Goal: Task Accomplishment & Management: Manage account settings

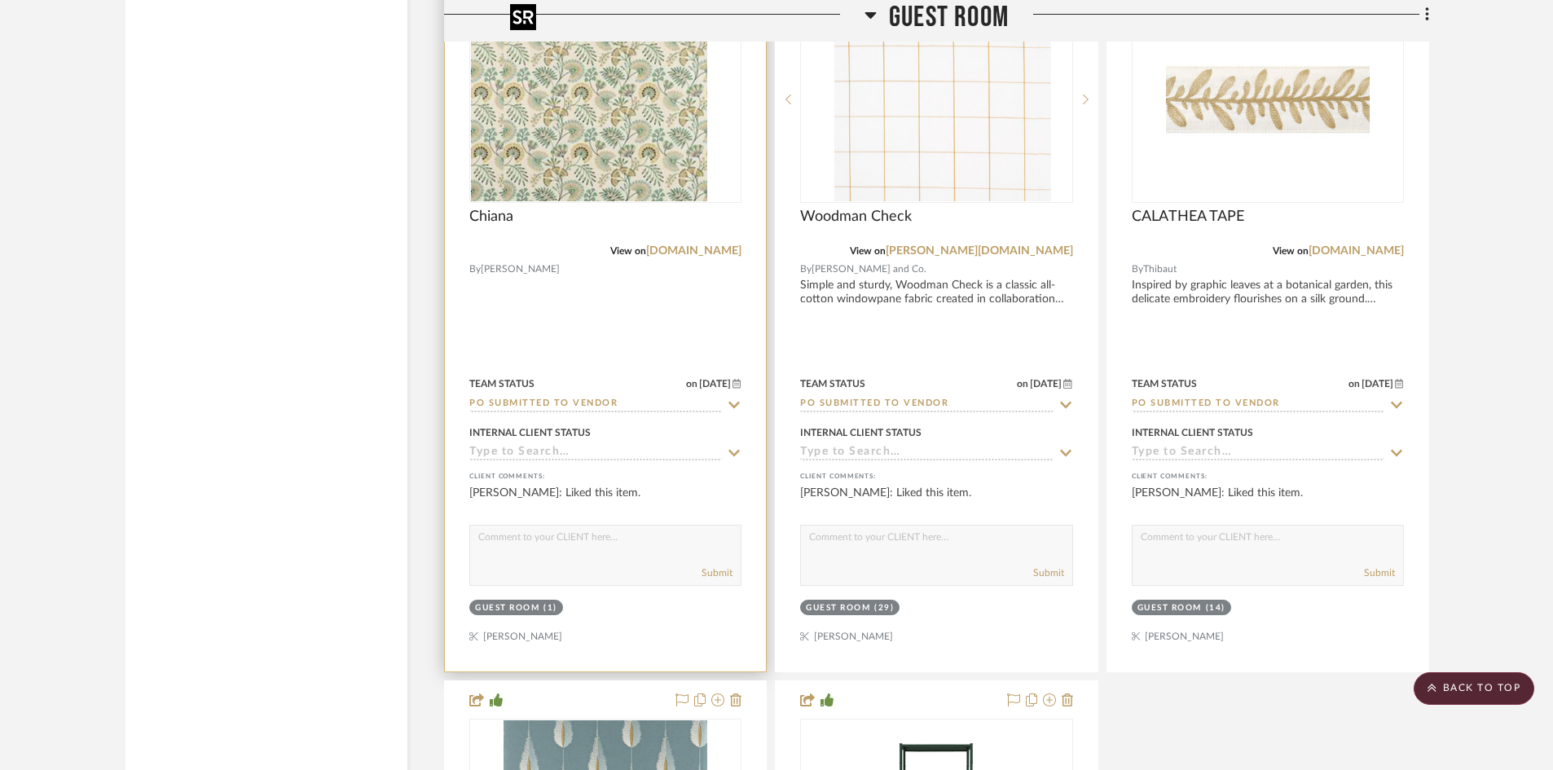
scroll to position [35282, 0]
click at [642, 163] on img "0" at bounding box center [606, 98] width 204 height 204
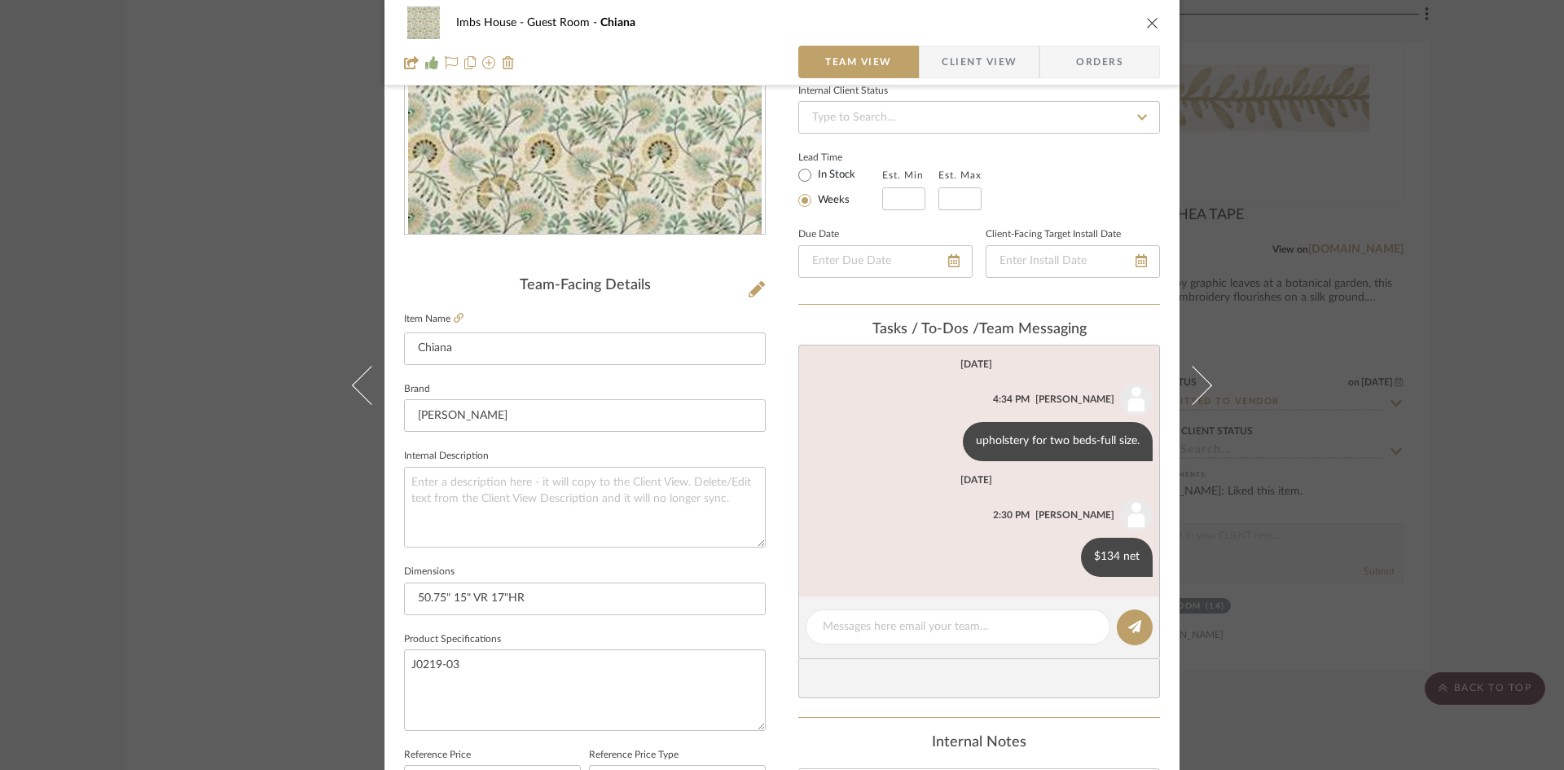
scroll to position [326, 0]
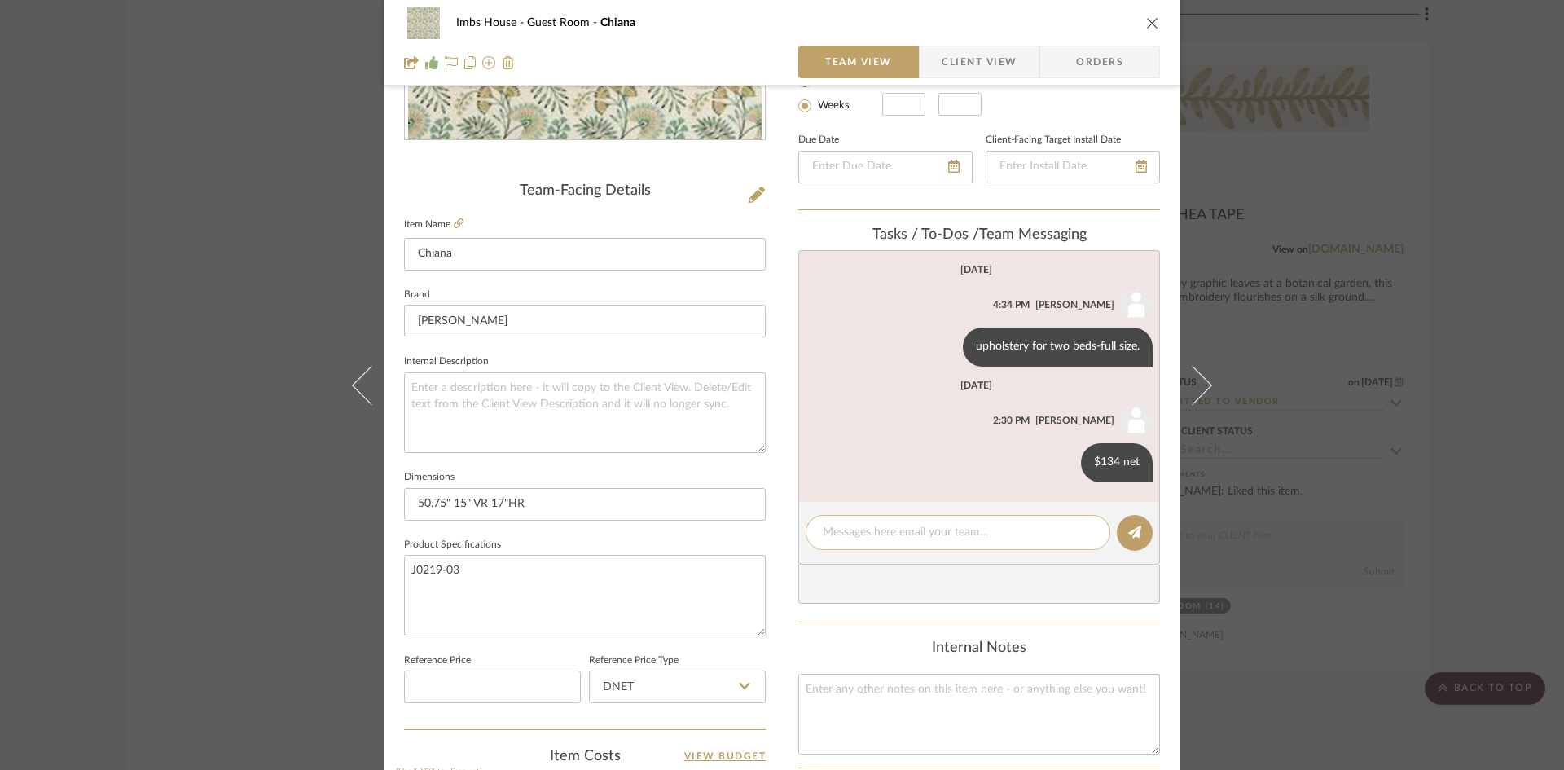
click at [939, 541] on textarea at bounding box center [958, 532] width 271 height 17
type textarea "sent 22.5 yds to [PERSON_NAME], per [PERSON_NAME]"
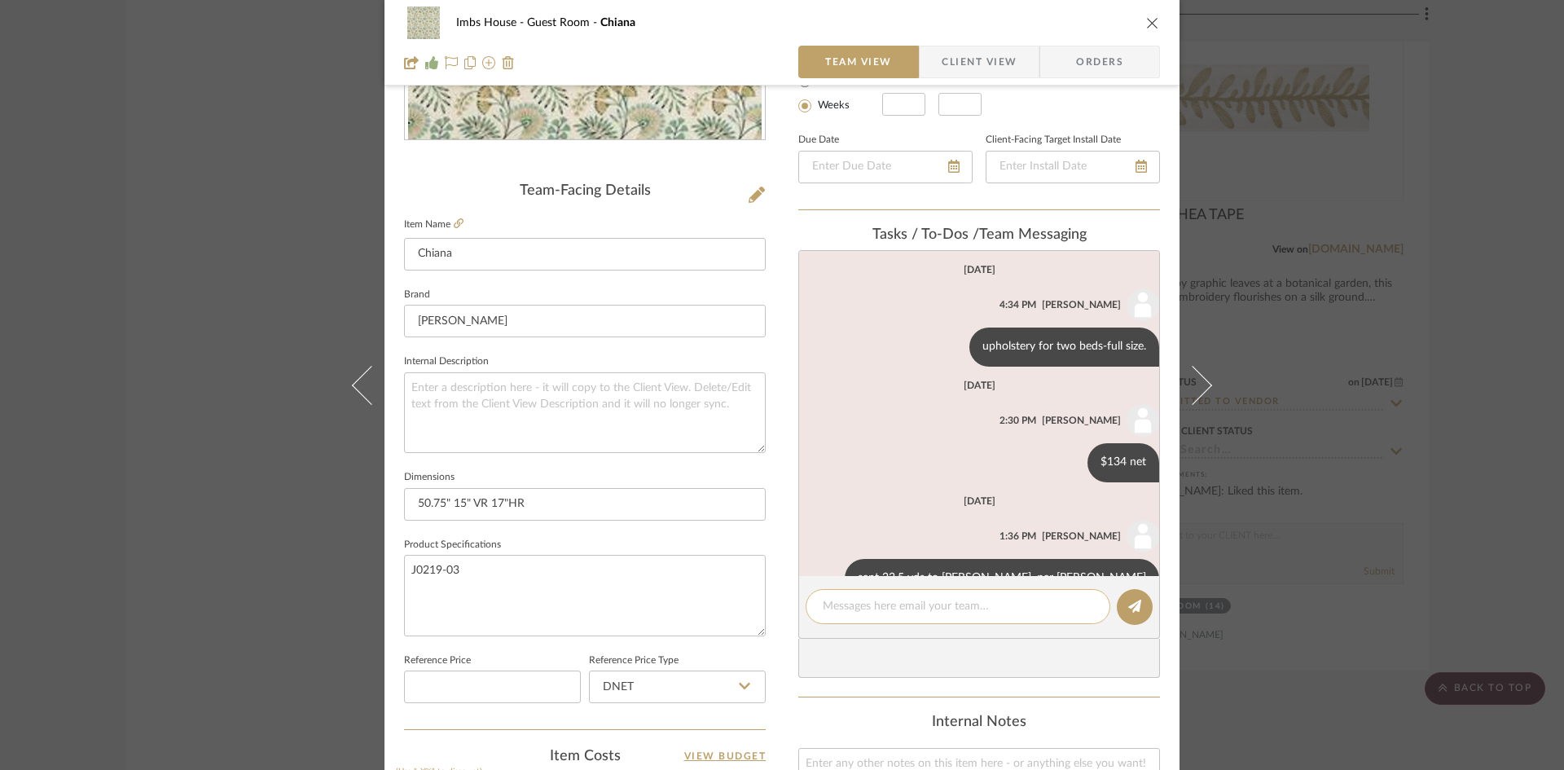
scroll to position [42, 0]
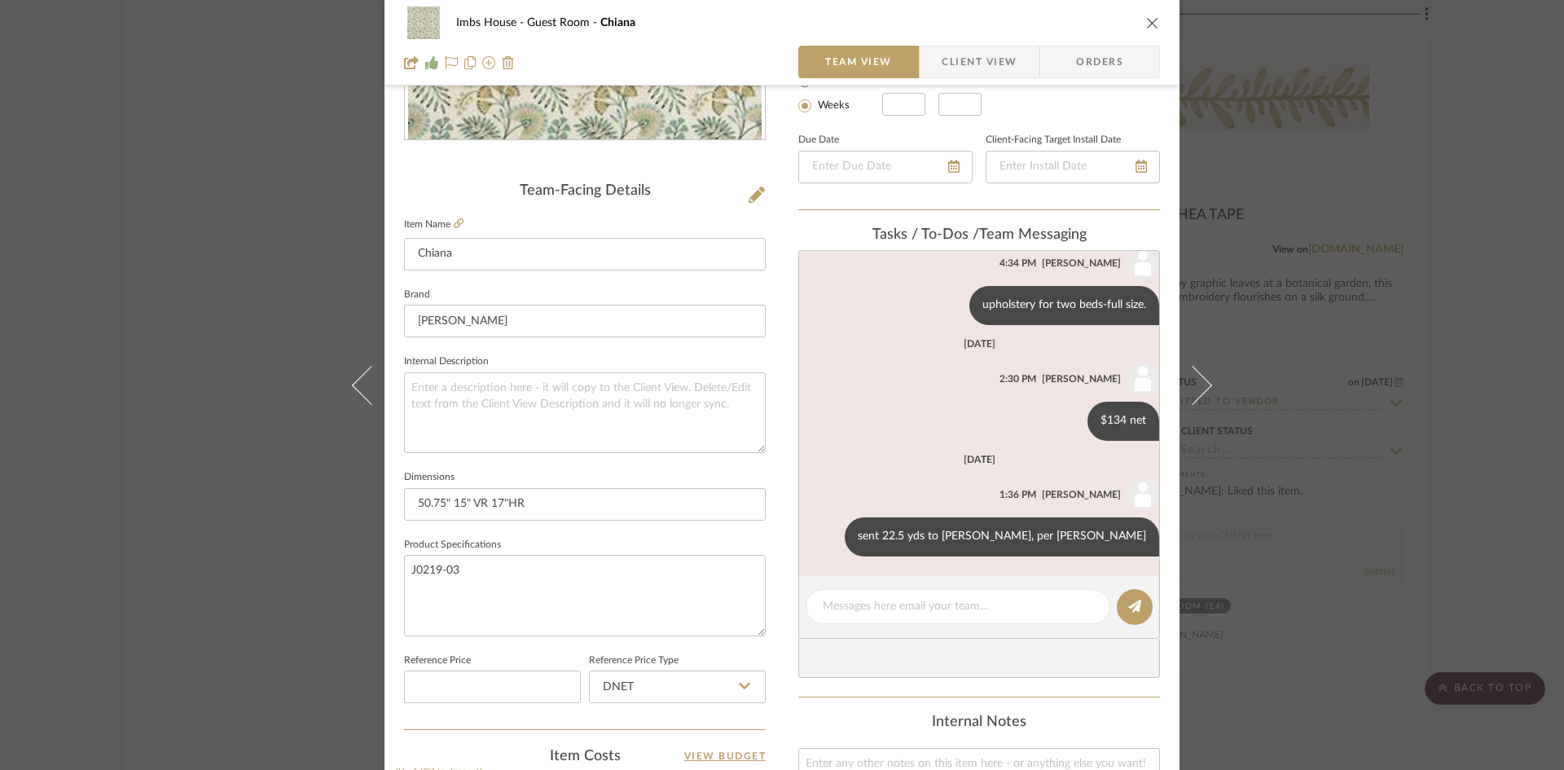
click at [1150, 19] on icon "close" at bounding box center [1152, 22] width 13 height 13
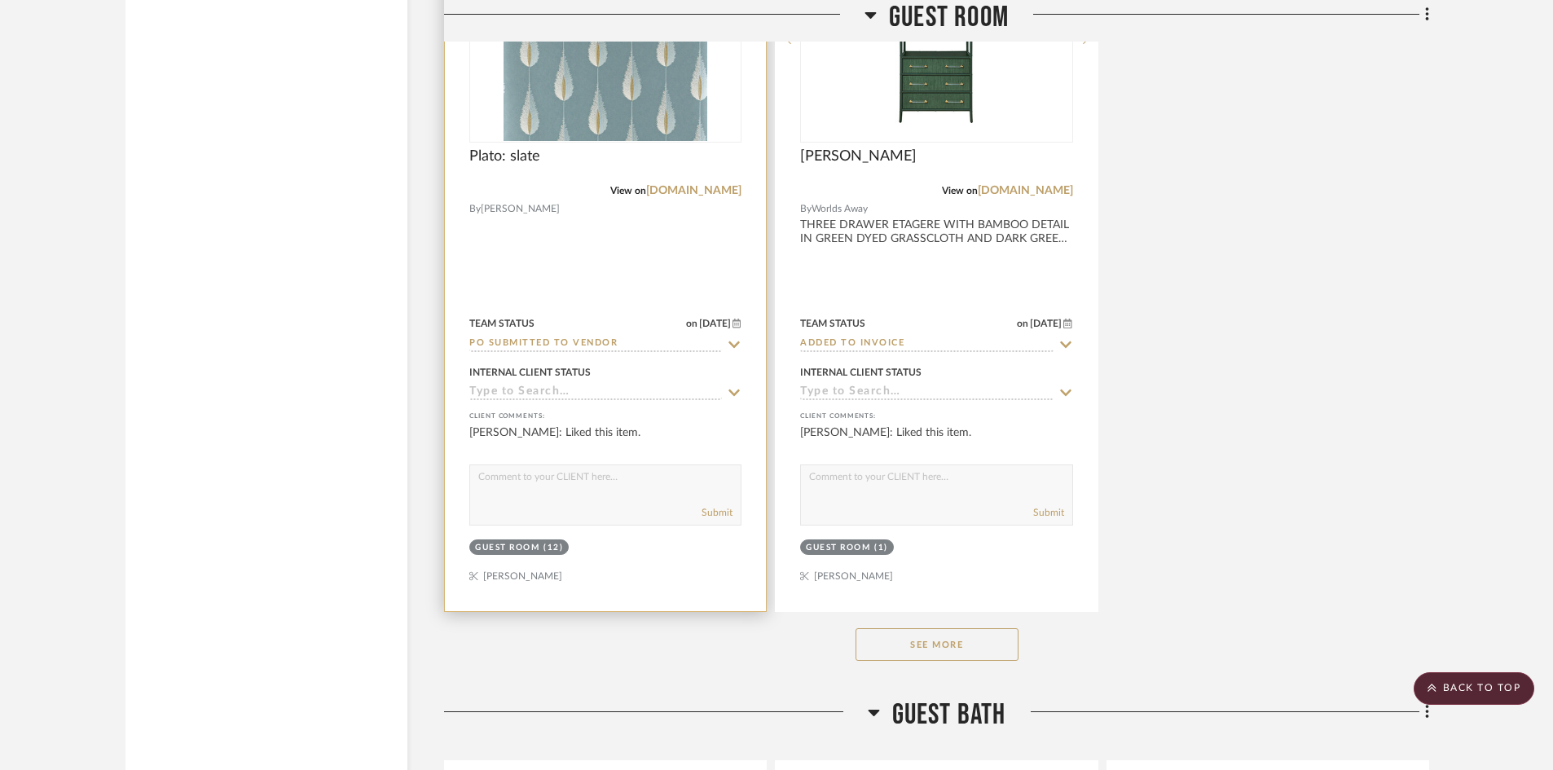
scroll to position [36096, 0]
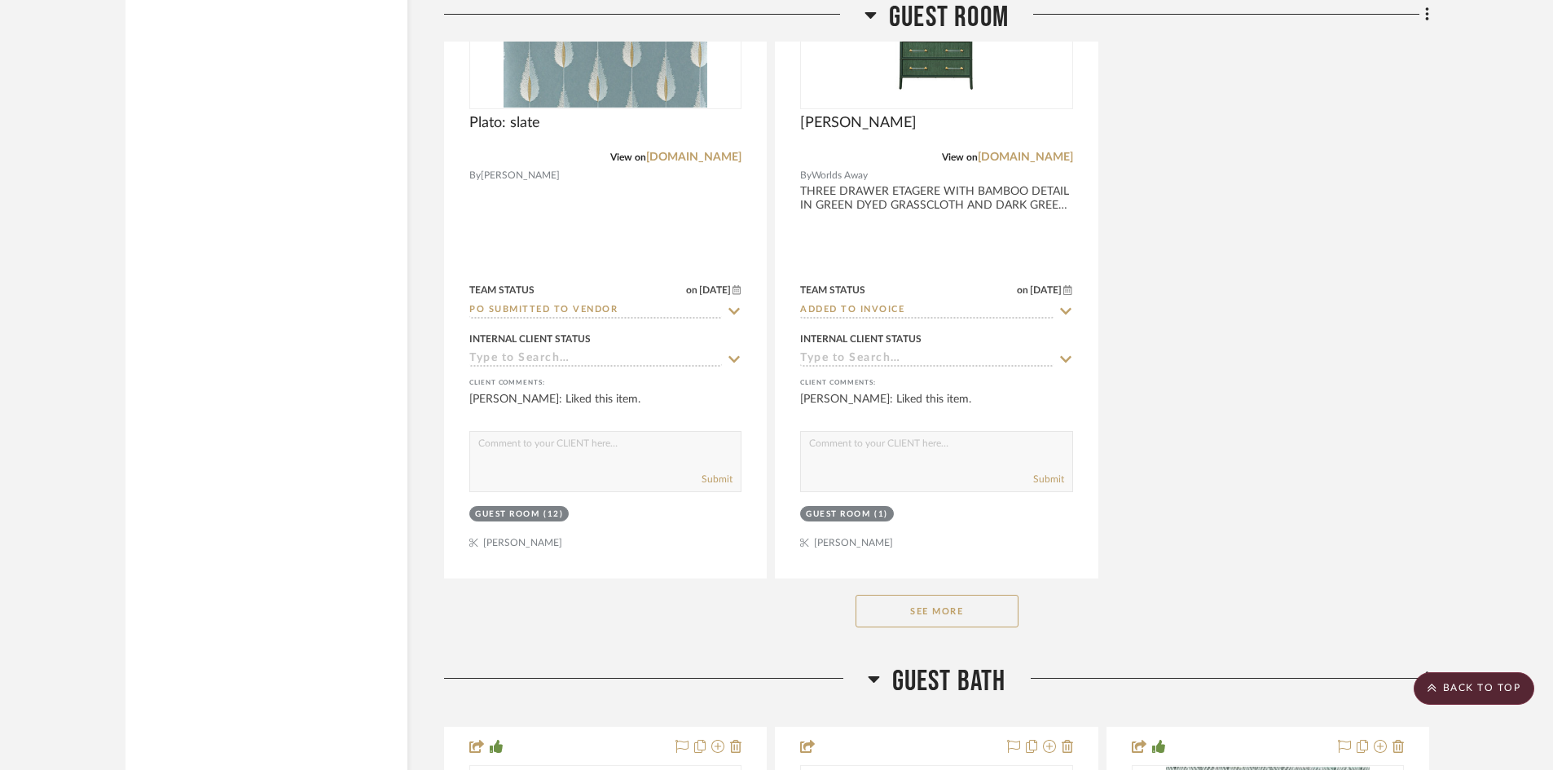
click at [968, 611] on button "See More" at bounding box center [937, 611] width 163 height 33
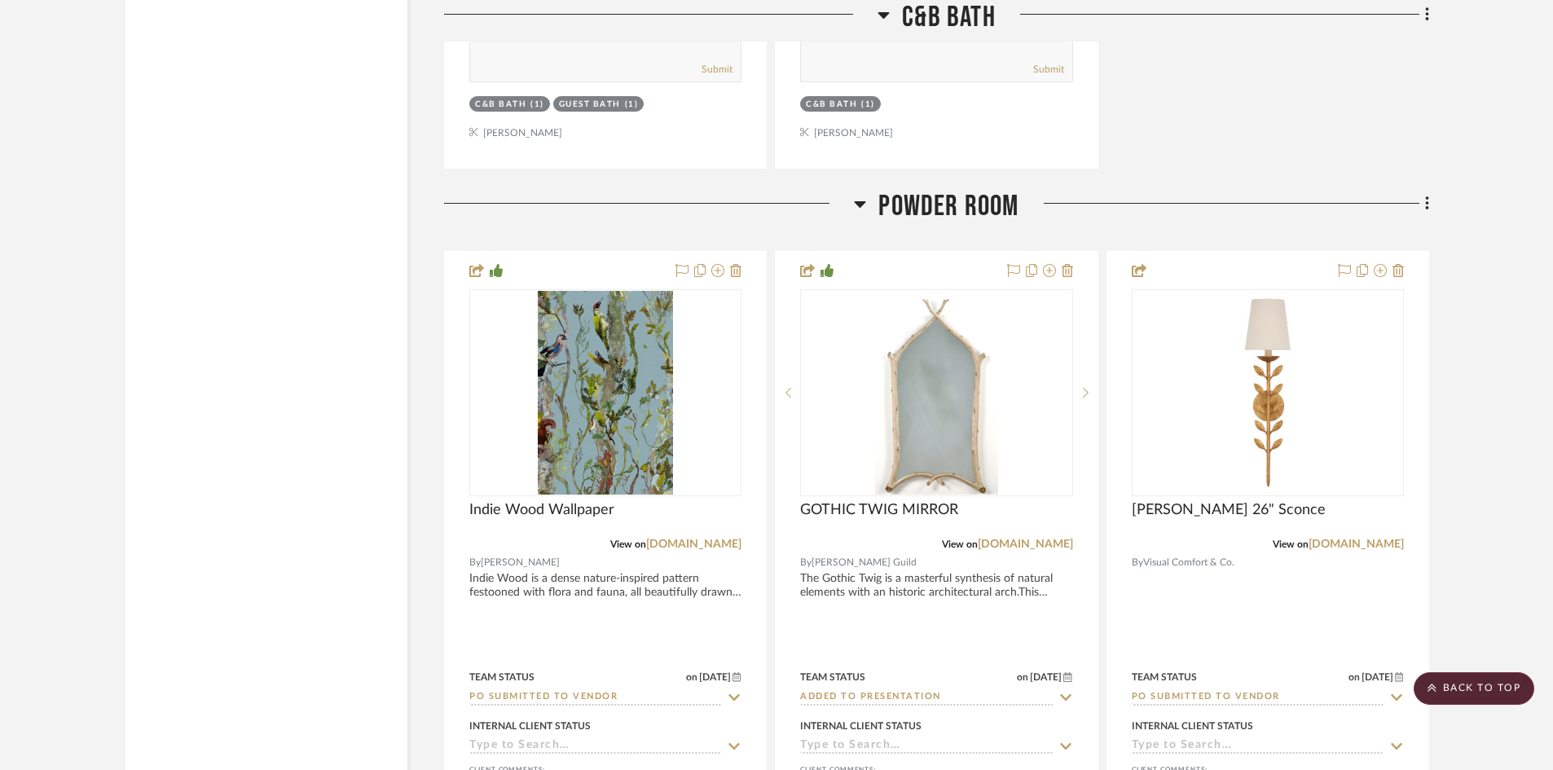
scroll to position [33570, 0]
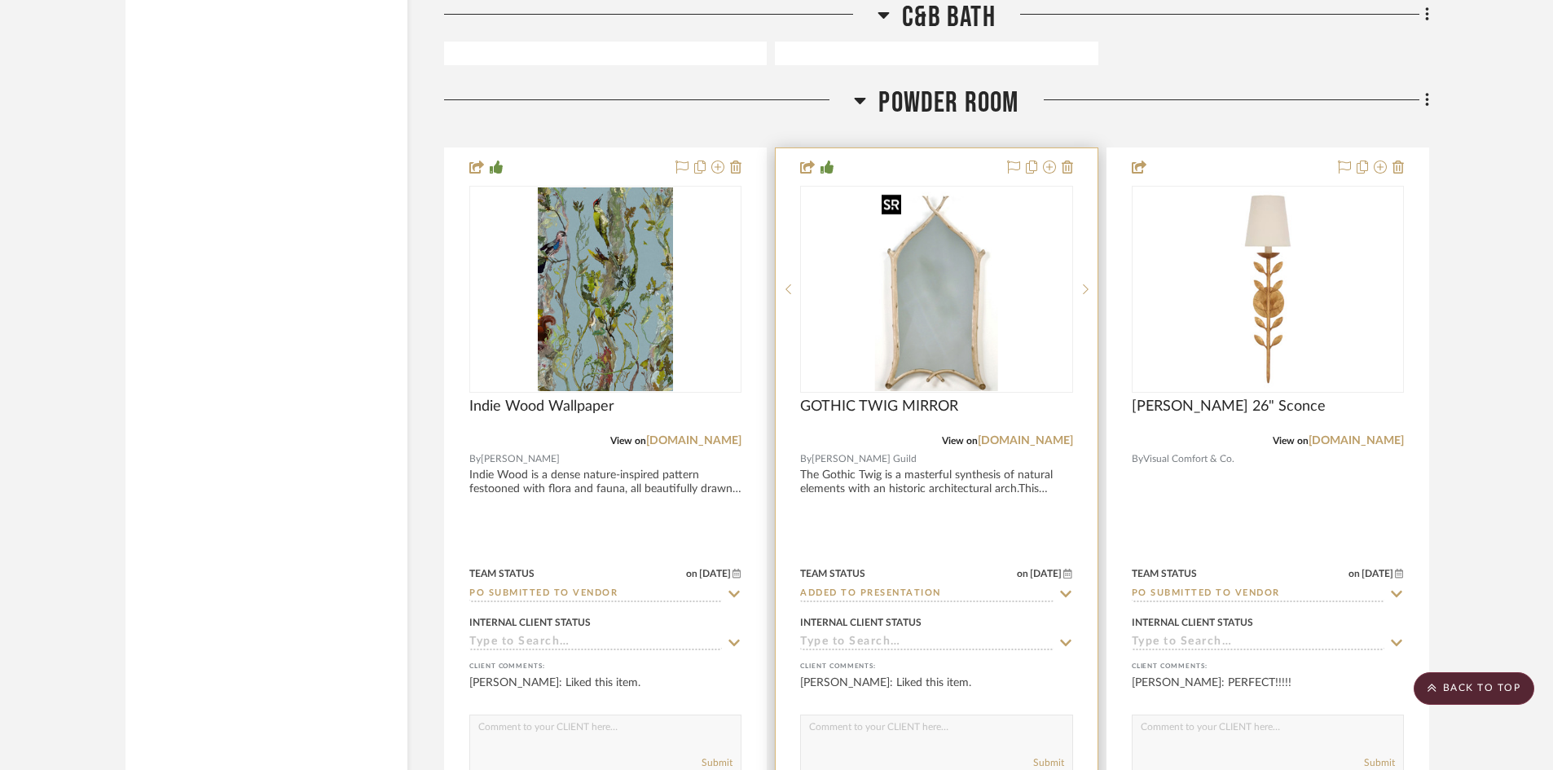
click at [934, 321] on img "0" at bounding box center [936, 289] width 123 height 204
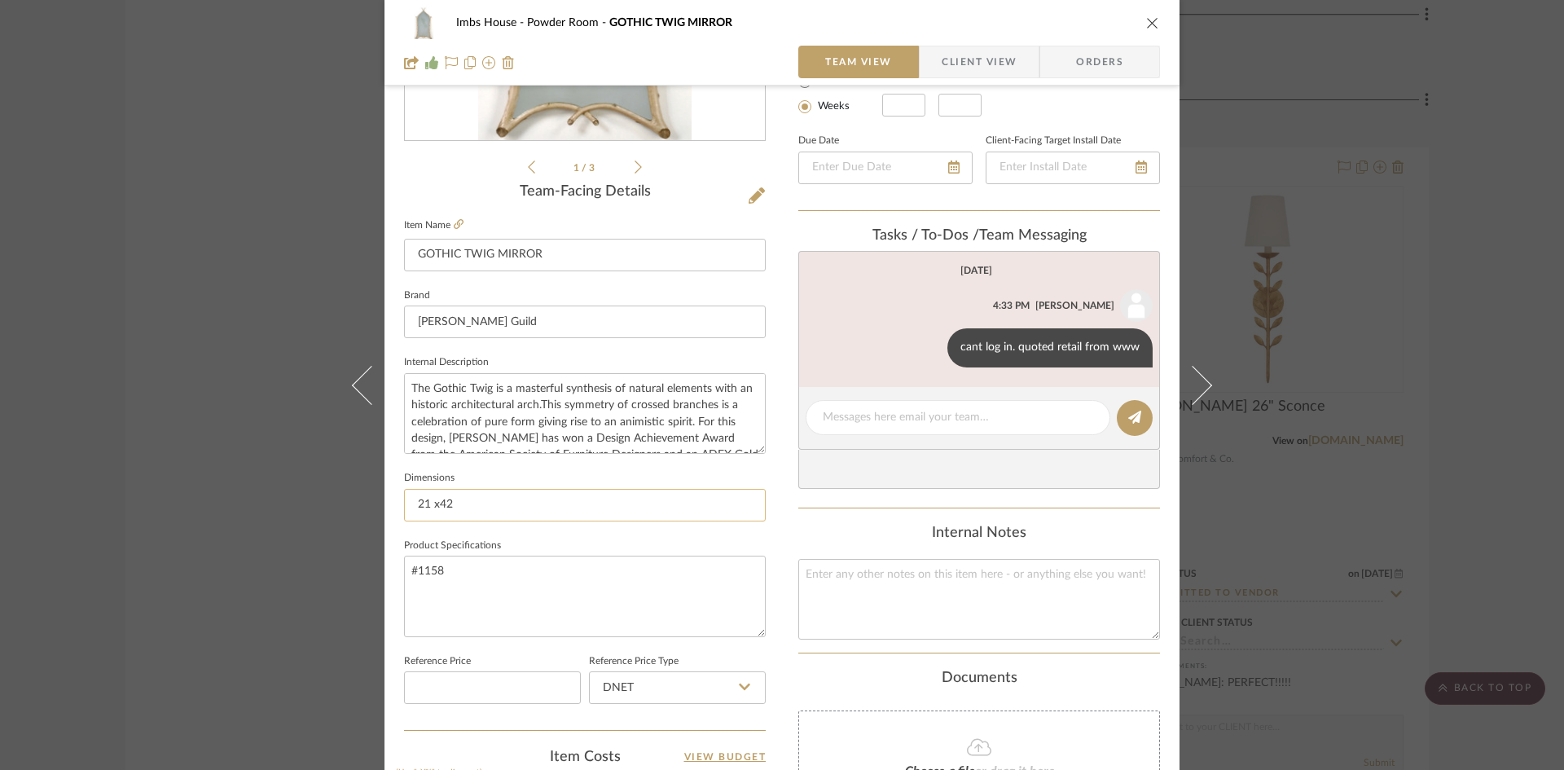
scroll to position [326, 0]
click at [457, 222] on icon at bounding box center [459, 223] width 10 height 10
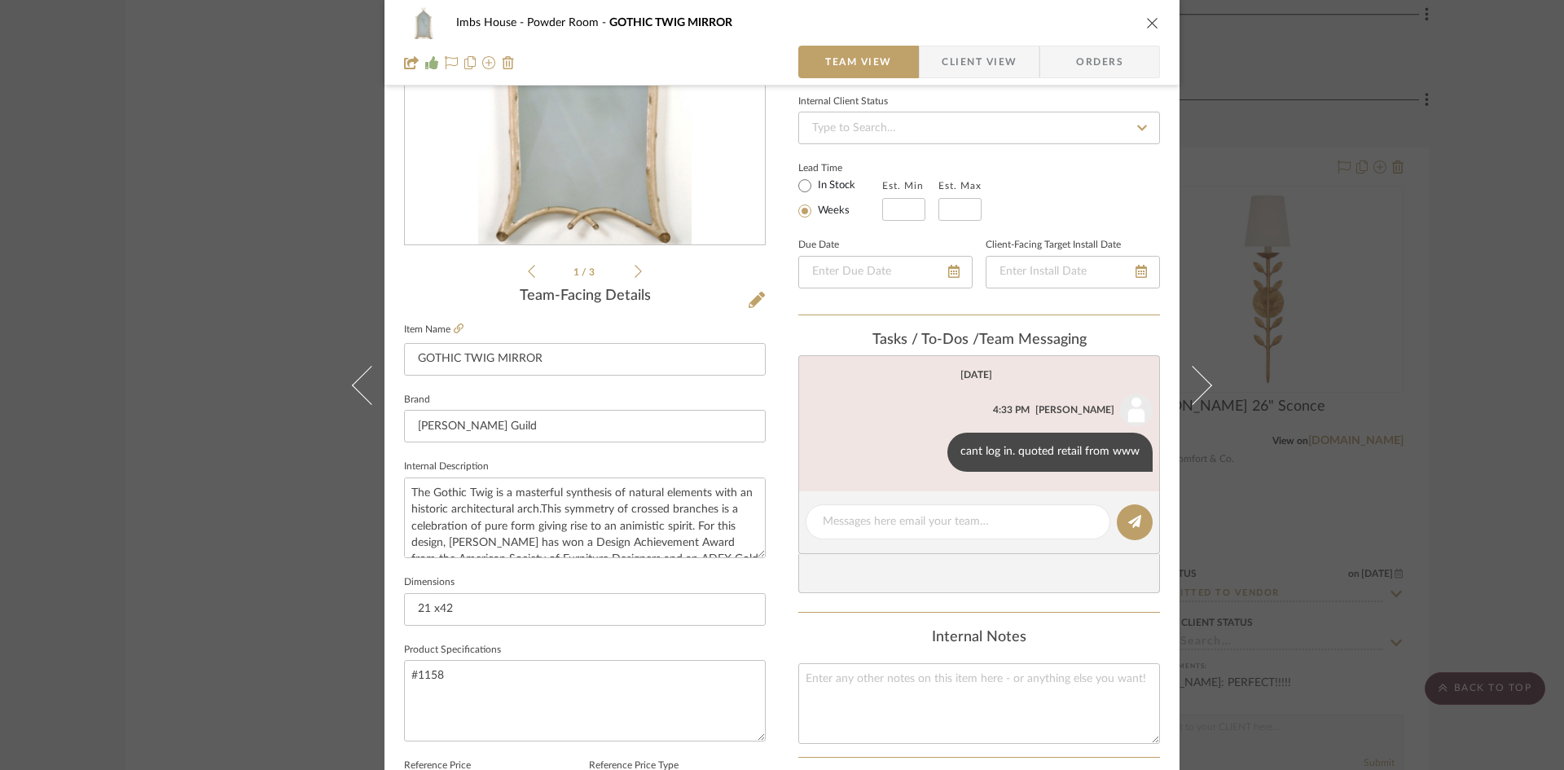
scroll to position [0, 0]
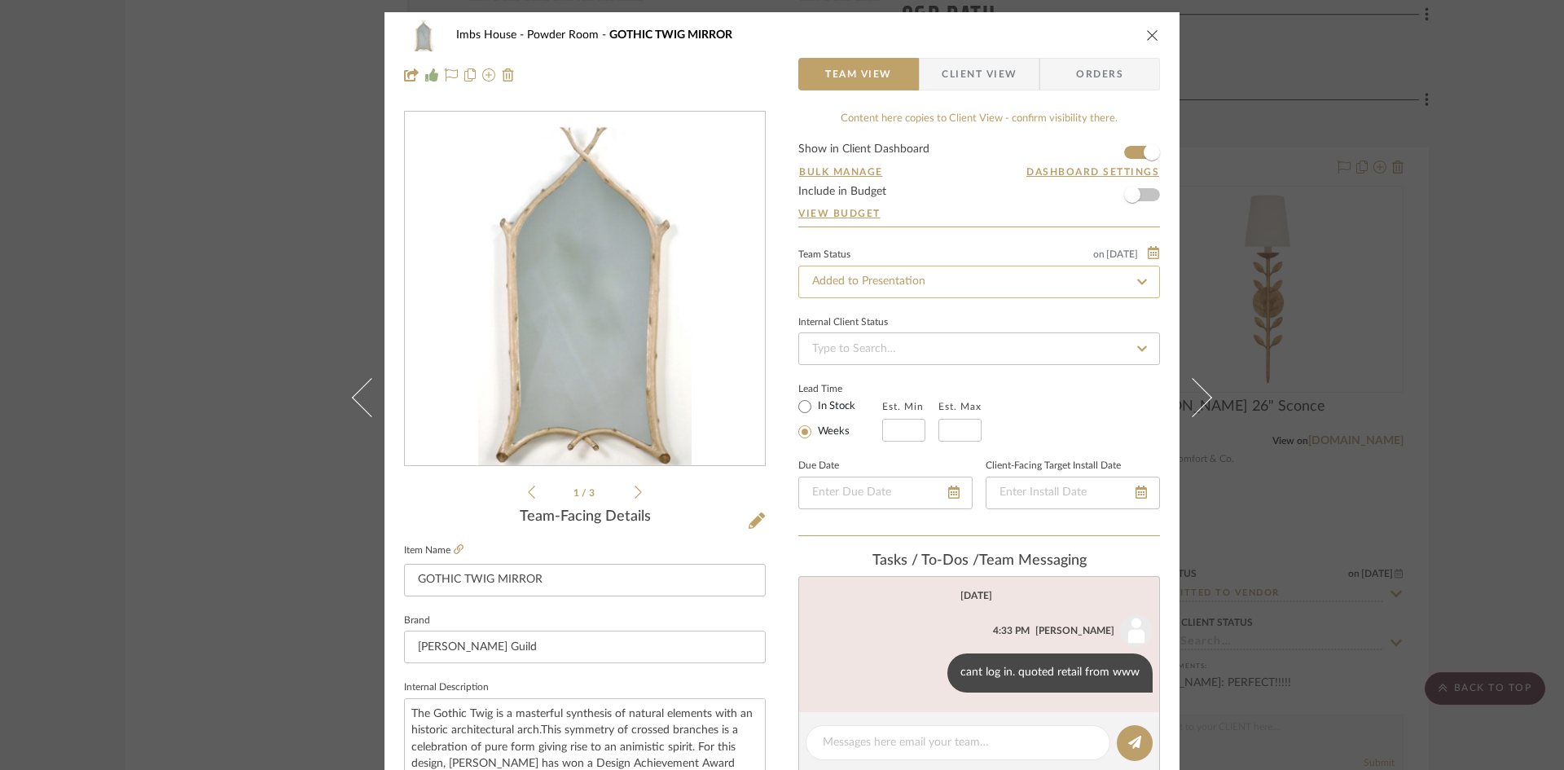
click at [914, 285] on input "Added to Presentation" at bounding box center [980, 282] width 362 height 33
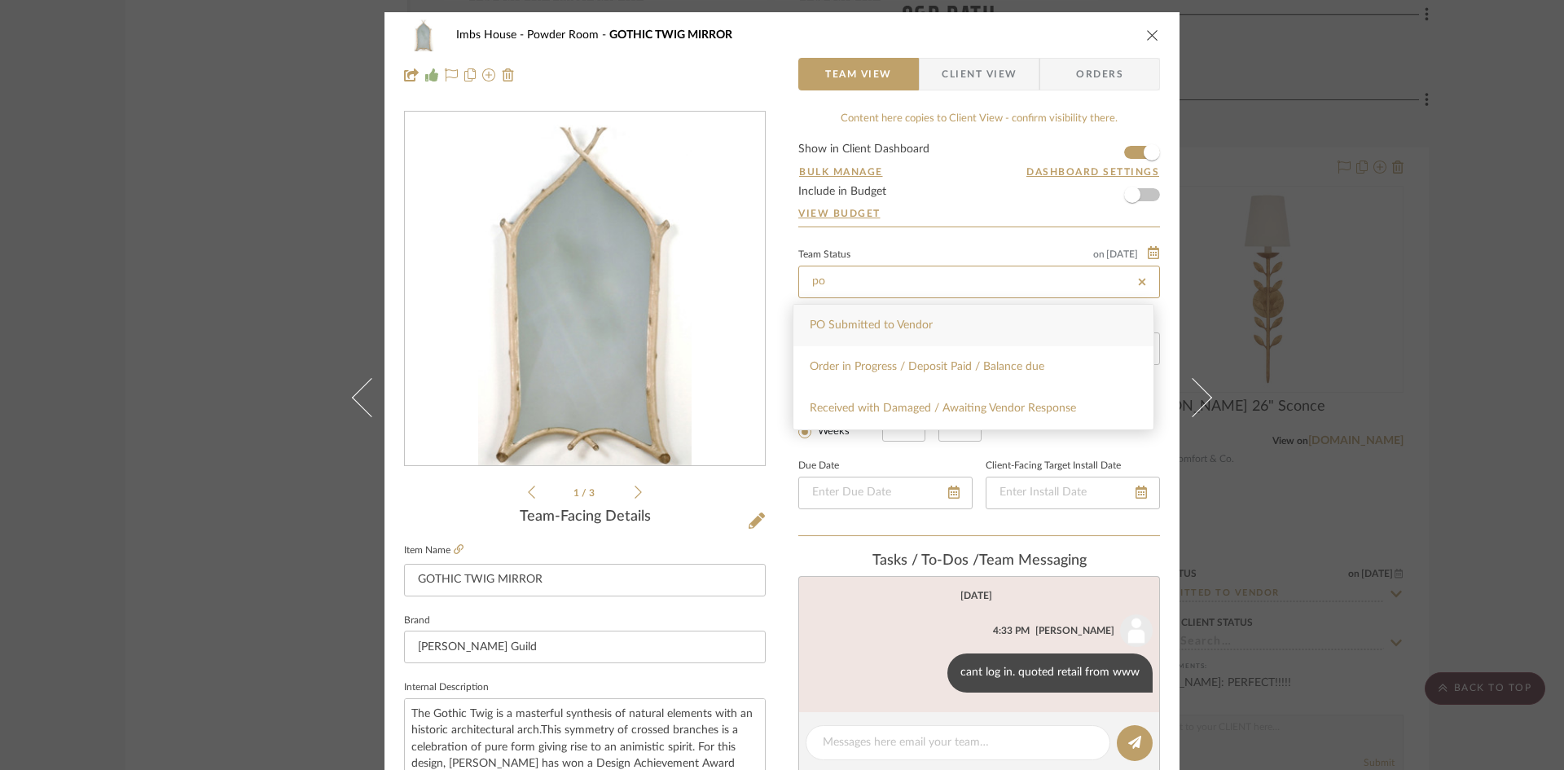
type input "po"
click at [912, 330] on span "PO Submitted to Vendor" at bounding box center [871, 324] width 123 height 11
type input "[DATE]"
type input "PO Submitted to Vendor"
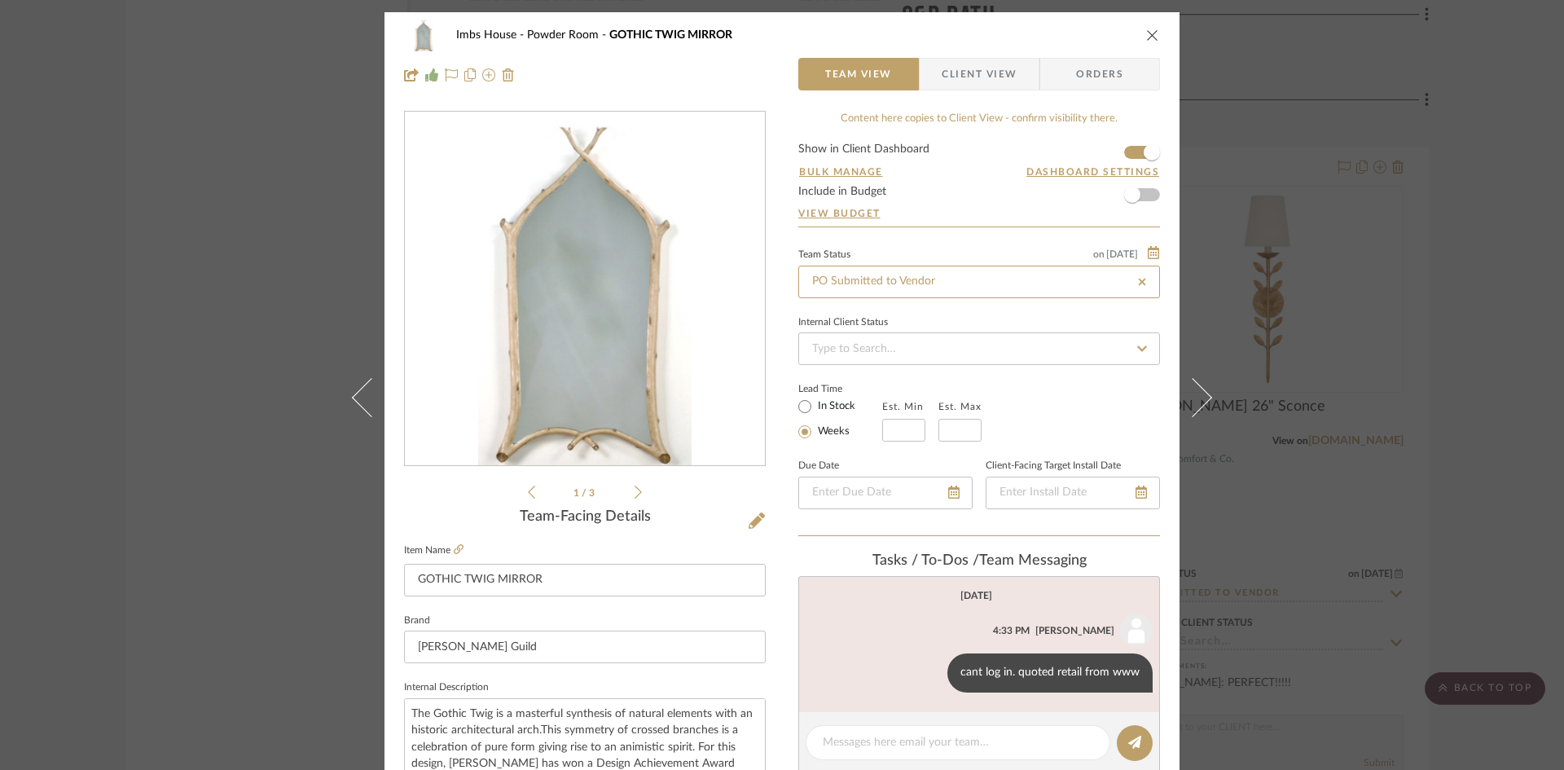
type input "[DATE]"
type input "PO Submitted to Vendor"
click at [1146, 33] on icon "close" at bounding box center [1152, 35] width 13 height 13
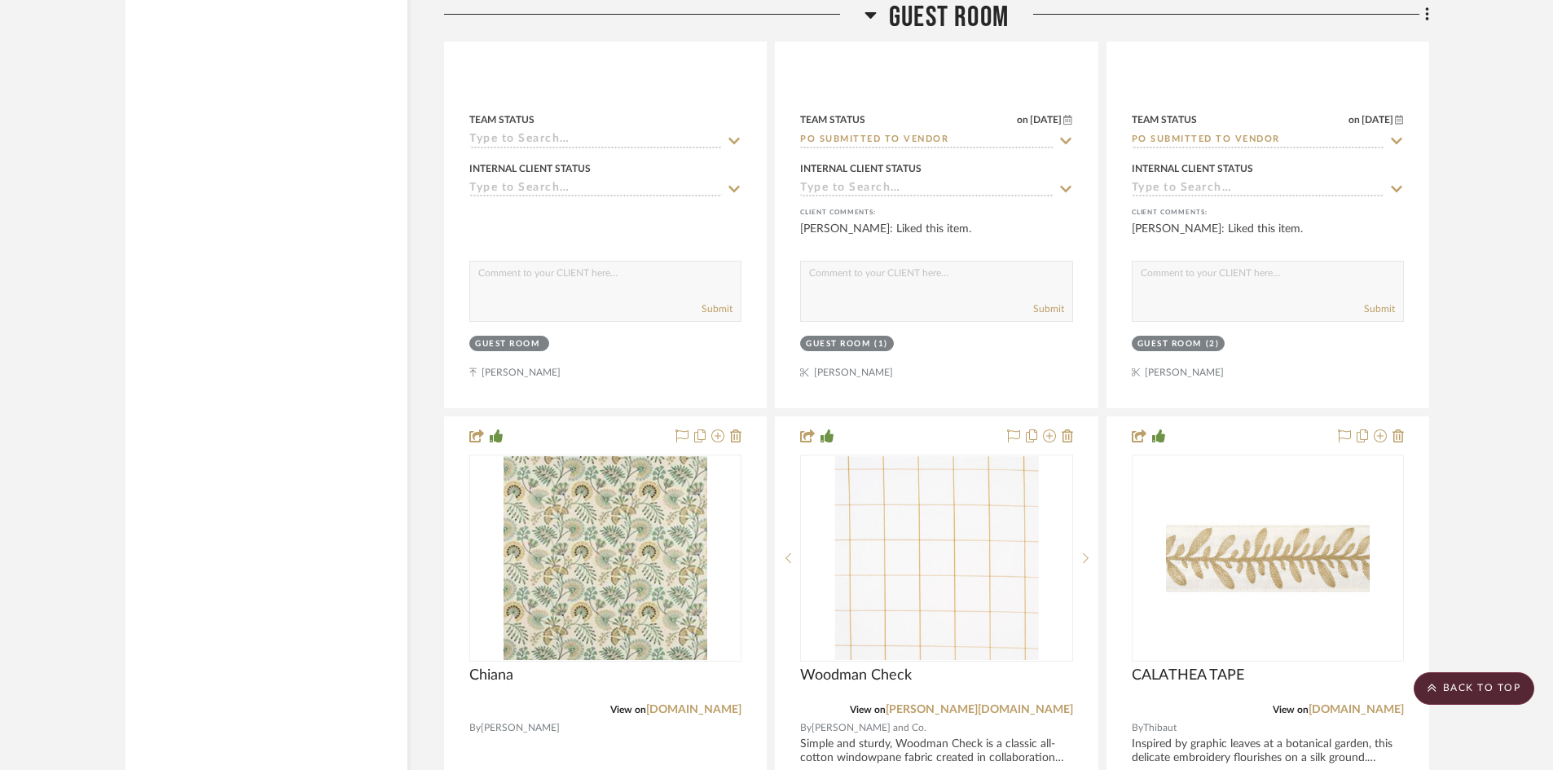
scroll to position [34793, 0]
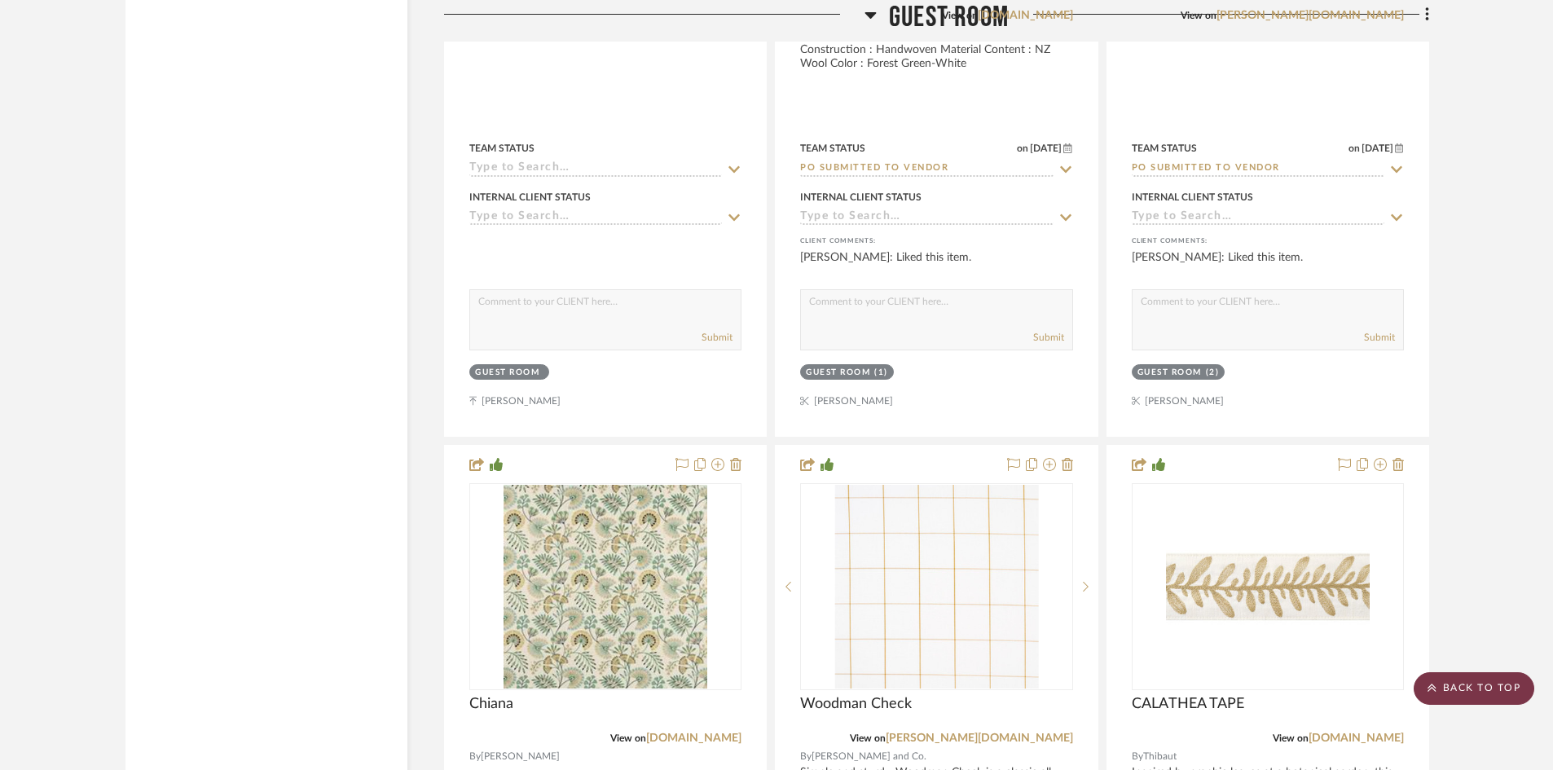
click at [1467, 685] on scroll-to-top-button "BACK TO TOP" at bounding box center [1474, 688] width 121 height 33
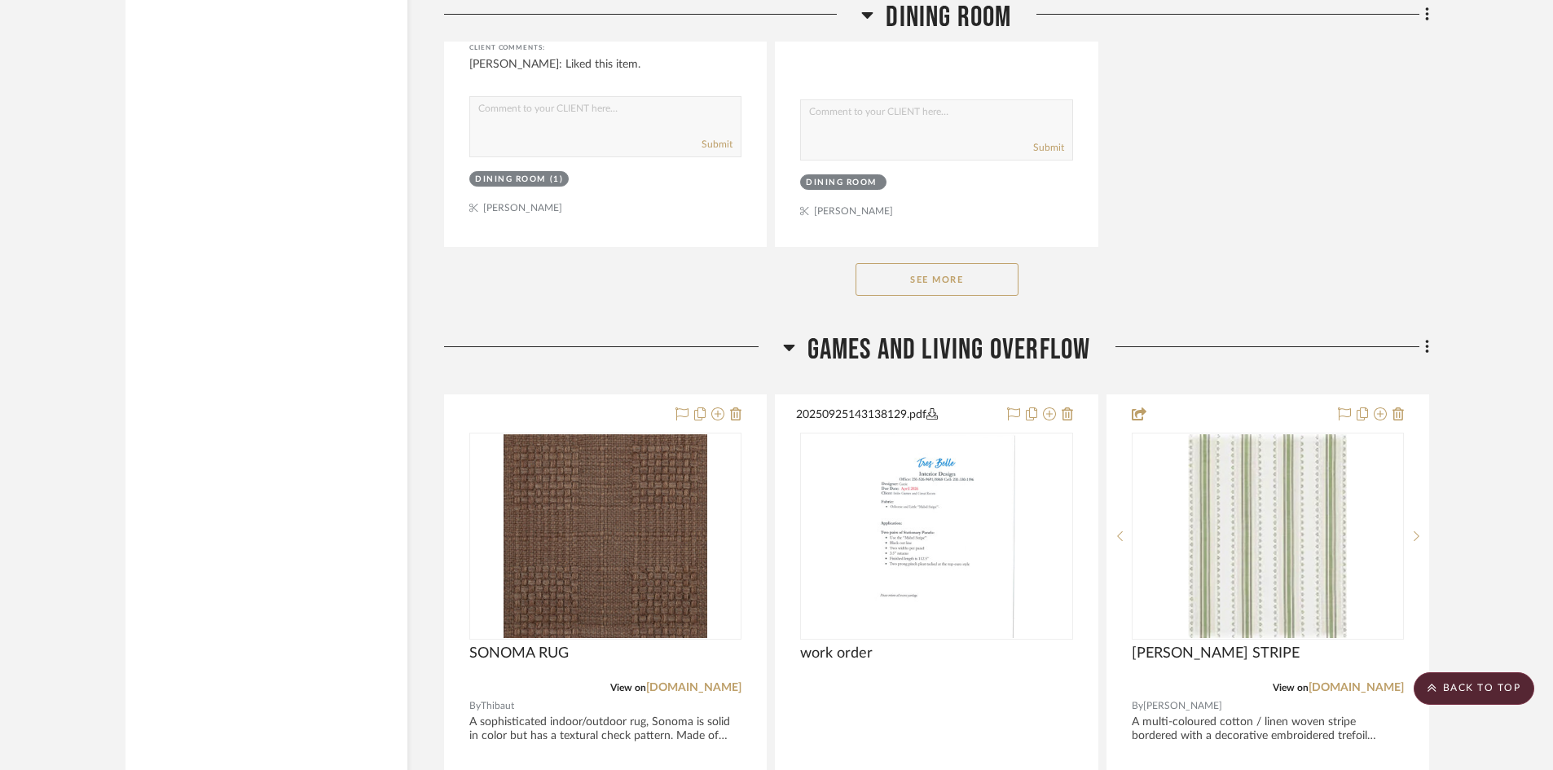
scroll to position [4889, 0]
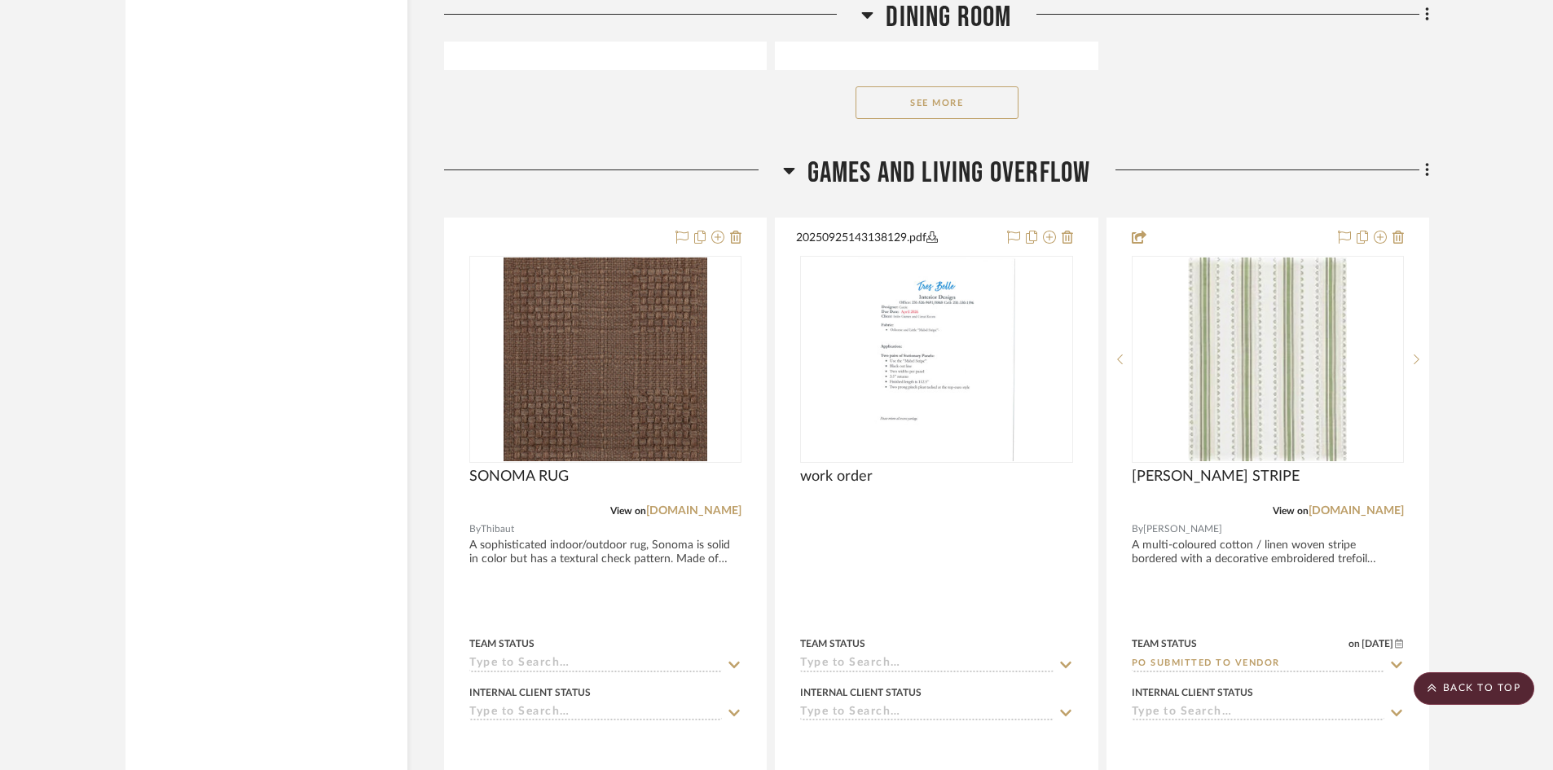
click at [938, 104] on button "See More" at bounding box center [937, 102] width 163 height 33
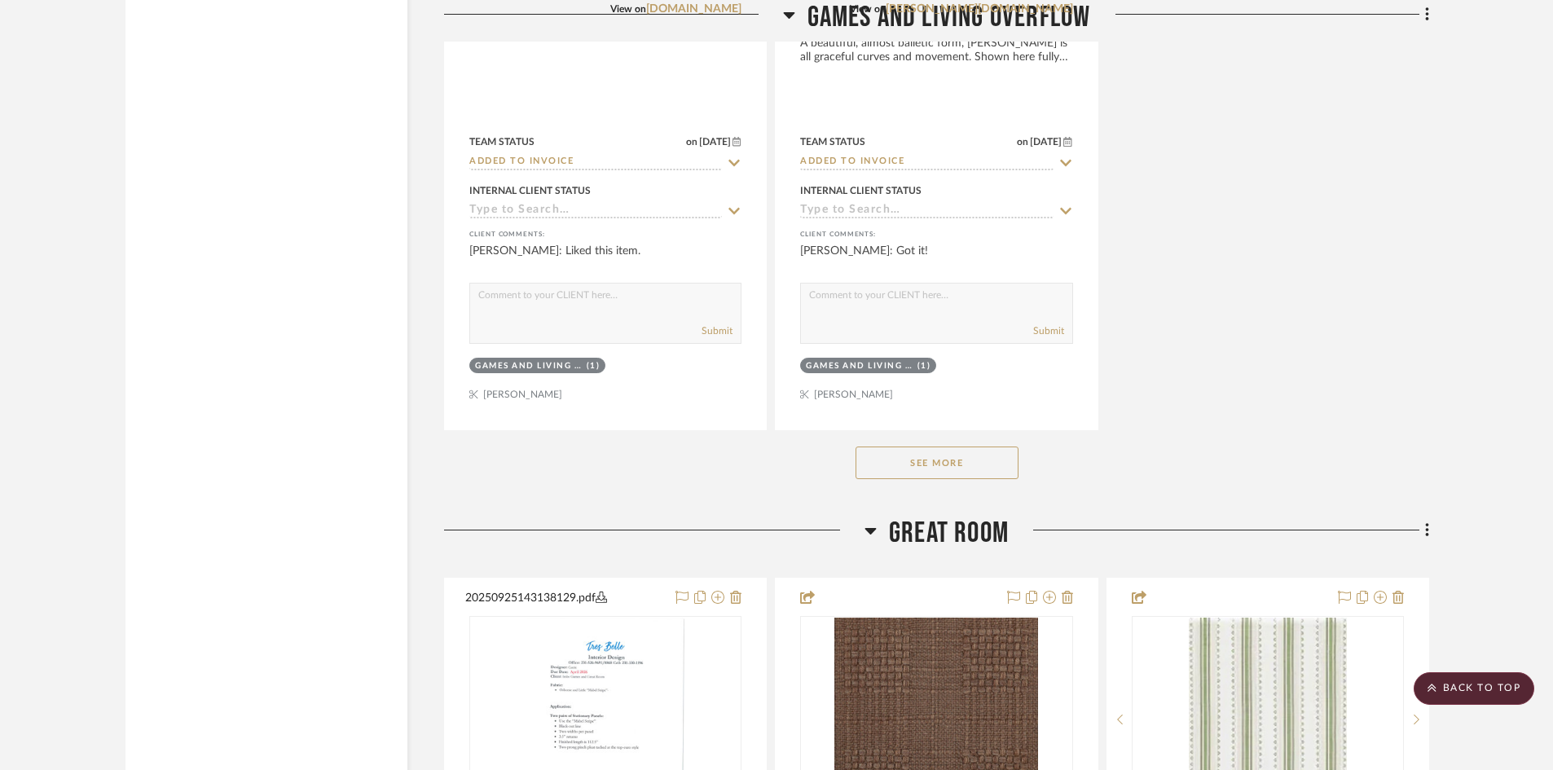
scroll to position [7578, 0]
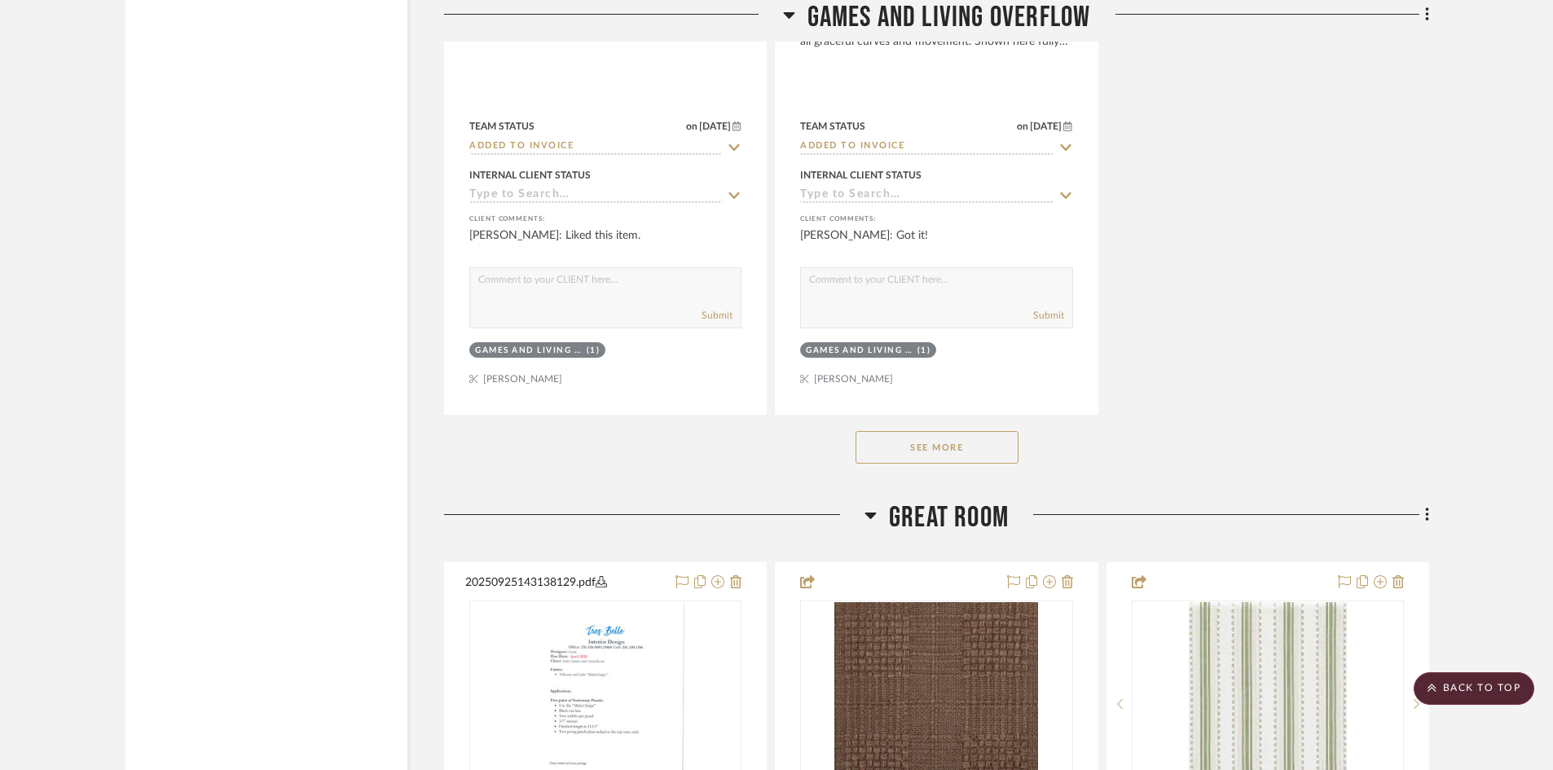
click at [951, 440] on button "See More" at bounding box center [937, 447] width 163 height 33
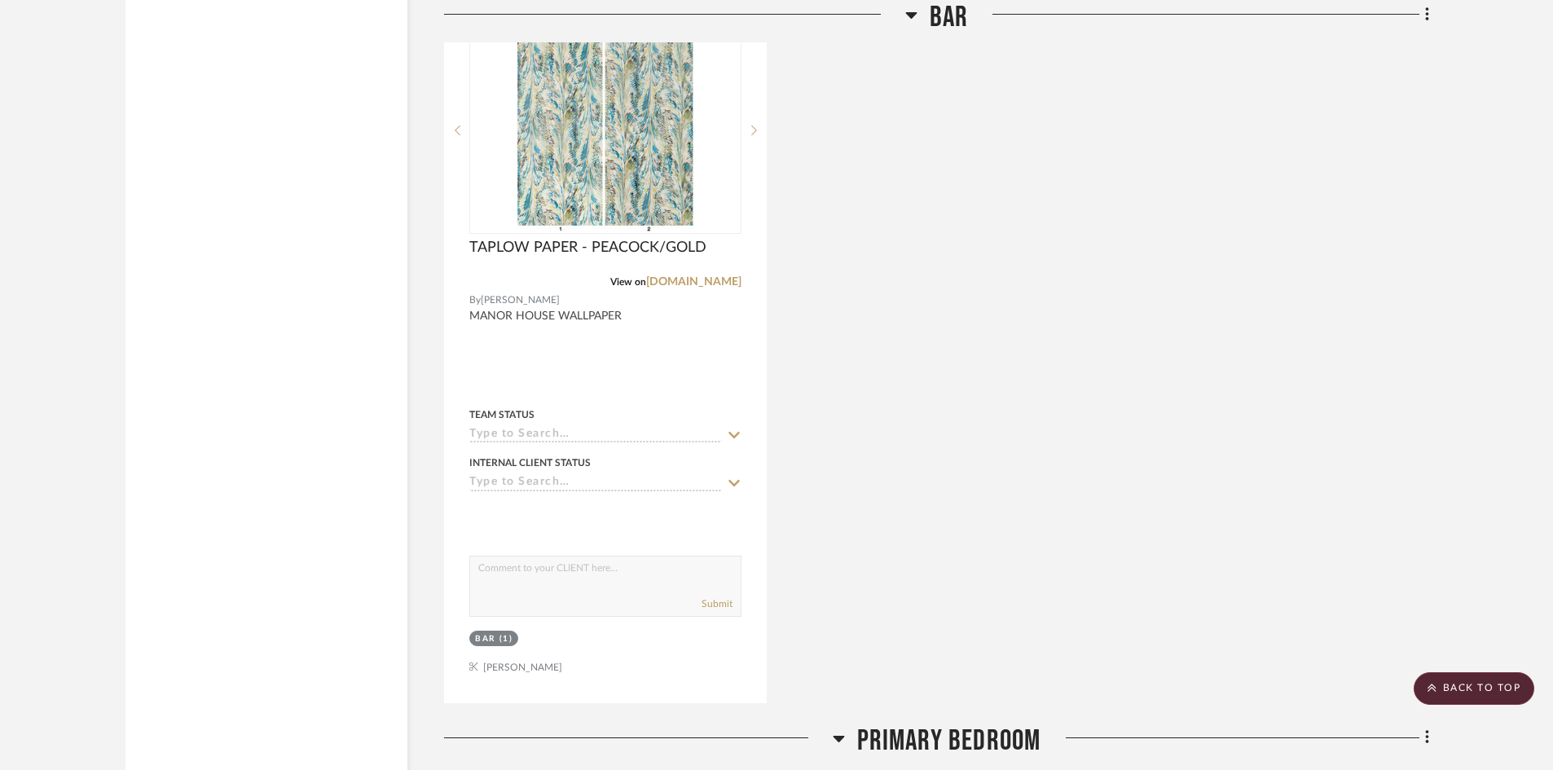
scroll to position [13200, 0]
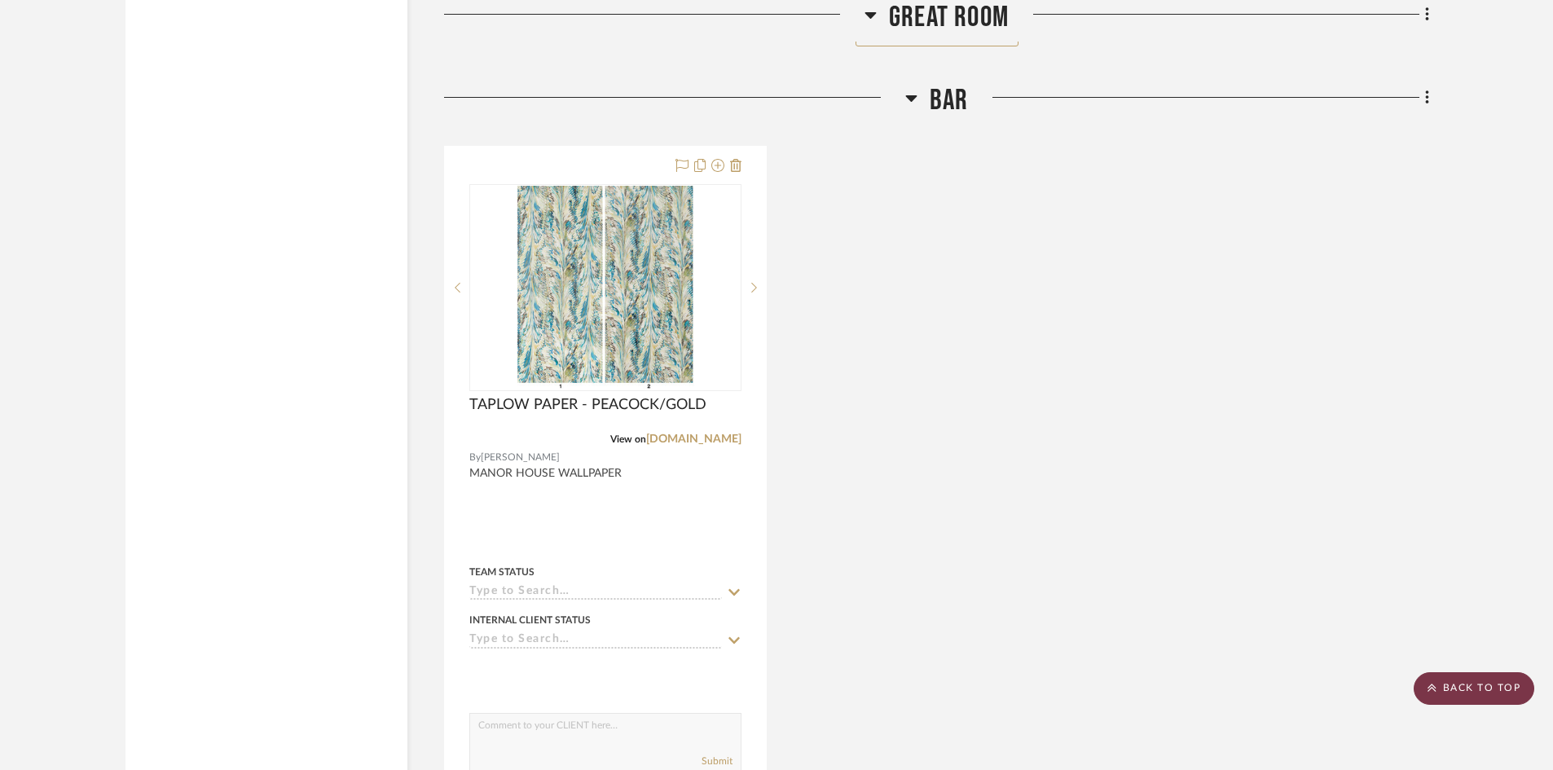
click at [1510, 686] on scroll-to-top-button "BACK TO TOP" at bounding box center [1474, 688] width 121 height 33
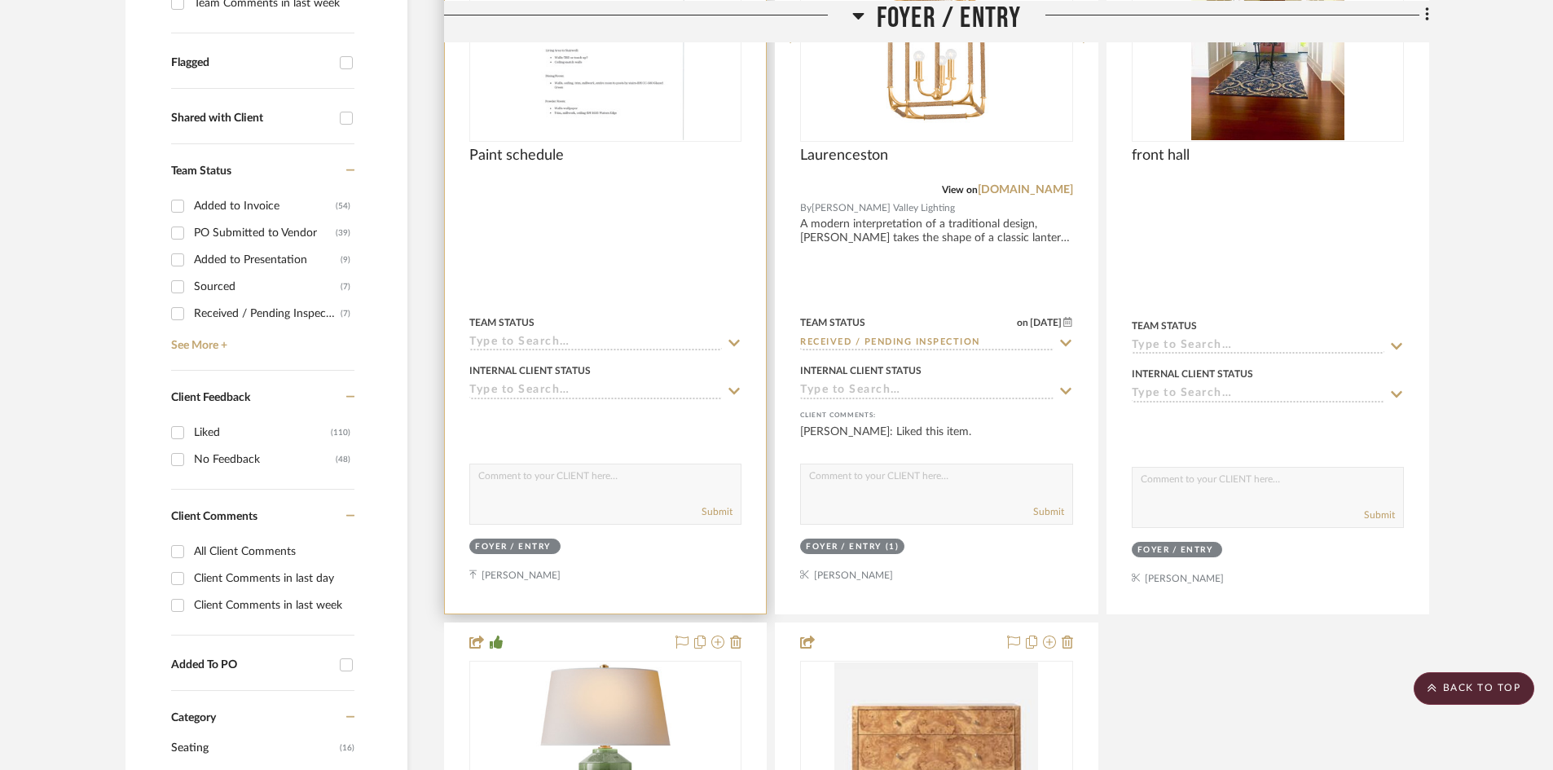
scroll to position [570, 0]
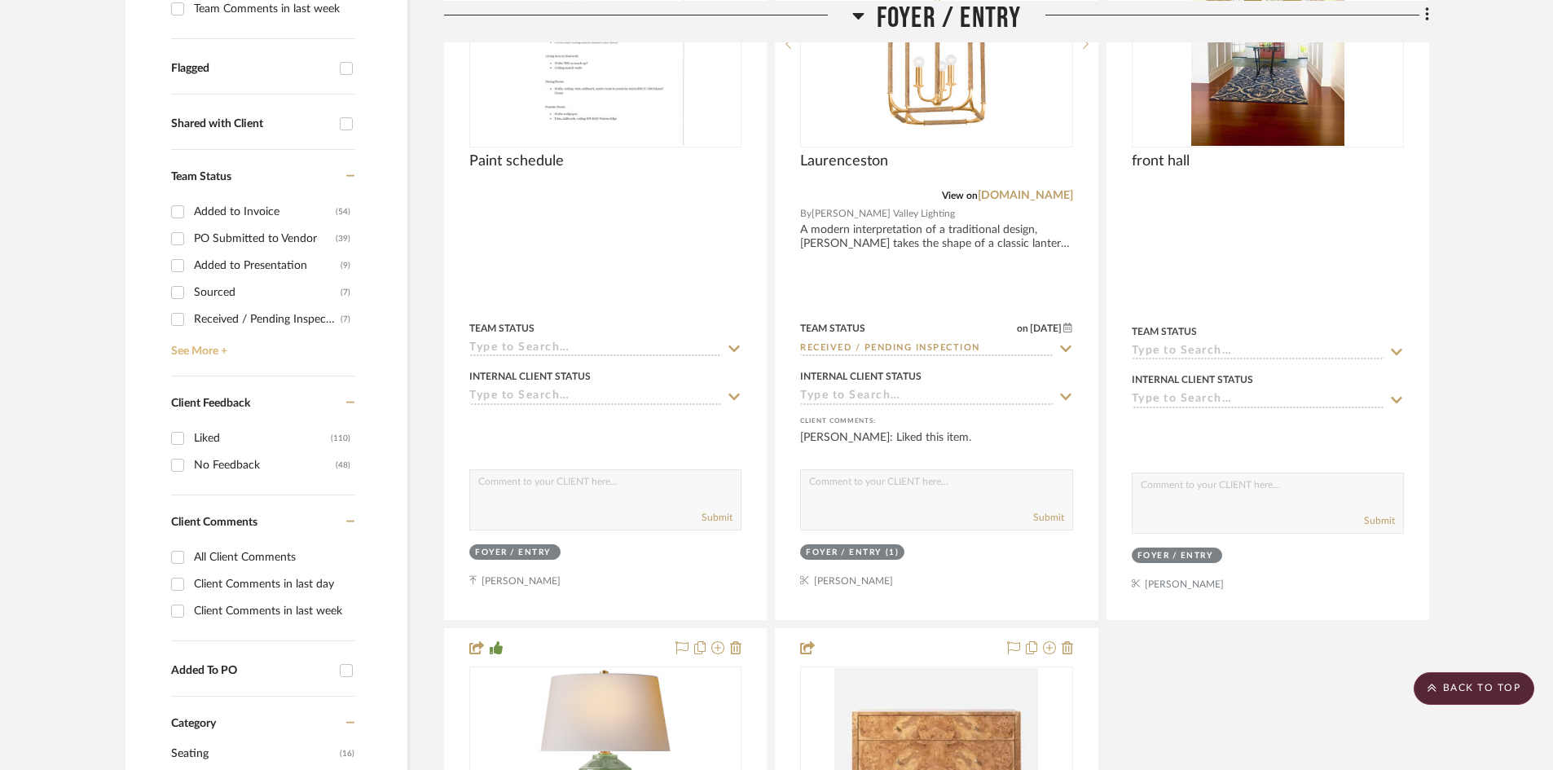
click at [189, 351] on link "See More +" at bounding box center [260, 345] width 187 height 26
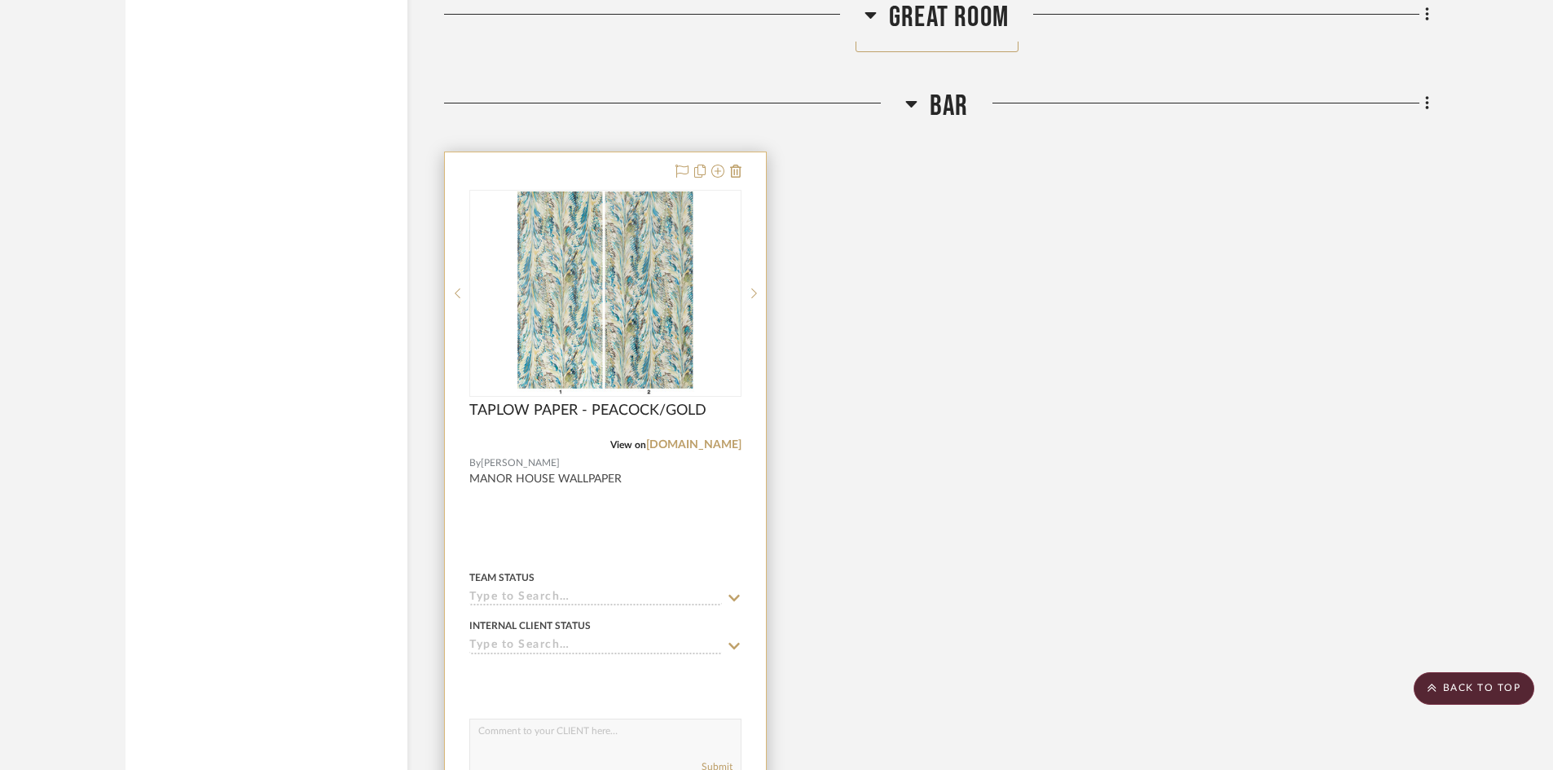
scroll to position [13200, 0]
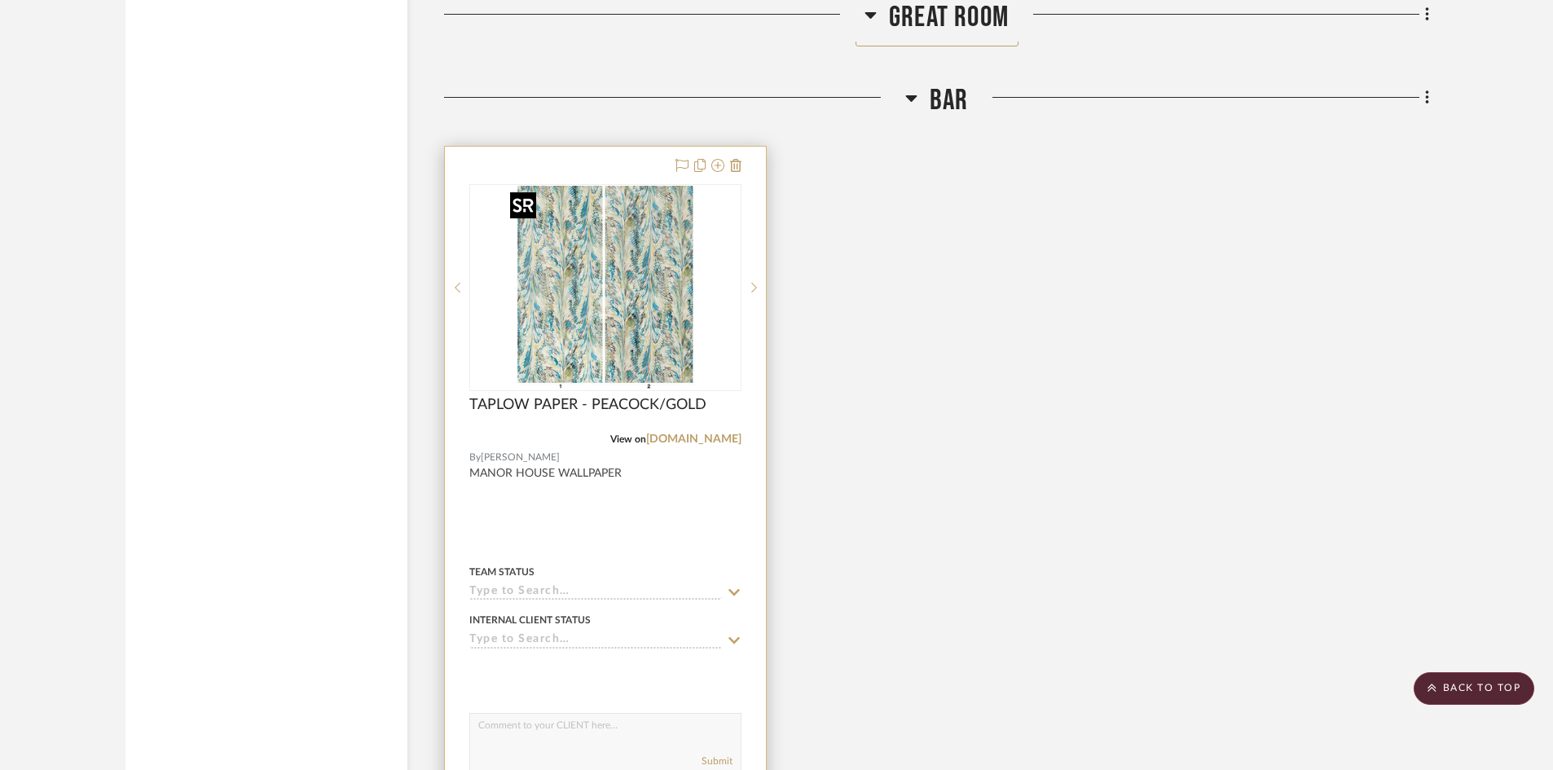
click at [578, 326] on img "0" at bounding box center [606, 288] width 204 height 204
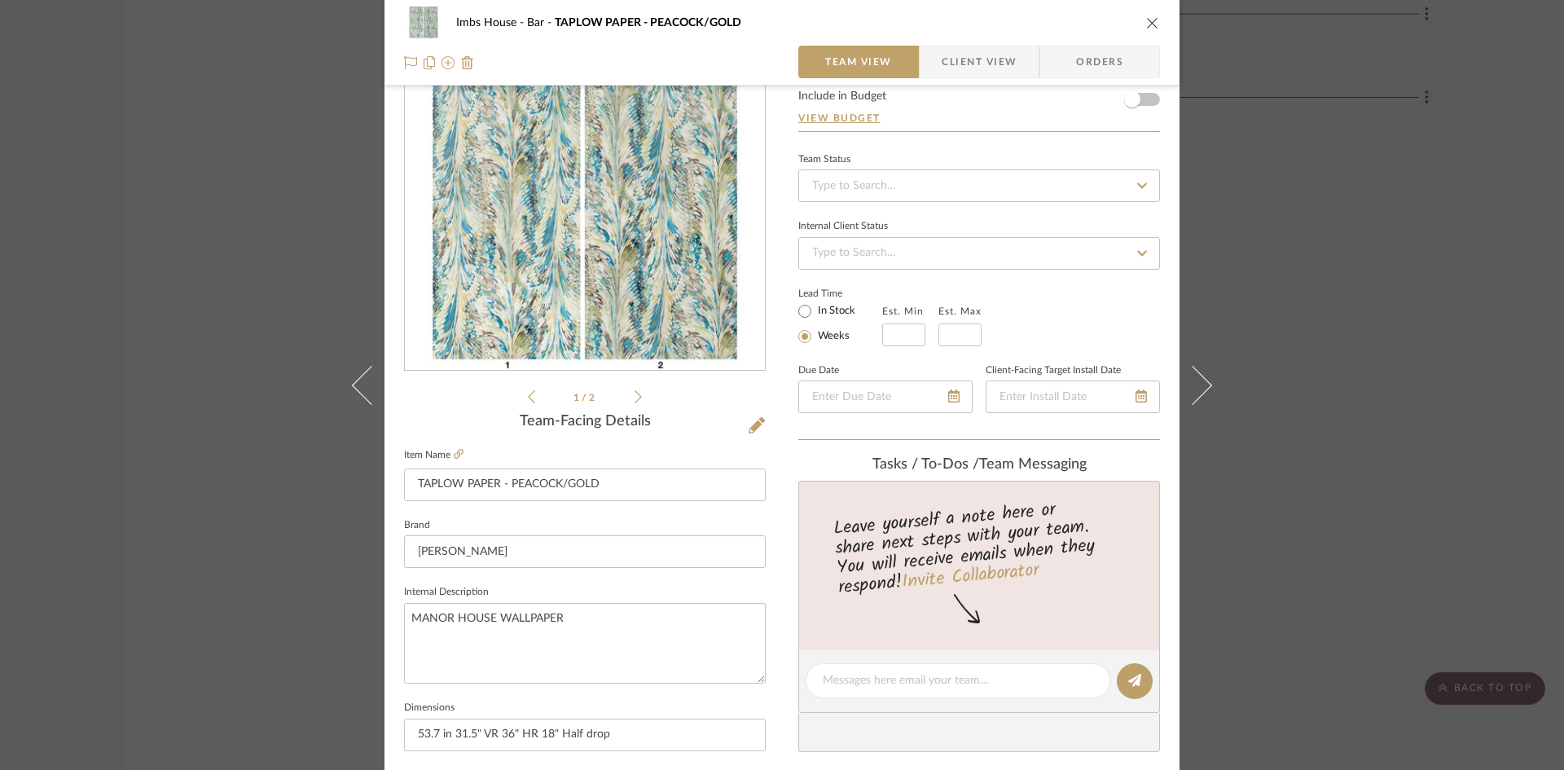
scroll to position [0, 0]
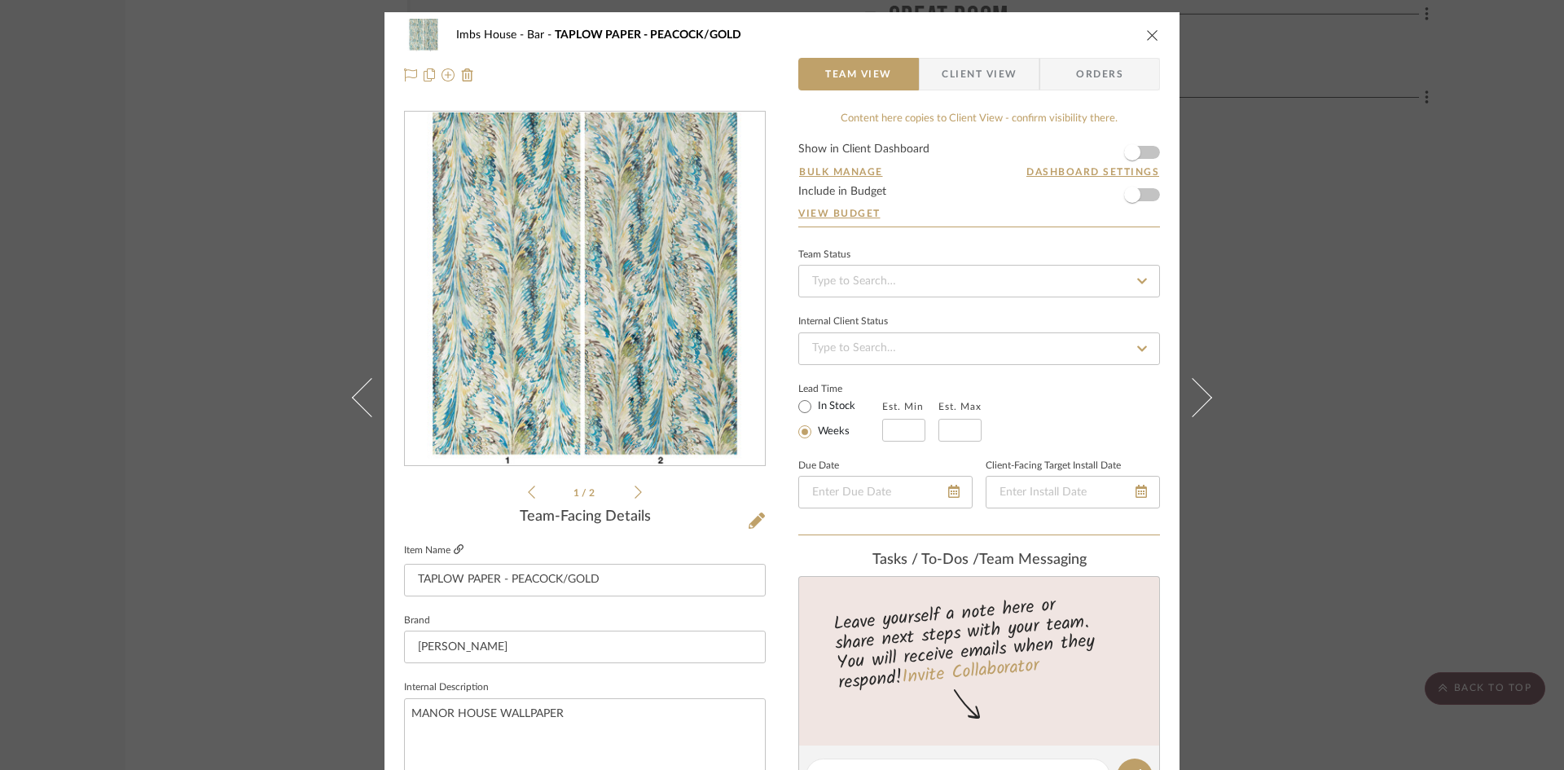
click at [454, 548] on icon at bounding box center [459, 549] width 10 height 10
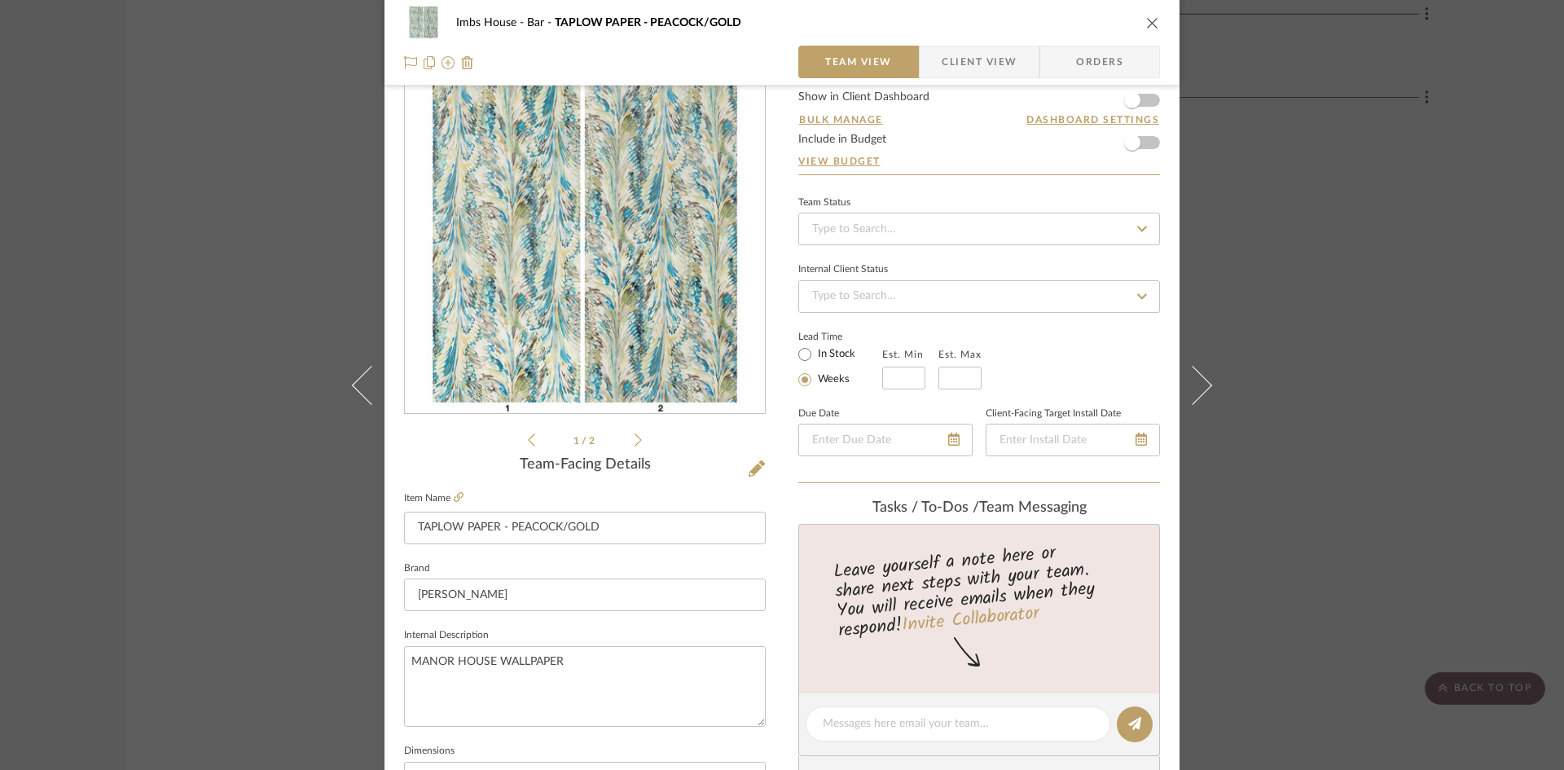
scroll to position [81, 0]
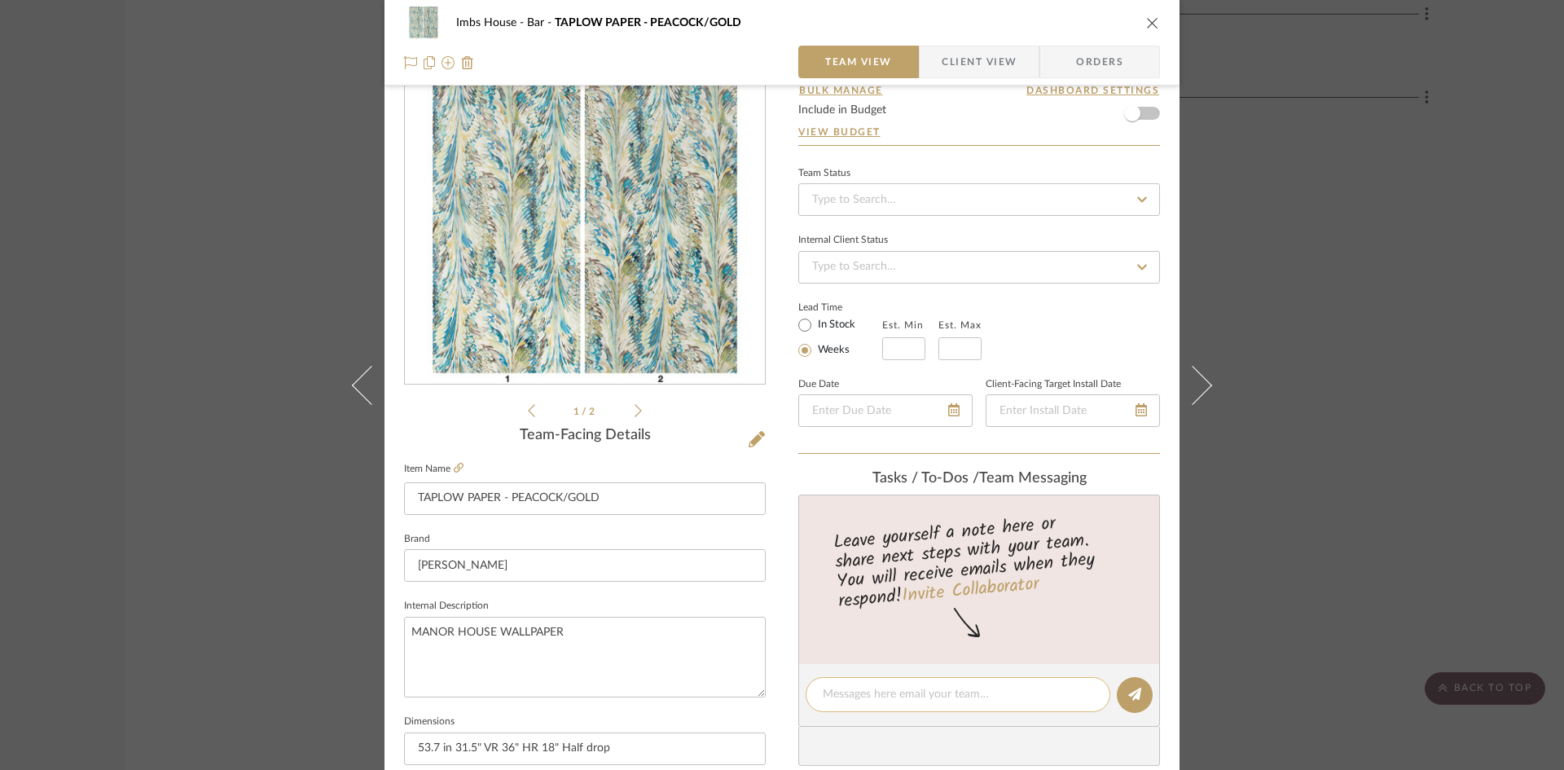
click at [973, 694] on textarea at bounding box center [958, 694] width 271 height 17
click at [456, 468] on icon at bounding box center [459, 468] width 10 height 10
click at [1032, 693] on textarea "WAiting for [PERSON_NAME] to estimate - Sold" at bounding box center [958, 694] width 271 height 17
type textarea "WAiting for [PERSON_NAME] to estimate - Sold in 10mt roll which contains A and …"
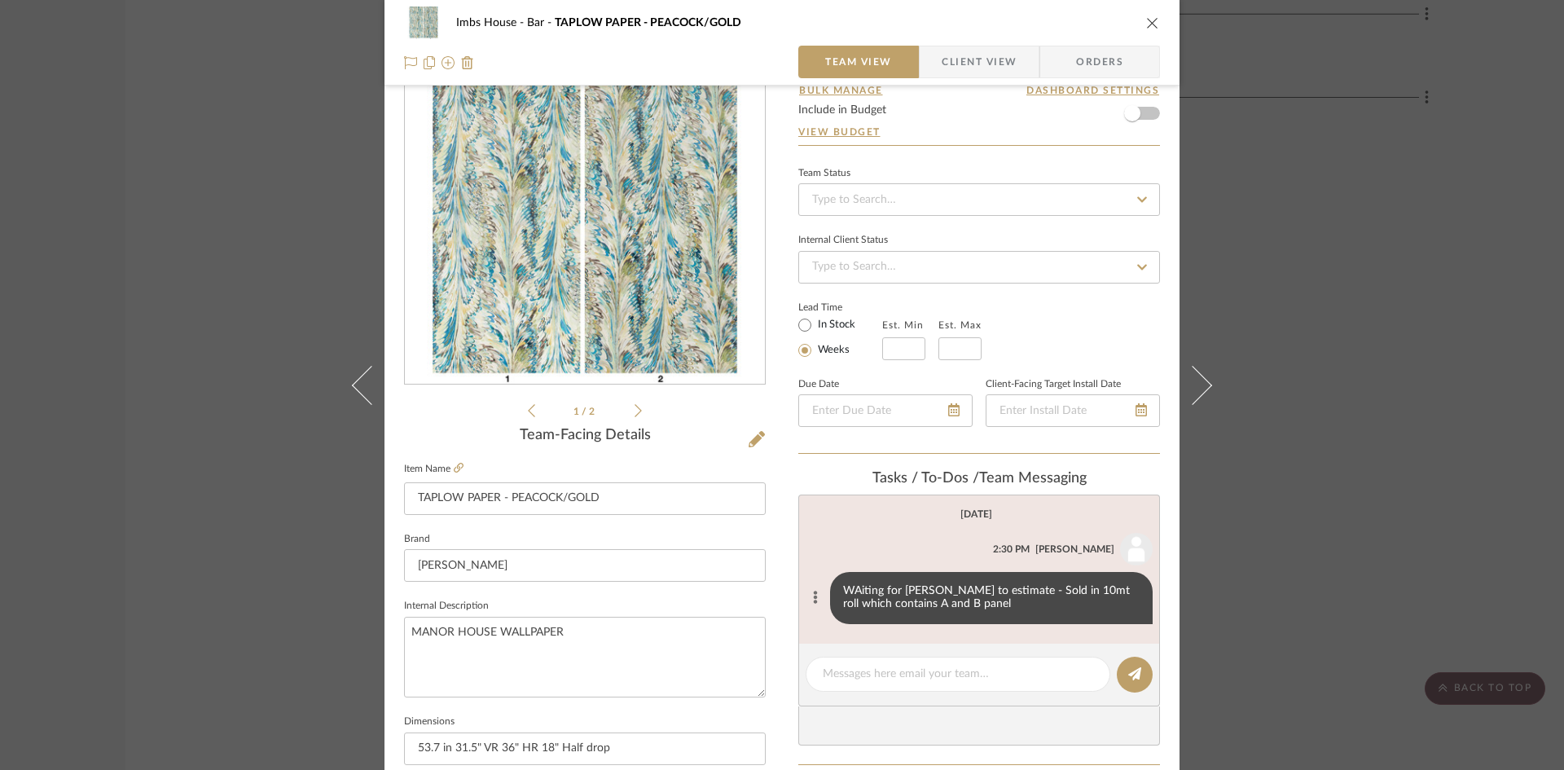
click at [812, 590] on button at bounding box center [815, 598] width 19 height 20
click at [750, 573] on span "Edit Message" at bounding box center [733, 578] width 67 height 14
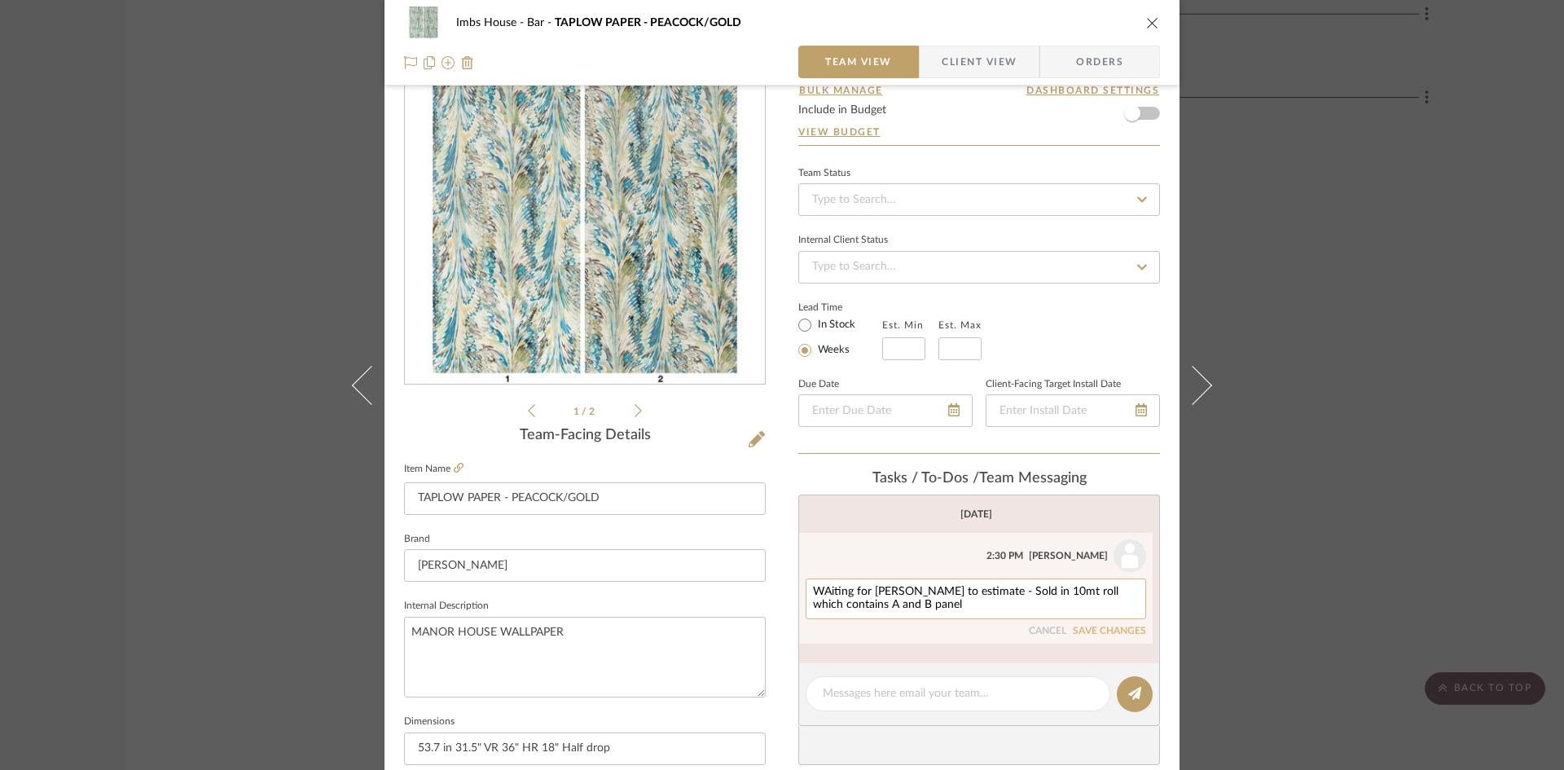
click at [944, 606] on textarea "WAiting for [PERSON_NAME] to estimate - Sold in 10mt roll which contains A and …" at bounding box center [976, 599] width 326 height 26
type textarea "WAiting for [PERSON_NAME] to estimate - Sold in 10mt roll which contains A and …"
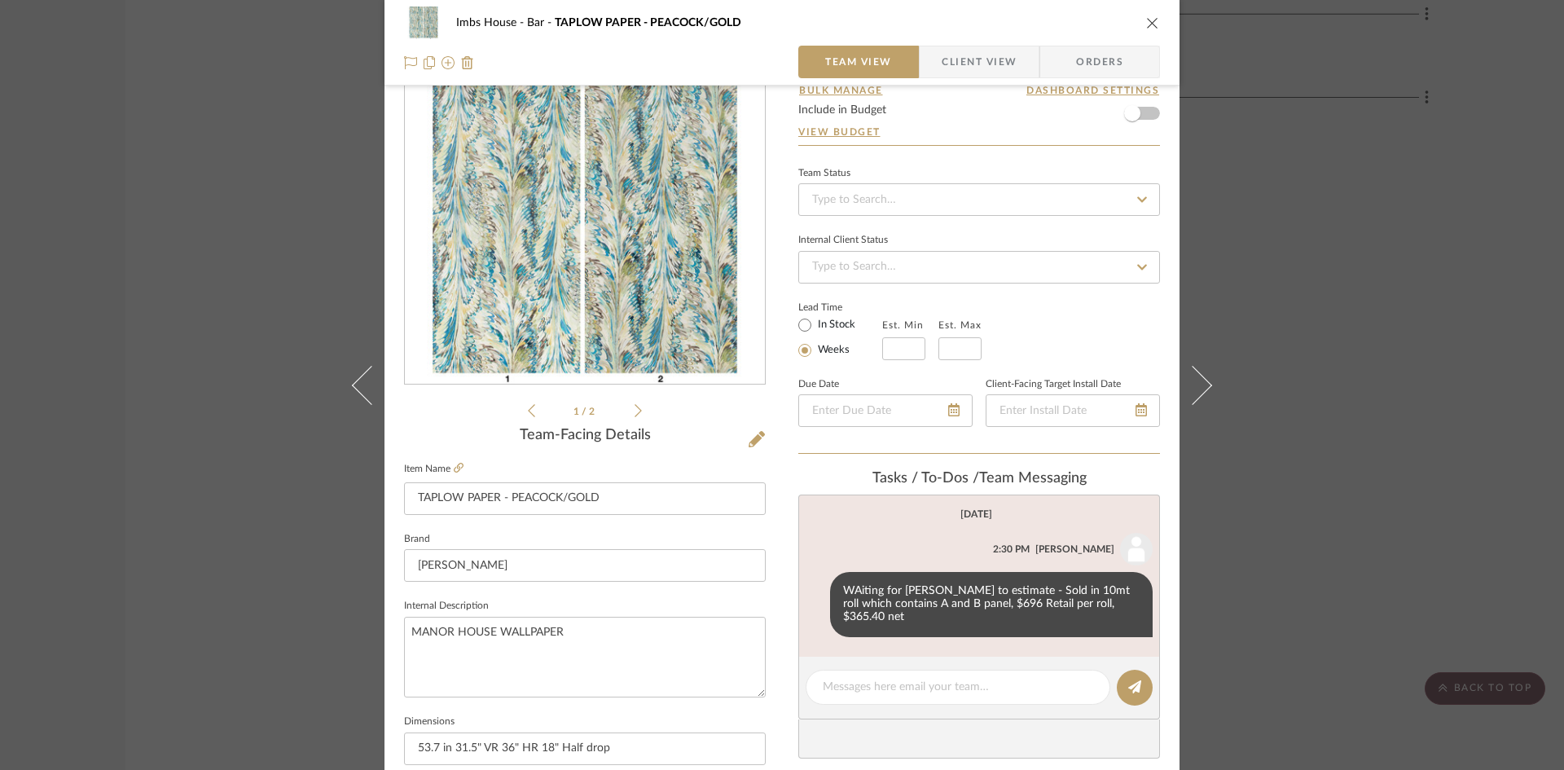
click at [1147, 17] on icon "close" at bounding box center [1152, 22] width 13 height 13
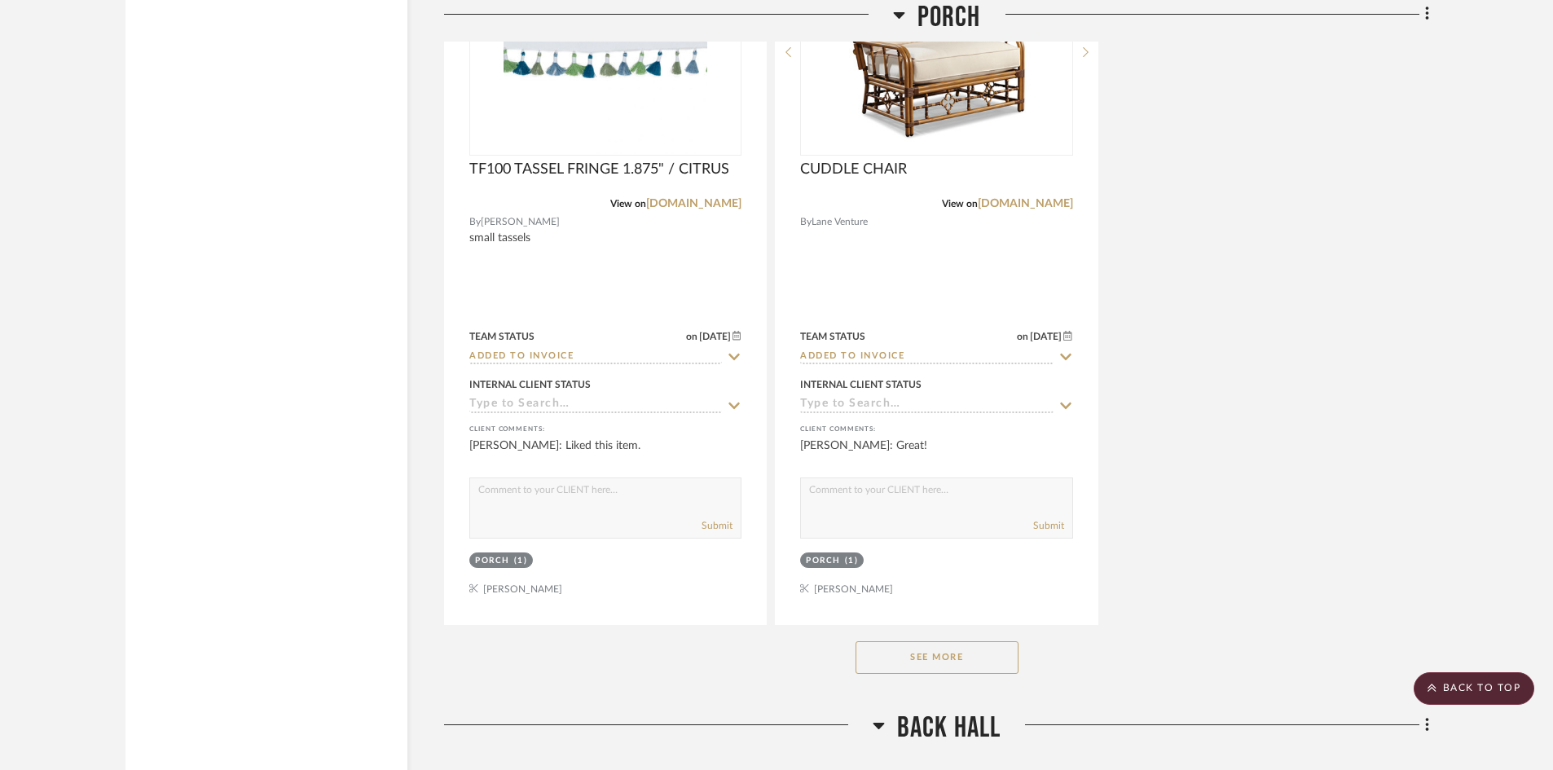
scroll to position [42837, 0]
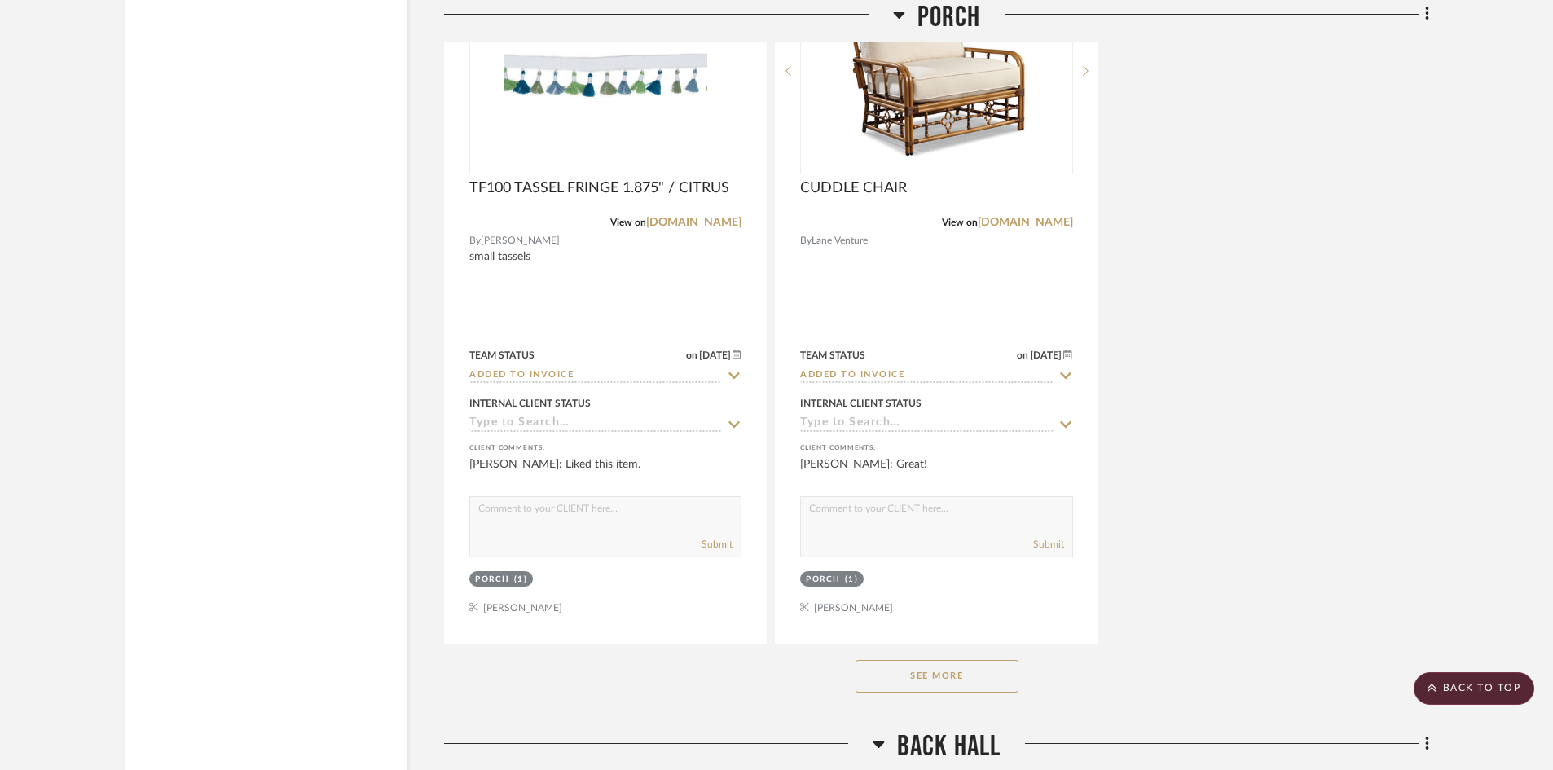
click at [941, 675] on button "See More" at bounding box center [937, 676] width 163 height 33
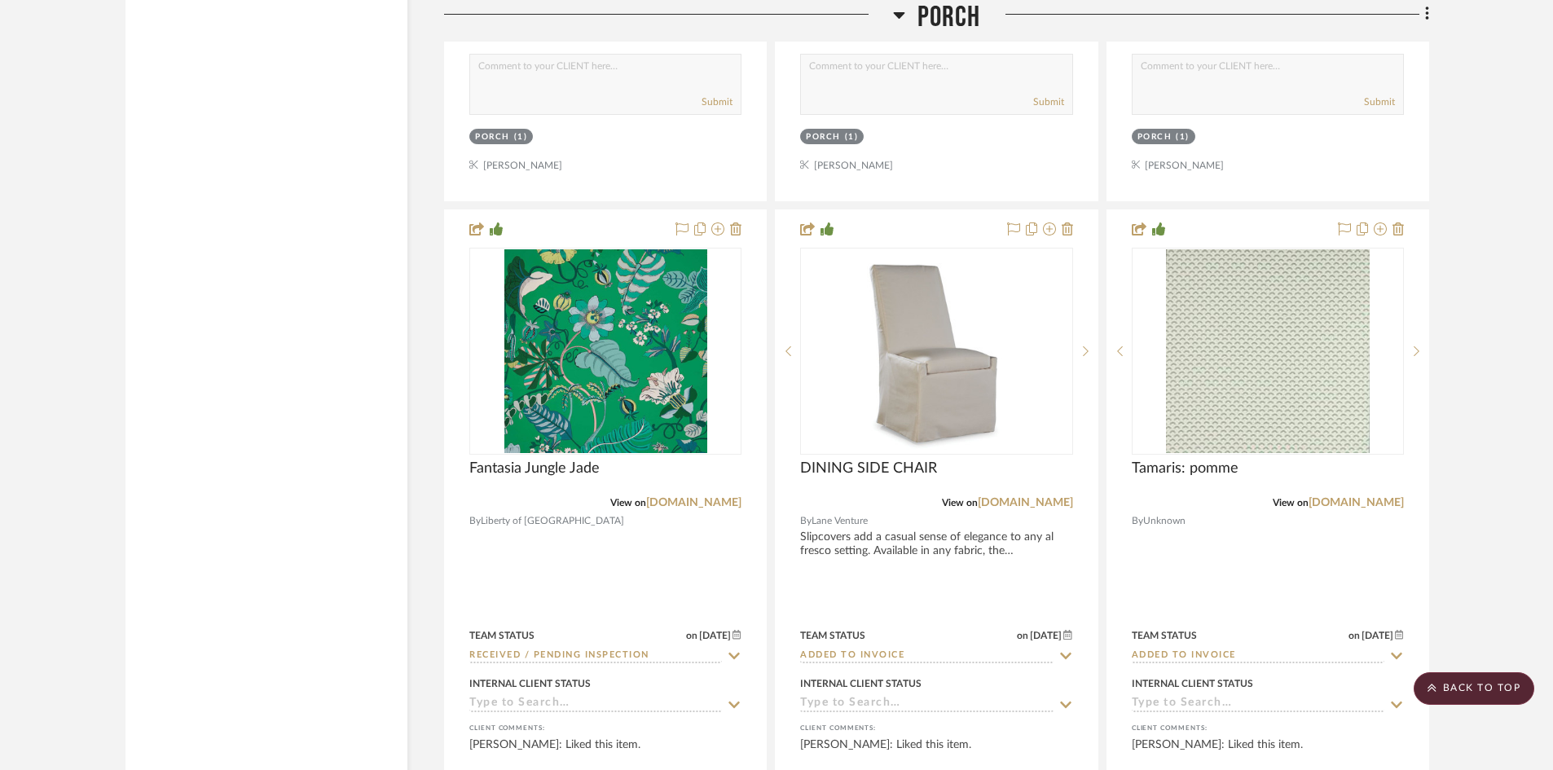
scroll to position [43326, 0]
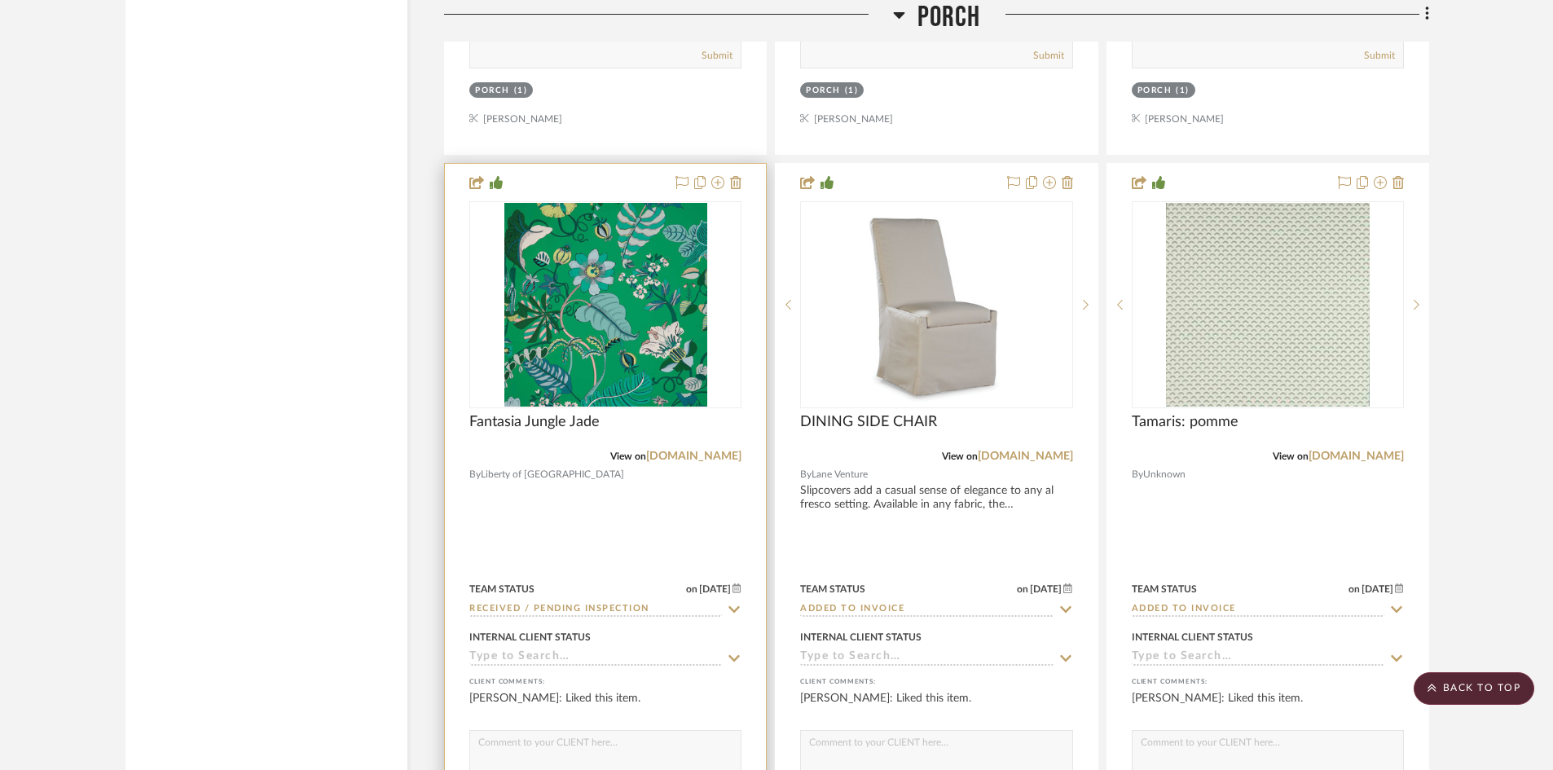
click at [665, 609] on input "Received / Pending Inspection" at bounding box center [595, 609] width 253 height 15
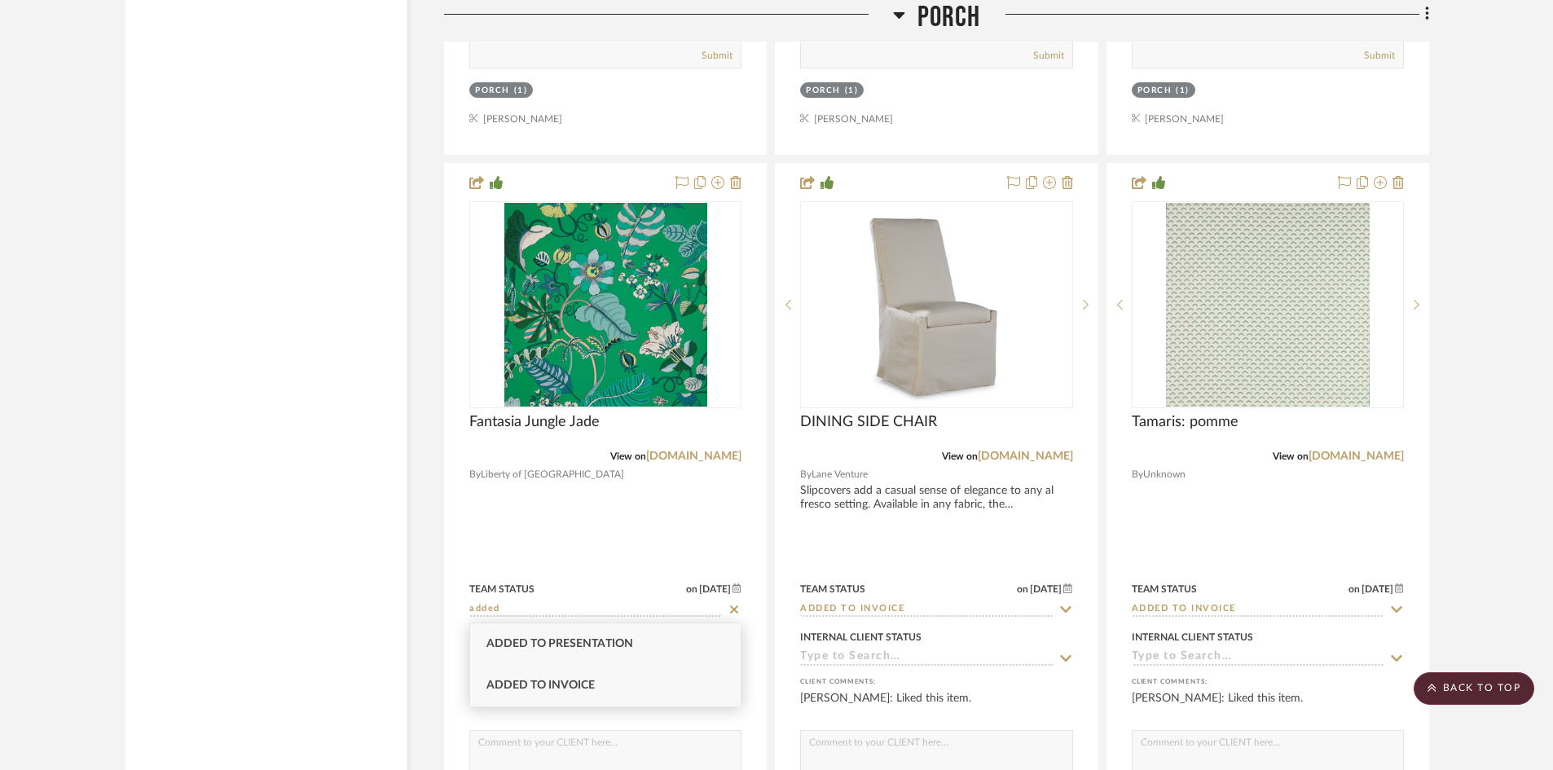
type input "added"
click at [592, 680] on span "Added to Invoice" at bounding box center [540, 685] width 108 height 11
type input "[DATE]"
type input "Added to Invoice"
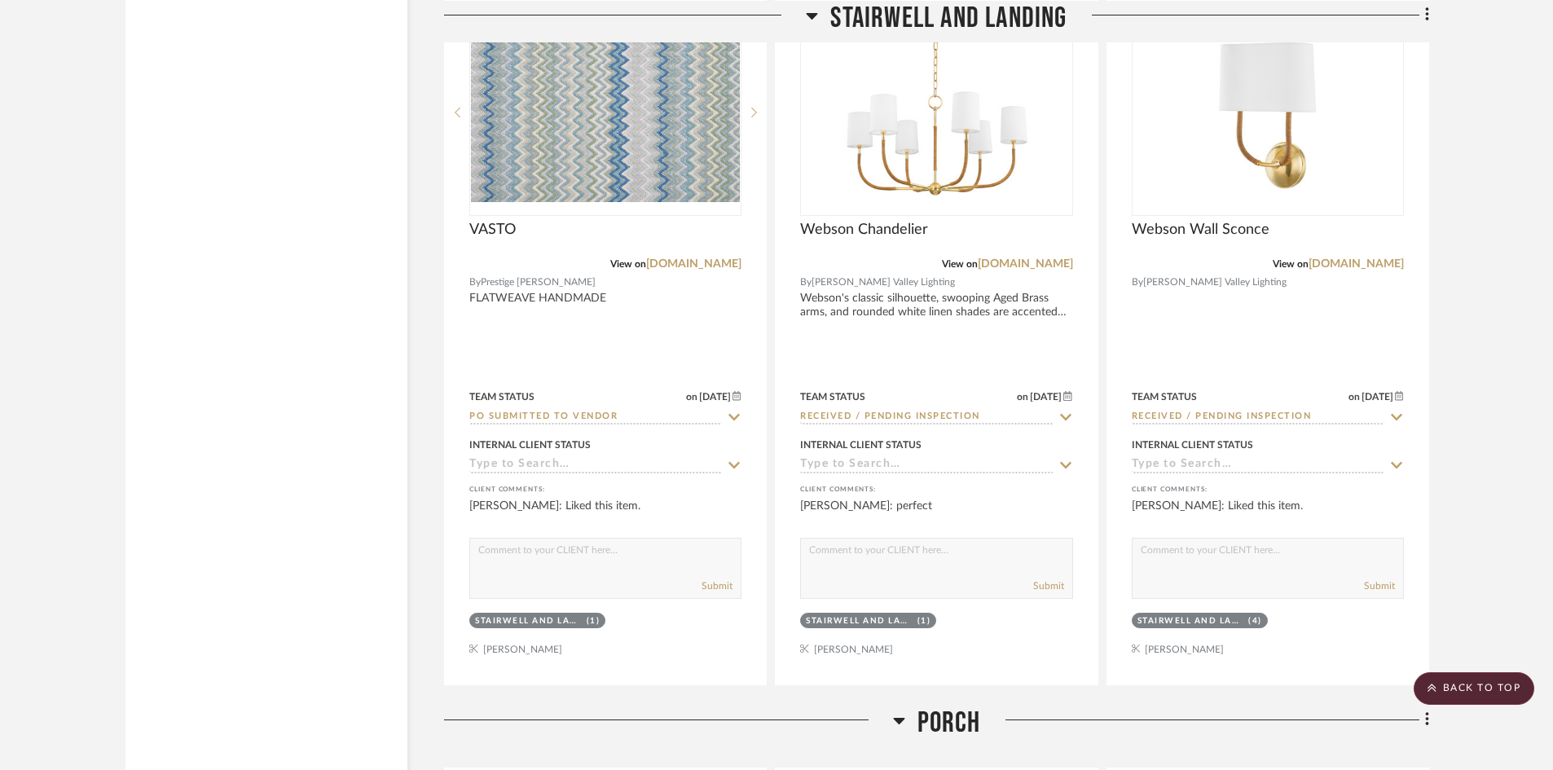
scroll to position [40556, 0]
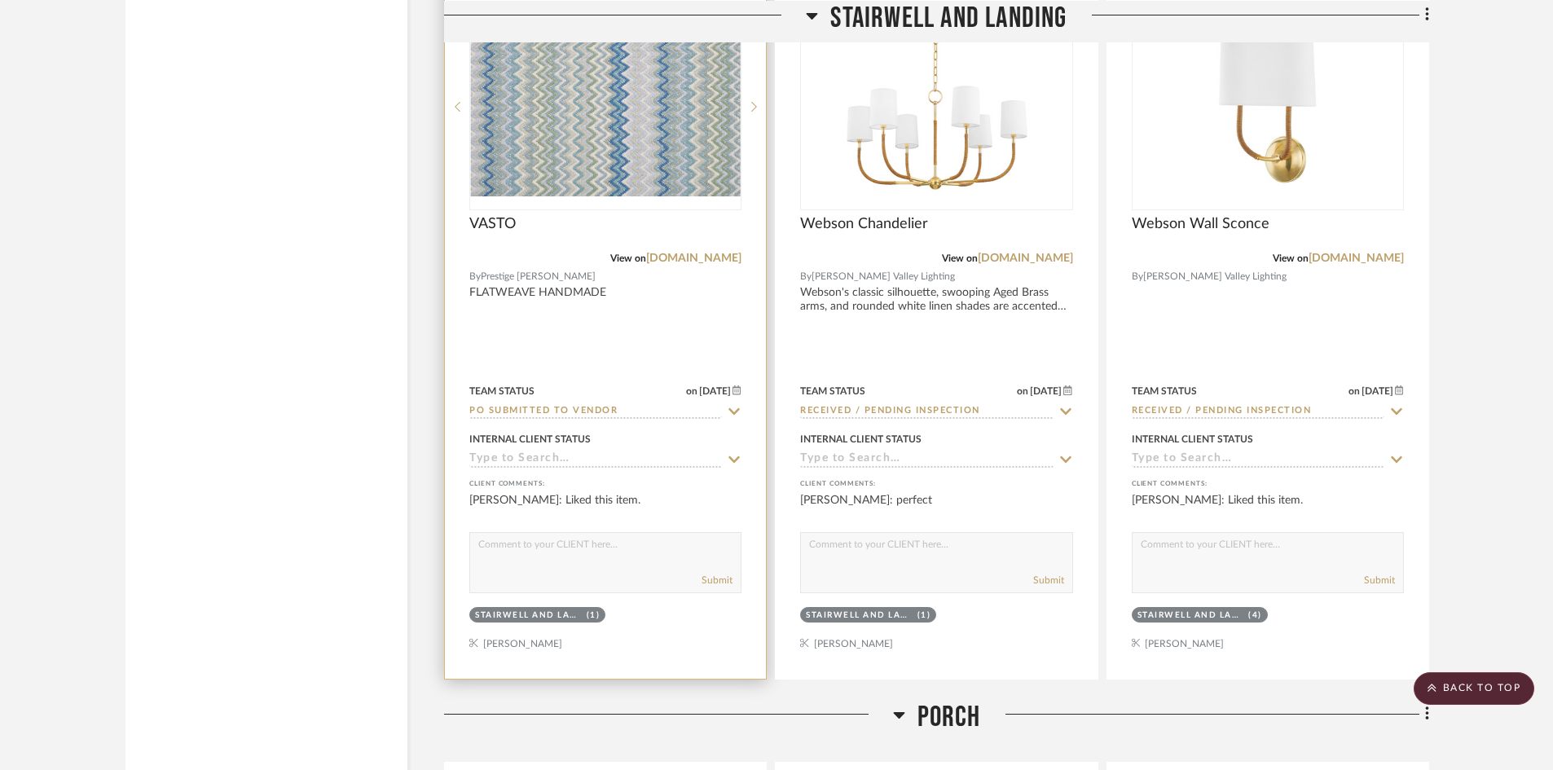
click at [621, 411] on input "PO Submitted to Vendor" at bounding box center [595, 411] width 253 height 15
type input "a"
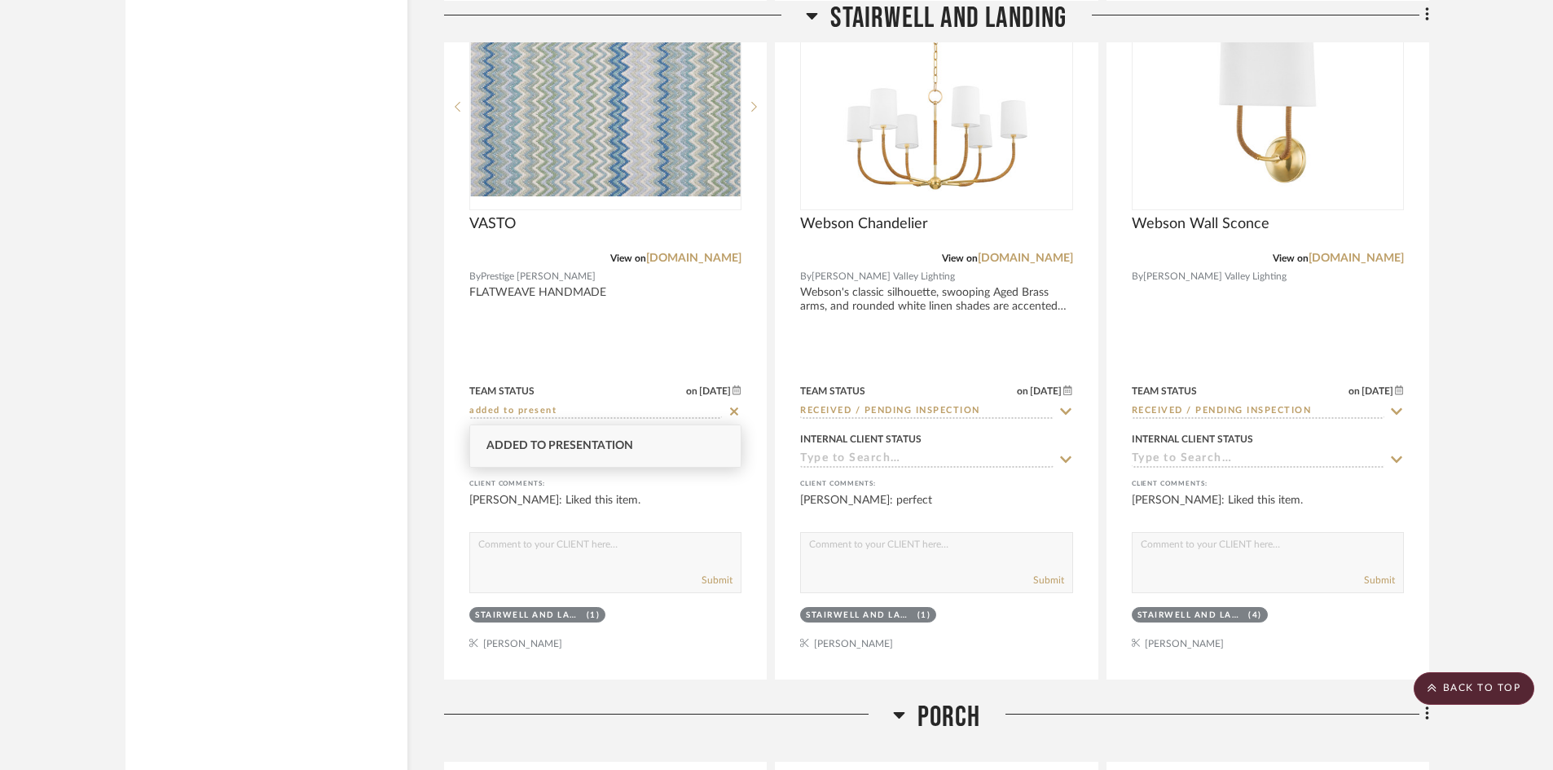
type input "added to present"
click at [614, 437] on div "Added to Presentation" at bounding box center [605, 446] width 271 height 42
type input "[DATE]"
type input "Added to Presentation"
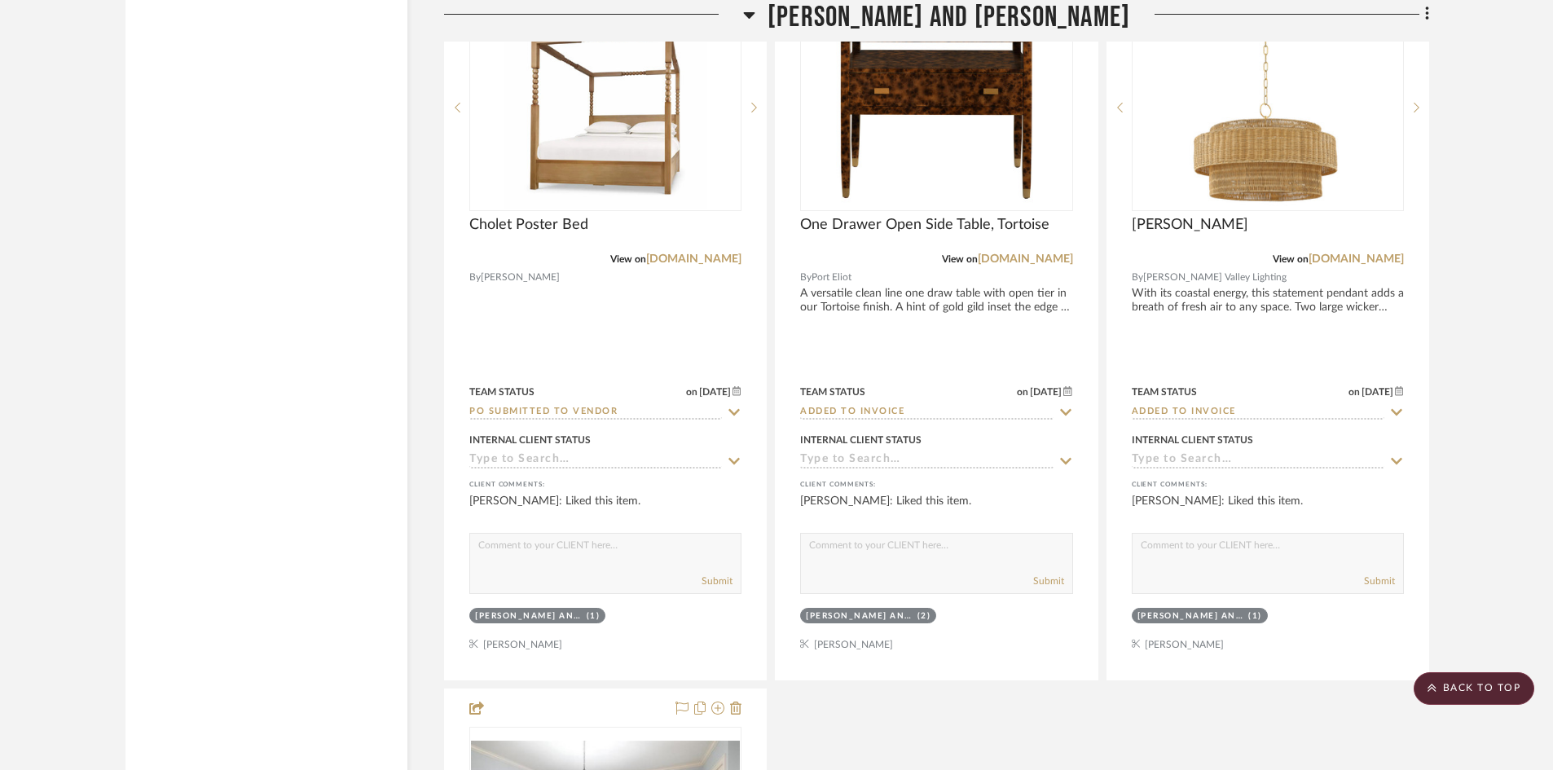
scroll to position [32082, 0]
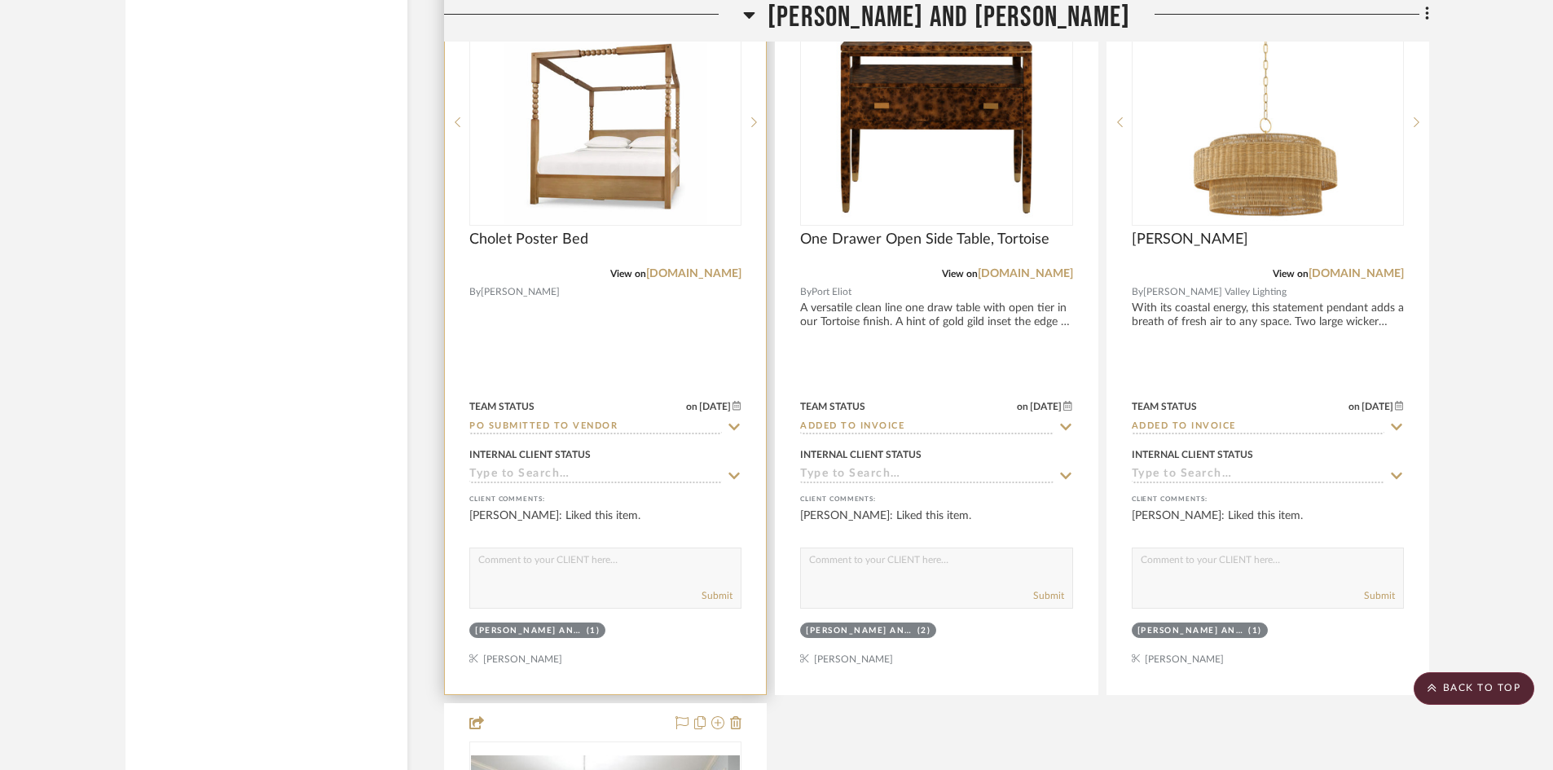
click at [623, 422] on input "PO Submitted to Vendor" at bounding box center [595, 427] width 253 height 15
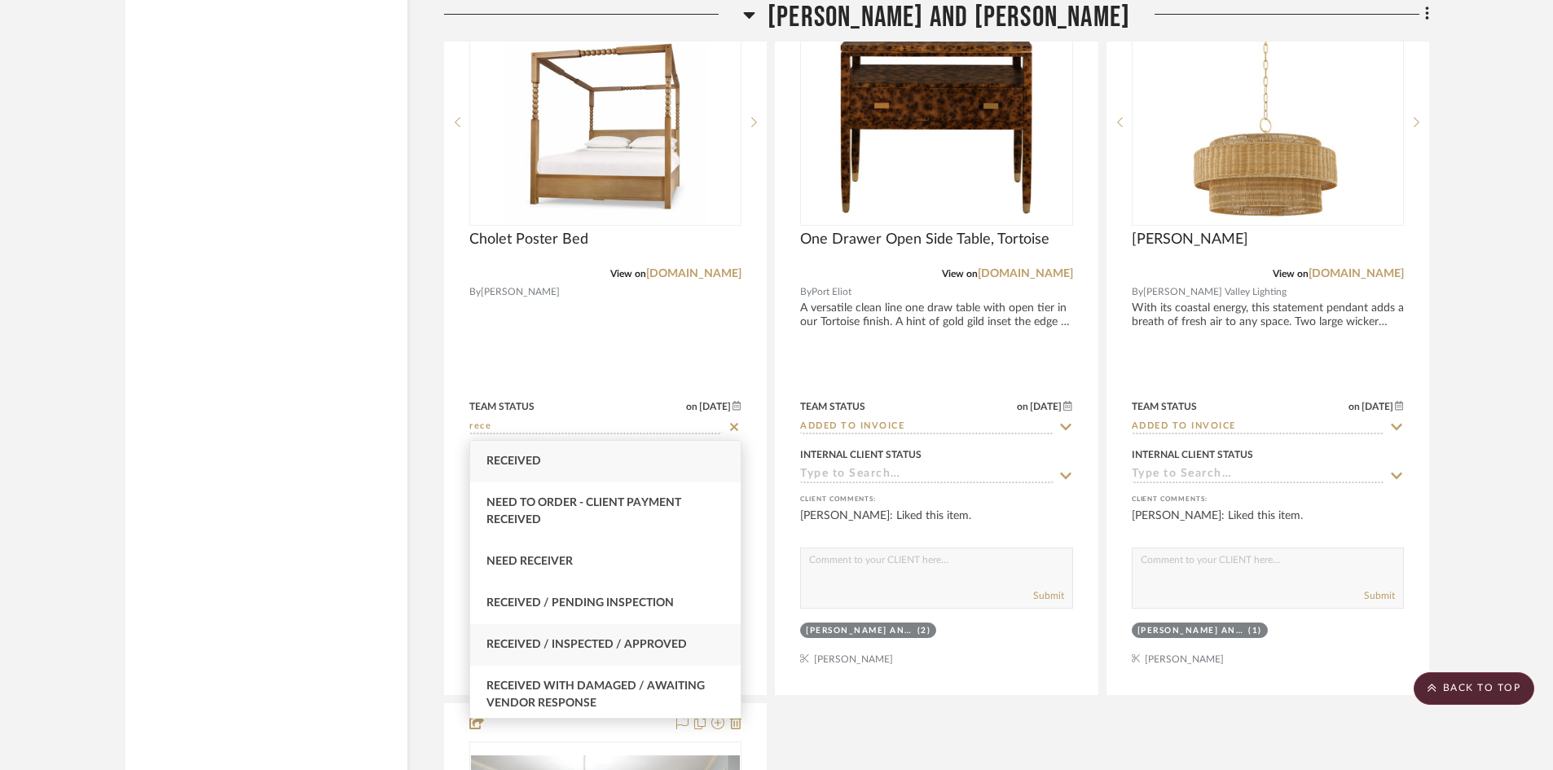
type input "rece"
click at [569, 632] on div "Received / Inspected / Approved" at bounding box center [605, 645] width 271 height 42
type input "[DATE]"
type input "Received / Inspected / Approved"
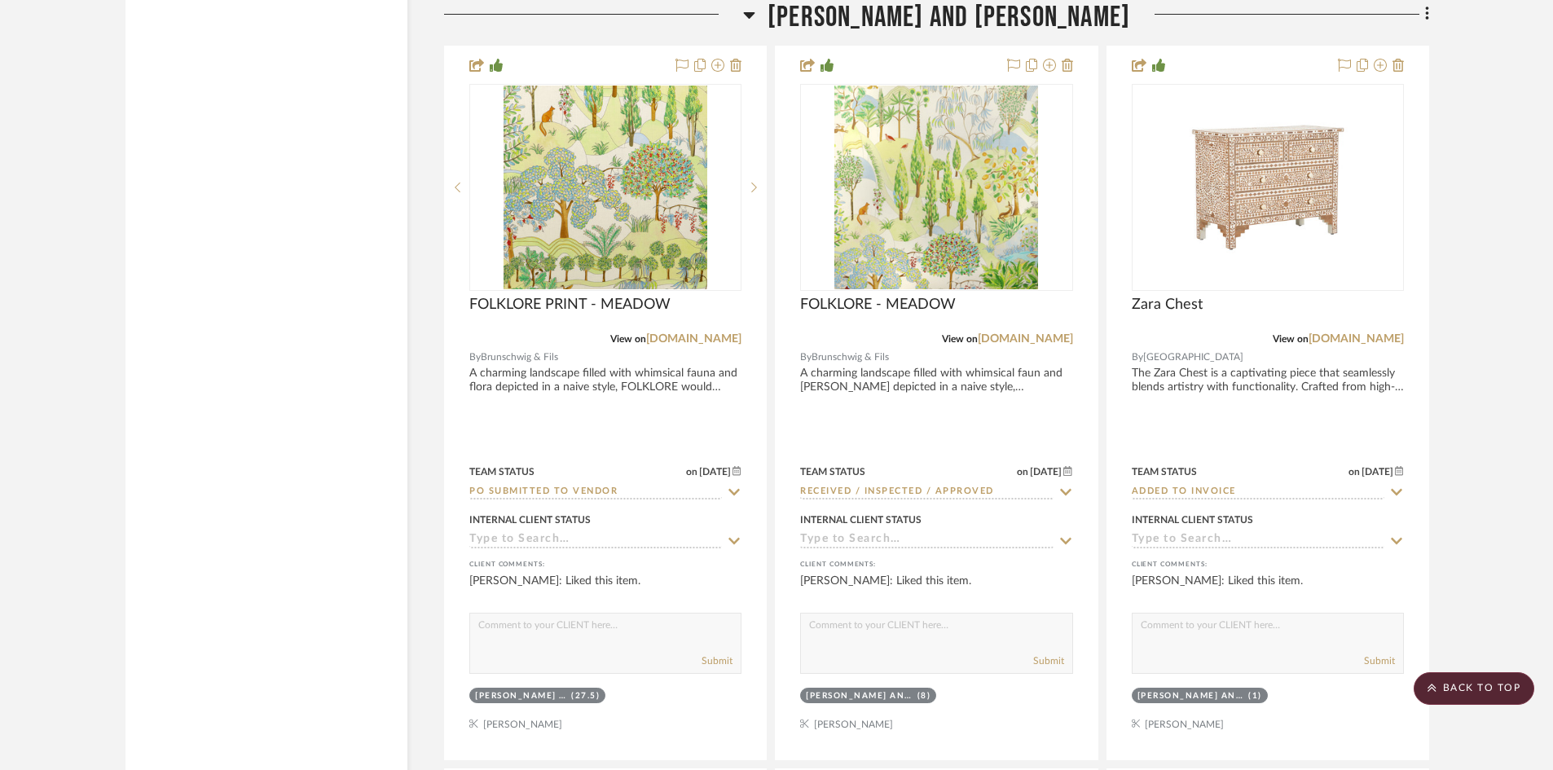
scroll to position [31267, 0]
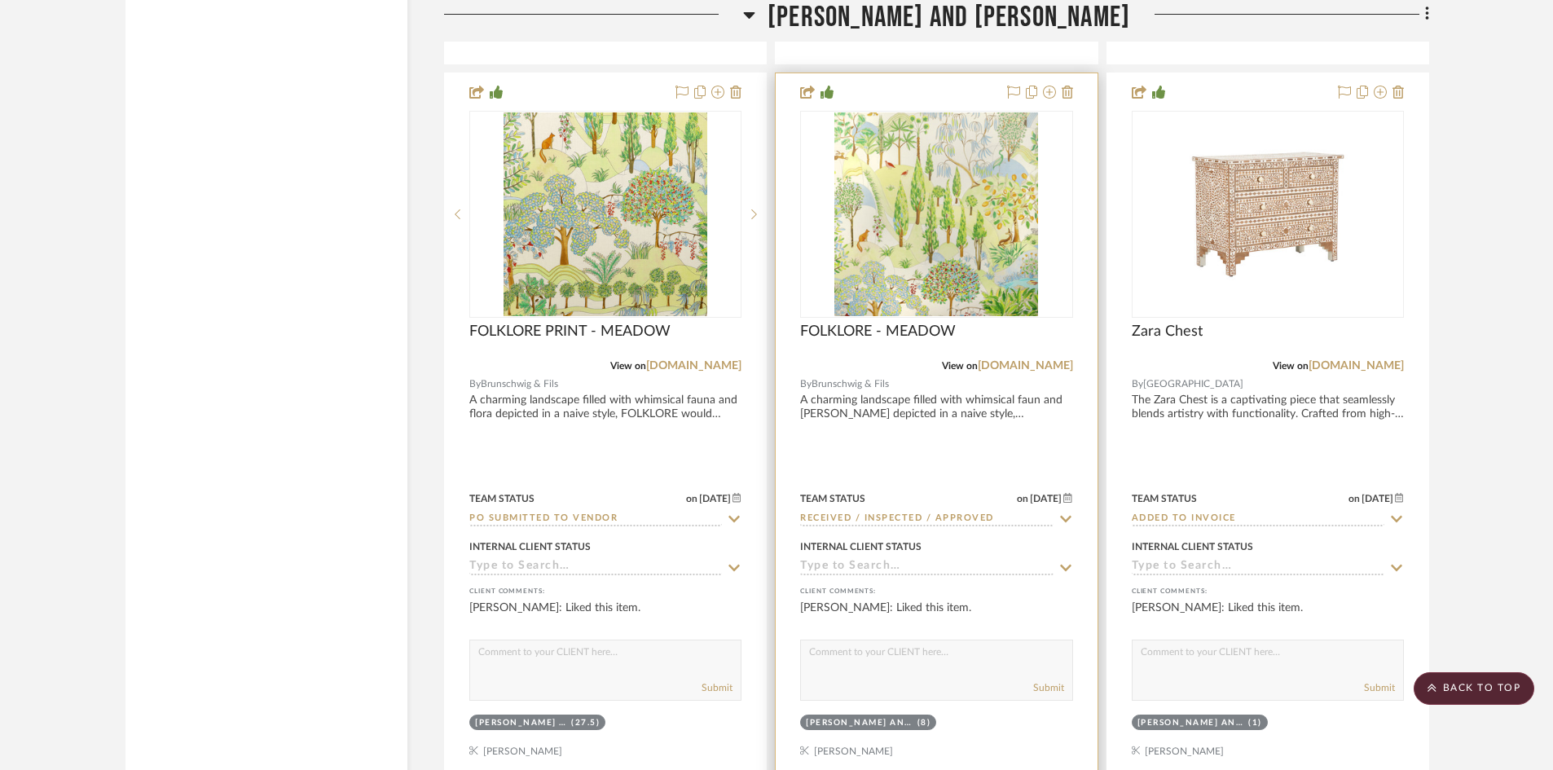
click at [995, 516] on input "Received / Inspected / Approved" at bounding box center [926, 519] width 253 height 15
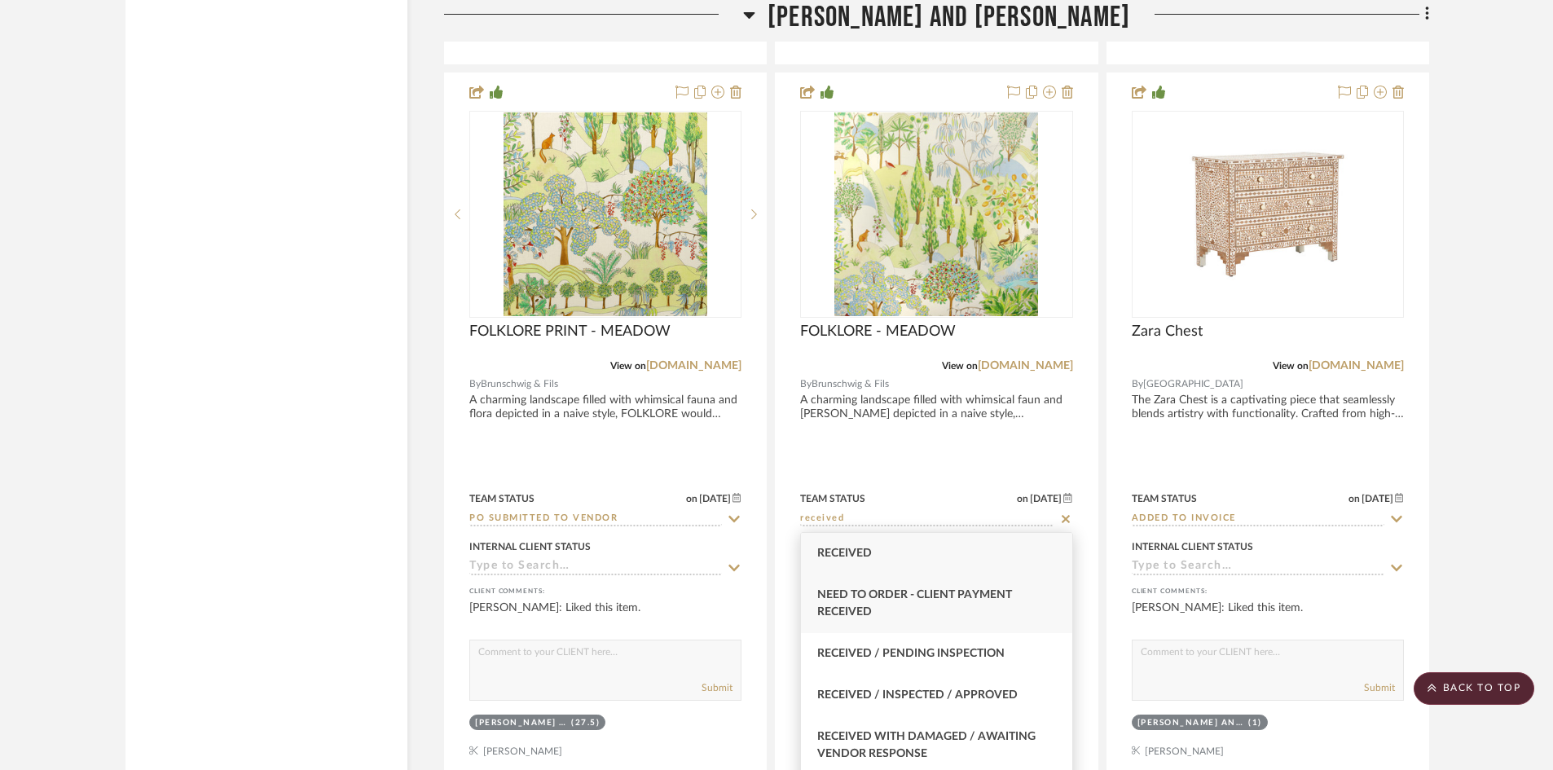
scroll to position [81, 0]
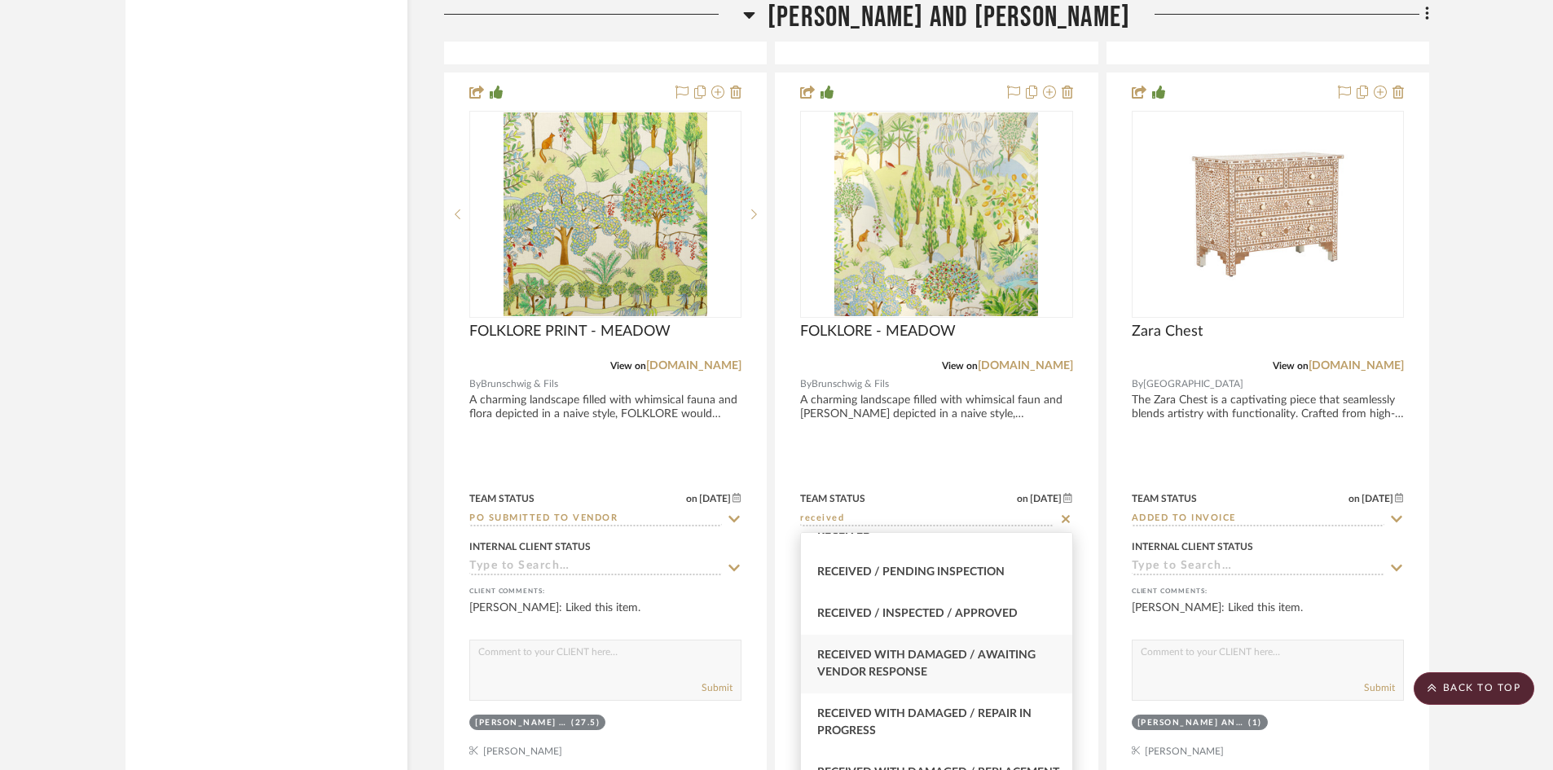
type input "received"
click at [934, 657] on span "Received with Damaged / Awaiting Vendor Response" at bounding box center [926, 663] width 218 height 29
type input "[DATE]"
type input "Received with Damaged / Awaiting Vendor Response"
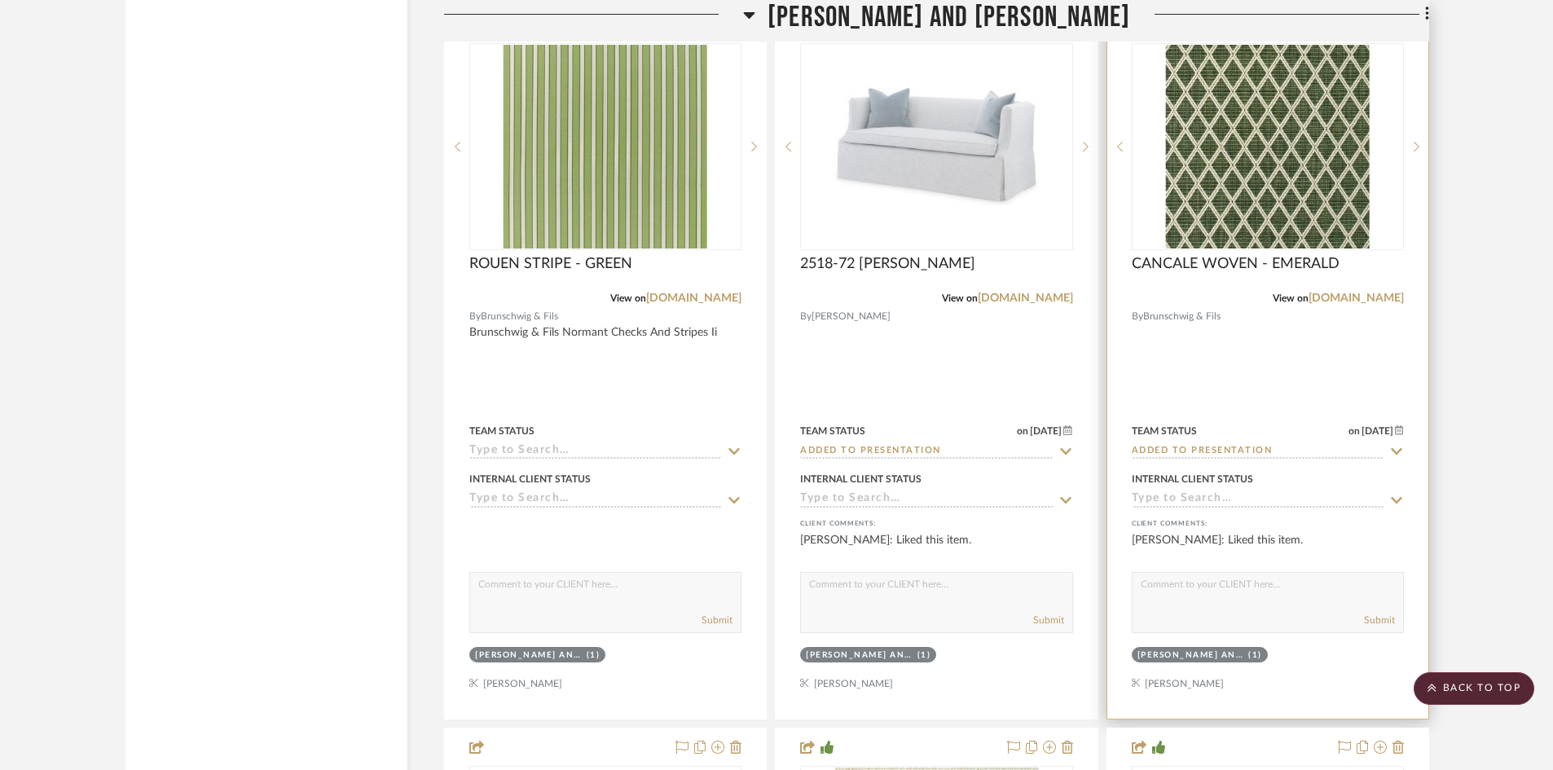
scroll to position [29882, 0]
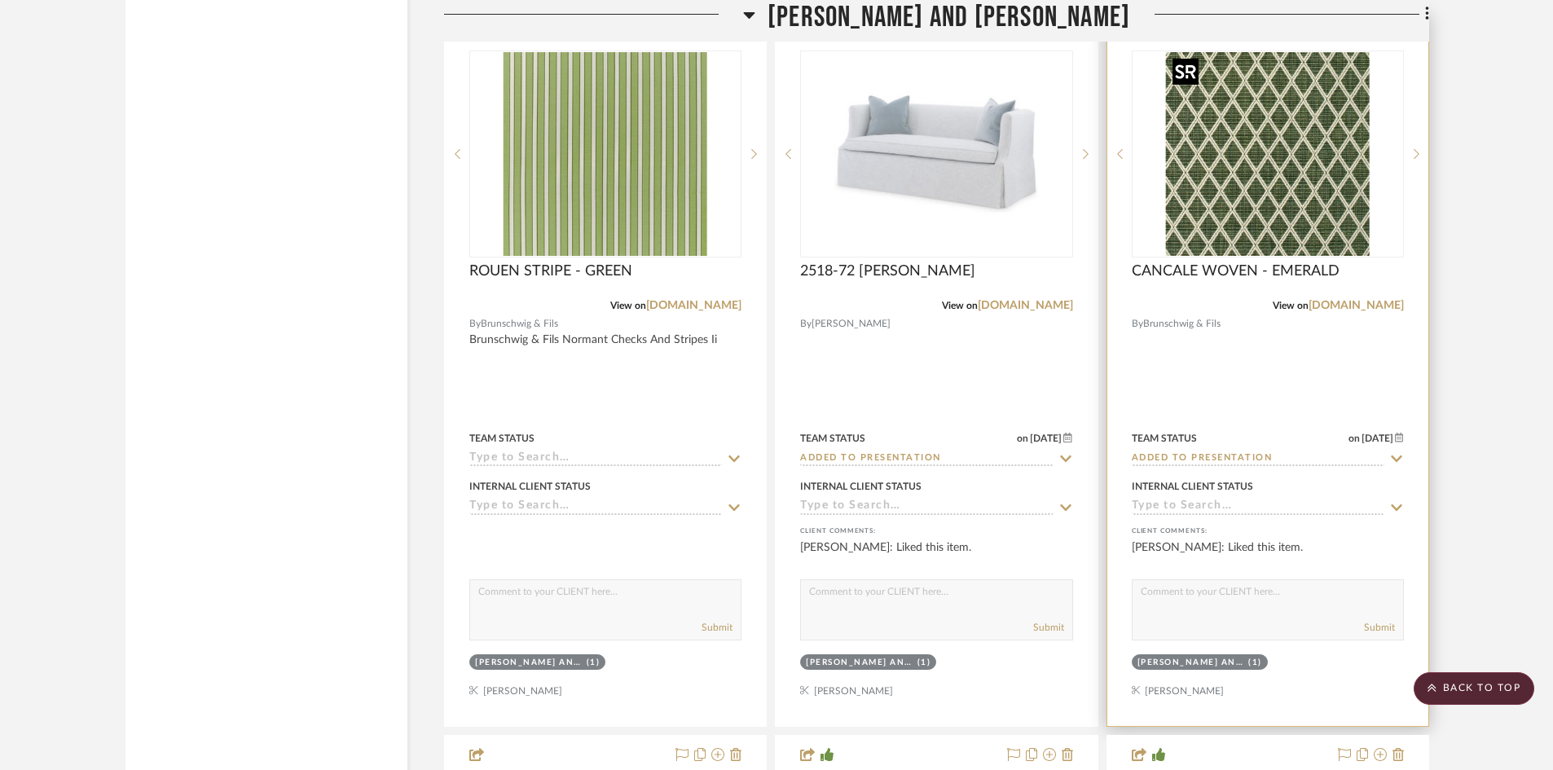
click at [1248, 171] on img "0" at bounding box center [1268, 154] width 204 height 204
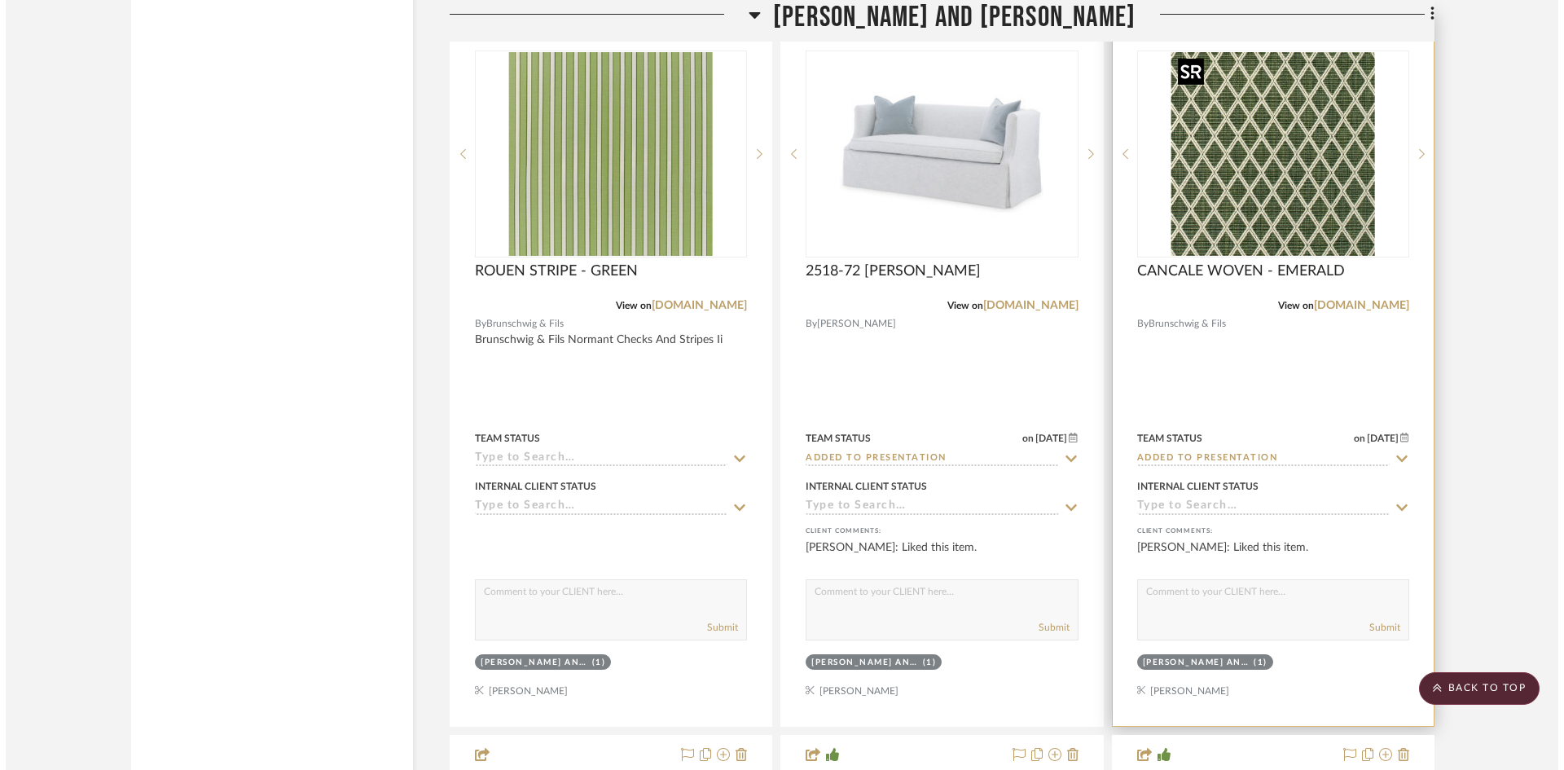
scroll to position [0, 0]
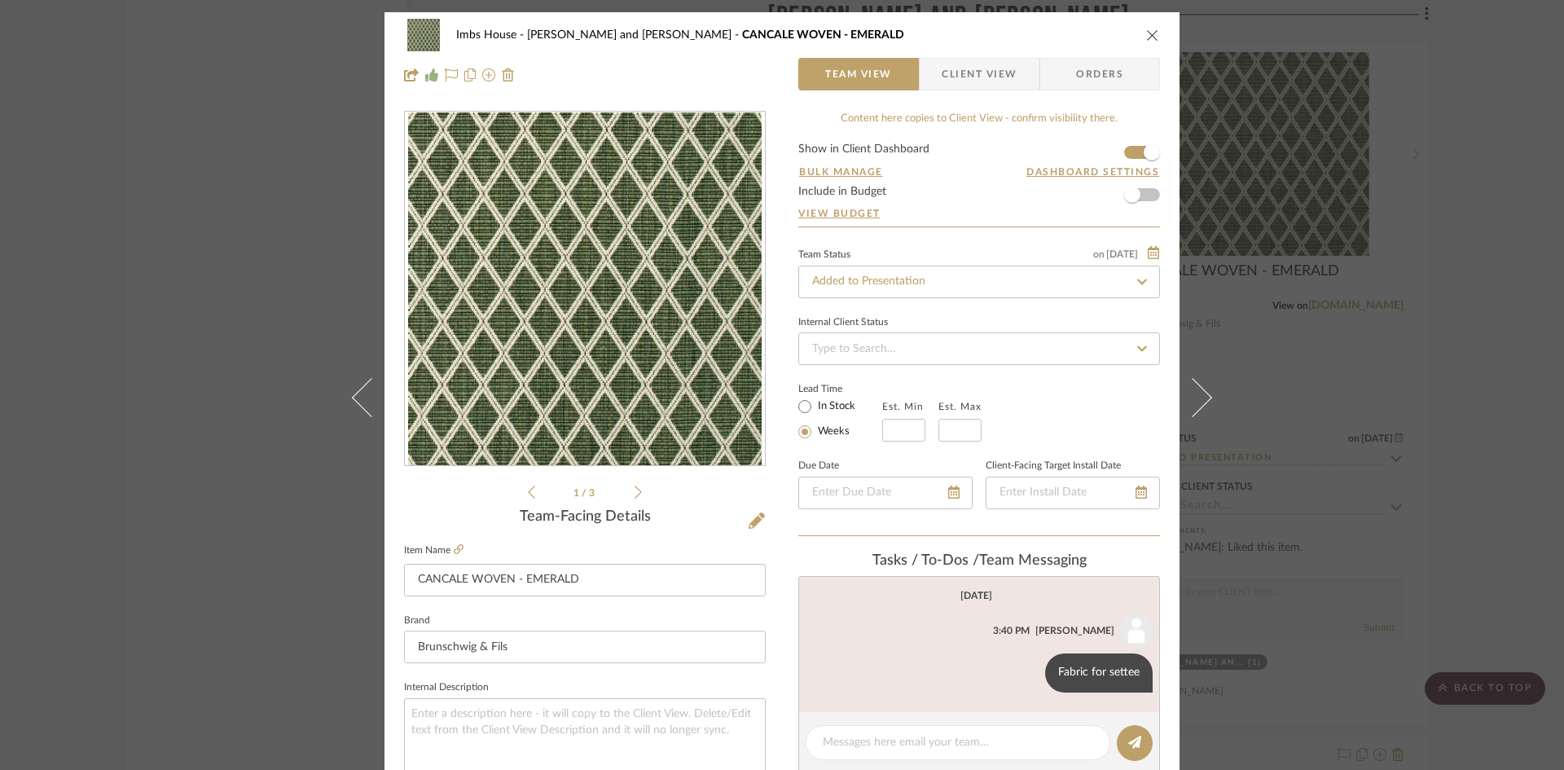
click at [1142, 27] on div "Imbs House [PERSON_NAME] and [PERSON_NAME] CANCALE WOVEN - EMERALD" at bounding box center [782, 35] width 756 height 33
click at [1148, 32] on icon "close" at bounding box center [1152, 35] width 13 height 13
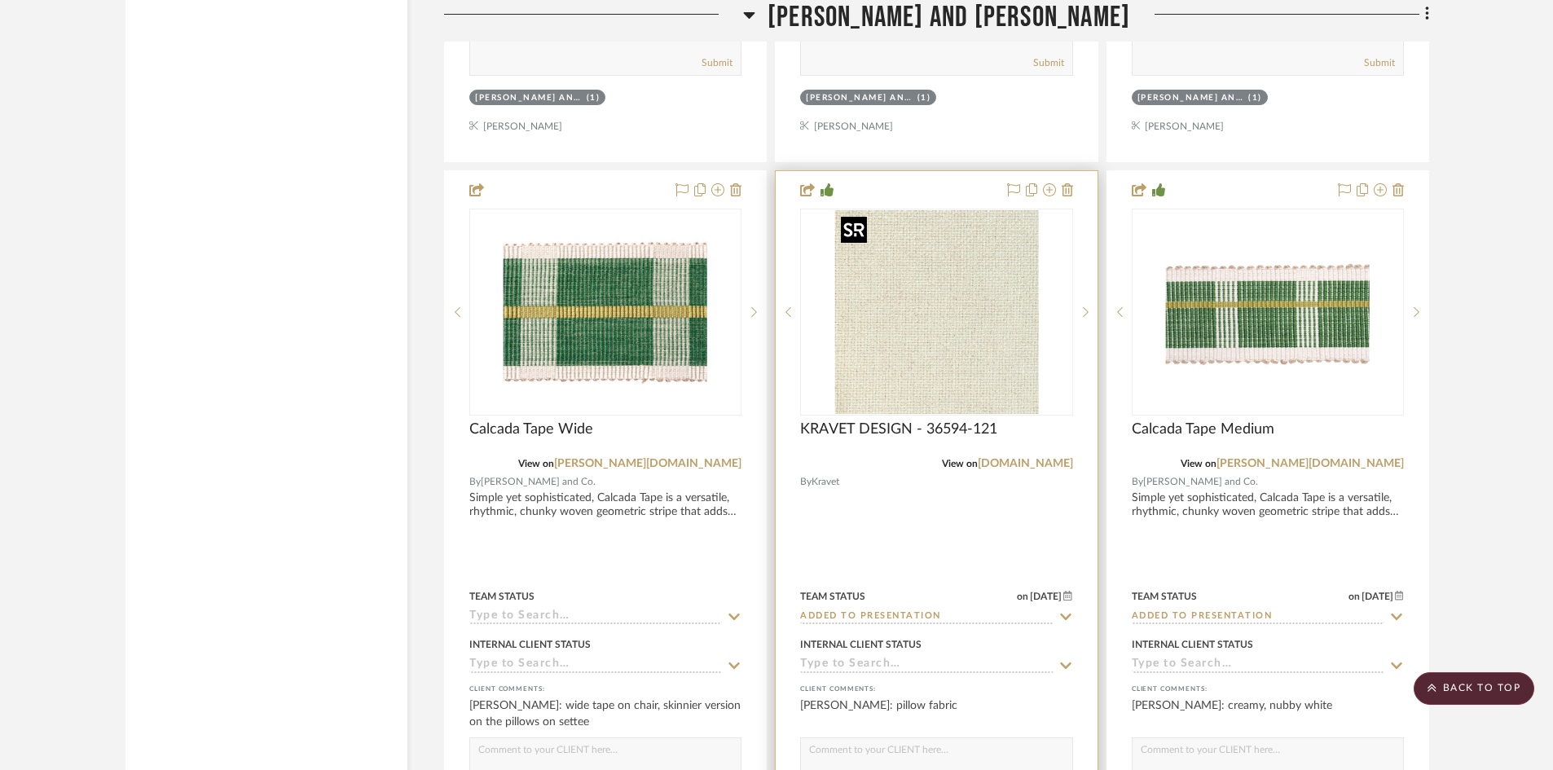
scroll to position [30452, 0]
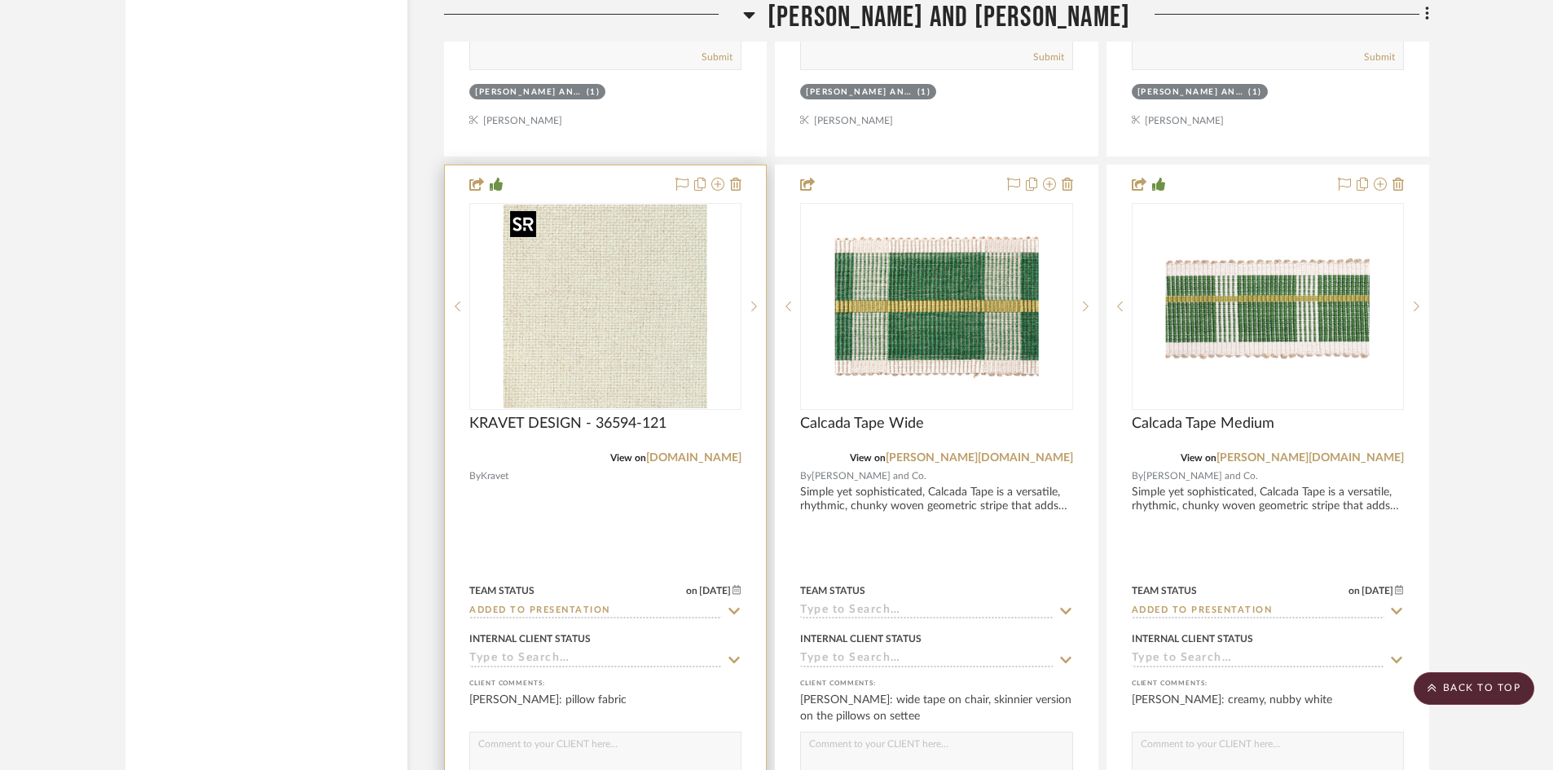
click at [601, 340] on img "0" at bounding box center [606, 307] width 204 height 204
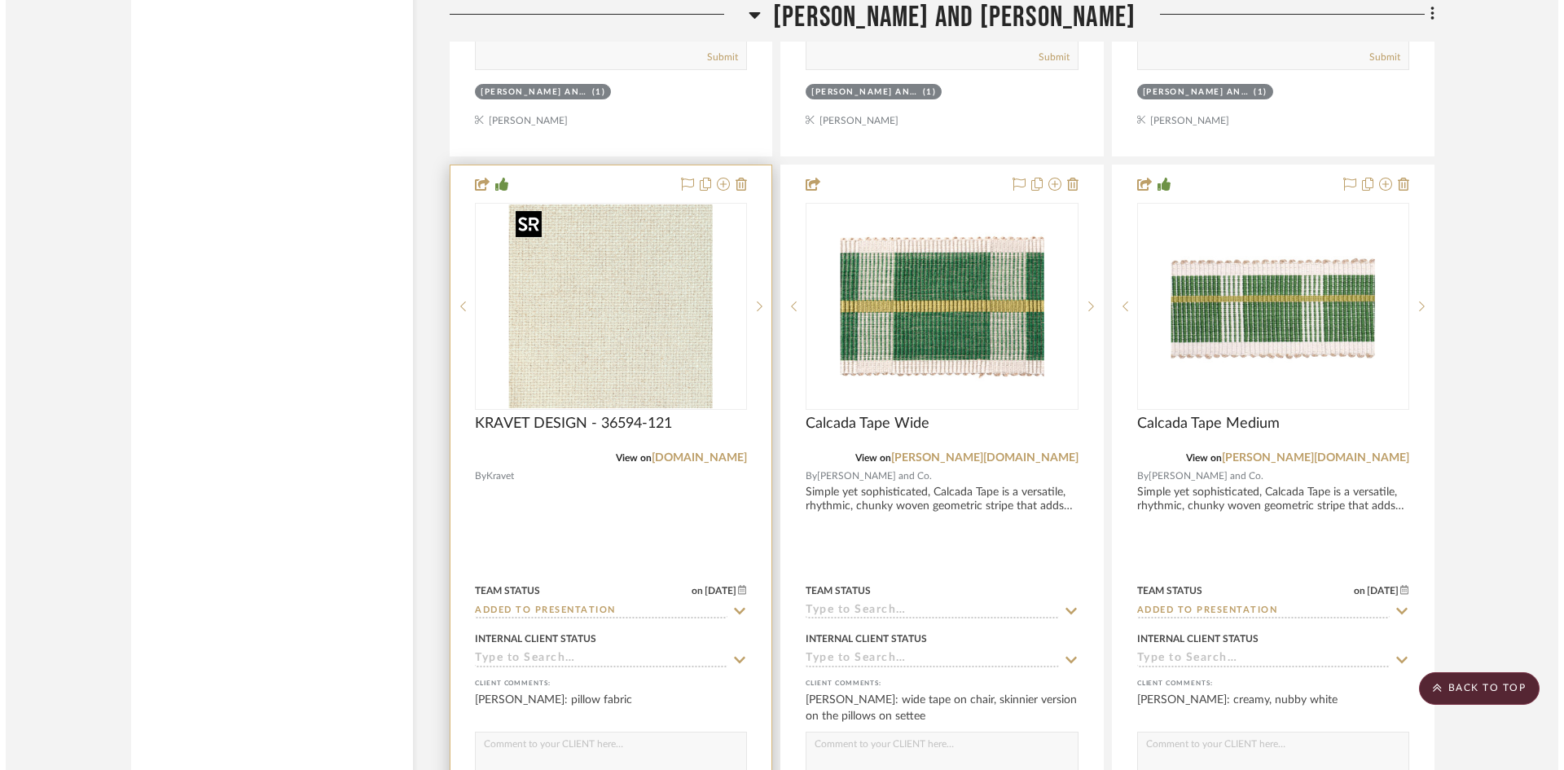
scroll to position [0, 0]
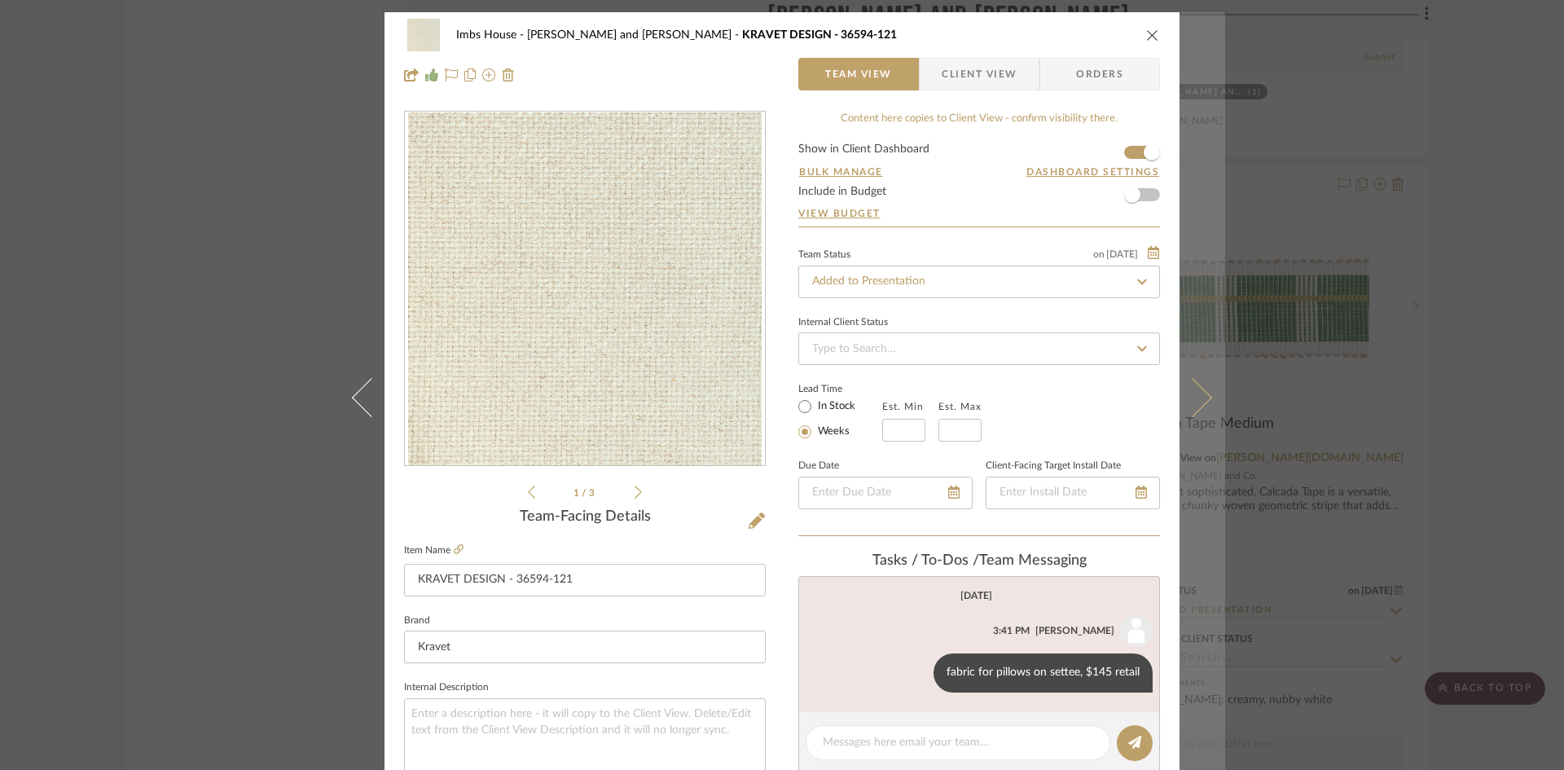
click at [1200, 394] on icon at bounding box center [1192, 396] width 39 height 39
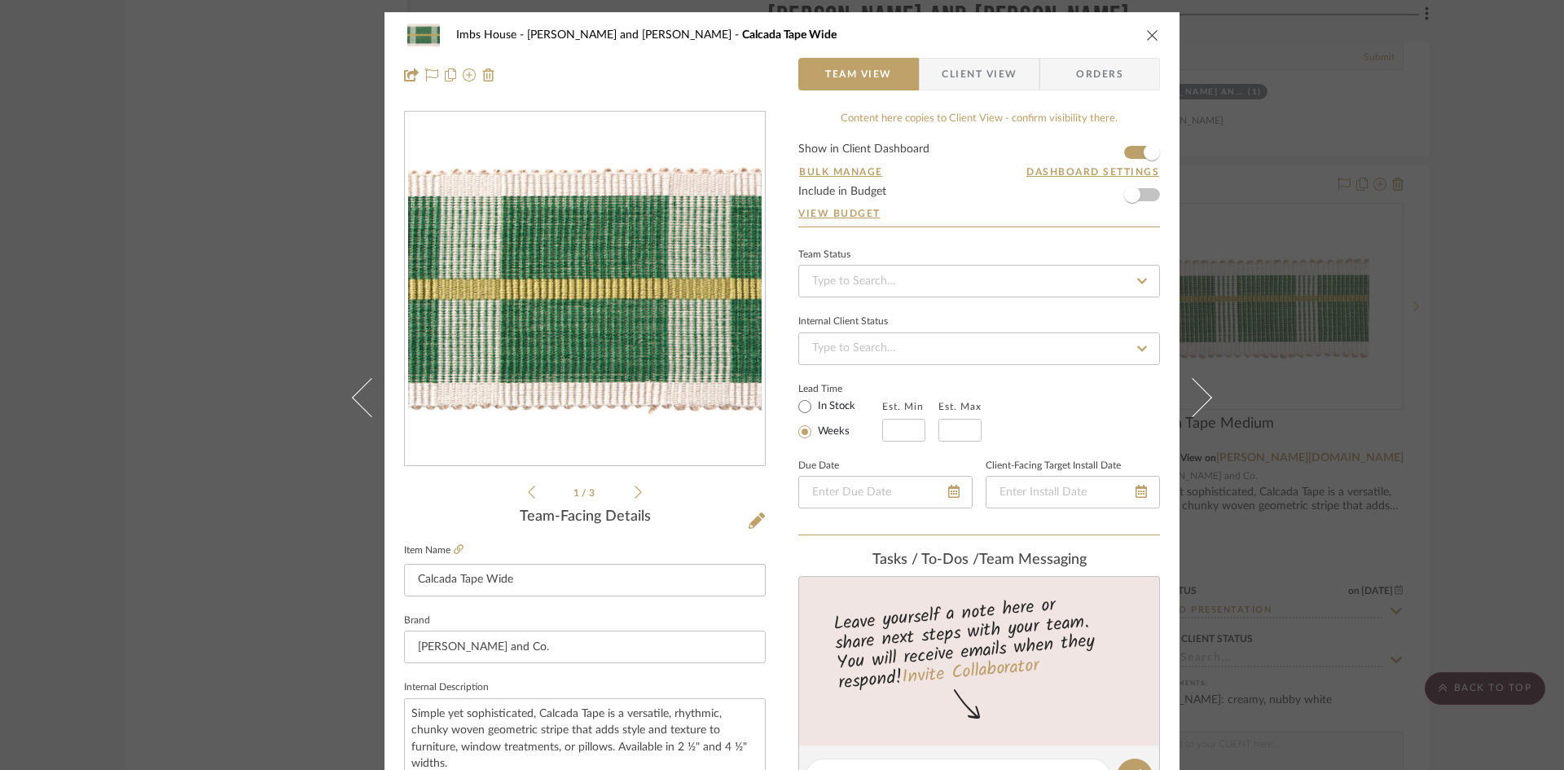
click at [1200, 394] on icon at bounding box center [1192, 396] width 39 height 39
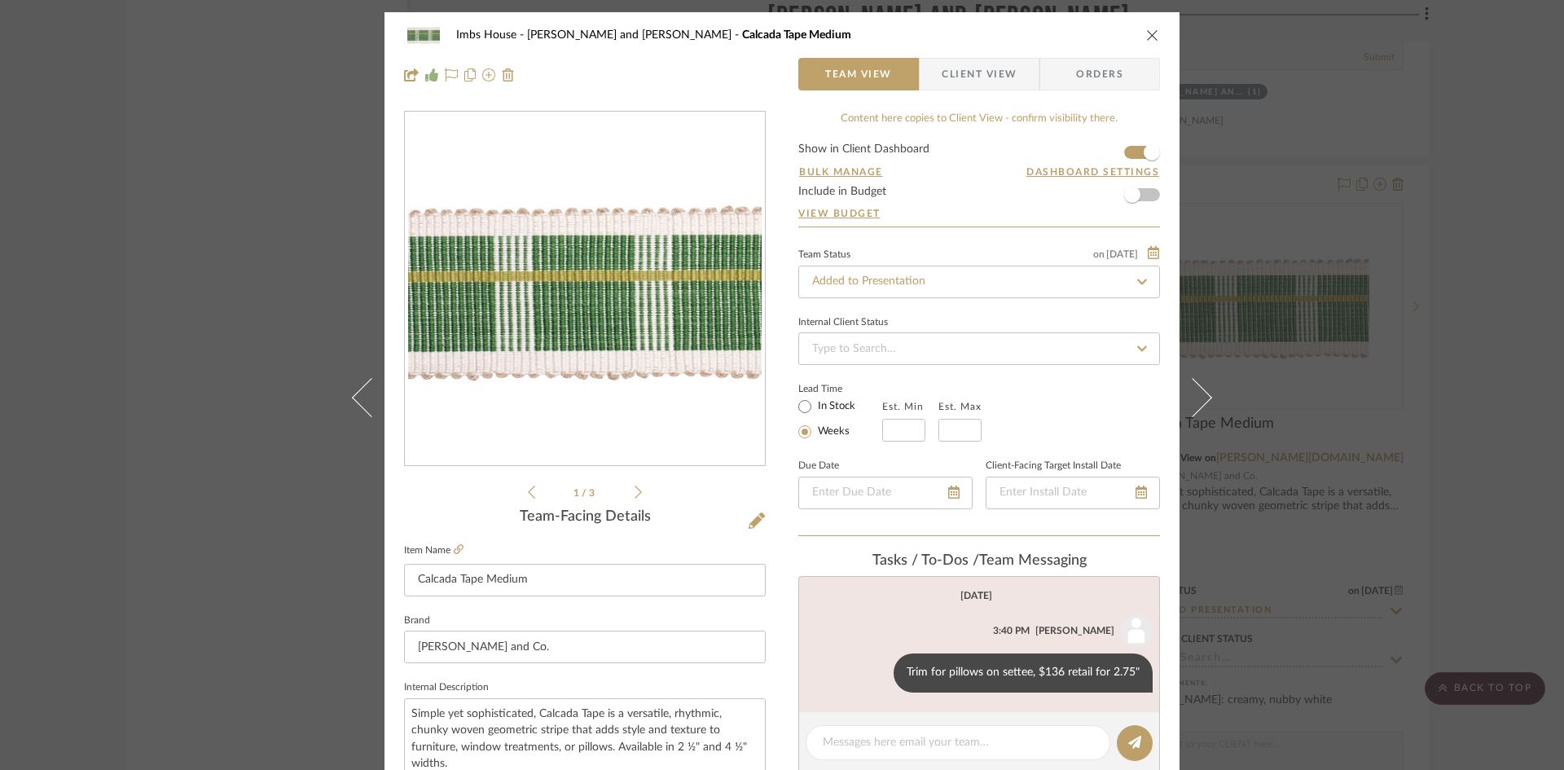
click at [1146, 33] on icon "close" at bounding box center [1152, 35] width 13 height 13
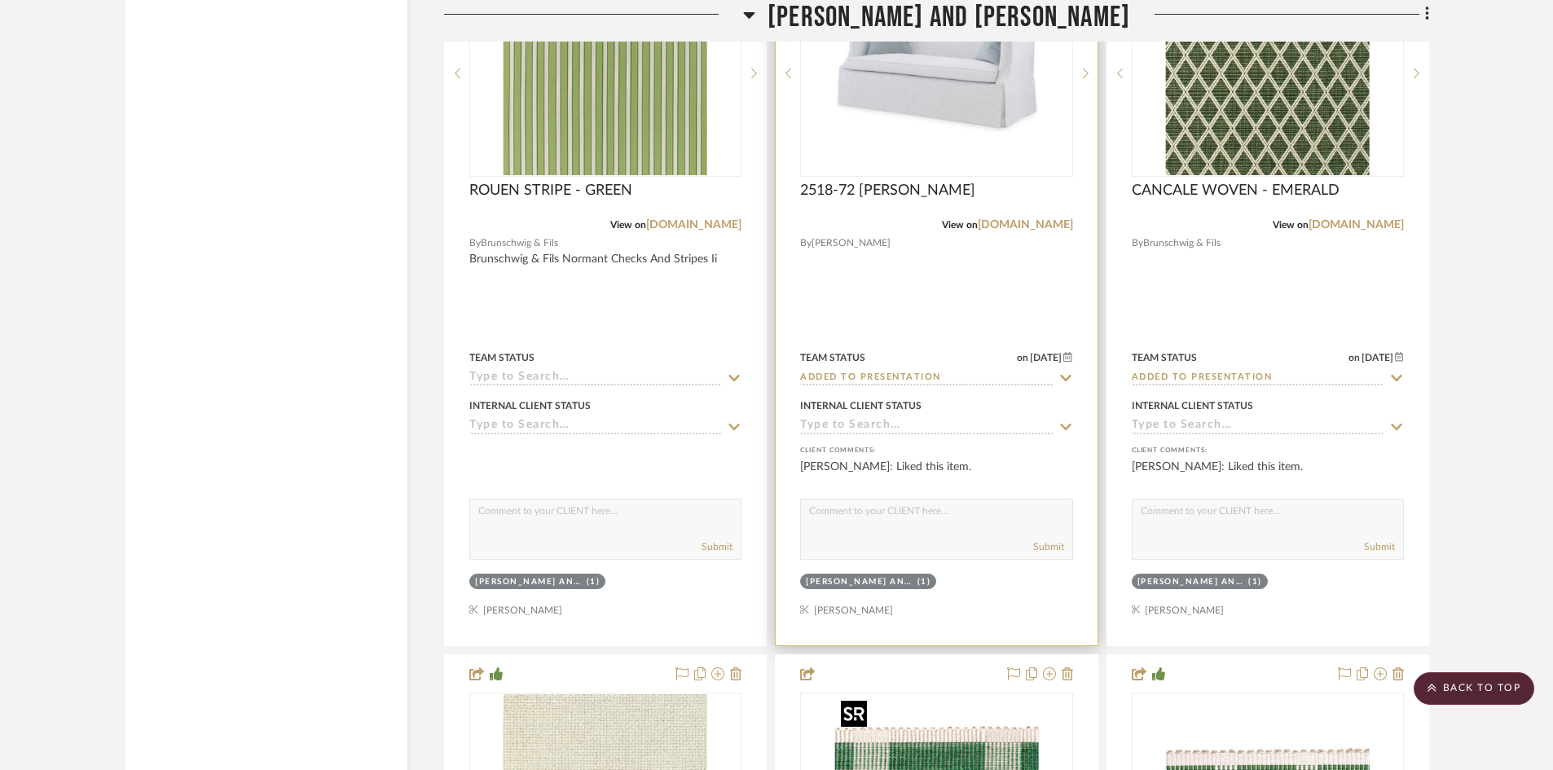
scroll to position [29963, 0]
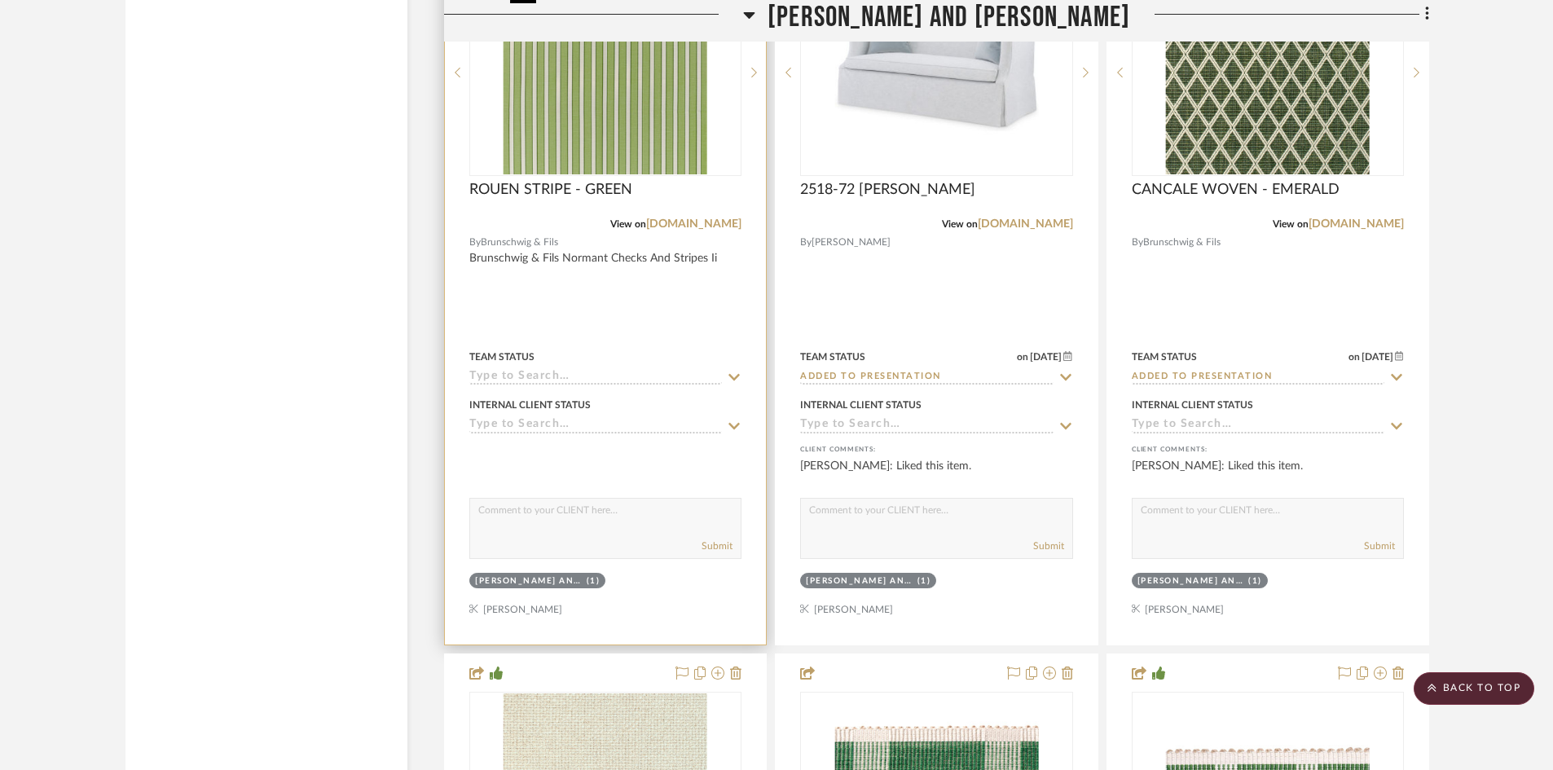
click at [644, 97] on img "0" at bounding box center [606, 73] width 204 height 204
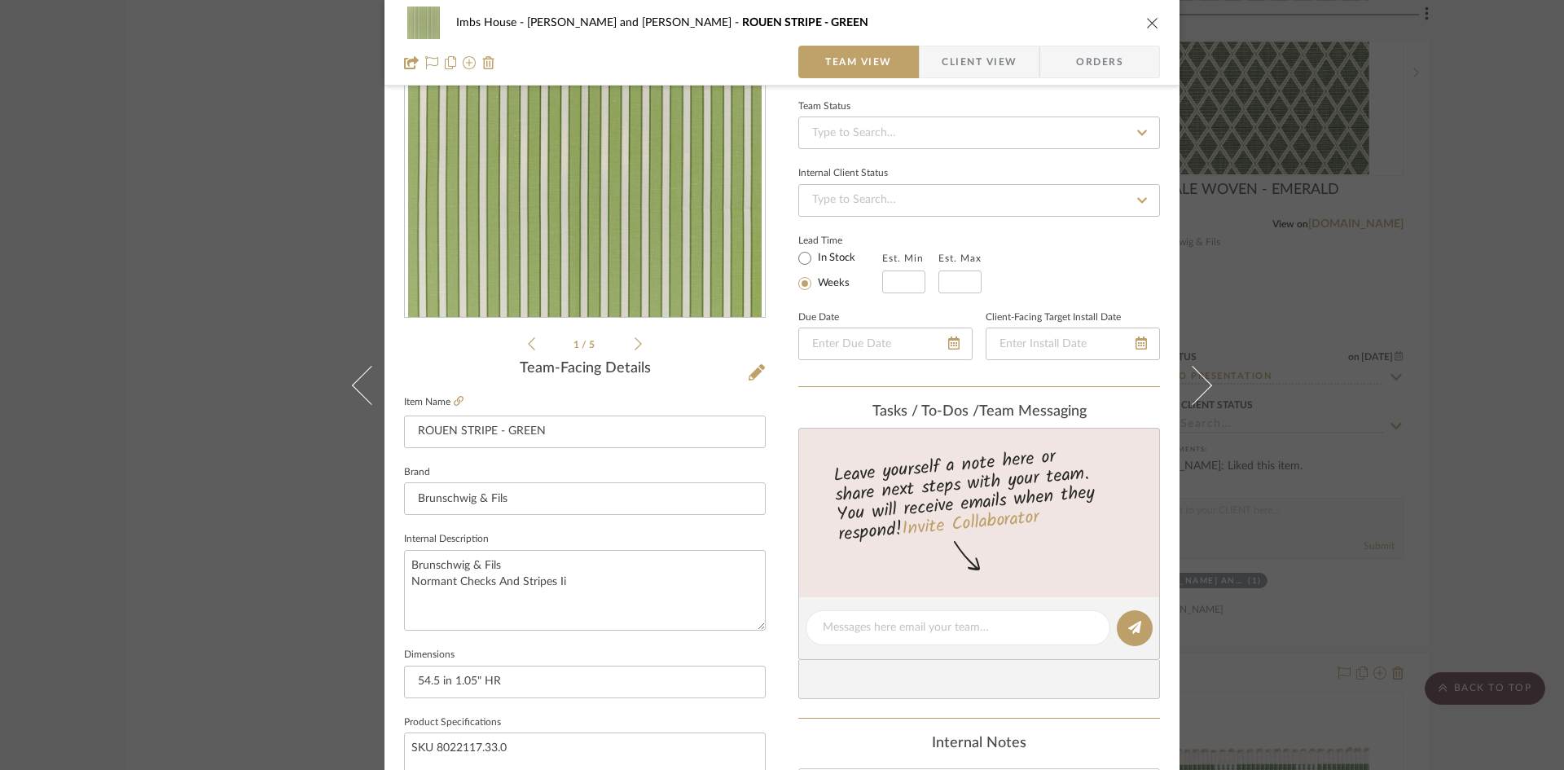
scroll to position [163, 0]
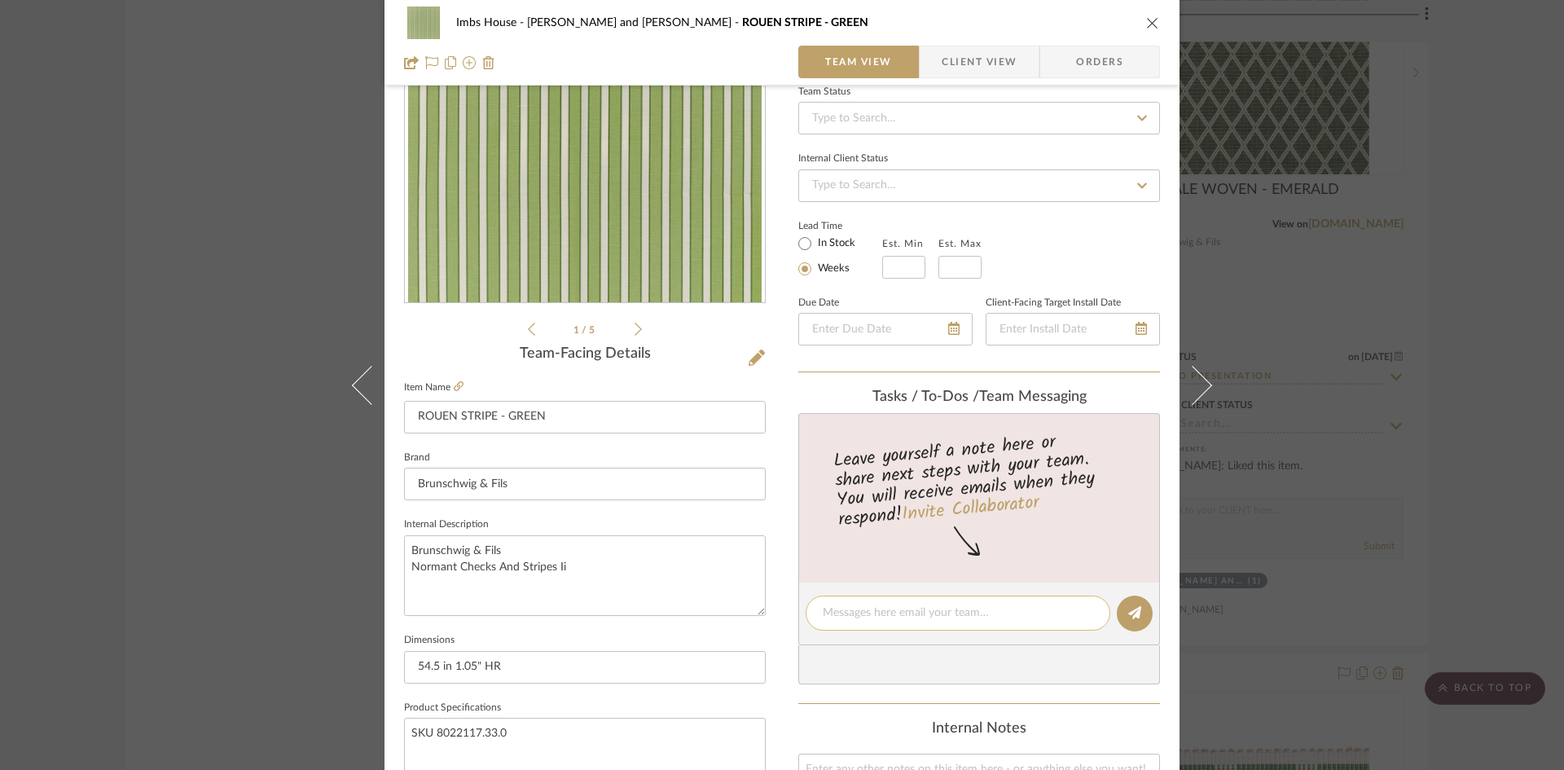
click at [874, 615] on textarea at bounding box center [958, 613] width 271 height 17
type textarea "WAiting for tape trim from [PERSON_NAME]"
click at [1141, 618] on button at bounding box center [1135, 614] width 36 height 36
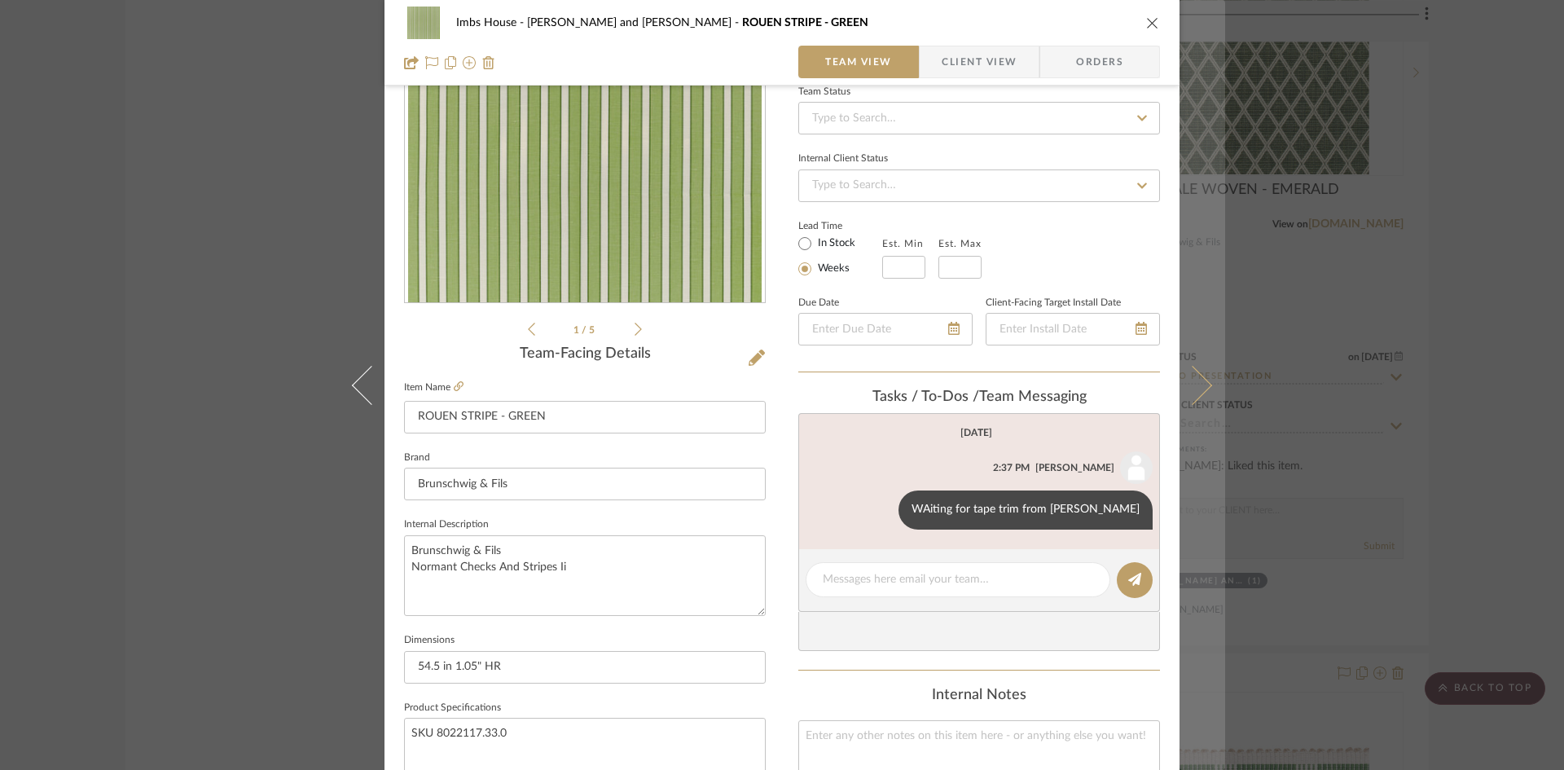
click at [1195, 375] on icon at bounding box center [1192, 384] width 39 height 39
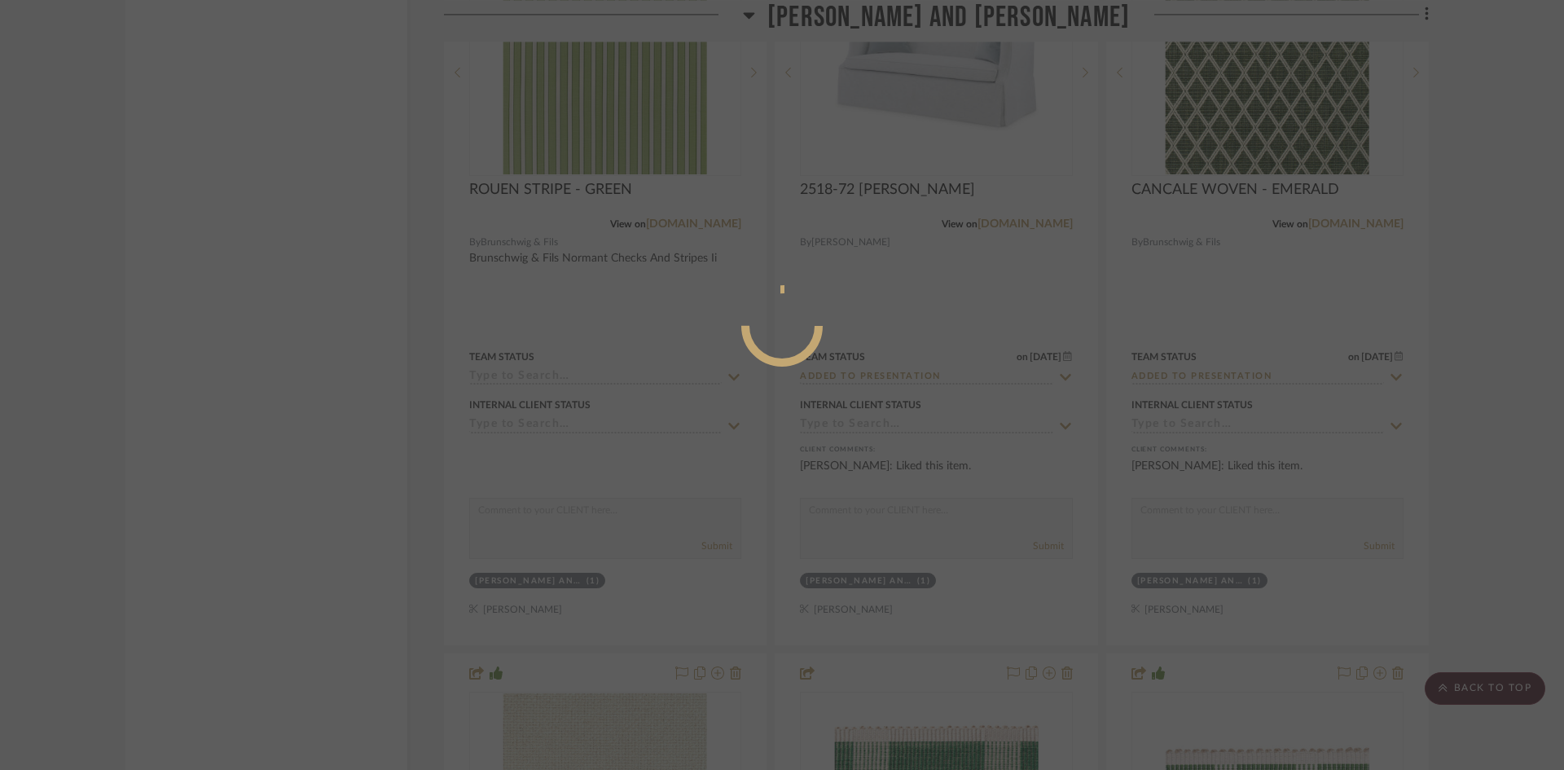
scroll to position [0, 0]
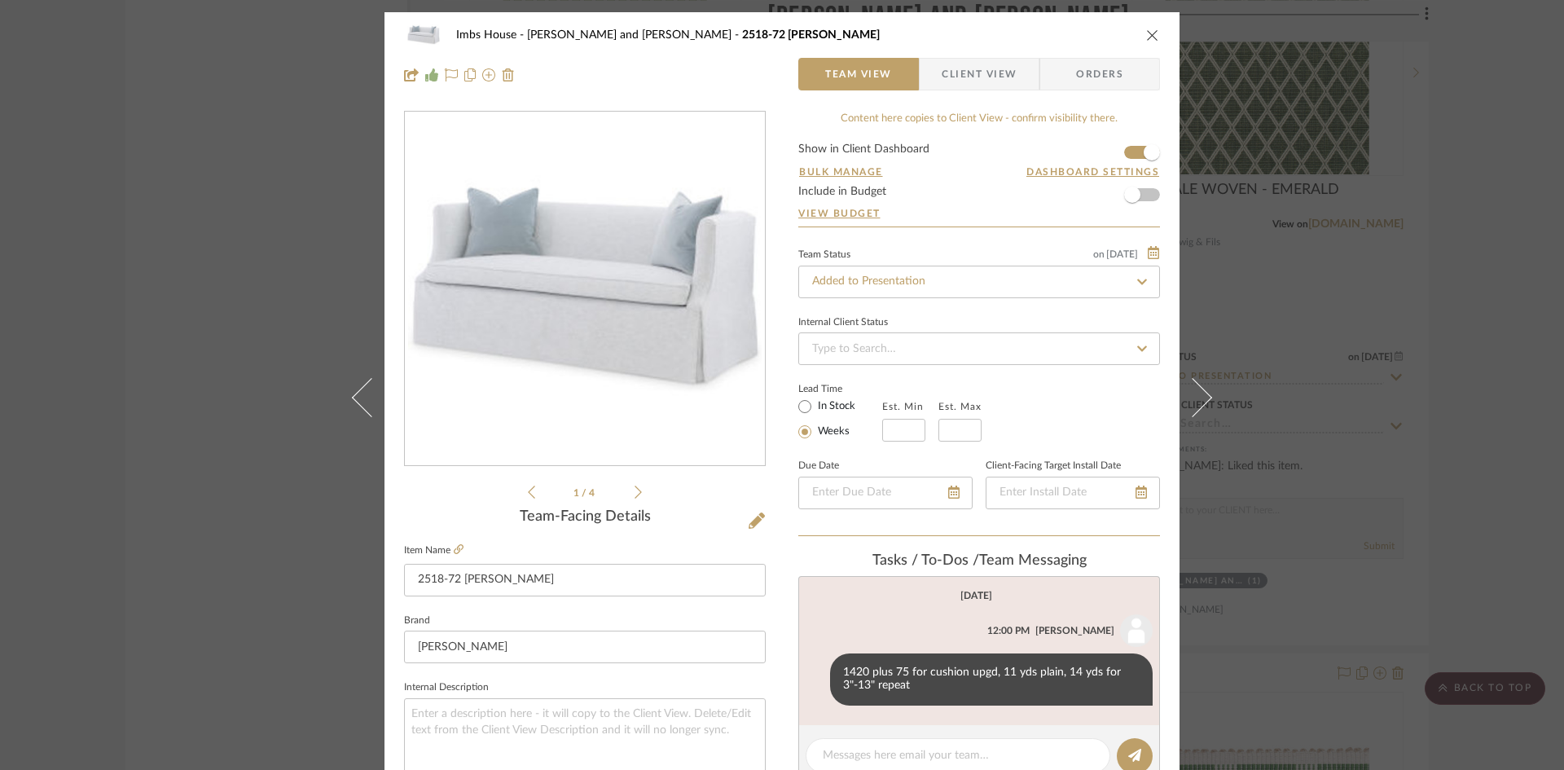
click at [1146, 33] on icon "close" at bounding box center [1152, 35] width 13 height 13
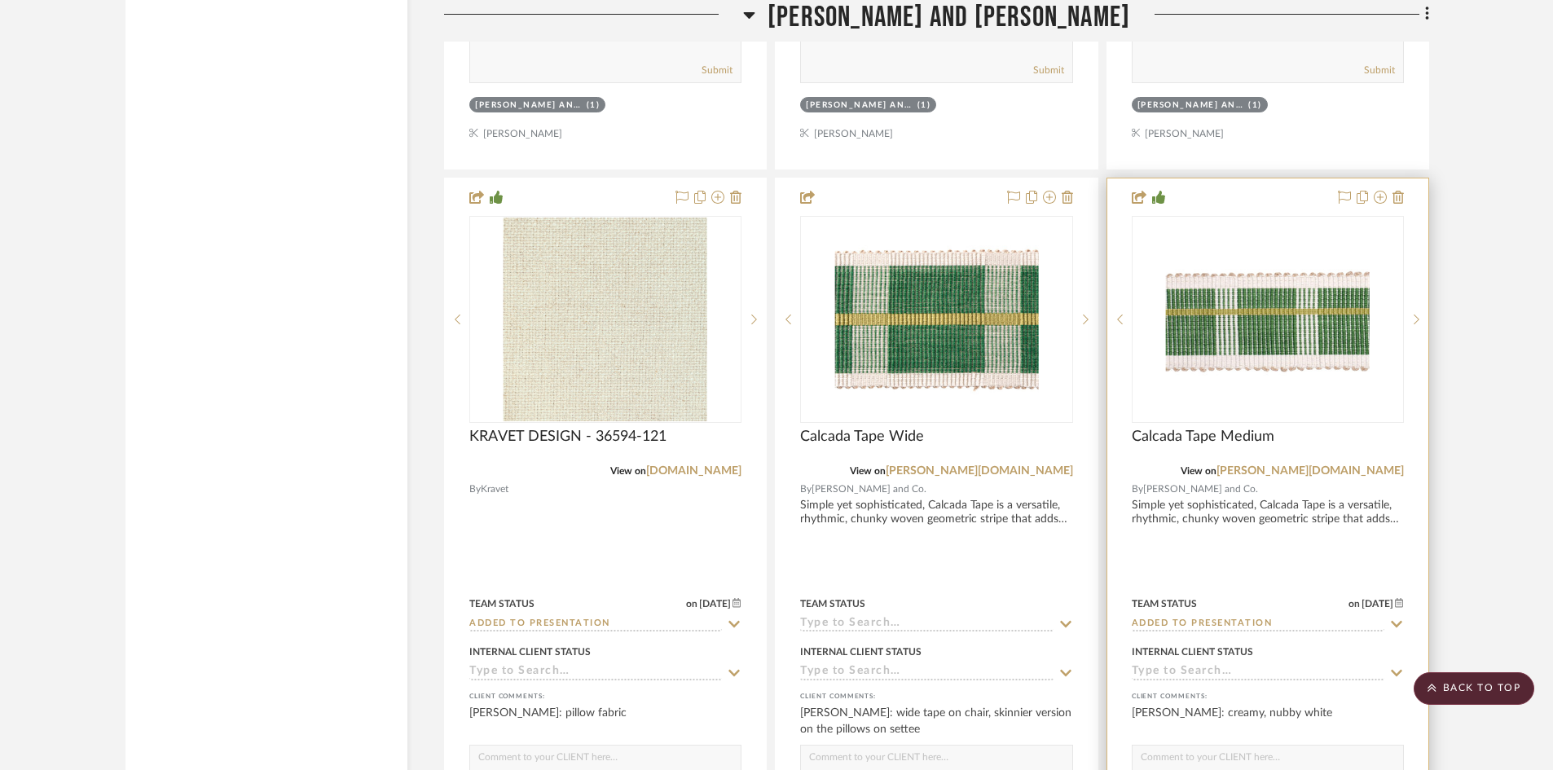
scroll to position [30452, 0]
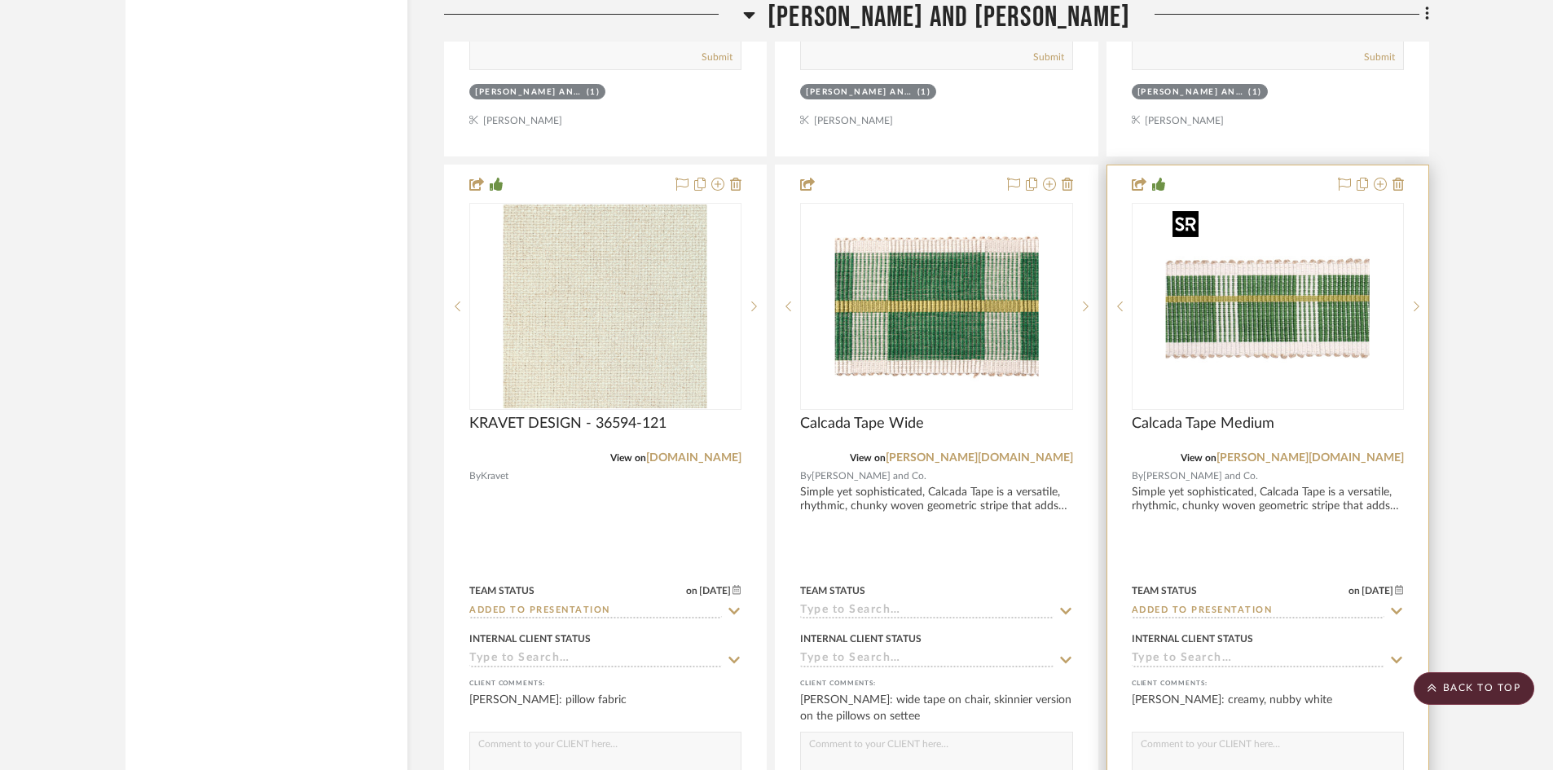
click at [1256, 327] on img "0" at bounding box center [1268, 307] width 204 height 204
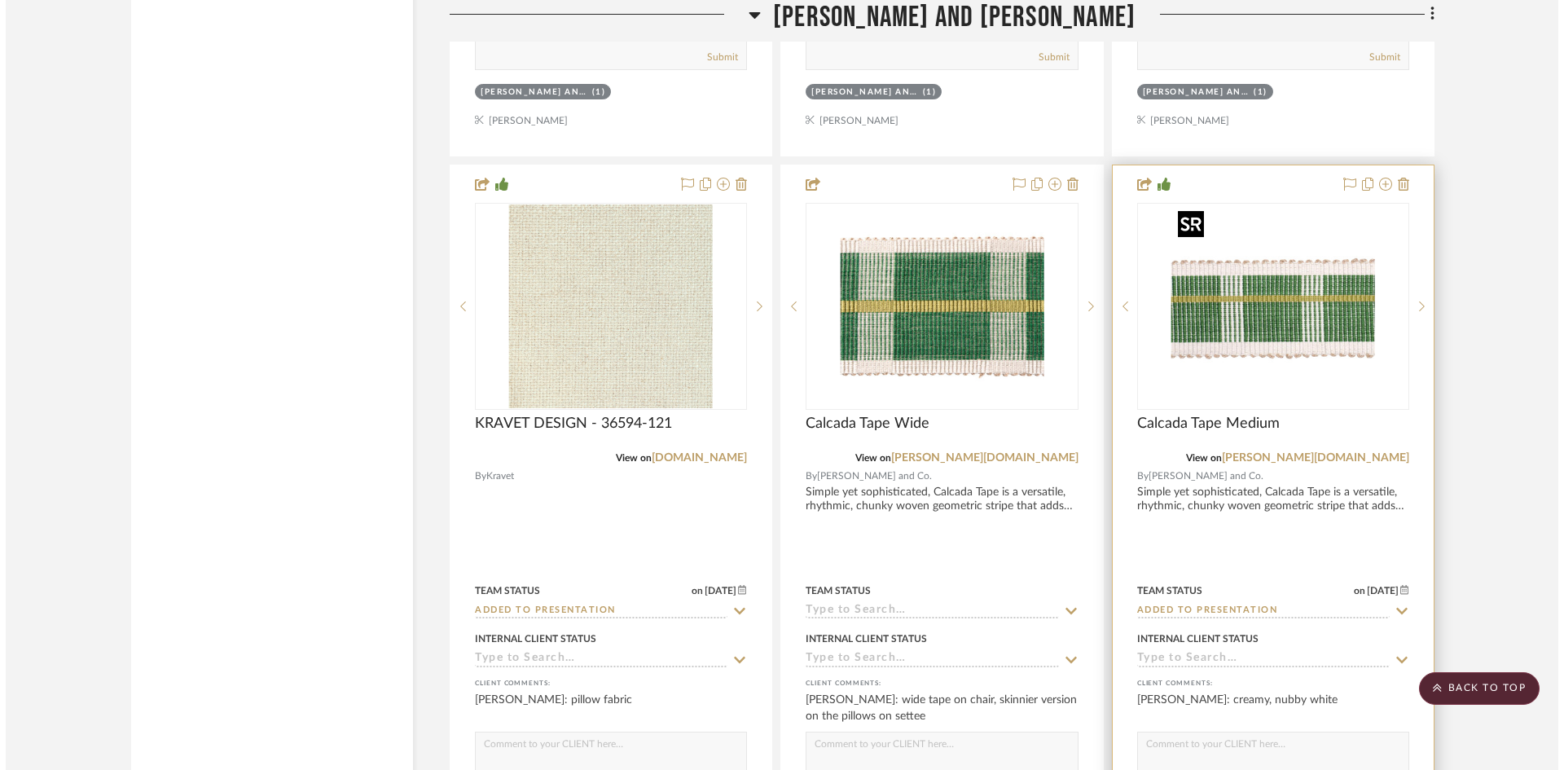
scroll to position [0, 0]
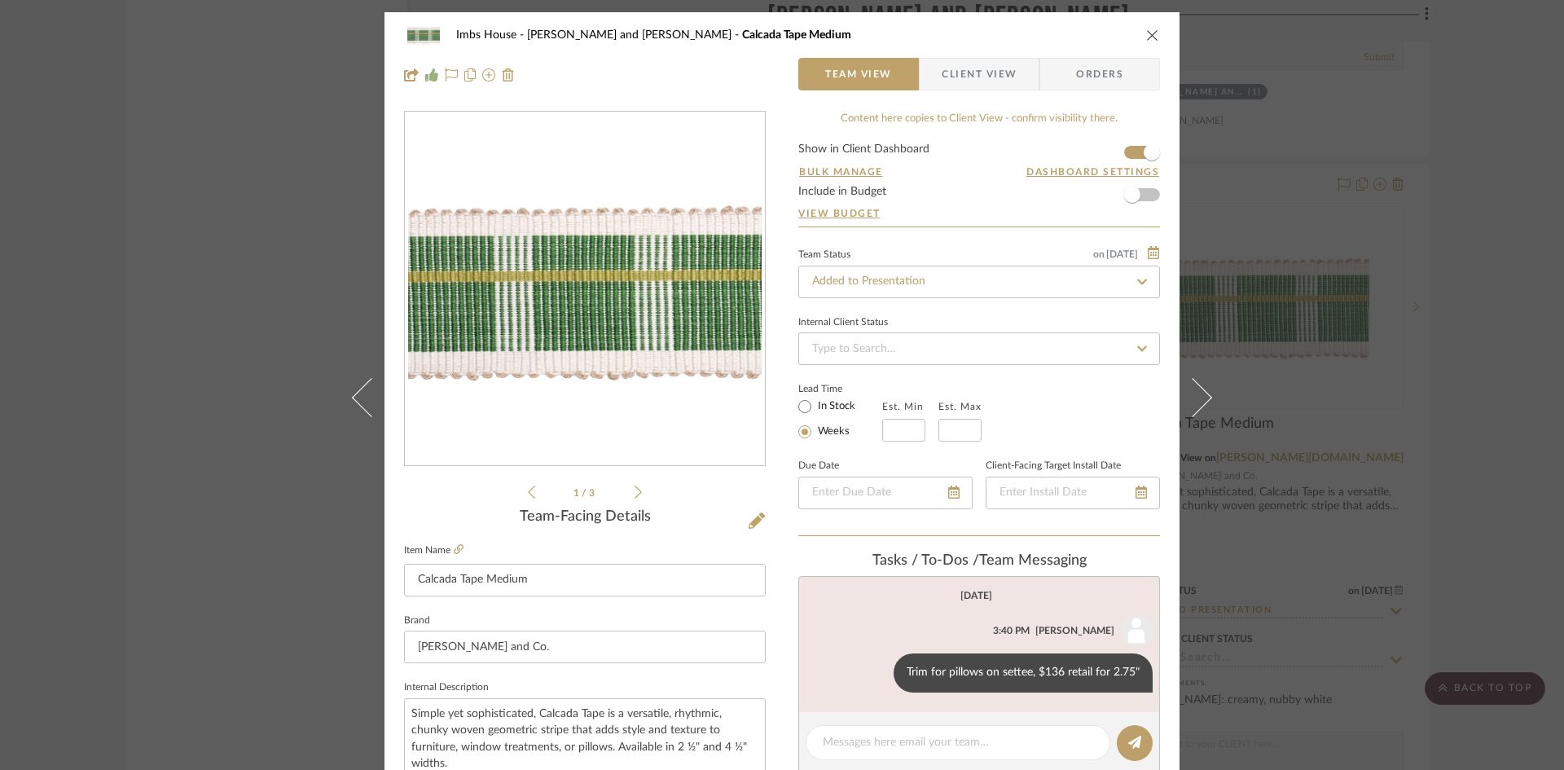
click at [1146, 33] on icon "close" at bounding box center [1152, 35] width 13 height 13
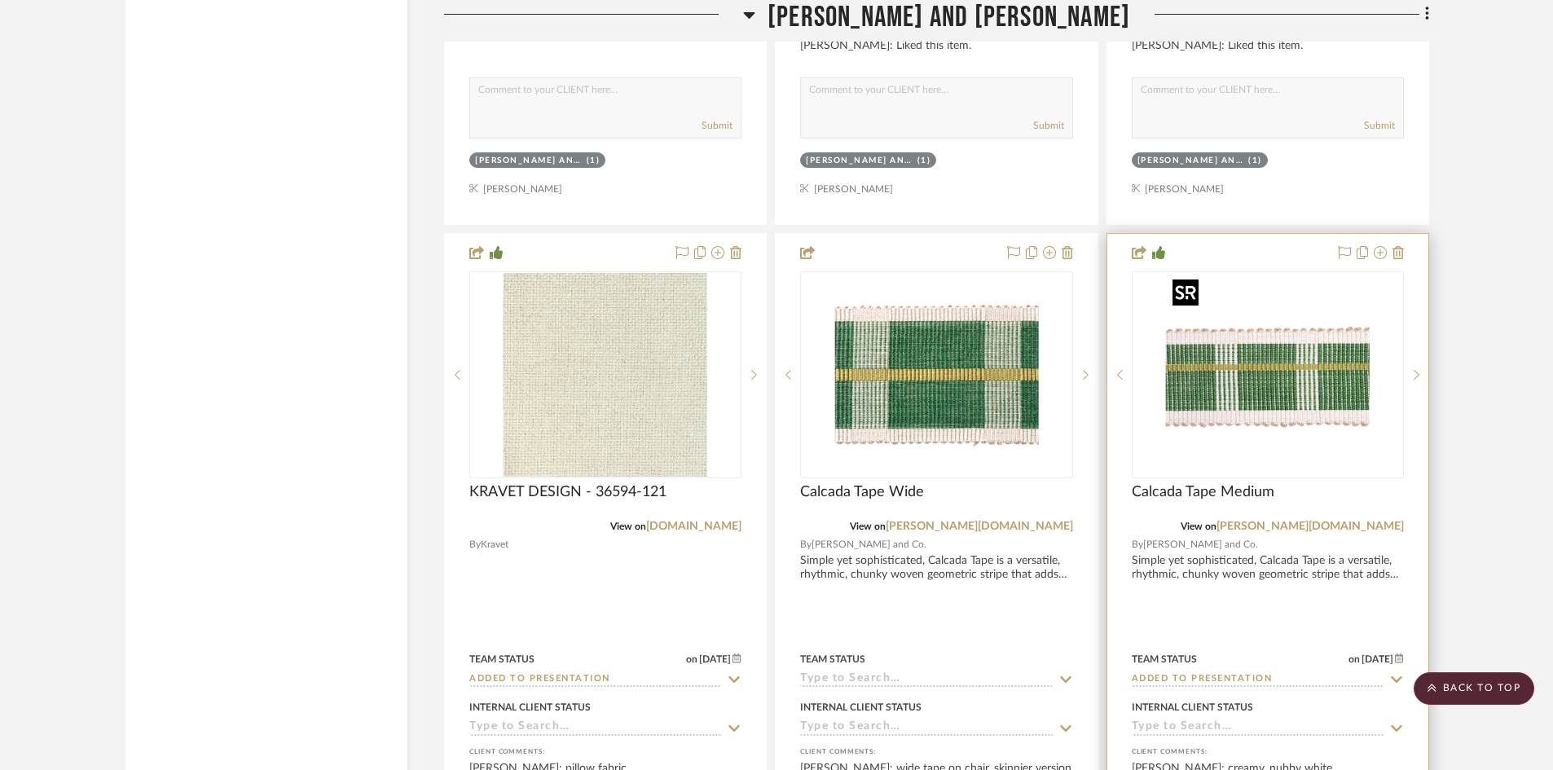
scroll to position [30371, 0]
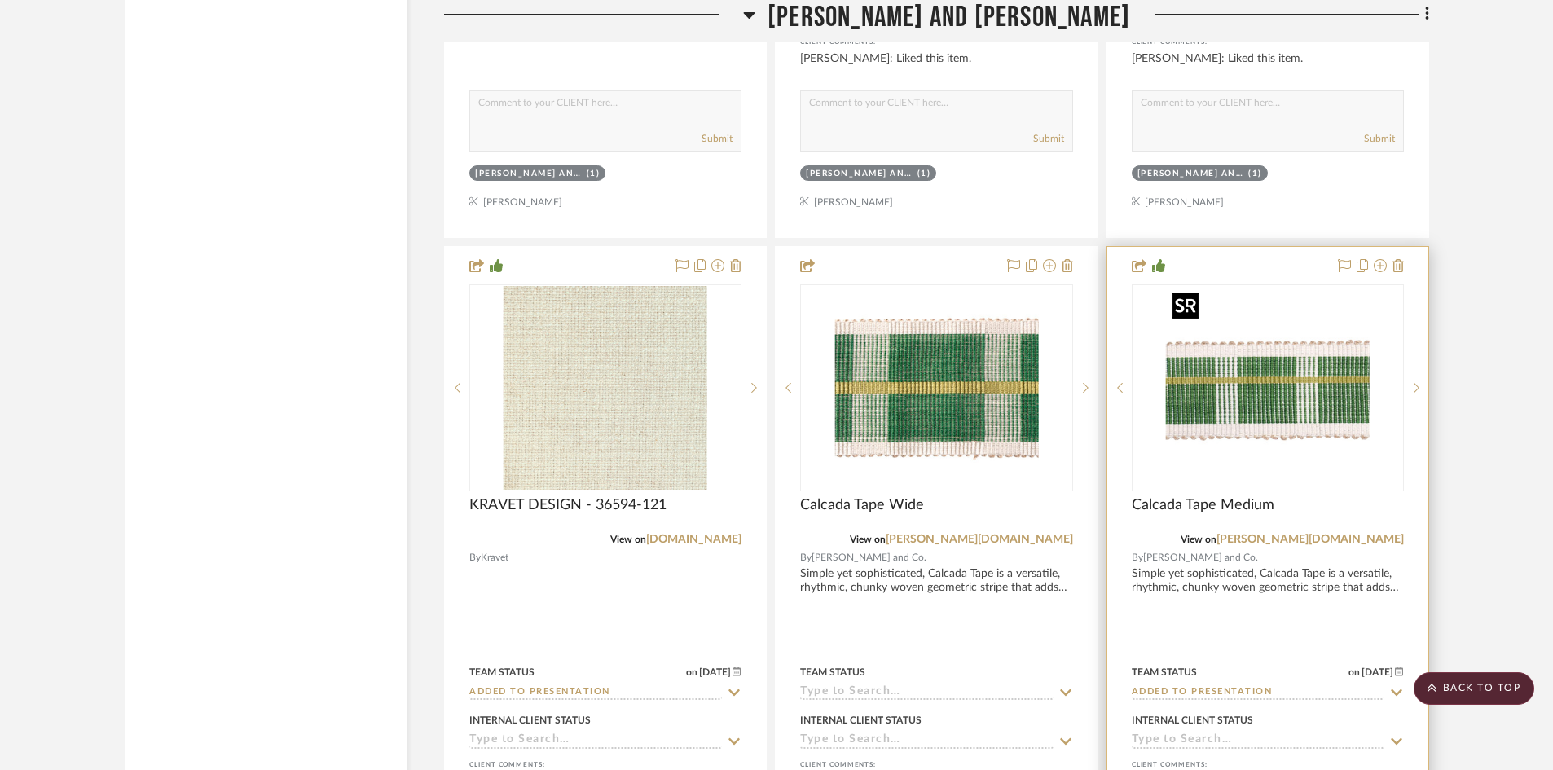
click at [1283, 395] on img "0" at bounding box center [1268, 388] width 204 height 204
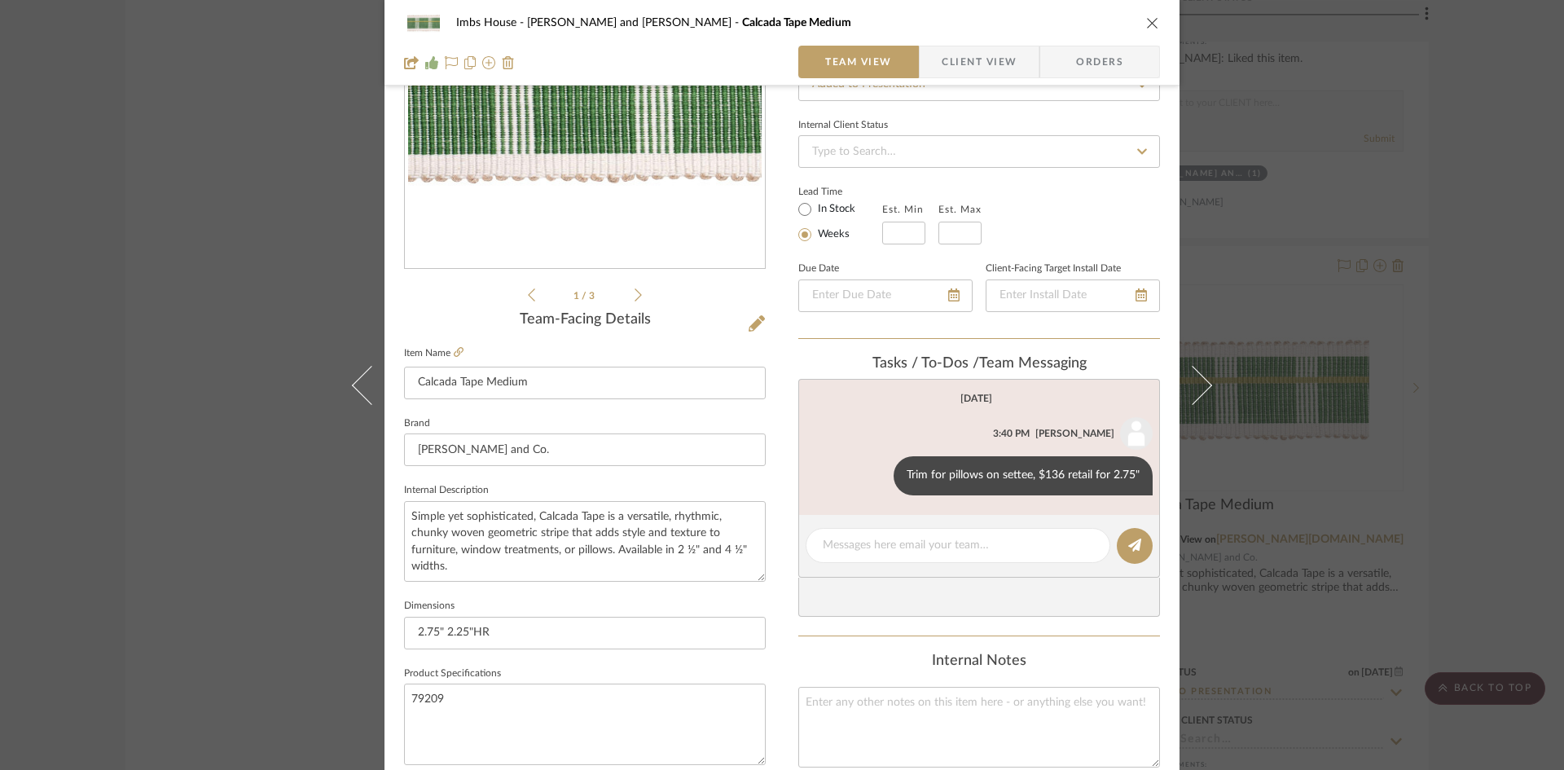
scroll to position [244, 0]
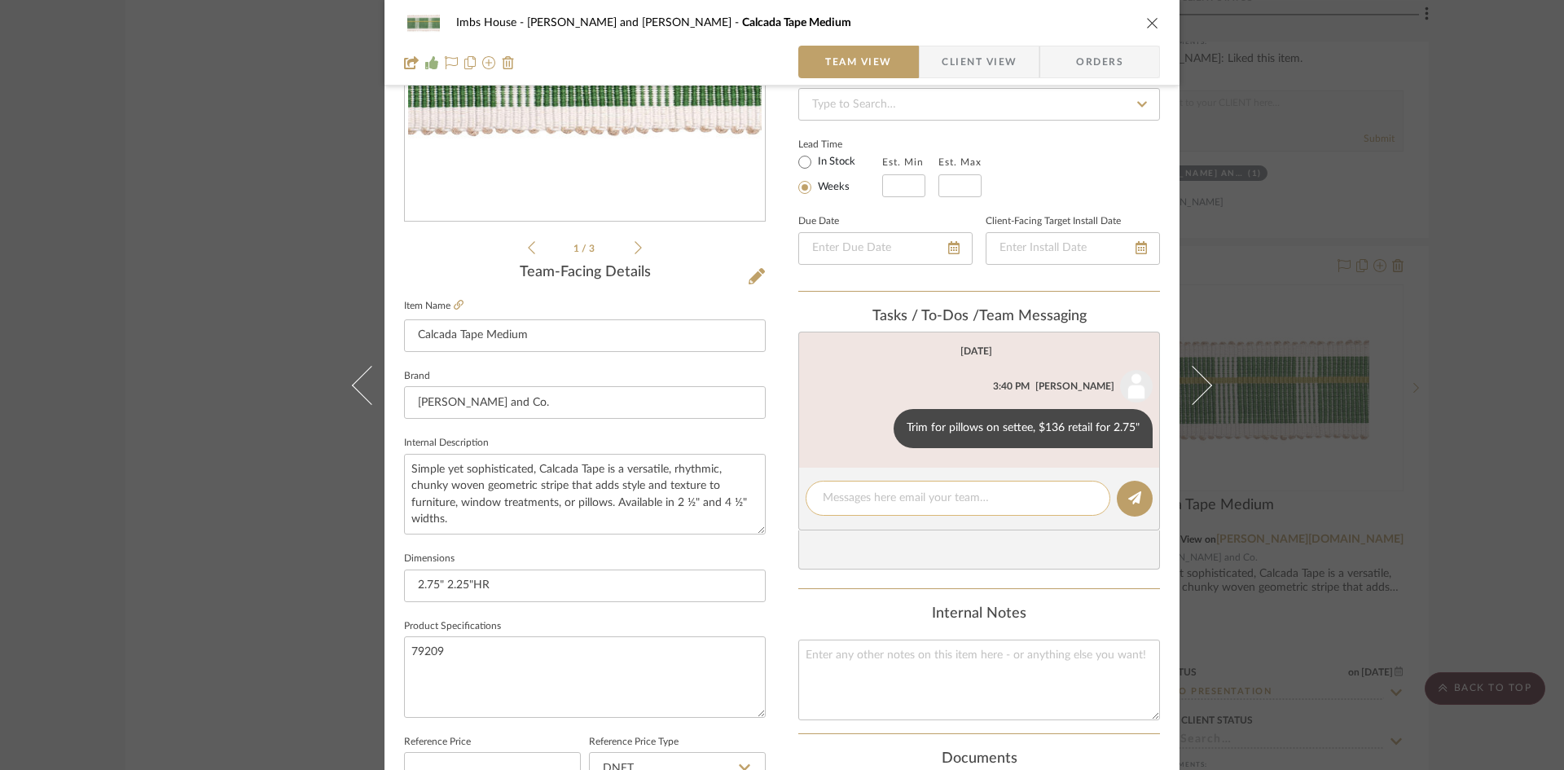
click at [963, 500] on textarea at bounding box center [958, 498] width 271 height 17
type textarea "waiting for [PERSON_NAME] to confirm this trim"
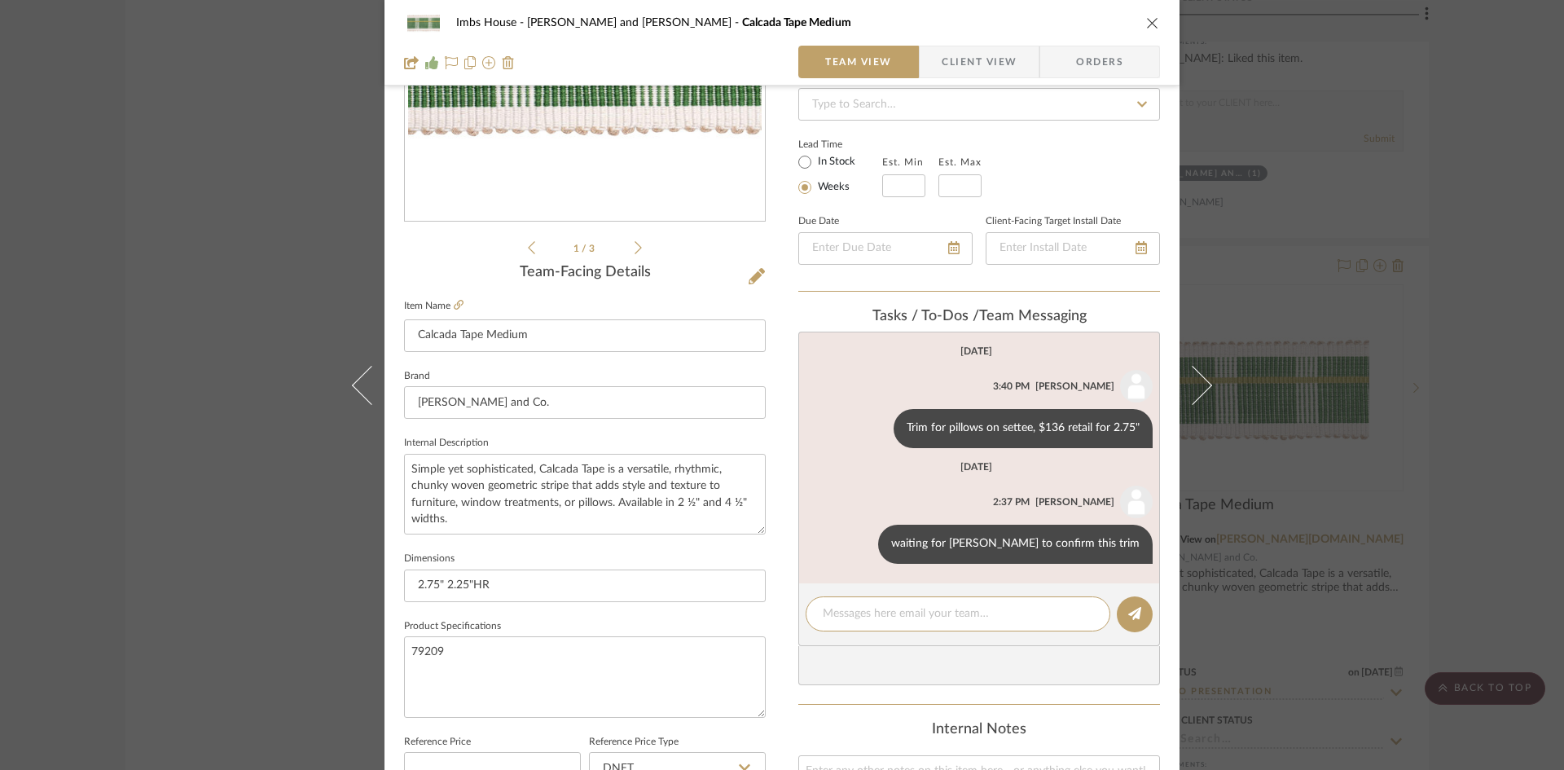
click at [1152, 21] on icon "close" at bounding box center [1152, 22] width 13 height 13
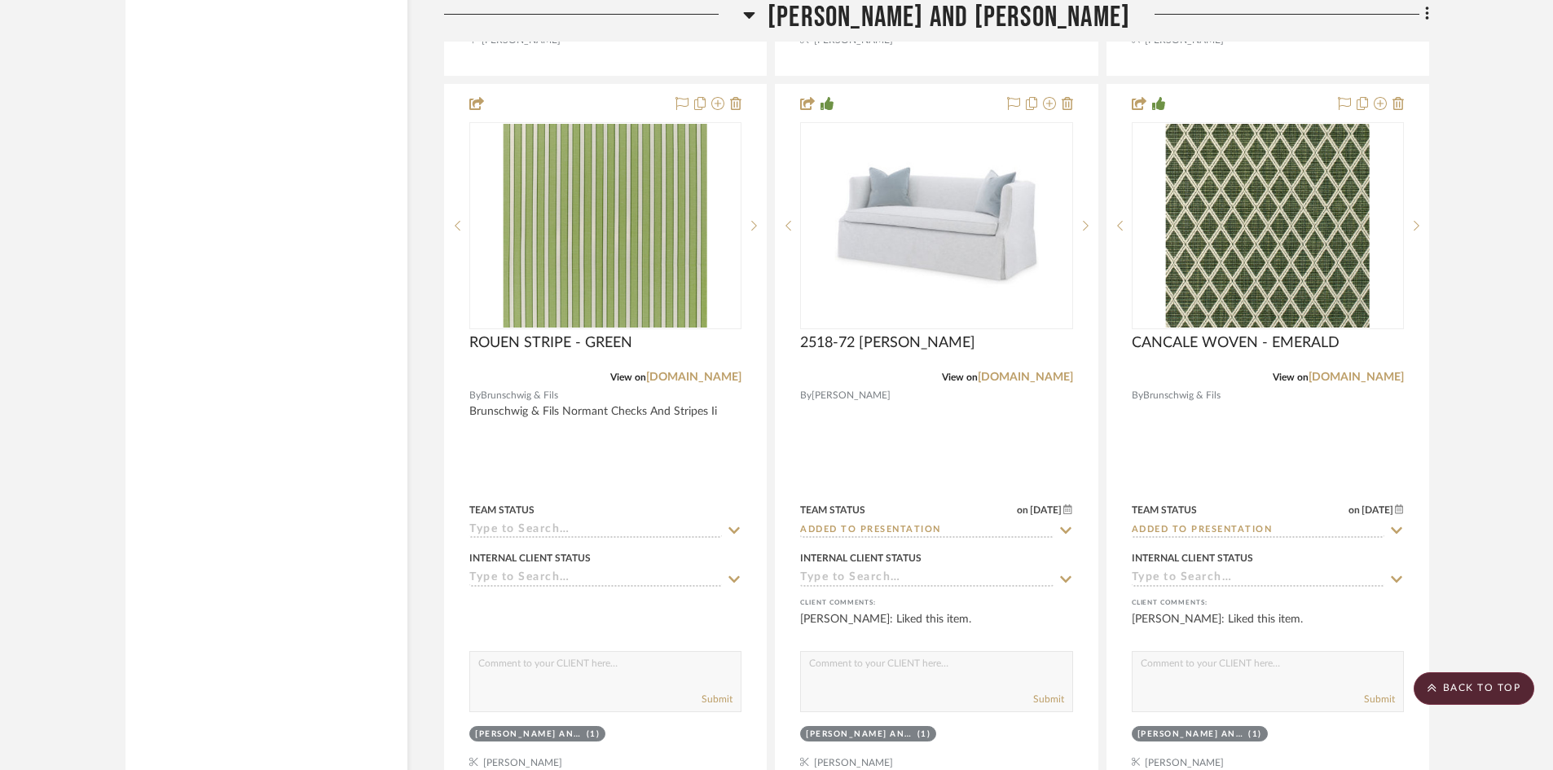
scroll to position [29800, 0]
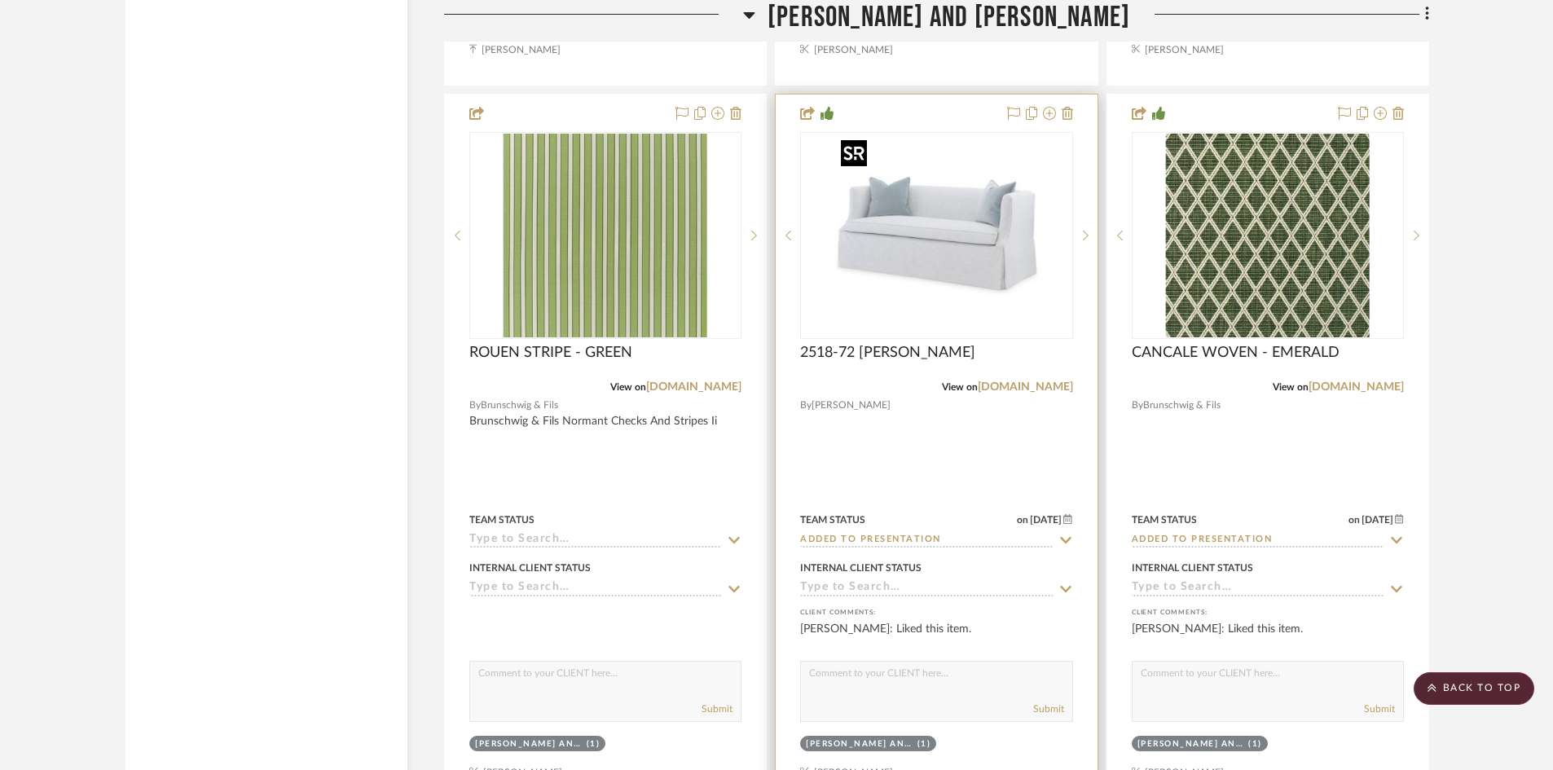
click at [954, 256] on img "0" at bounding box center [936, 236] width 204 height 204
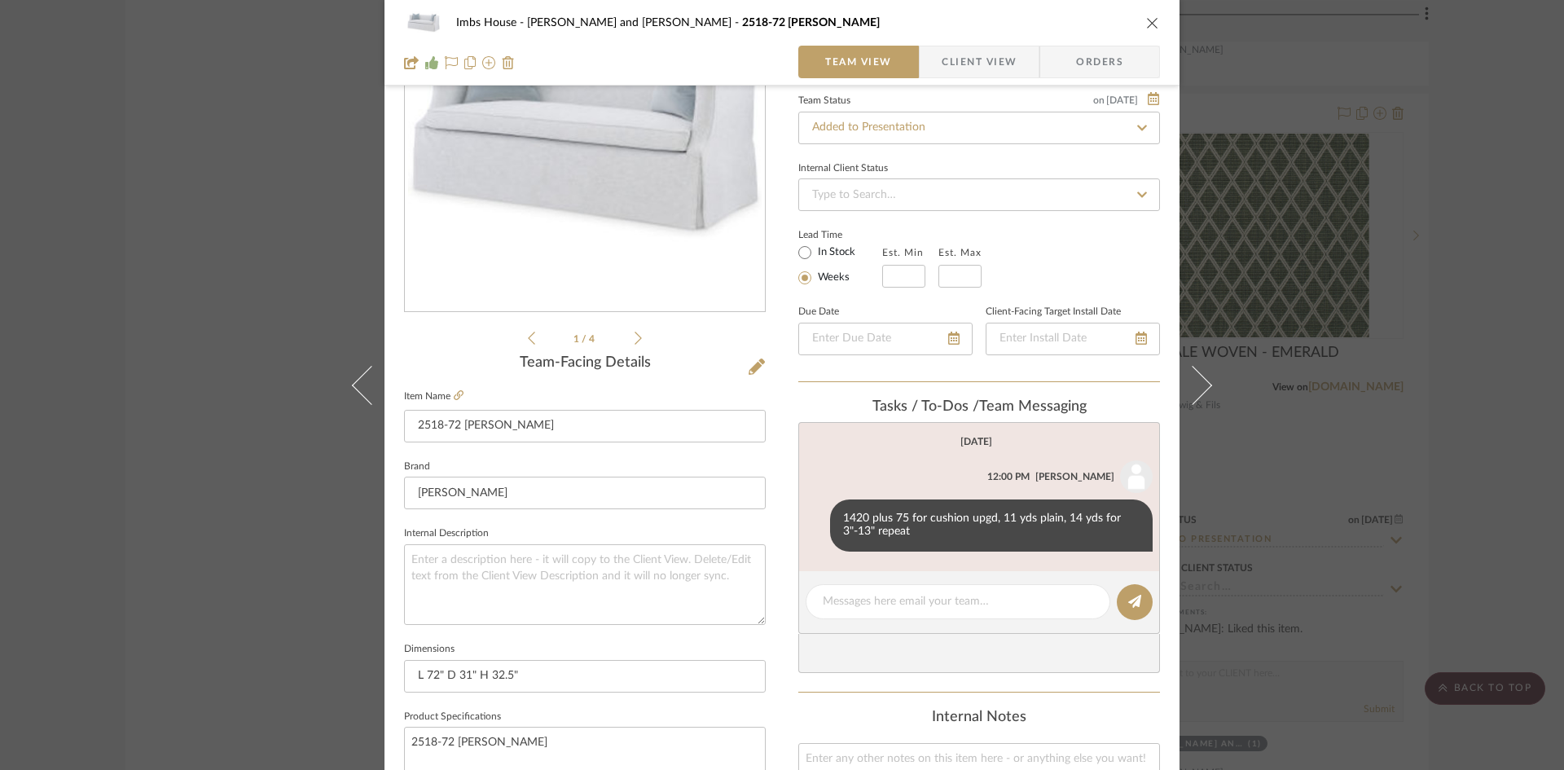
scroll to position [163, 0]
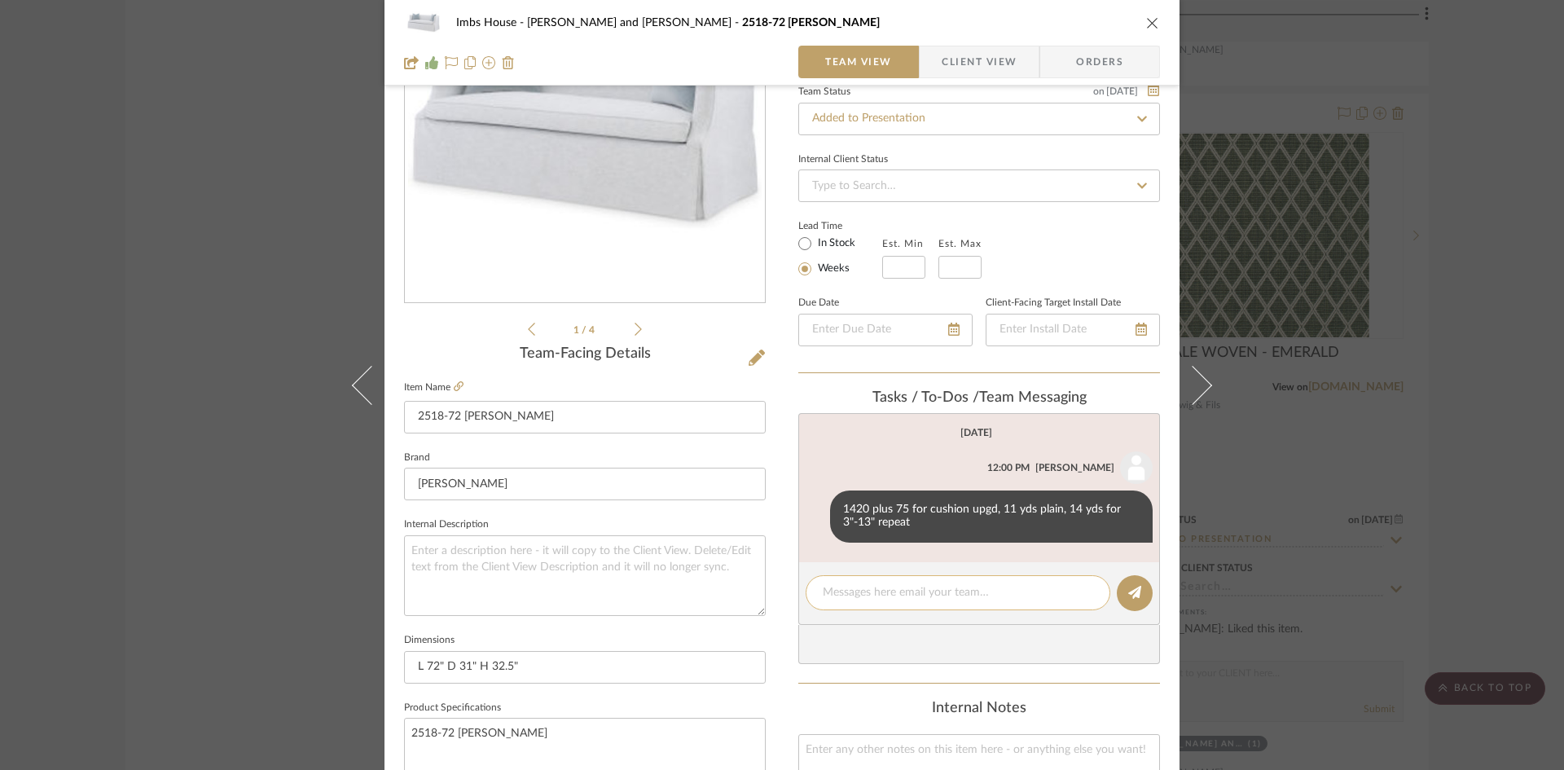
click at [859, 596] on textarea at bounding box center [958, 592] width 271 height 17
type textarea "Waiting for [PERSON_NAME] to confirm pillow trim"
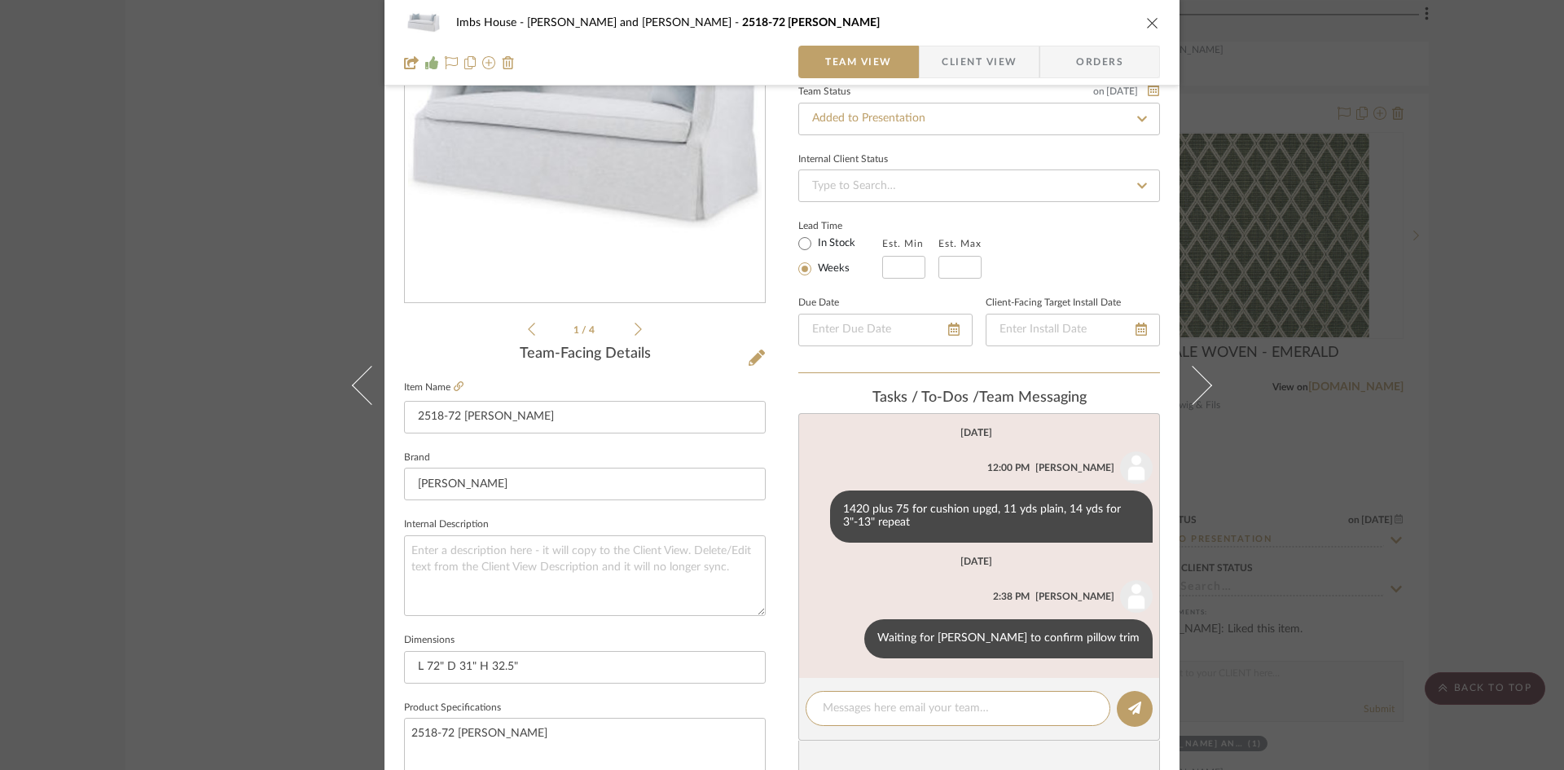
click at [1148, 18] on icon "close" at bounding box center [1152, 22] width 13 height 13
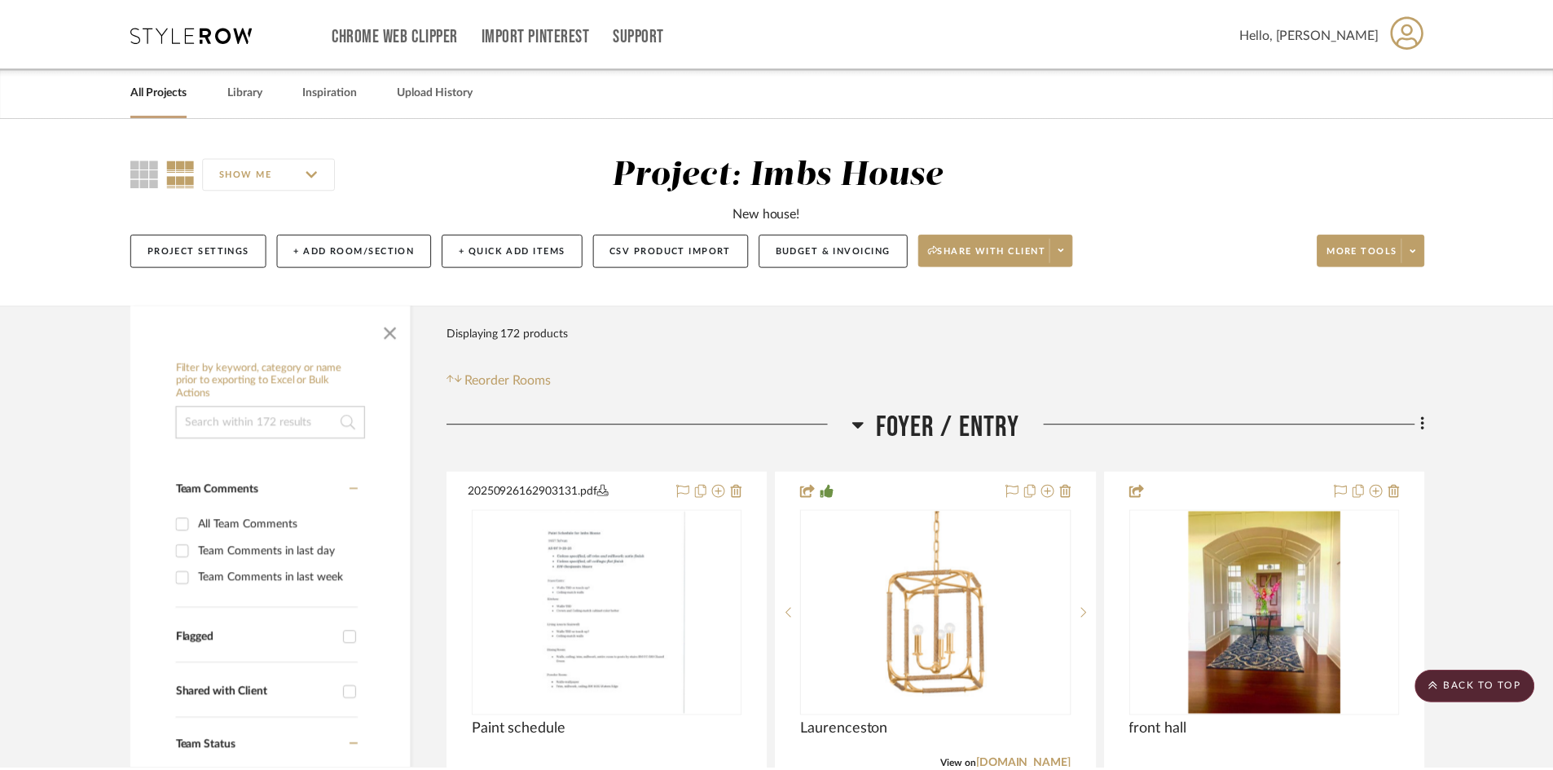
scroll to position [29800, 0]
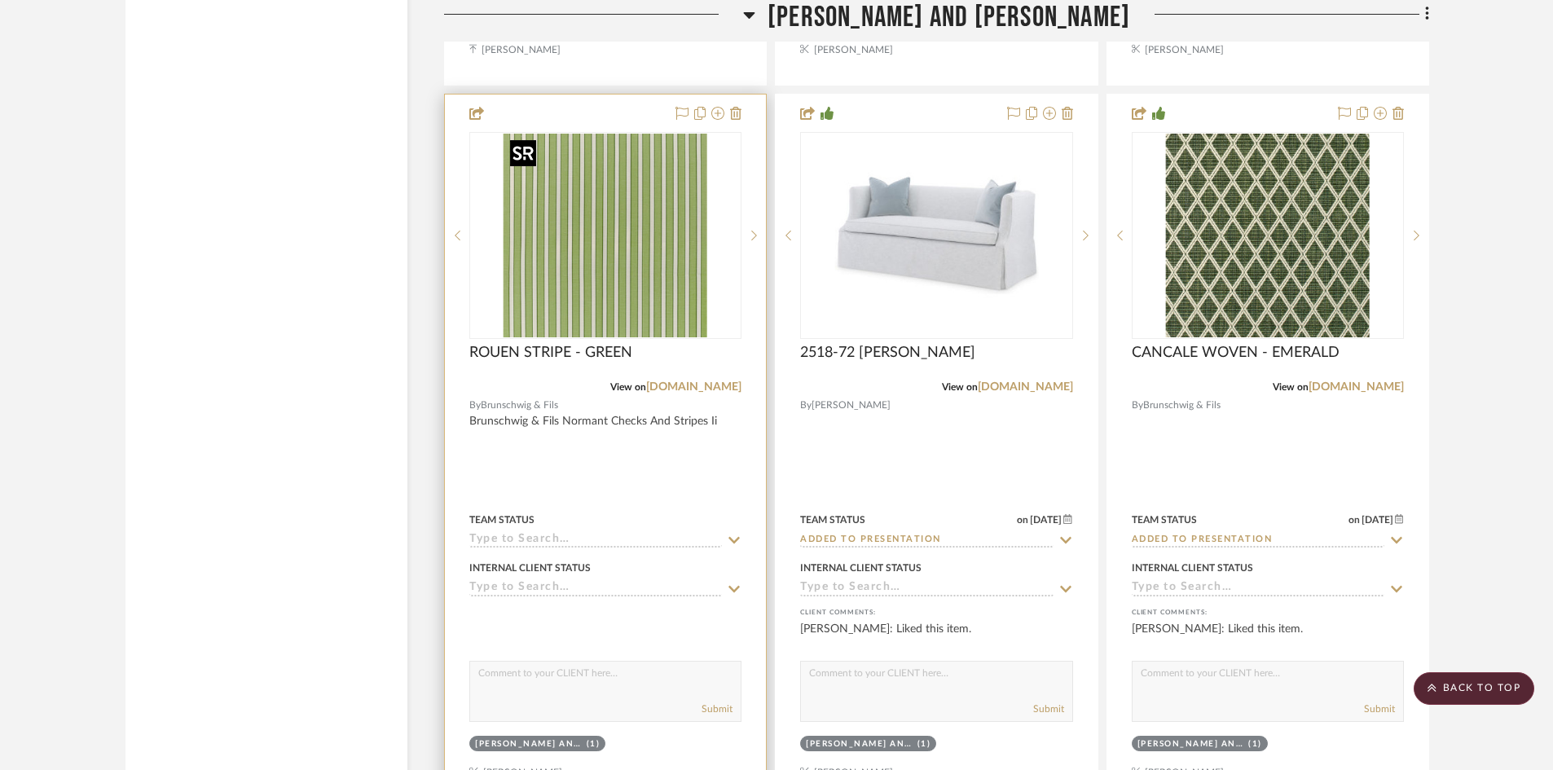
click at [617, 266] on img "0" at bounding box center [606, 236] width 204 height 204
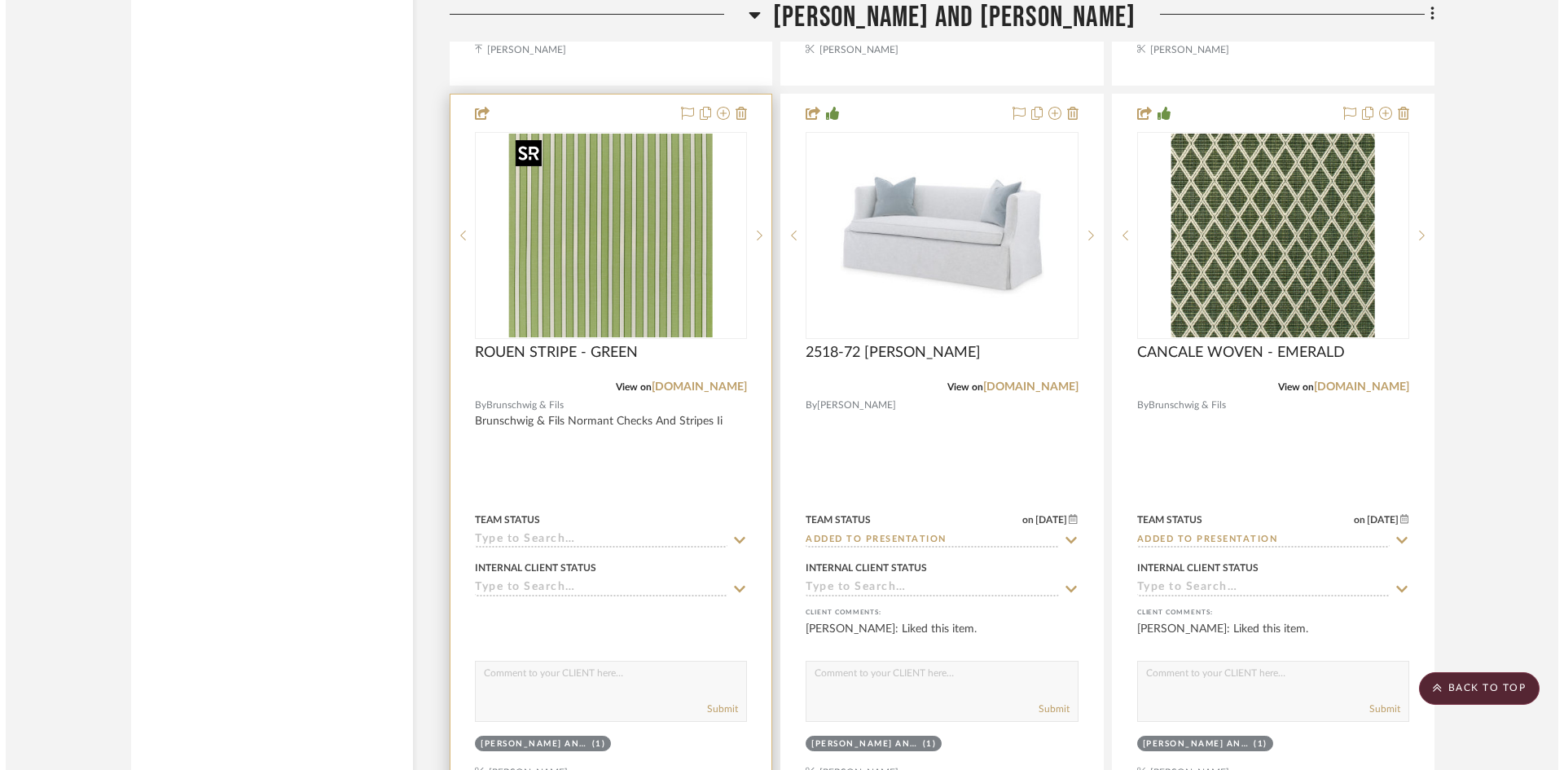
scroll to position [0, 0]
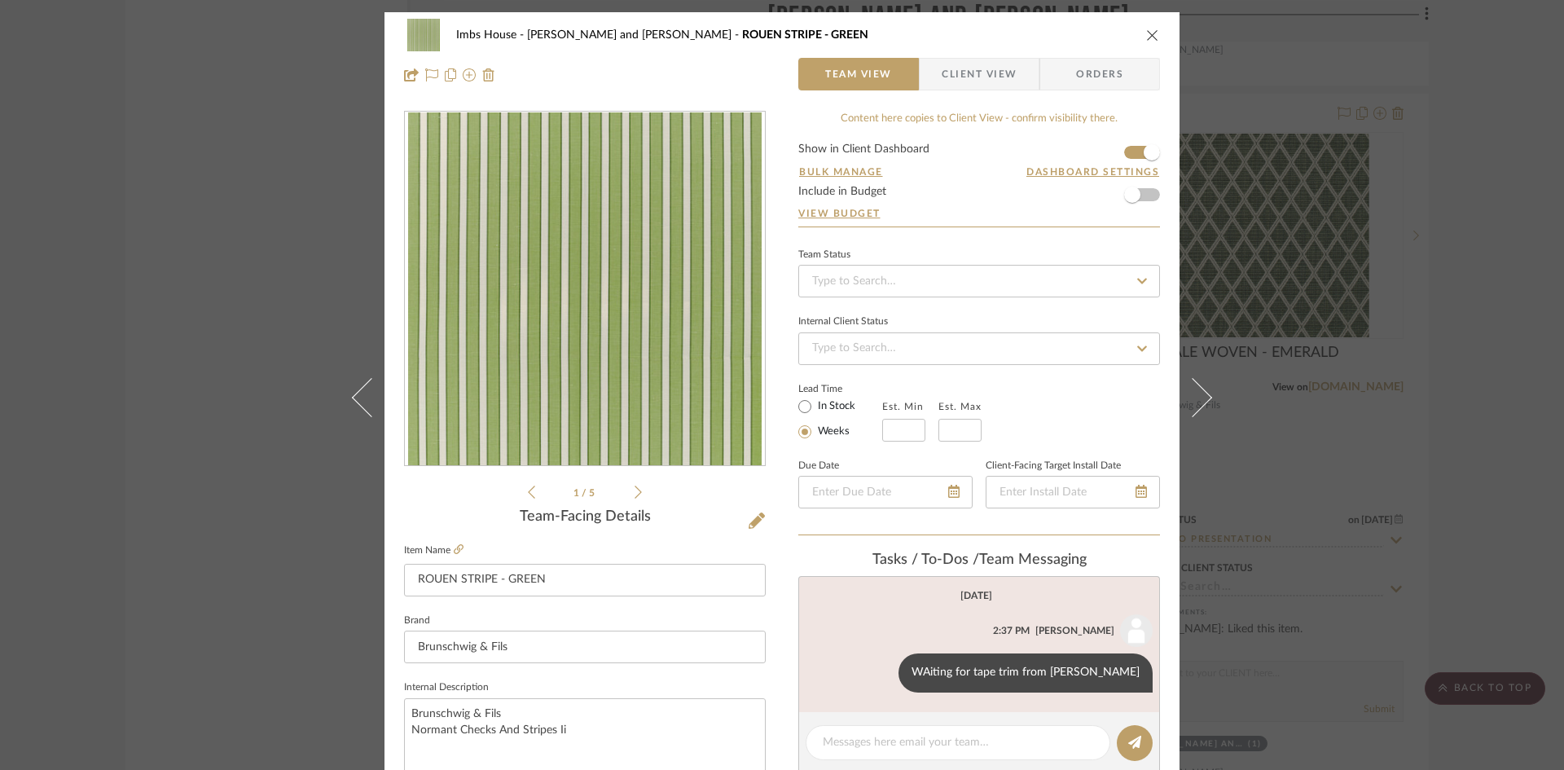
click at [1146, 33] on icon "close" at bounding box center [1152, 35] width 13 height 13
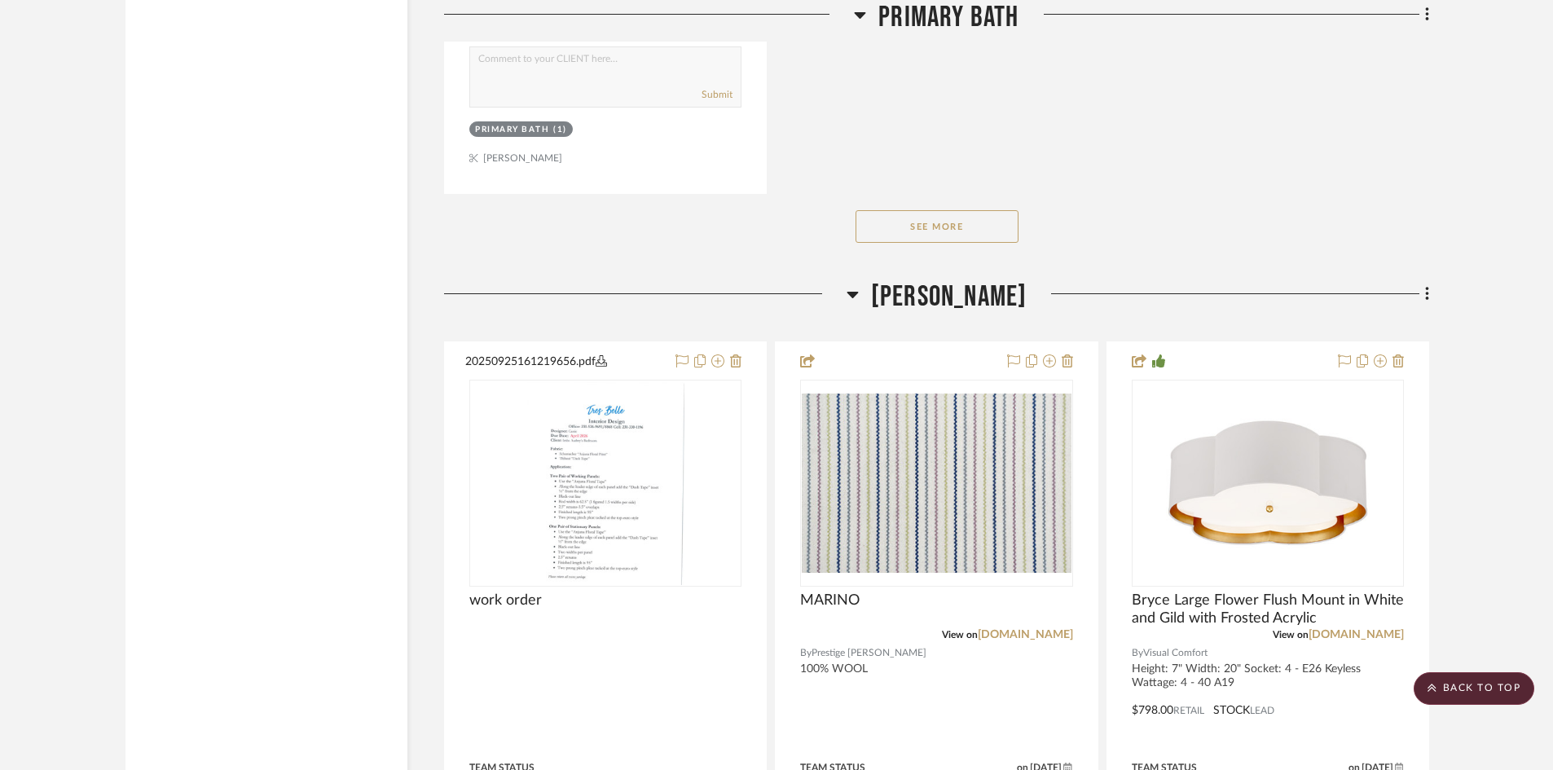
scroll to position [21988, 0]
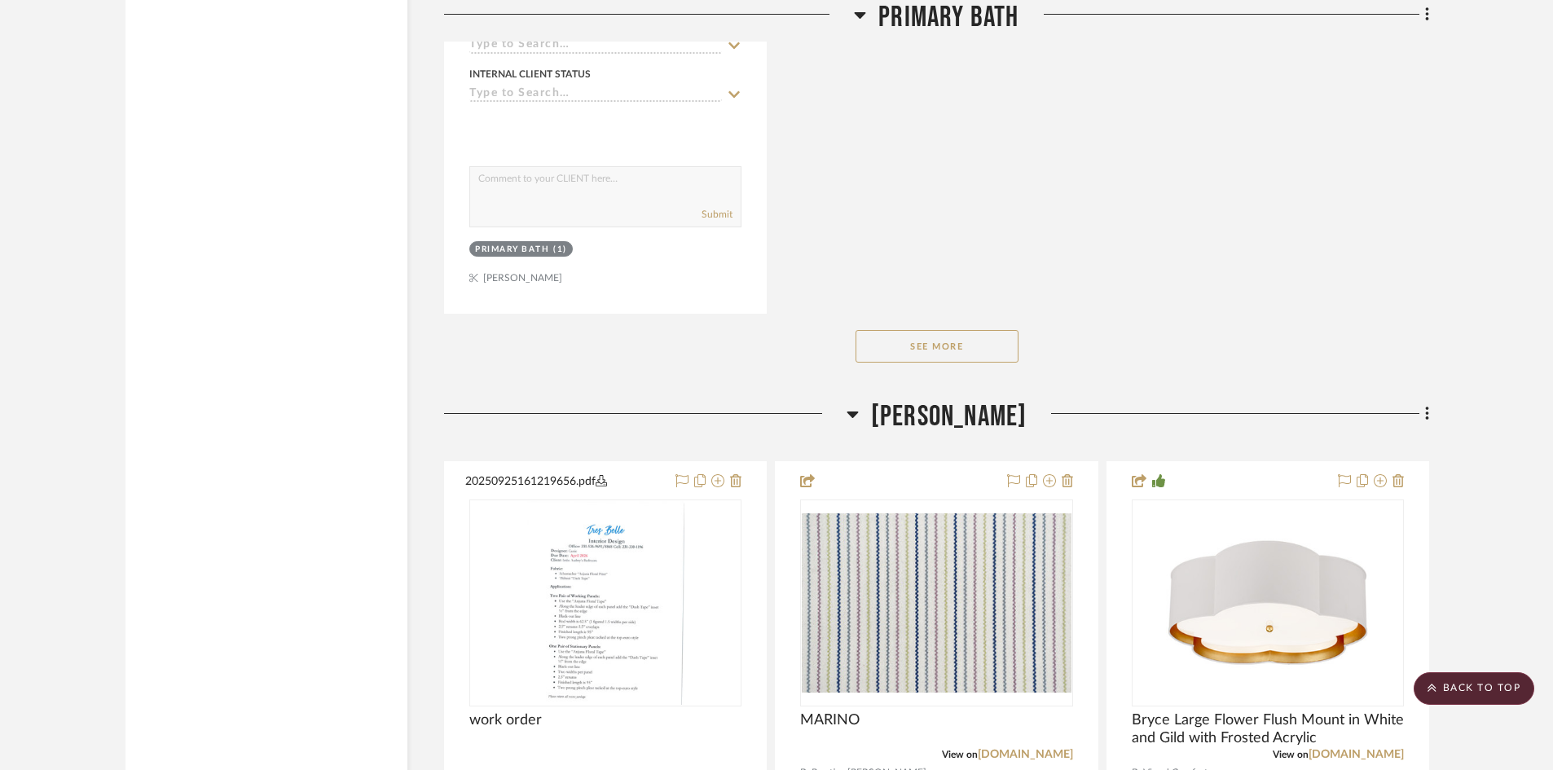
click at [967, 342] on button "See More" at bounding box center [937, 346] width 163 height 33
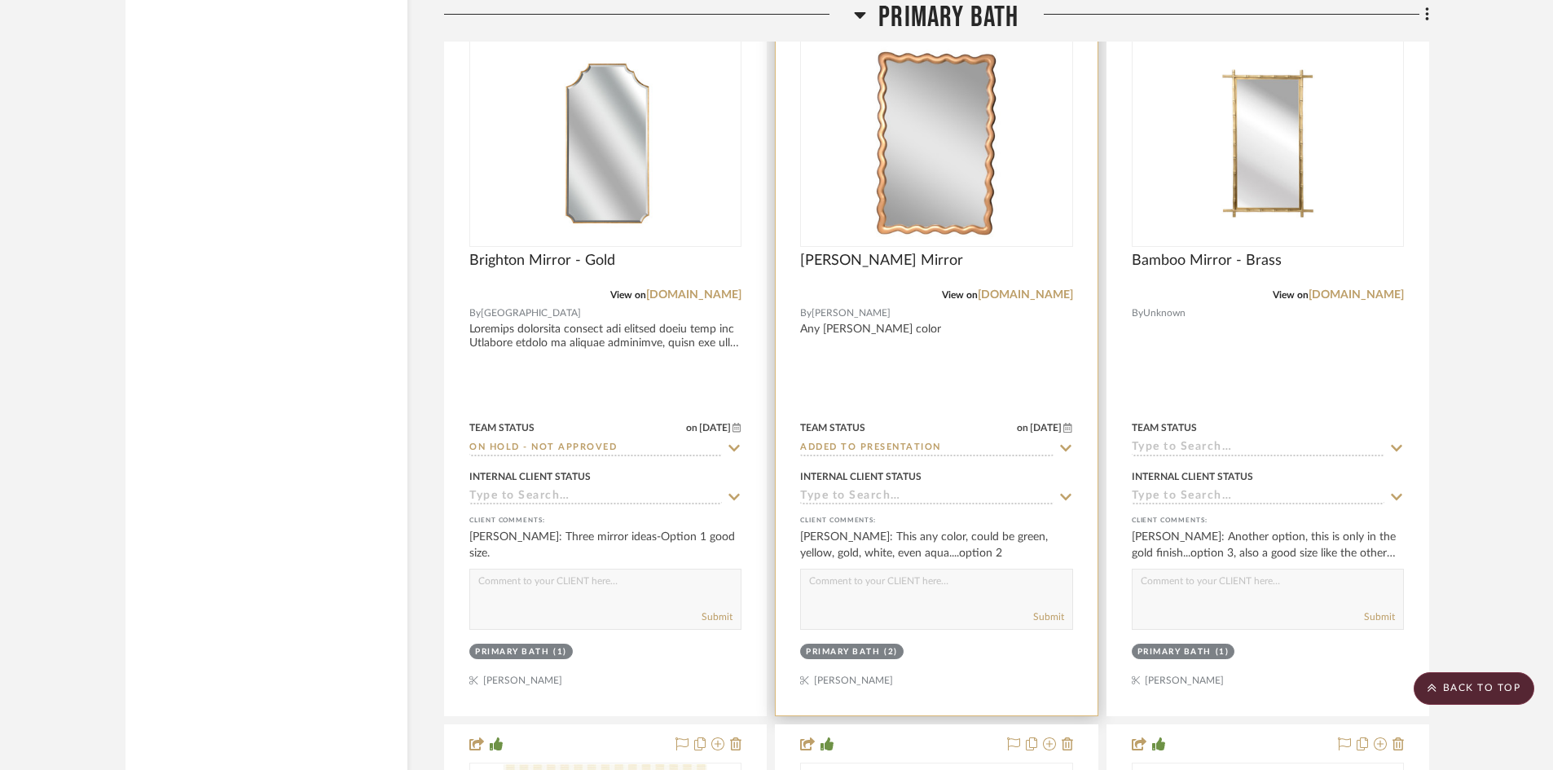
scroll to position [20114, 0]
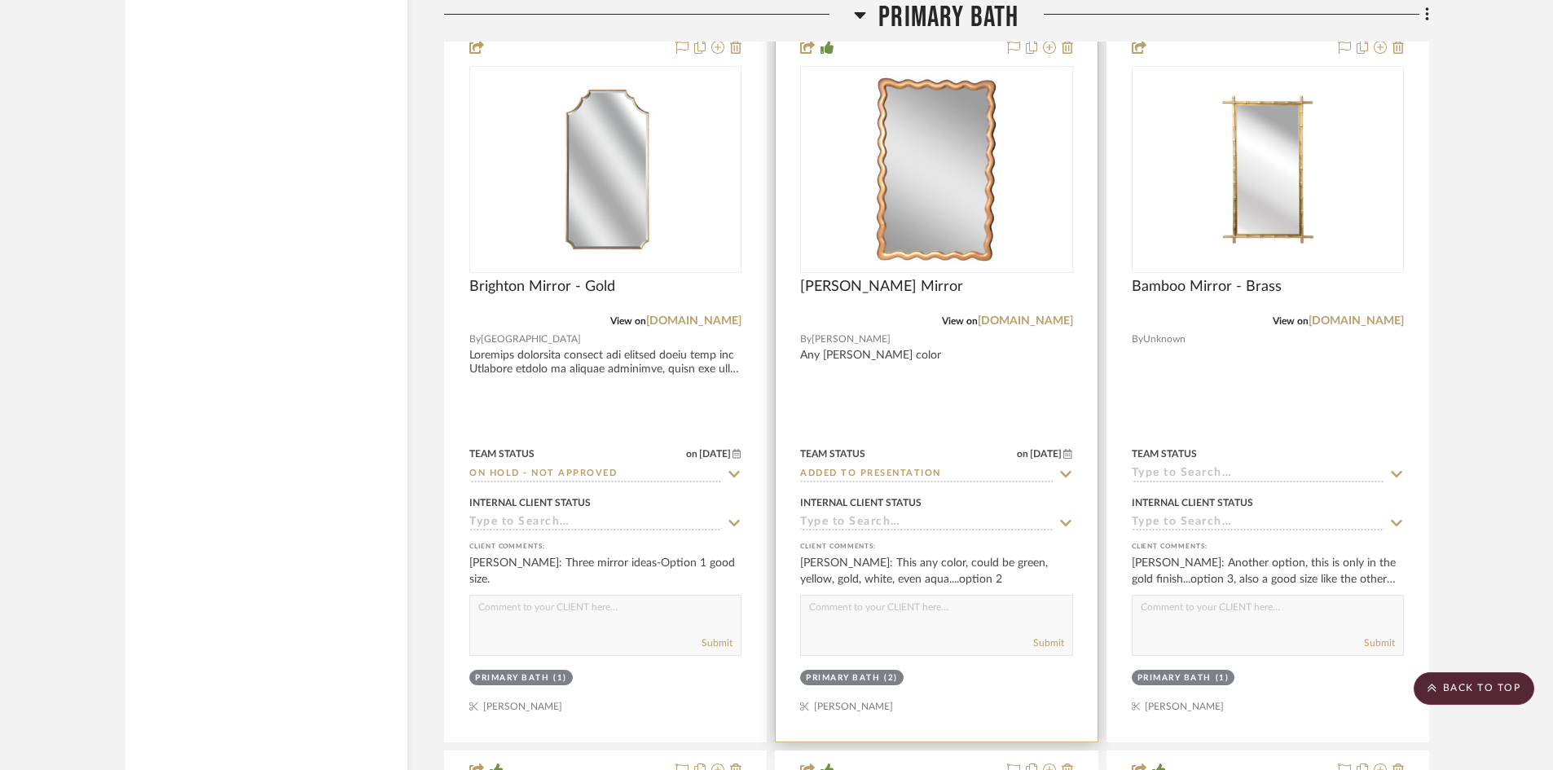
click at [970, 473] on input "Added to Presentation" at bounding box center [926, 474] width 253 height 15
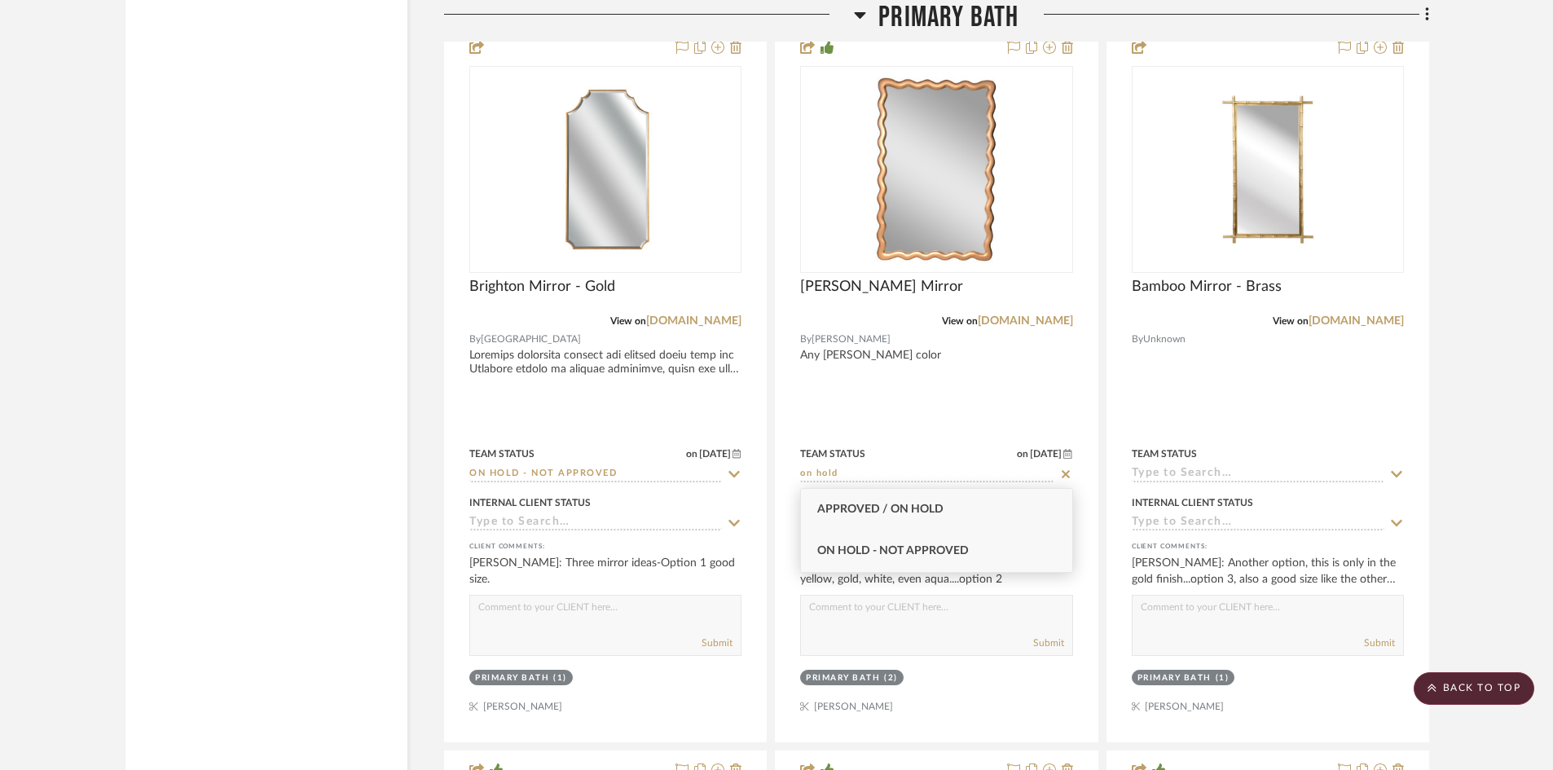
type input "on hold"
click at [961, 541] on div "On Hold - Not Approved" at bounding box center [936, 551] width 271 height 42
type input "[DATE]"
type input "On Hold - Not Approved"
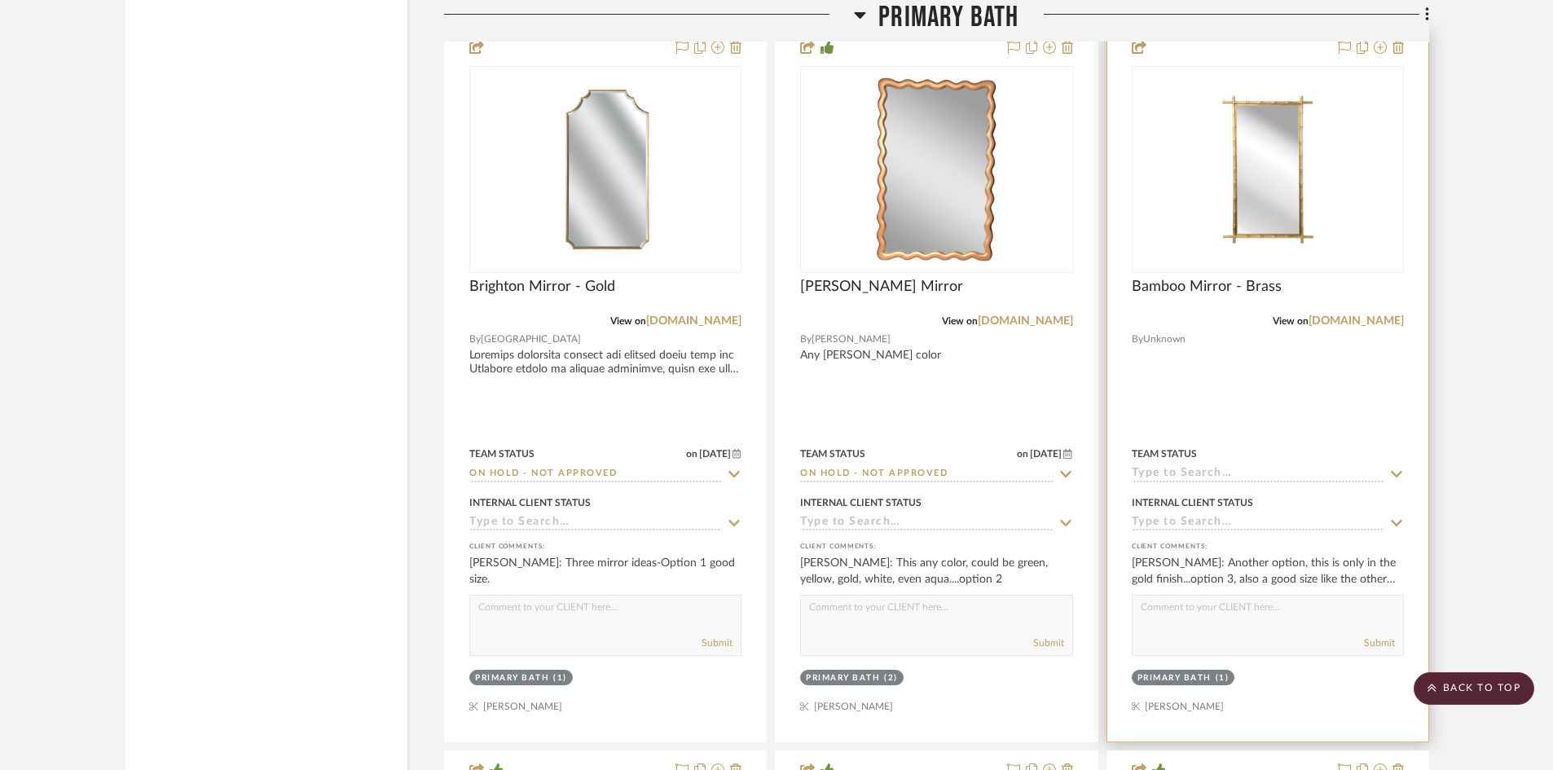
click at [1198, 467] on input at bounding box center [1258, 474] width 253 height 15
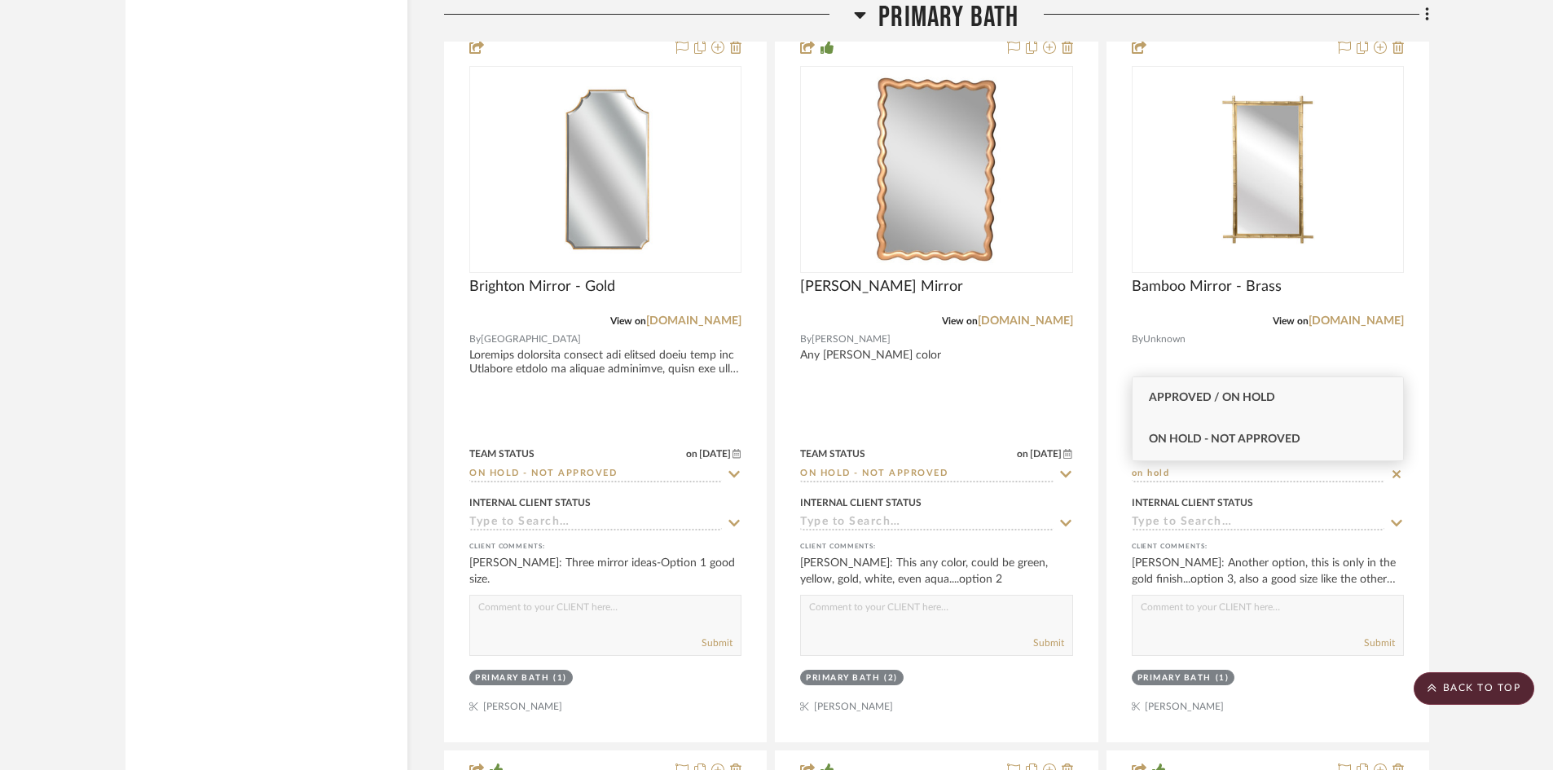
type input "on hold"
click at [1236, 437] on span "On Hold - Not Approved" at bounding box center [1225, 438] width 152 height 11
type input "[DATE]"
type input "On Hold - Not Approved"
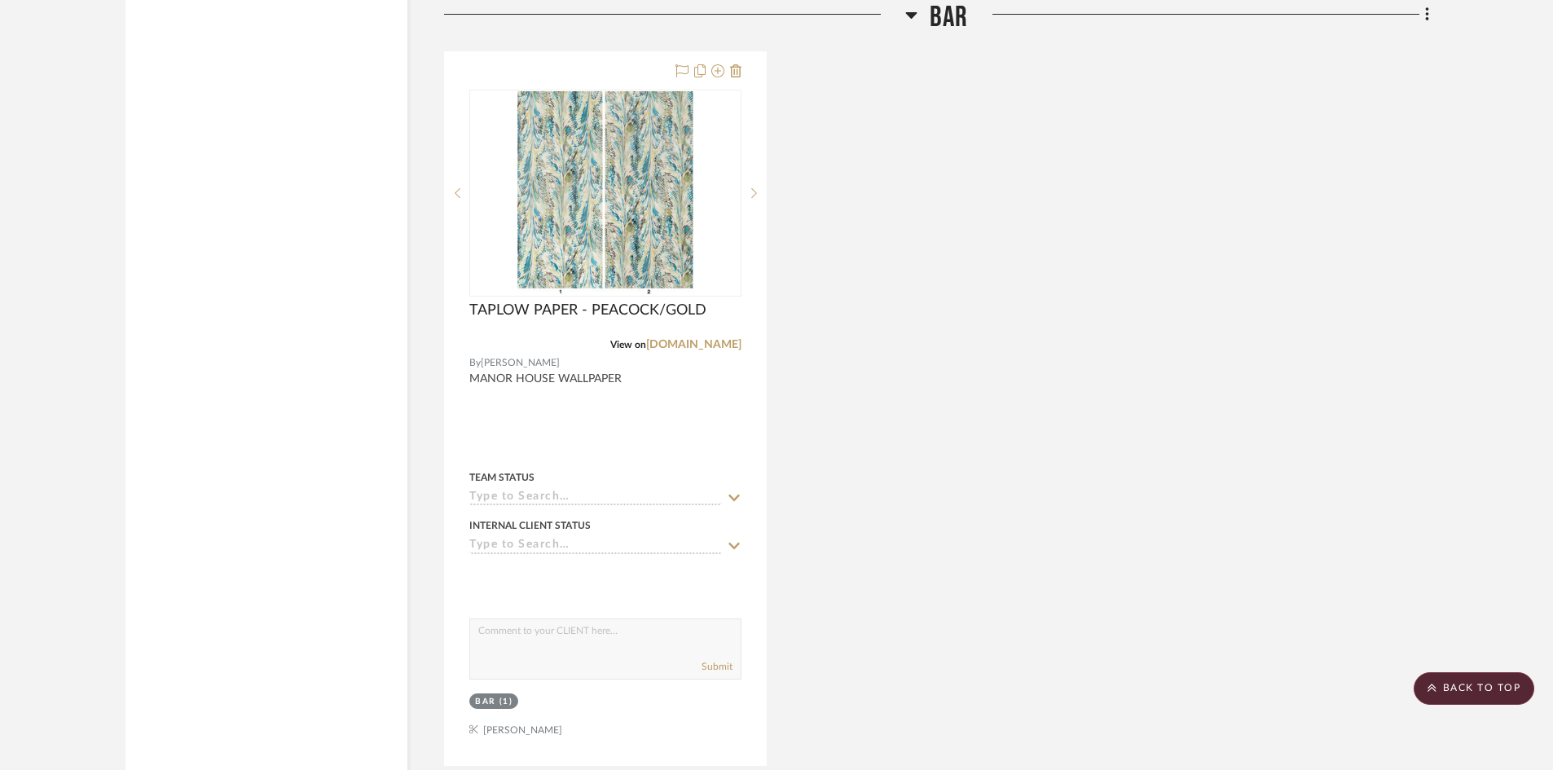
scroll to position [13269, 0]
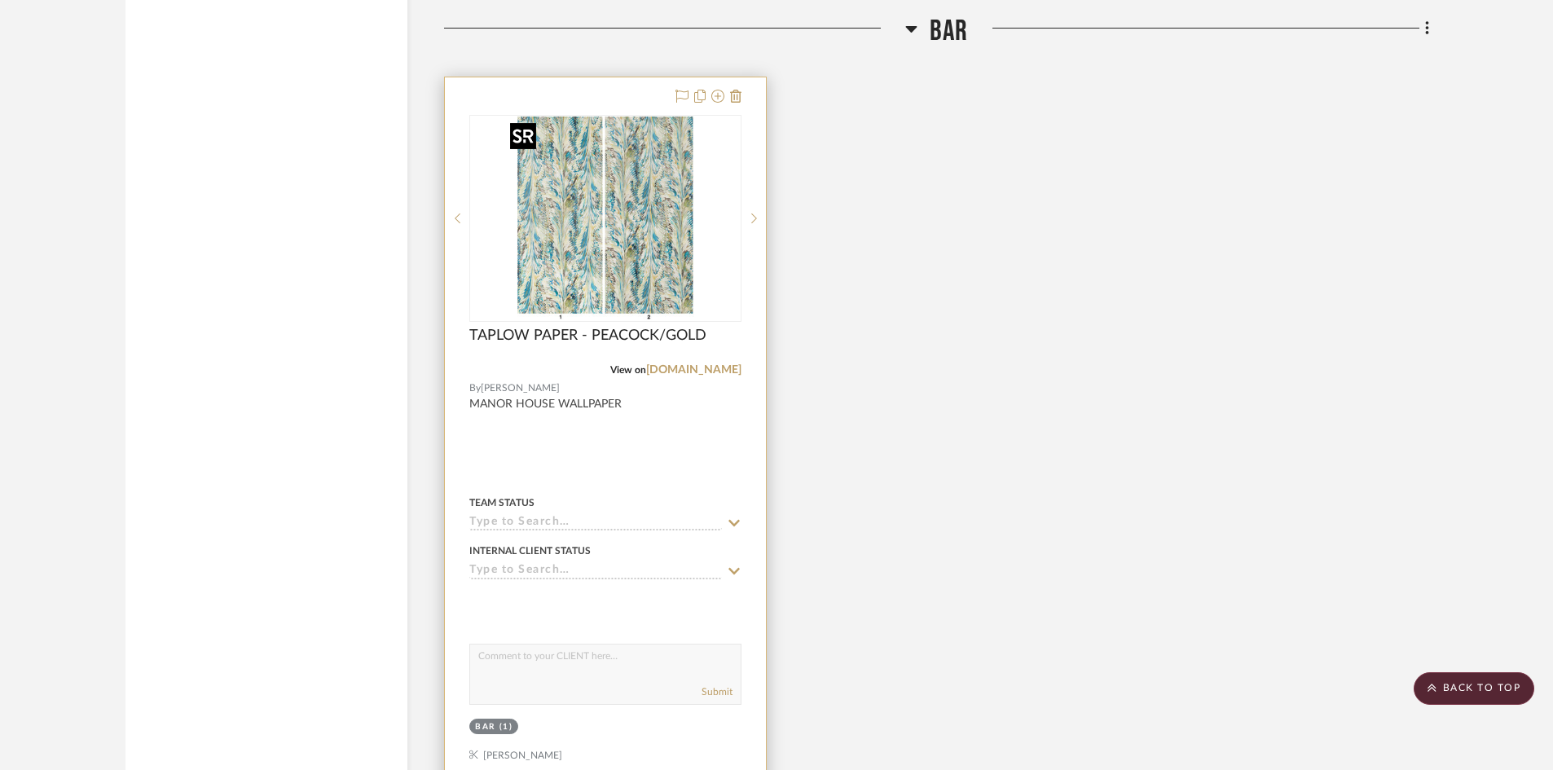
click at [601, 238] on img "0" at bounding box center [606, 219] width 204 height 204
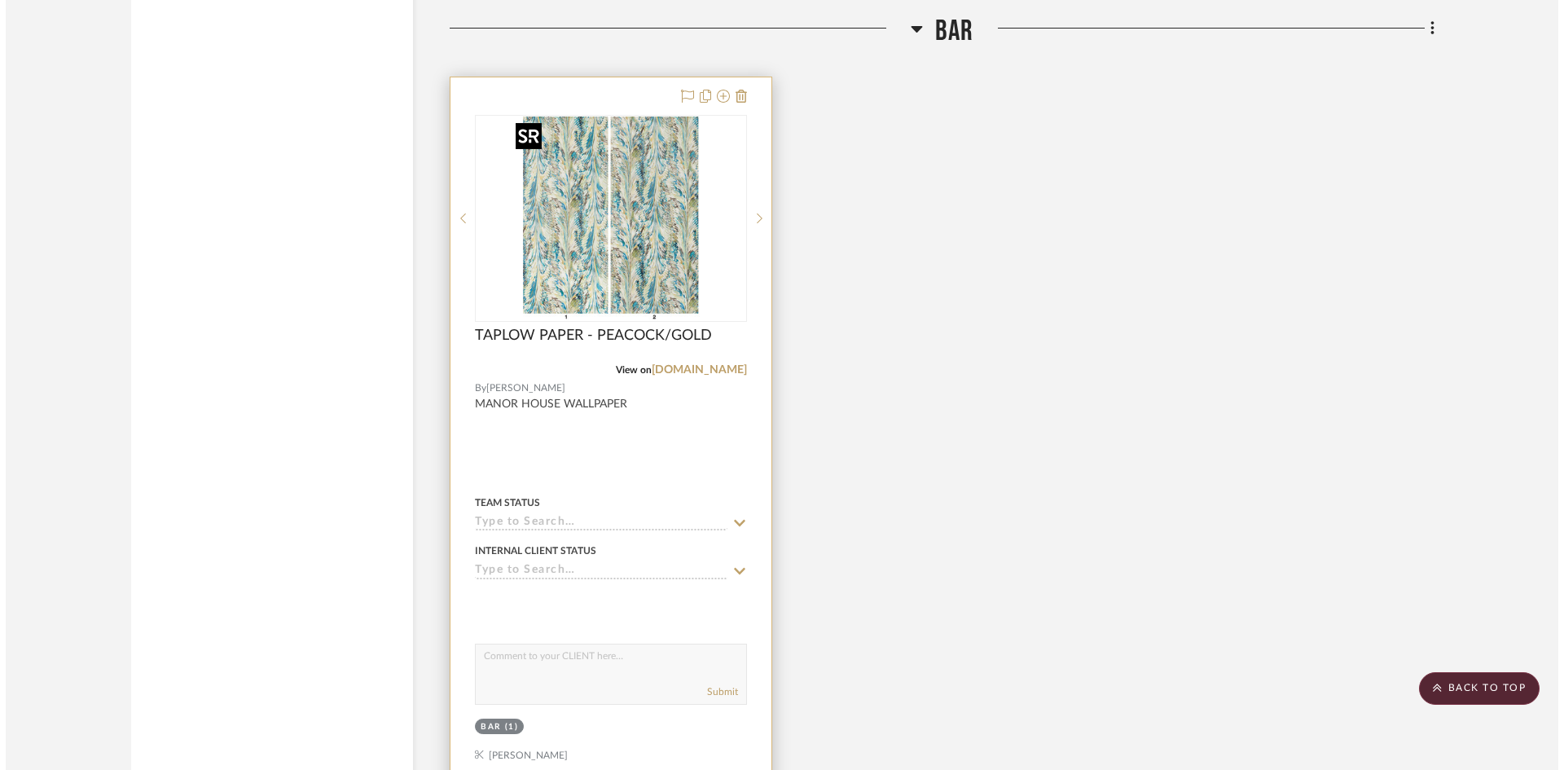
scroll to position [0, 0]
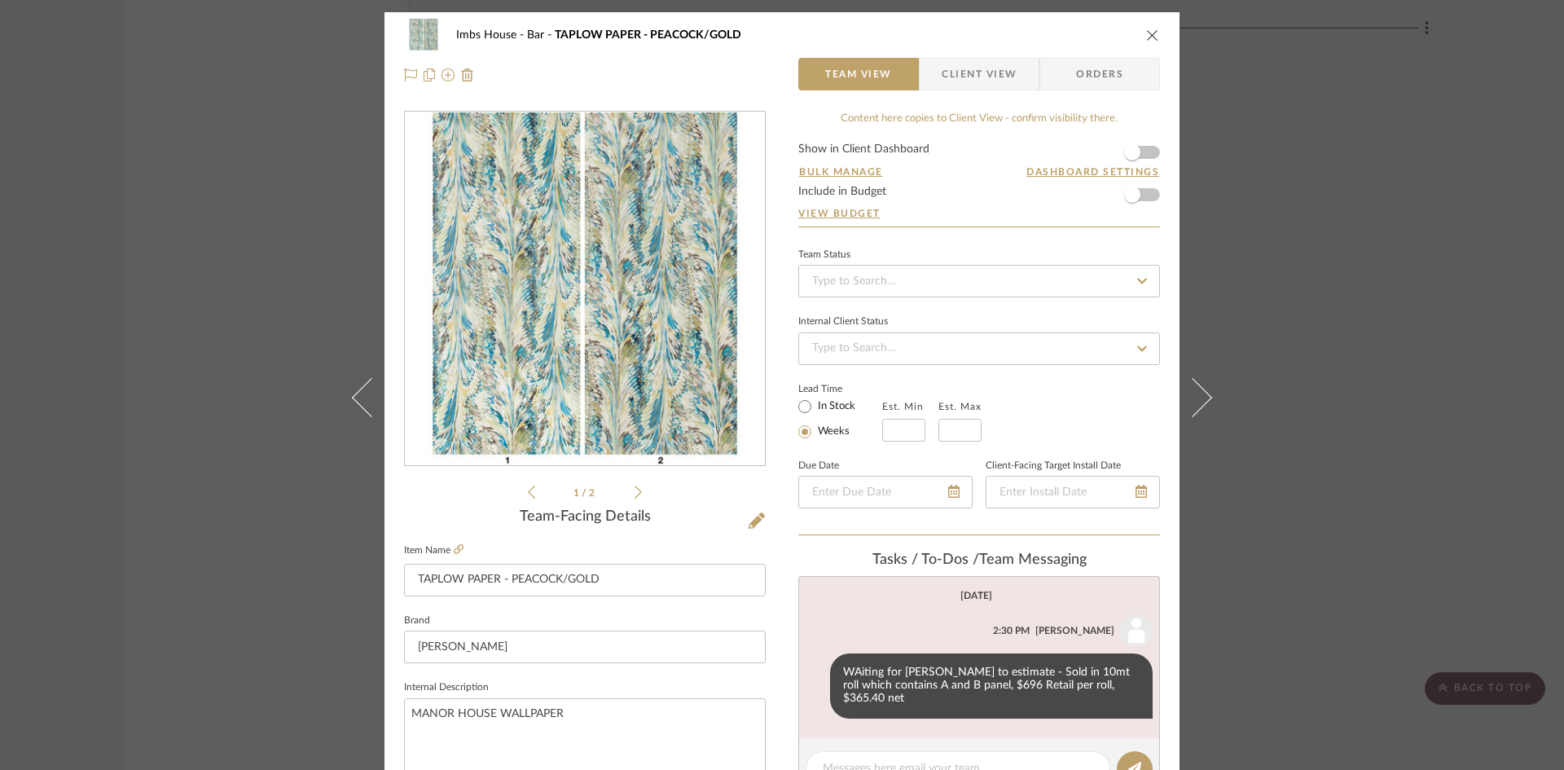
click at [1146, 32] on icon "close" at bounding box center [1152, 35] width 13 height 13
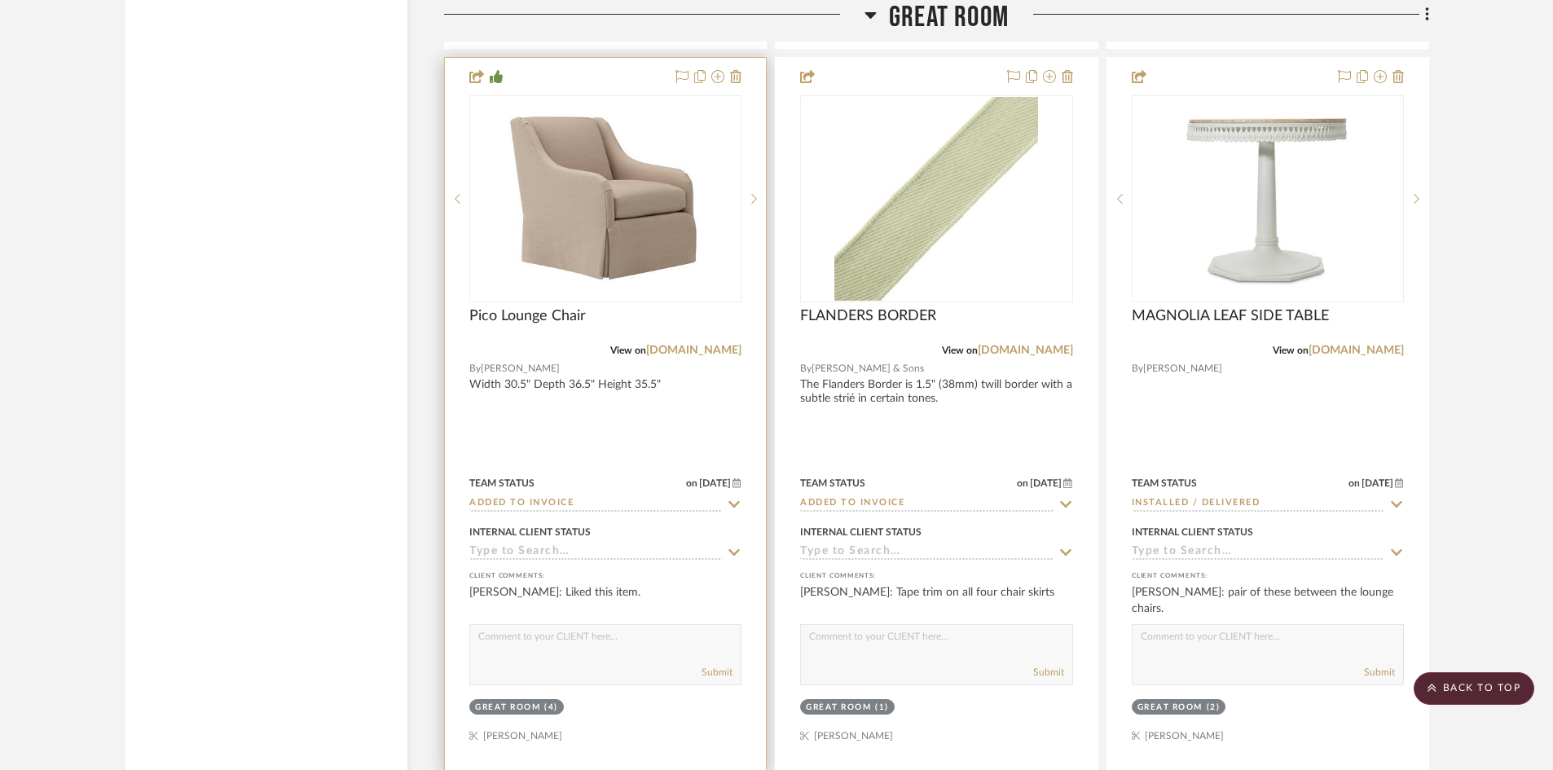
scroll to position [10336, 0]
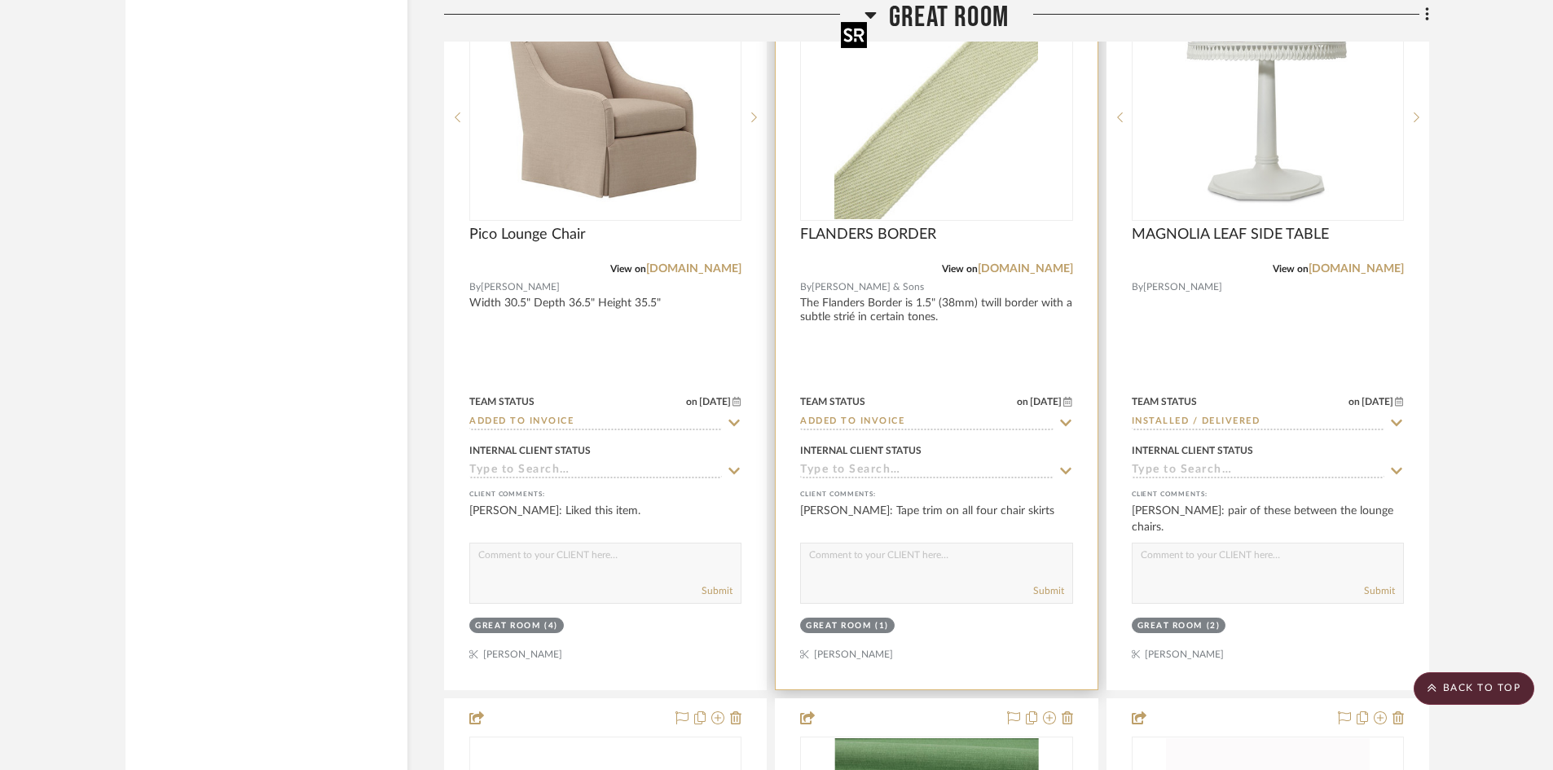
click at [948, 140] on img "0" at bounding box center [936, 117] width 204 height 204
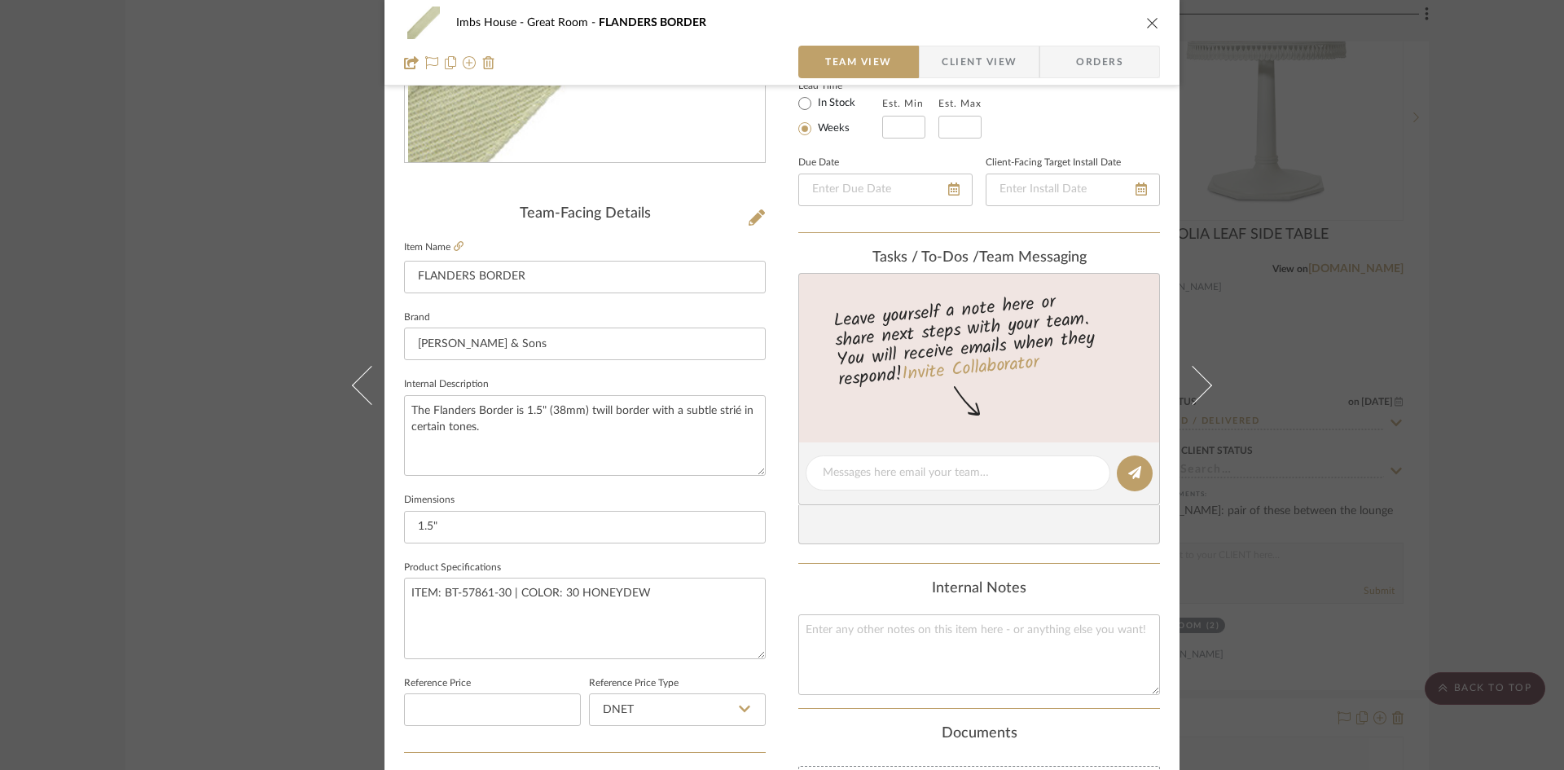
scroll to position [163, 0]
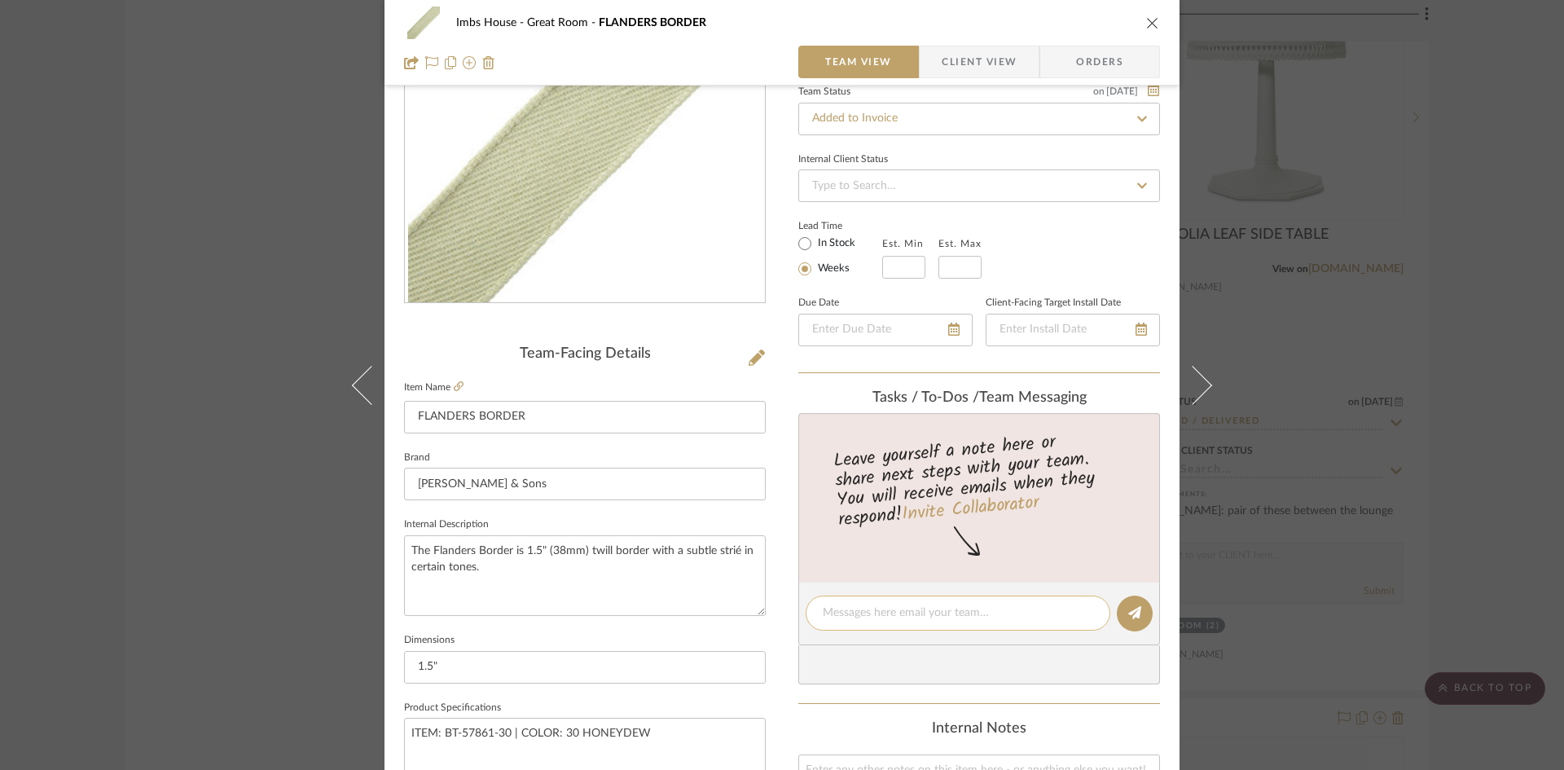
click at [970, 616] on textarea at bounding box center [958, 613] width 271 height 17
type textarea "use this on the [PERSON_NAME] loveseat too"
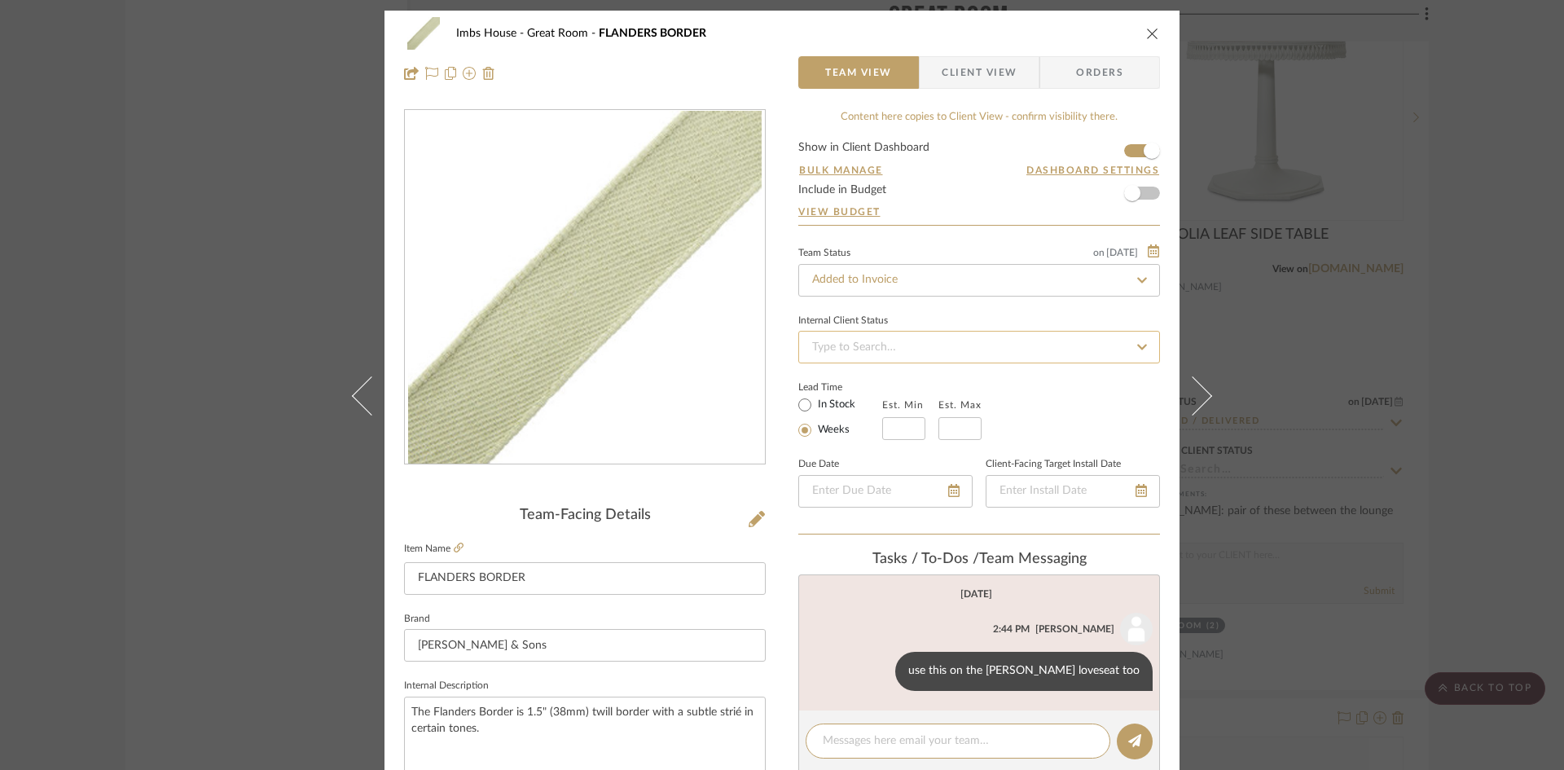
scroll to position [0, 0]
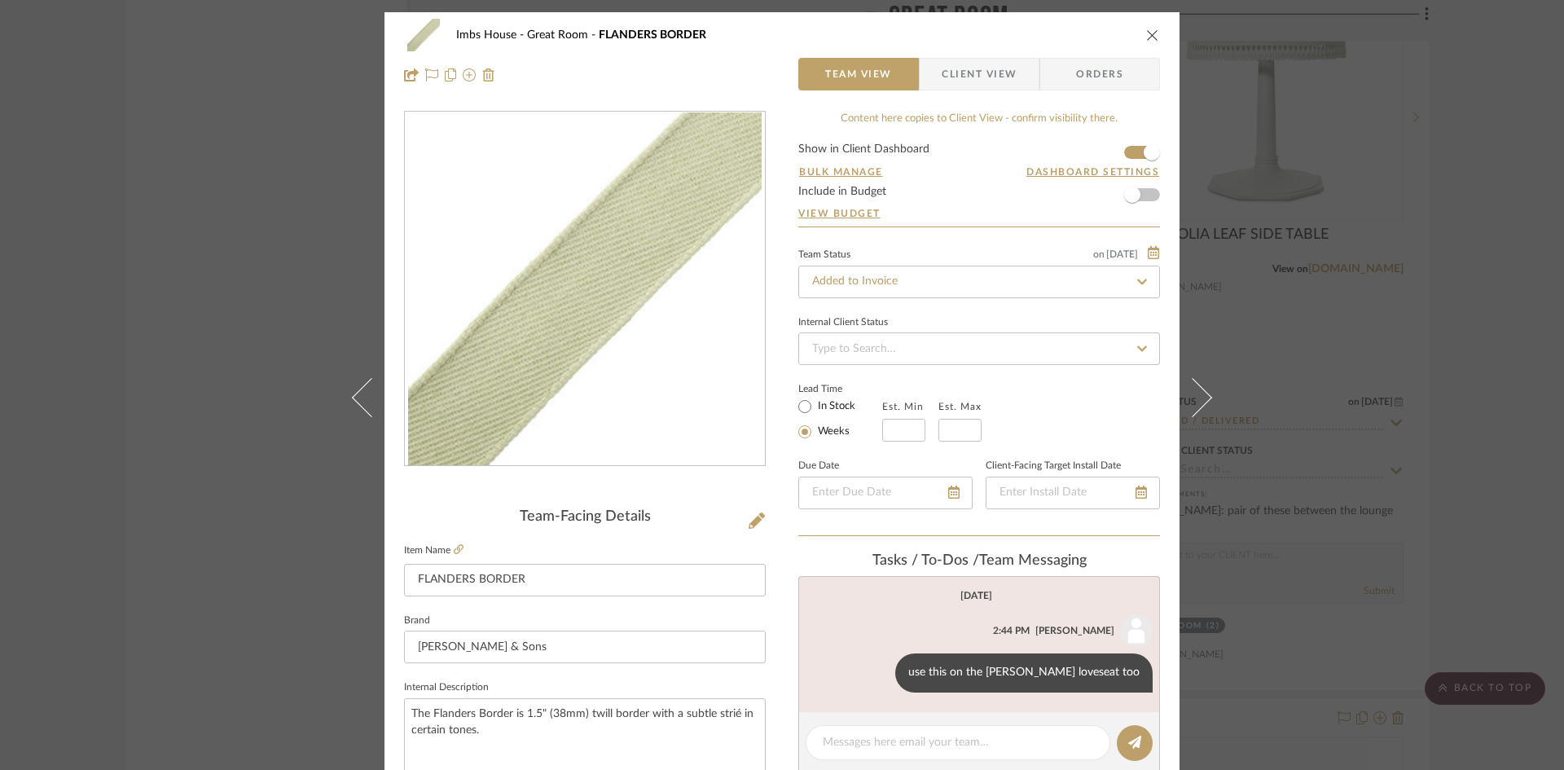
click at [1152, 36] on icon "close" at bounding box center [1152, 35] width 13 height 13
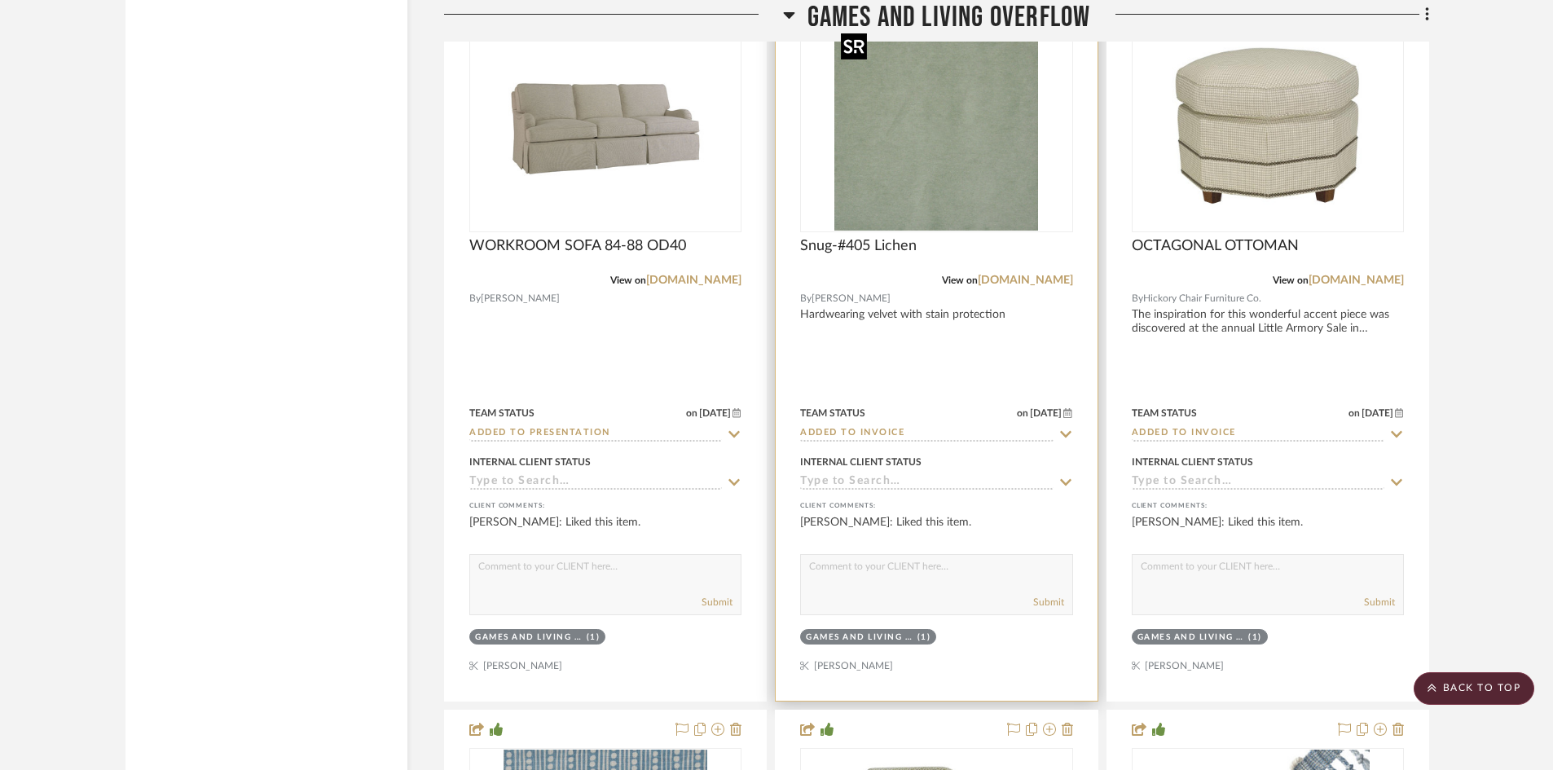
scroll to position [6588, 0]
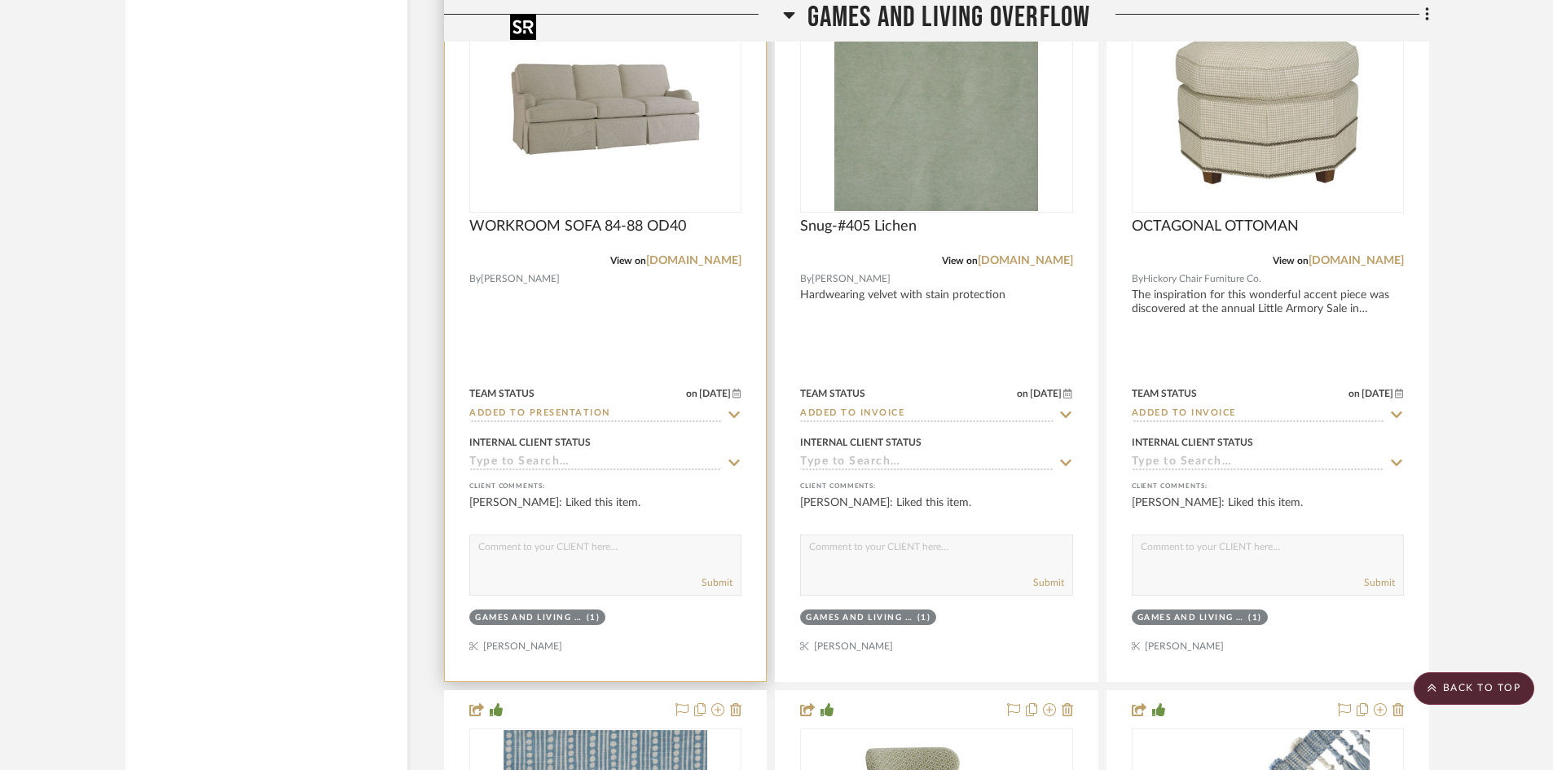
click at [589, 151] on img "0" at bounding box center [606, 109] width 204 height 204
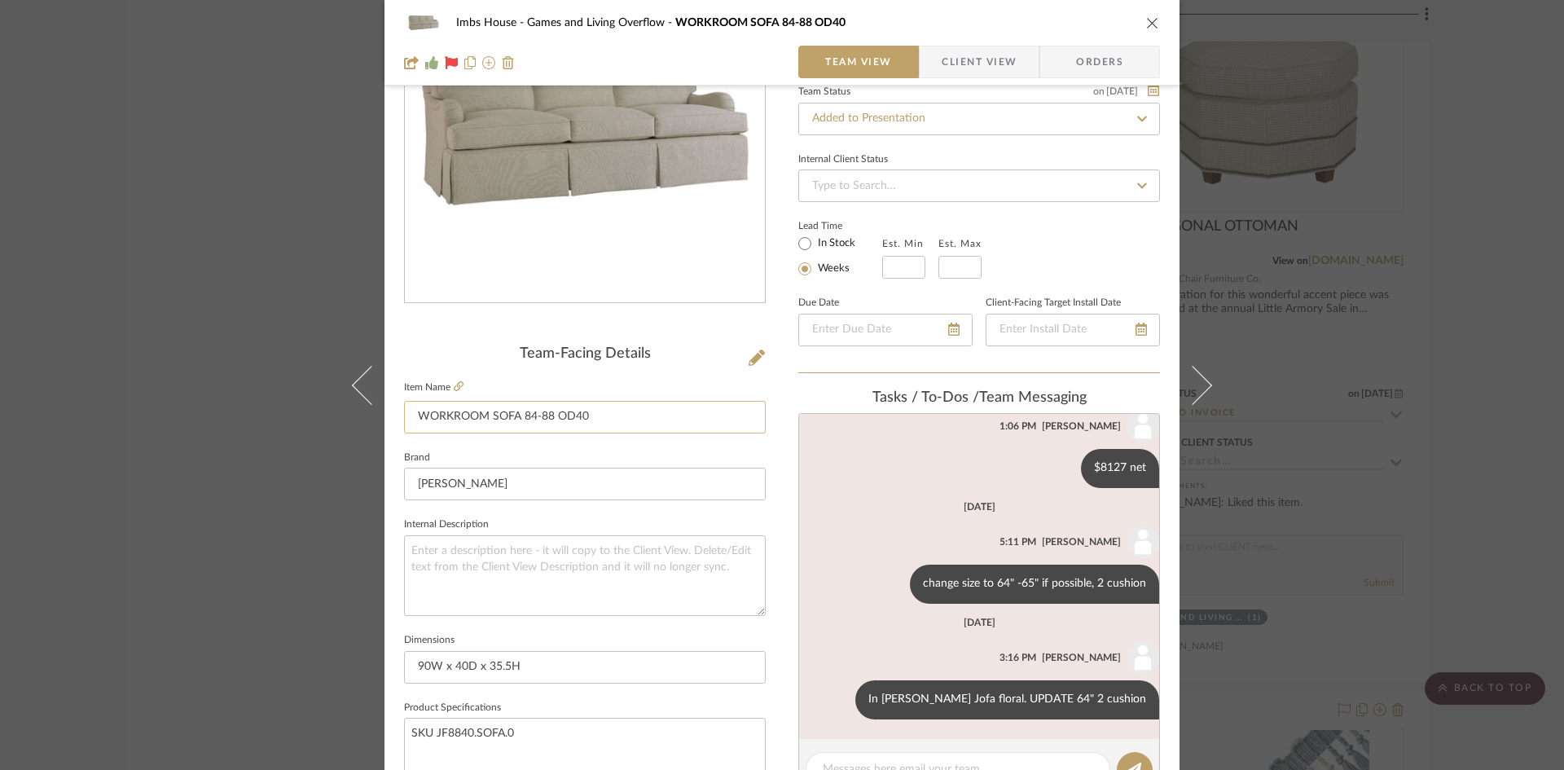
scroll to position [0, 0]
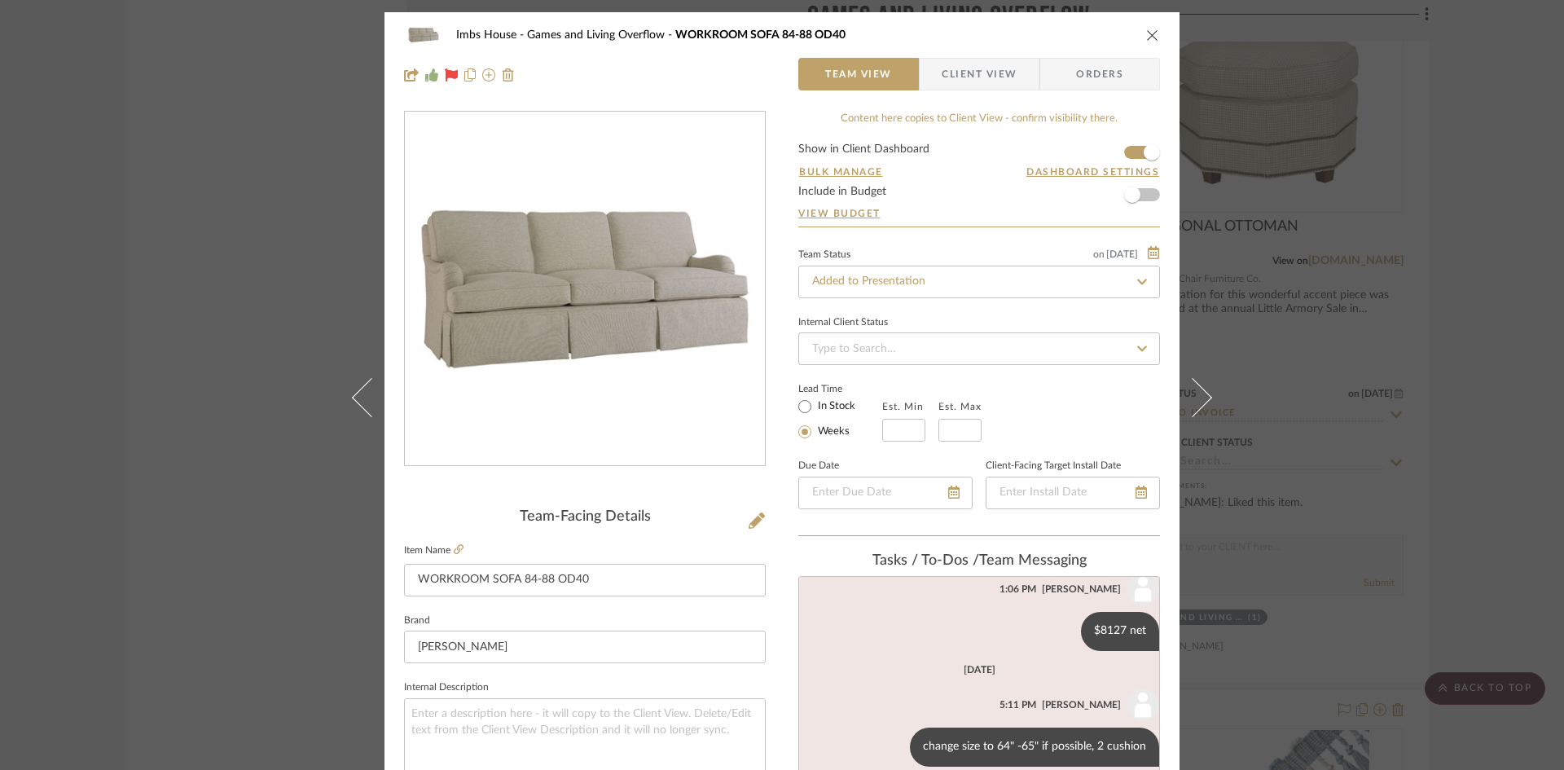
click at [1146, 31] on icon "close" at bounding box center [1152, 35] width 13 height 13
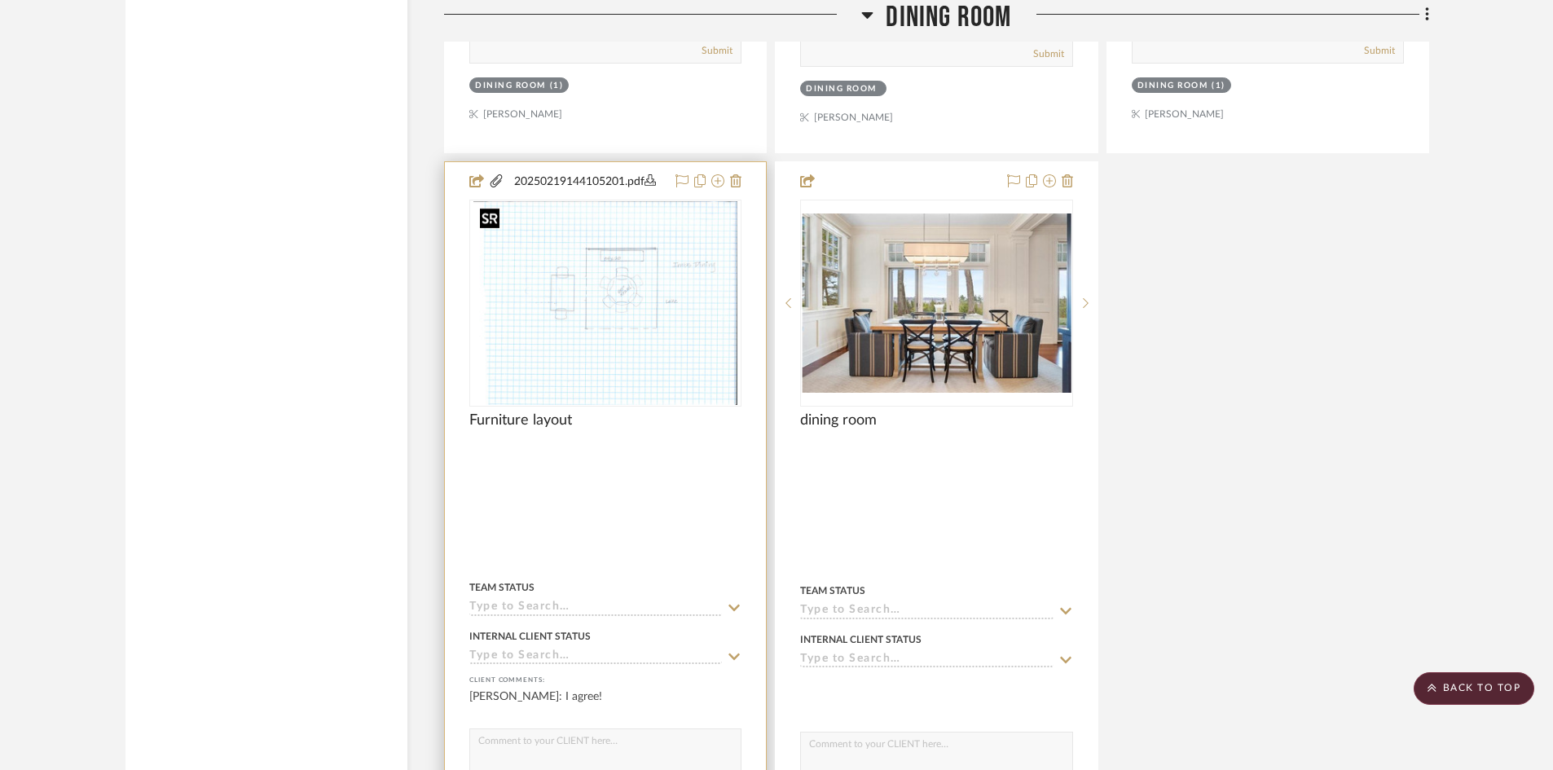
scroll to position [4807, 0]
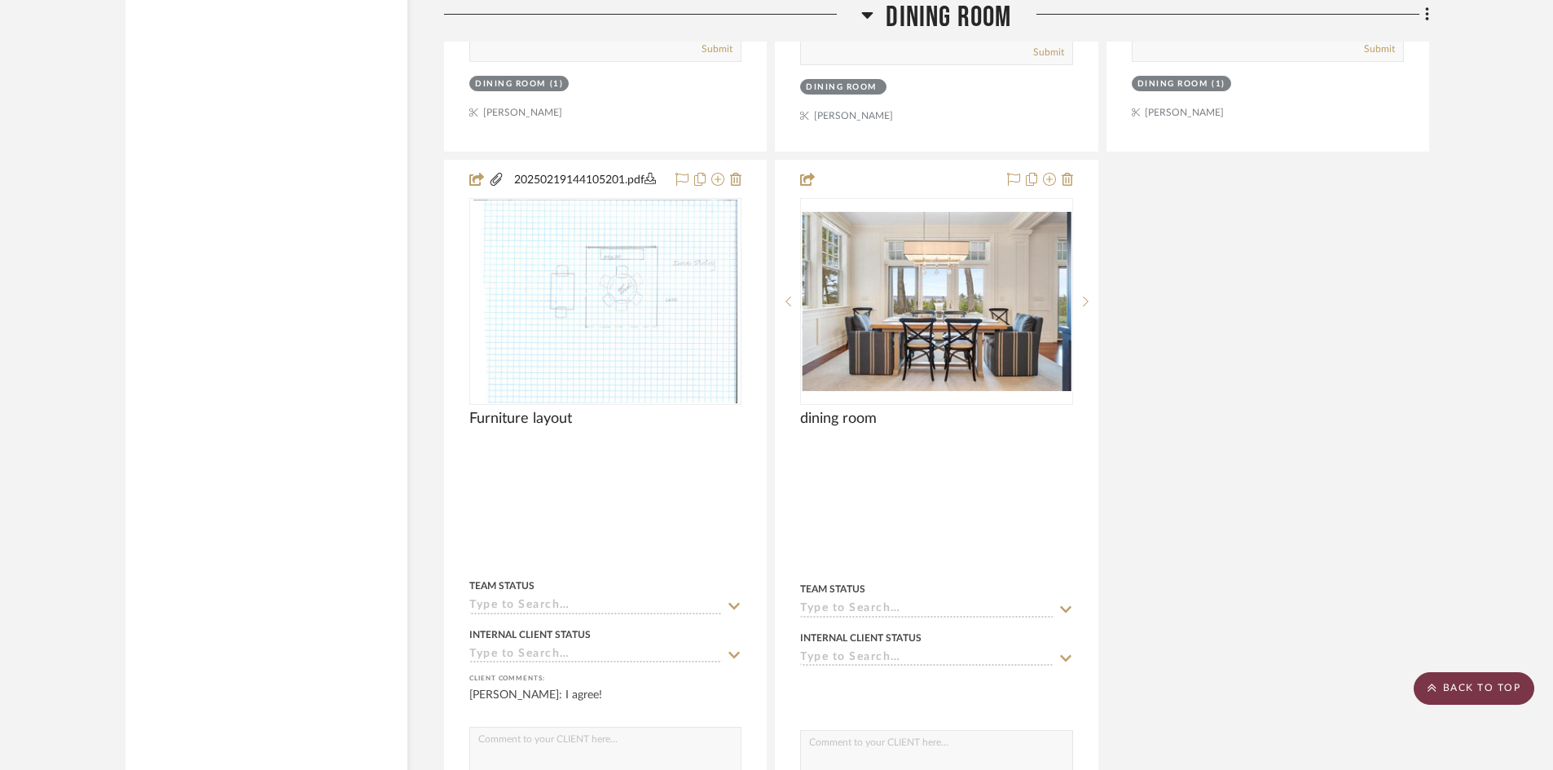
click at [1454, 683] on scroll-to-top-button "BACK TO TOP" at bounding box center [1474, 688] width 121 height 33
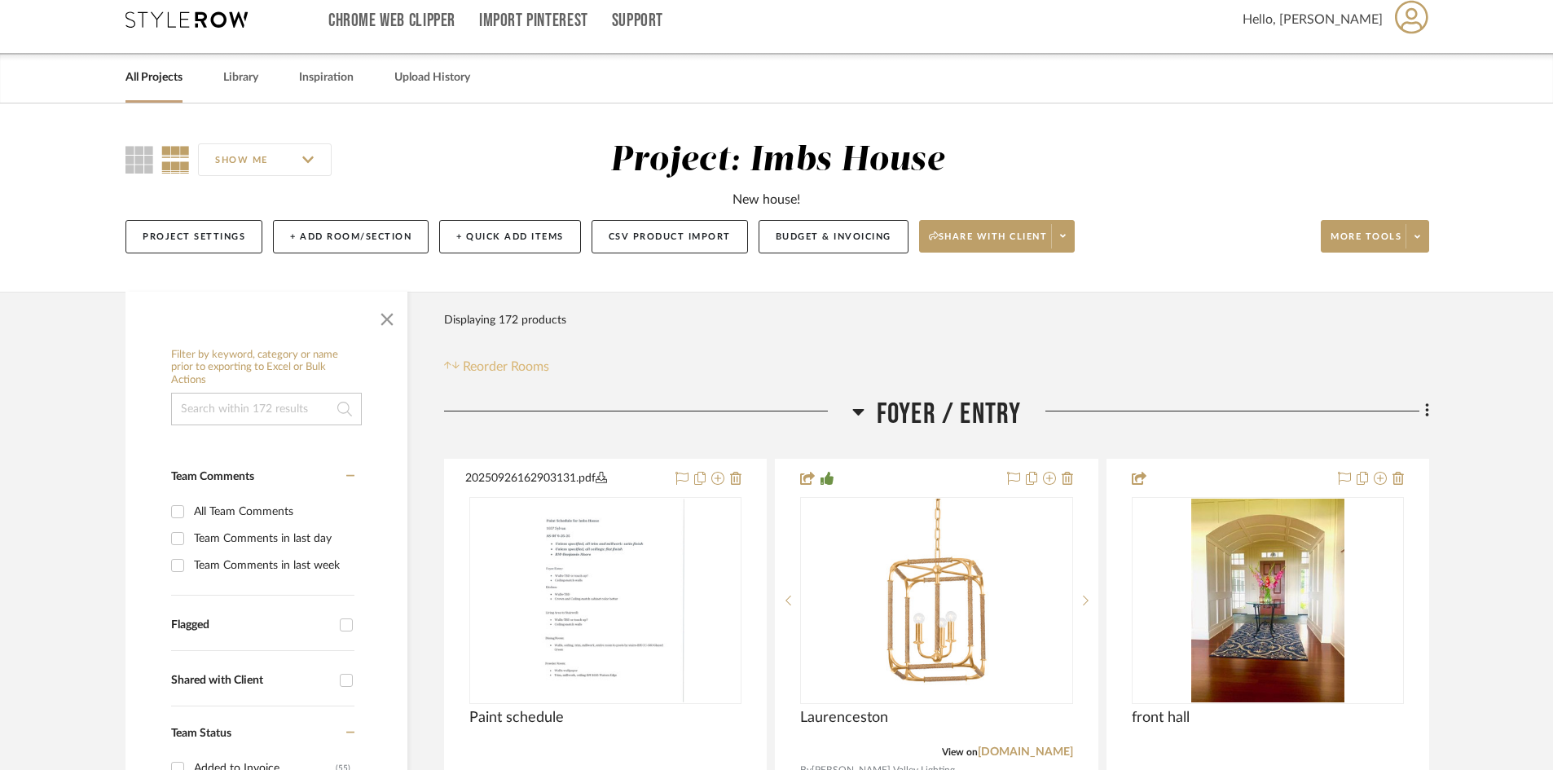
scroll to position [0, 0]
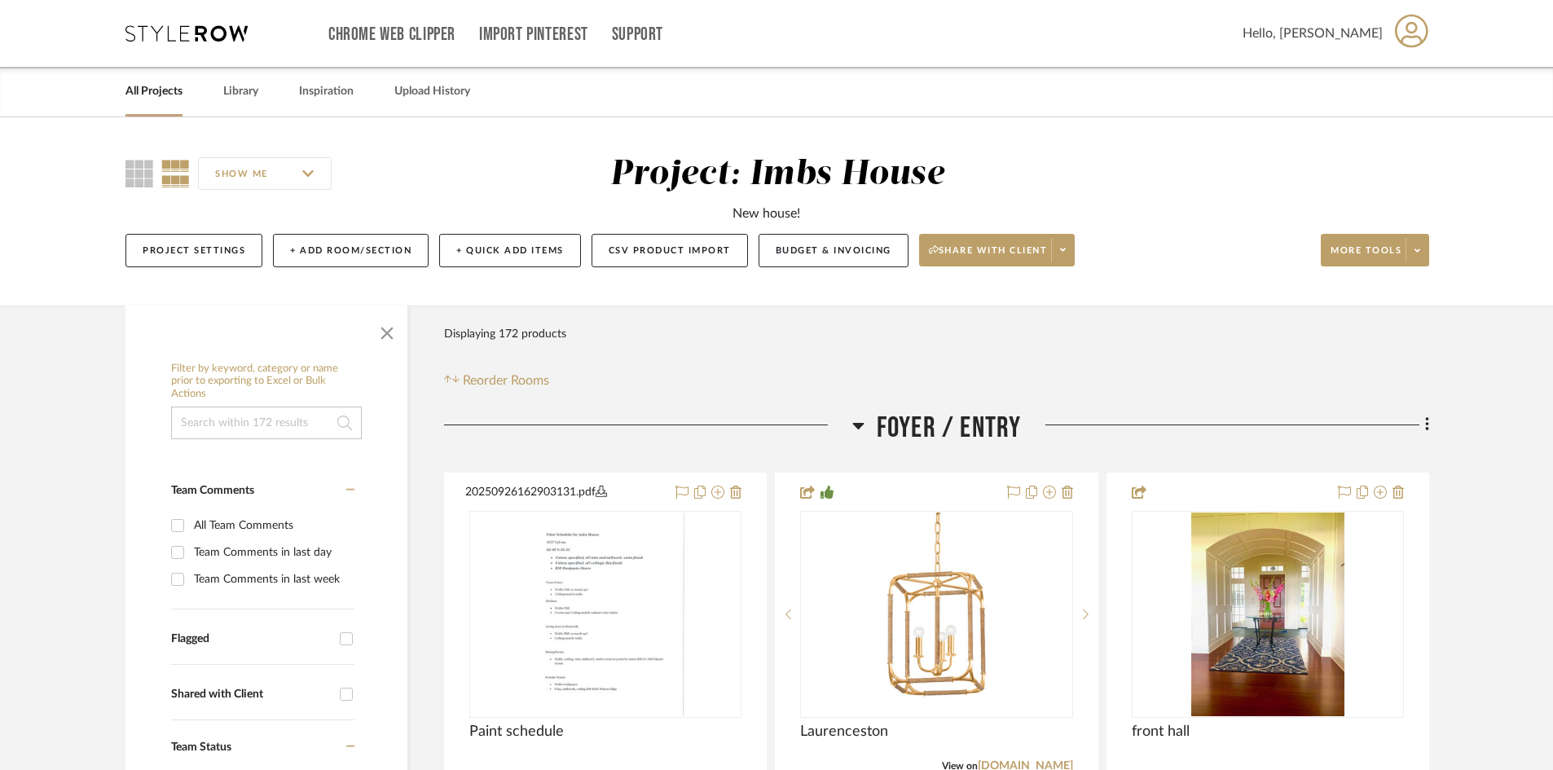
click at [153, 86] on link "All Projects" at bounding box center [153, 92] width 57 height 22
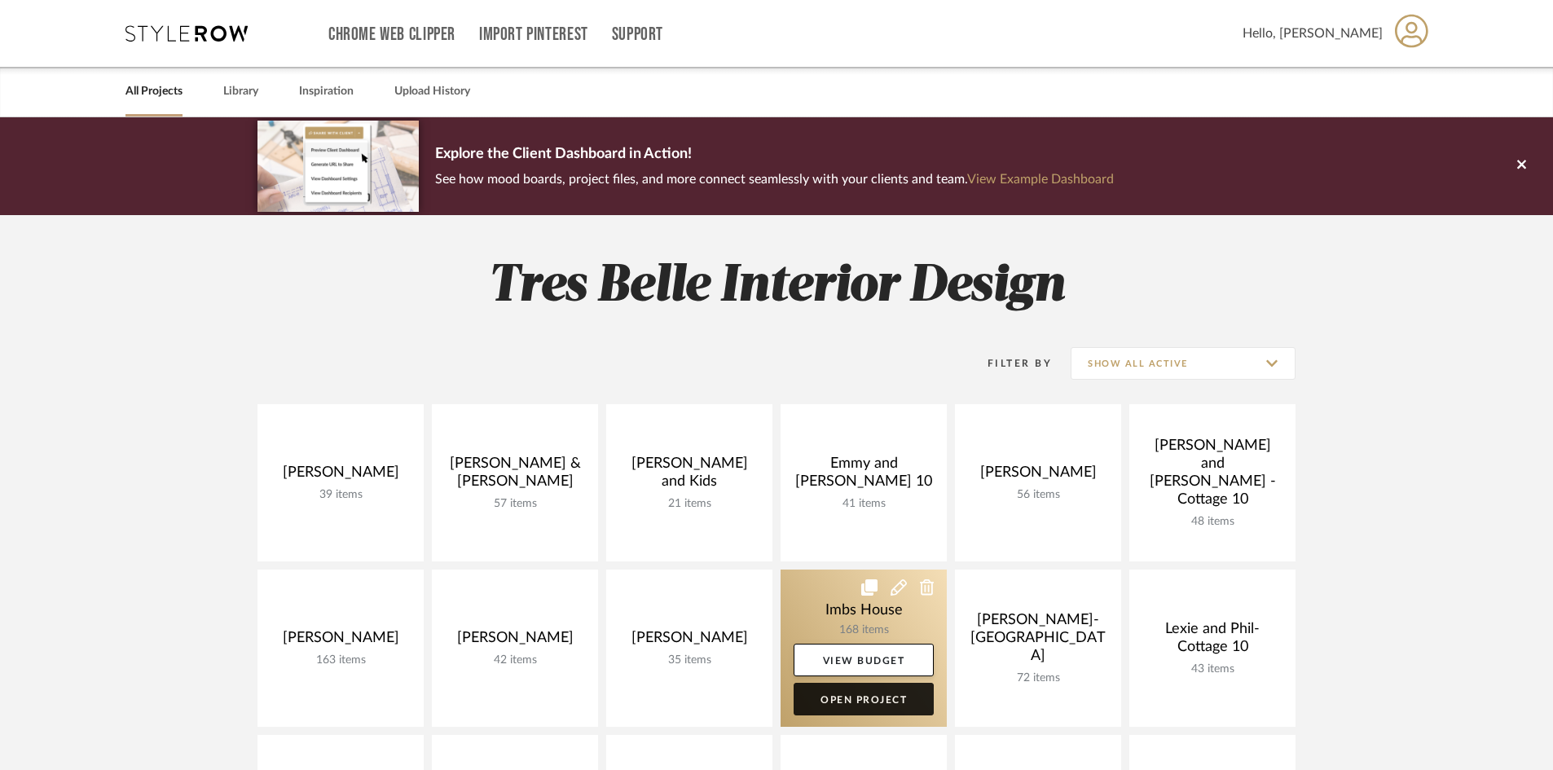
click at [859, 700] on link "Open Project" at bounding box center [864, 699] width 140 height 33
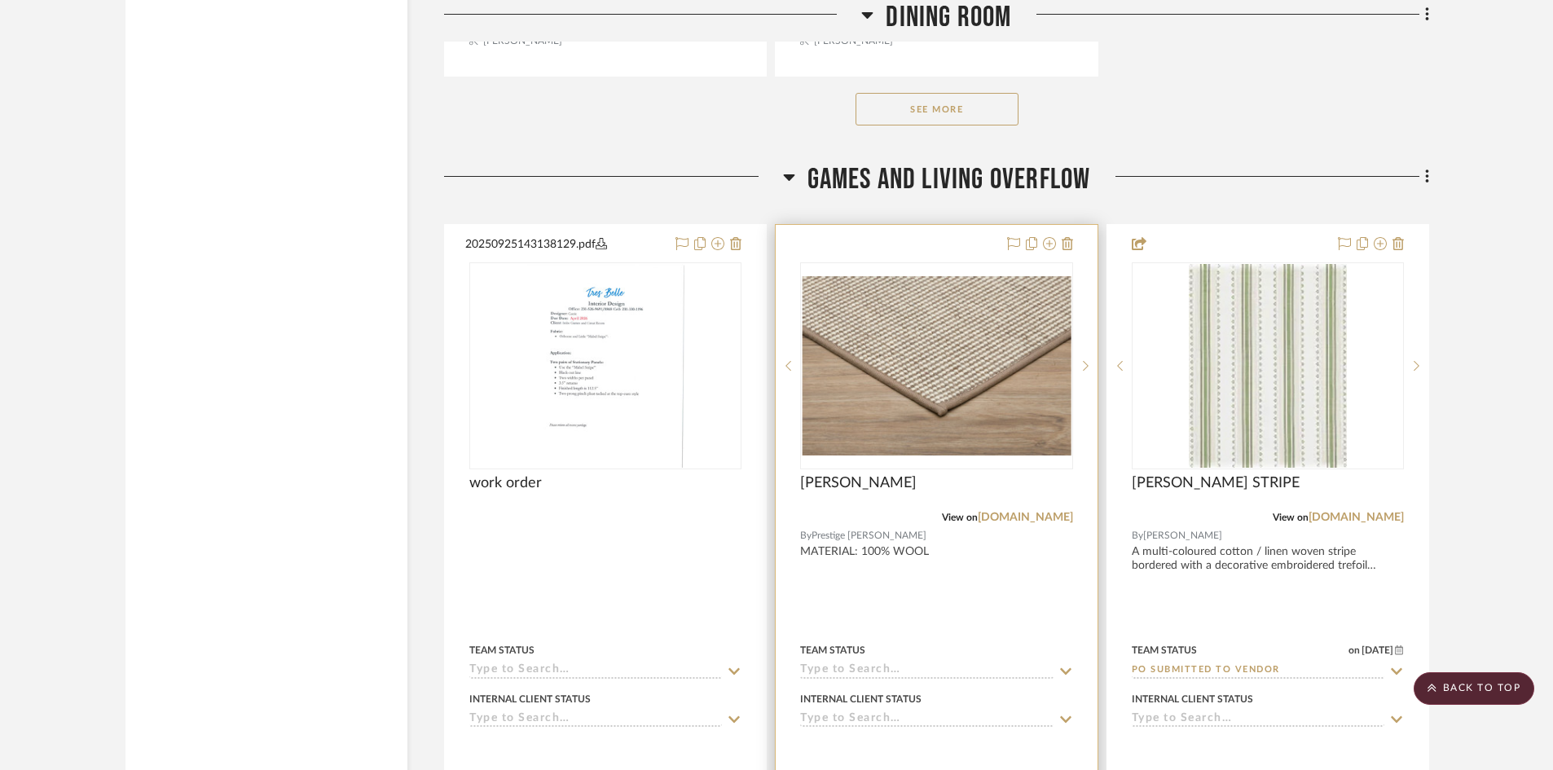
scroll to position [4889, 0]
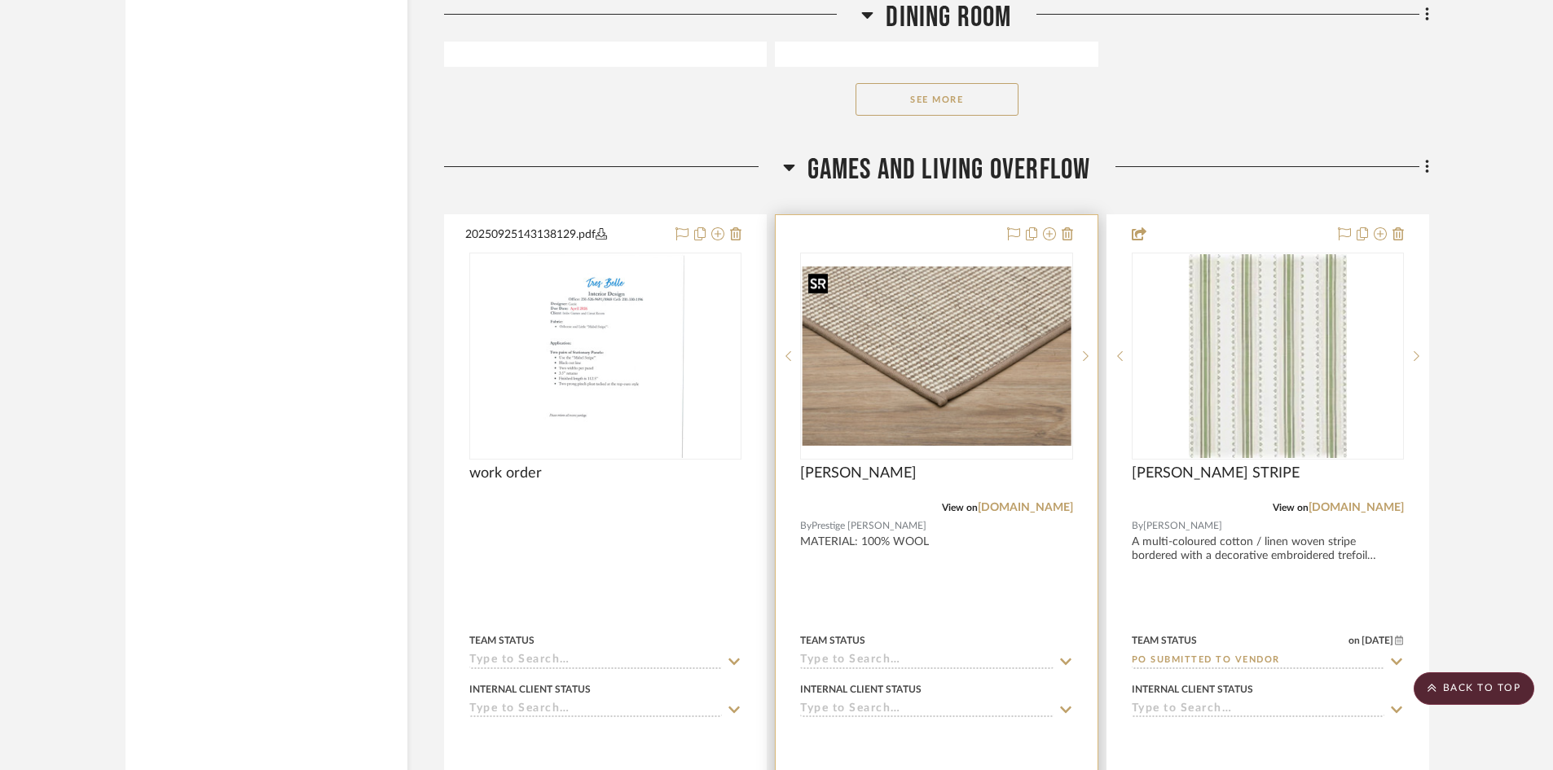
click at [904, 385] on img "0" at bounding box center [936, 355] width 269 height 179
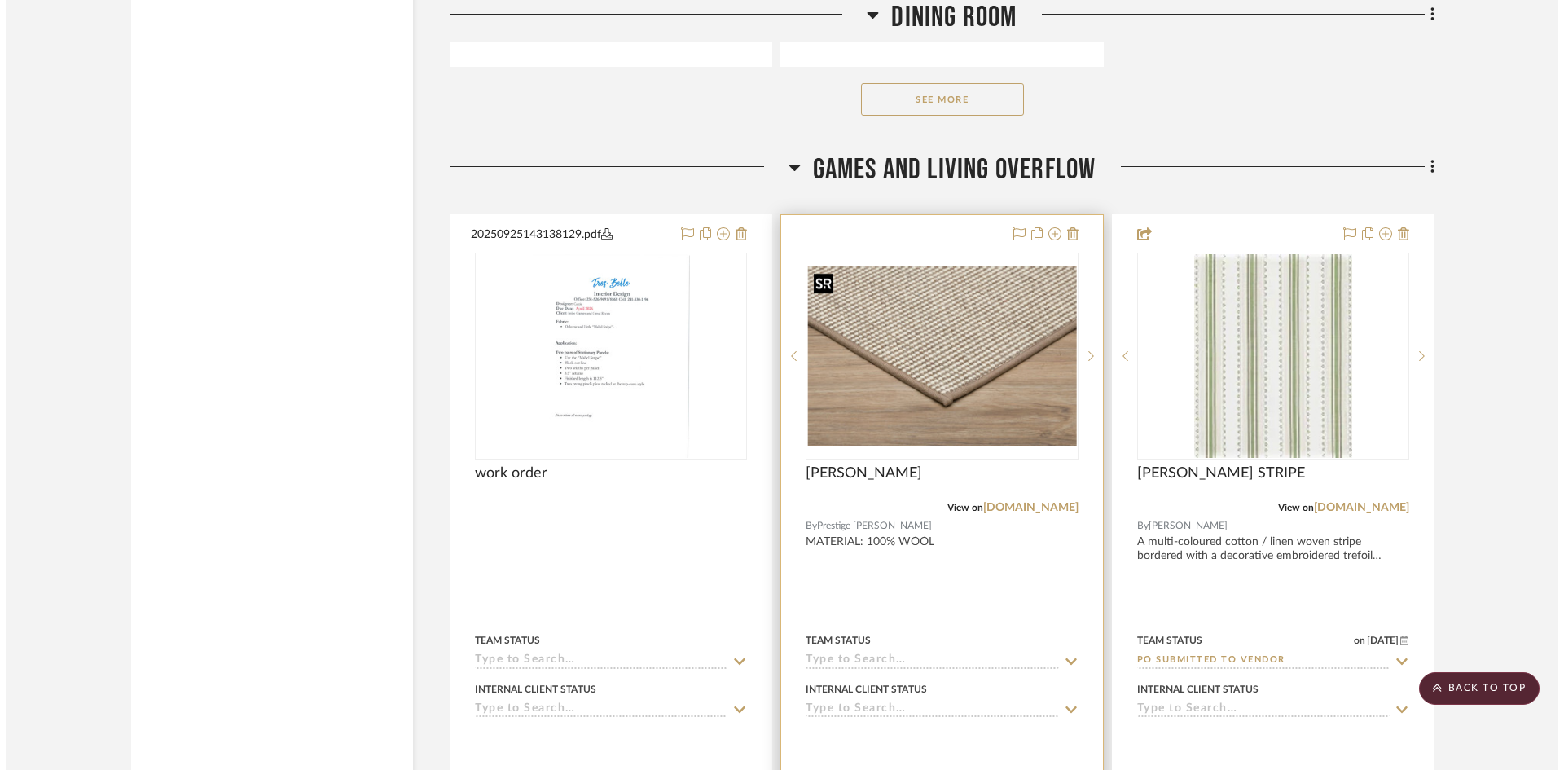
scroll to position [0, 0]
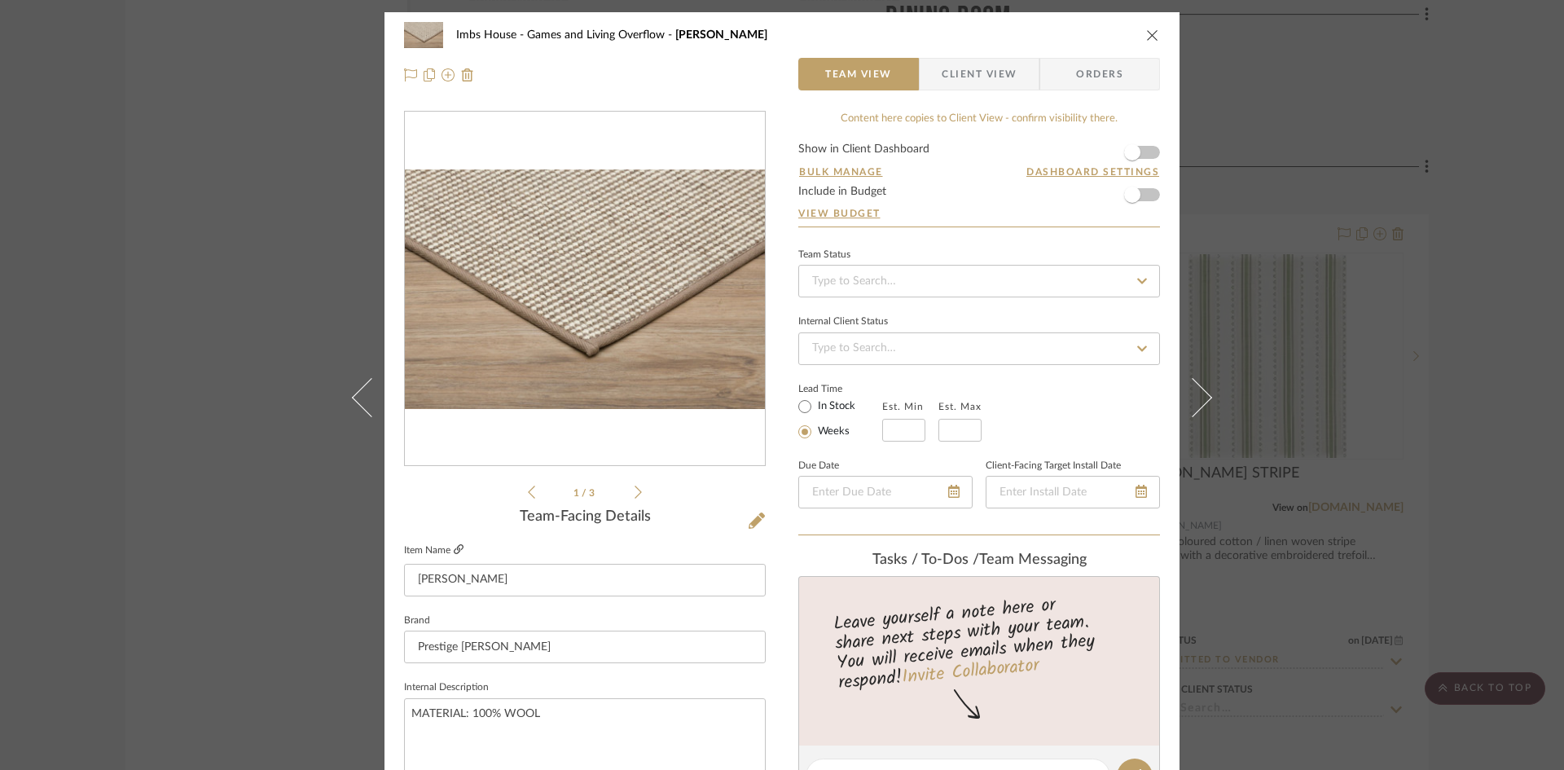
click at [454, 546] on icon at bounding box center [459, 549] width 10 height 10
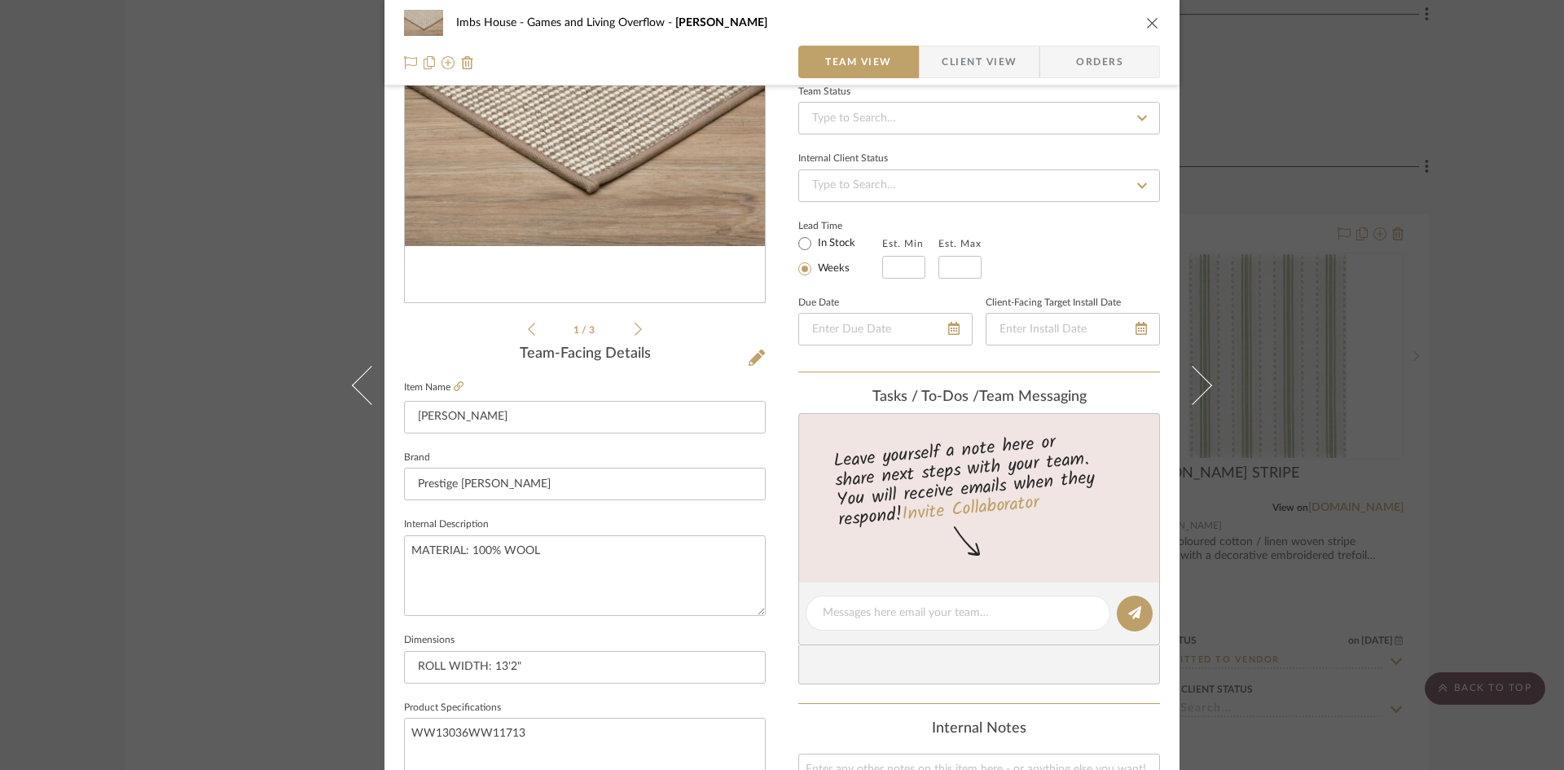
scroll to position [244, 0]
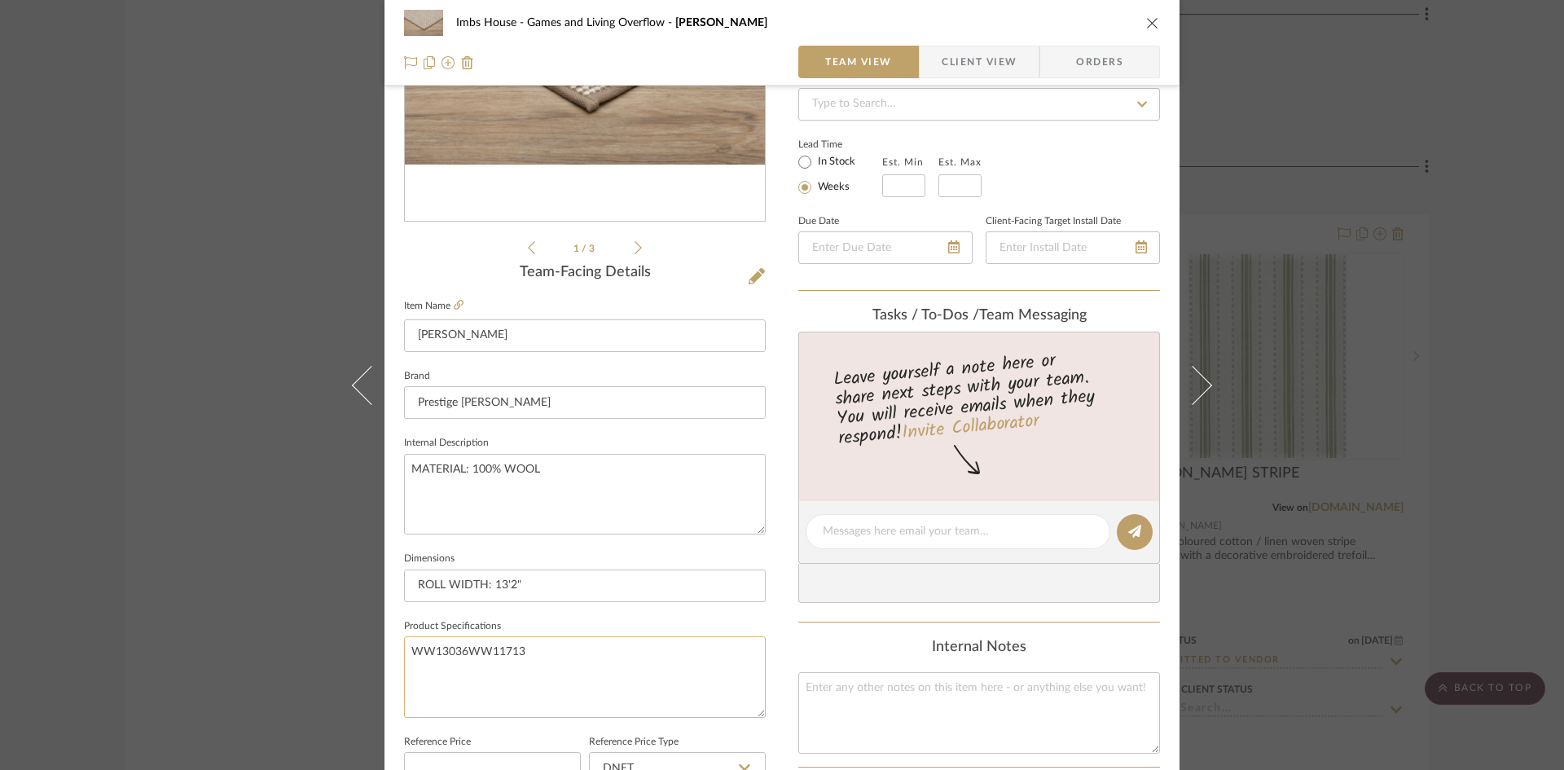
drag, startPoint x: 521, startPoint y: 649, endPoint x: 408, endPoint y: 655, distance: 113.4
click at [408, 655] on textarea "WW13036WW11713" at bounding box center [585, 676] width 362 height 81
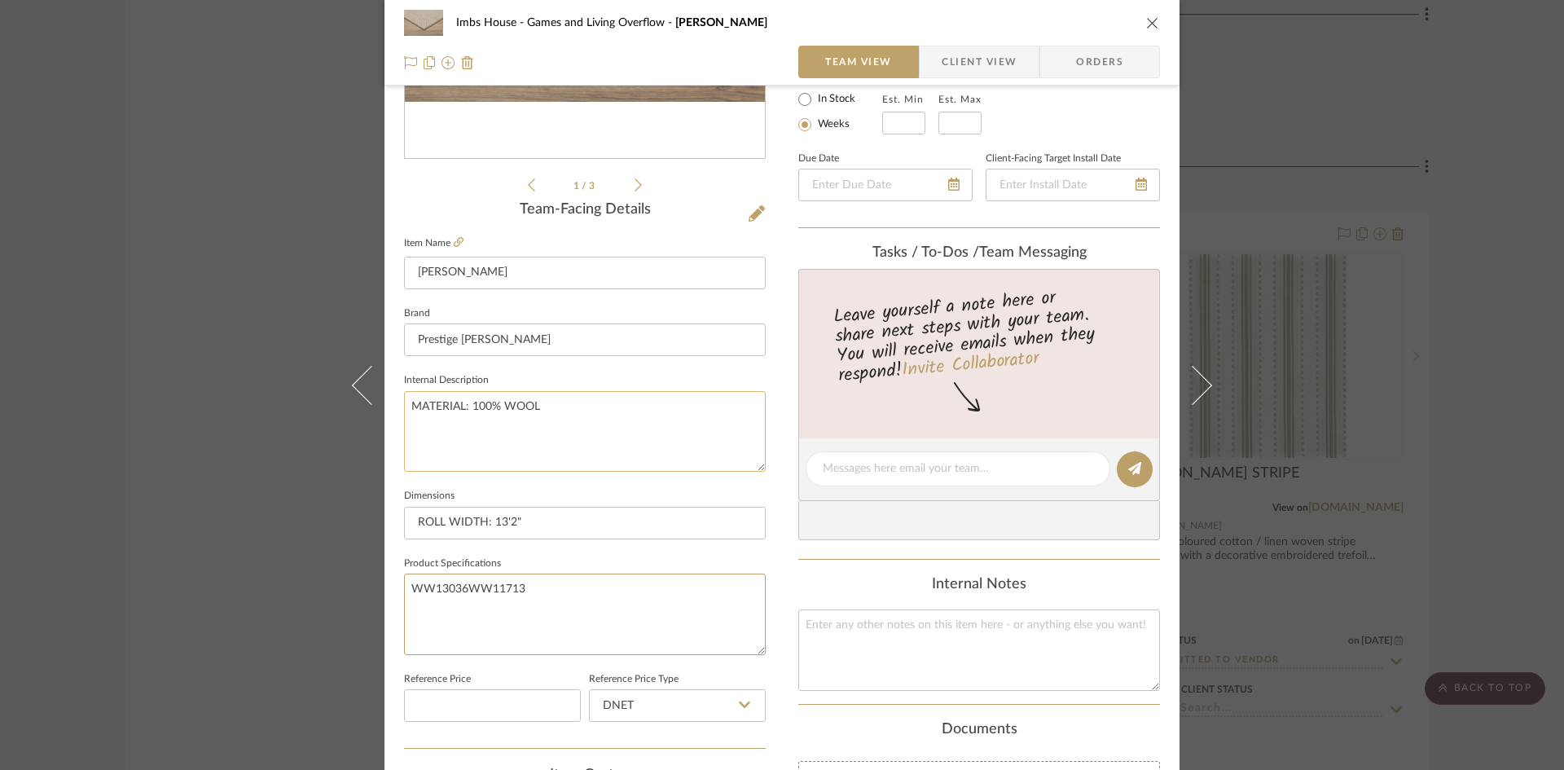
scroll to position [326, 0]
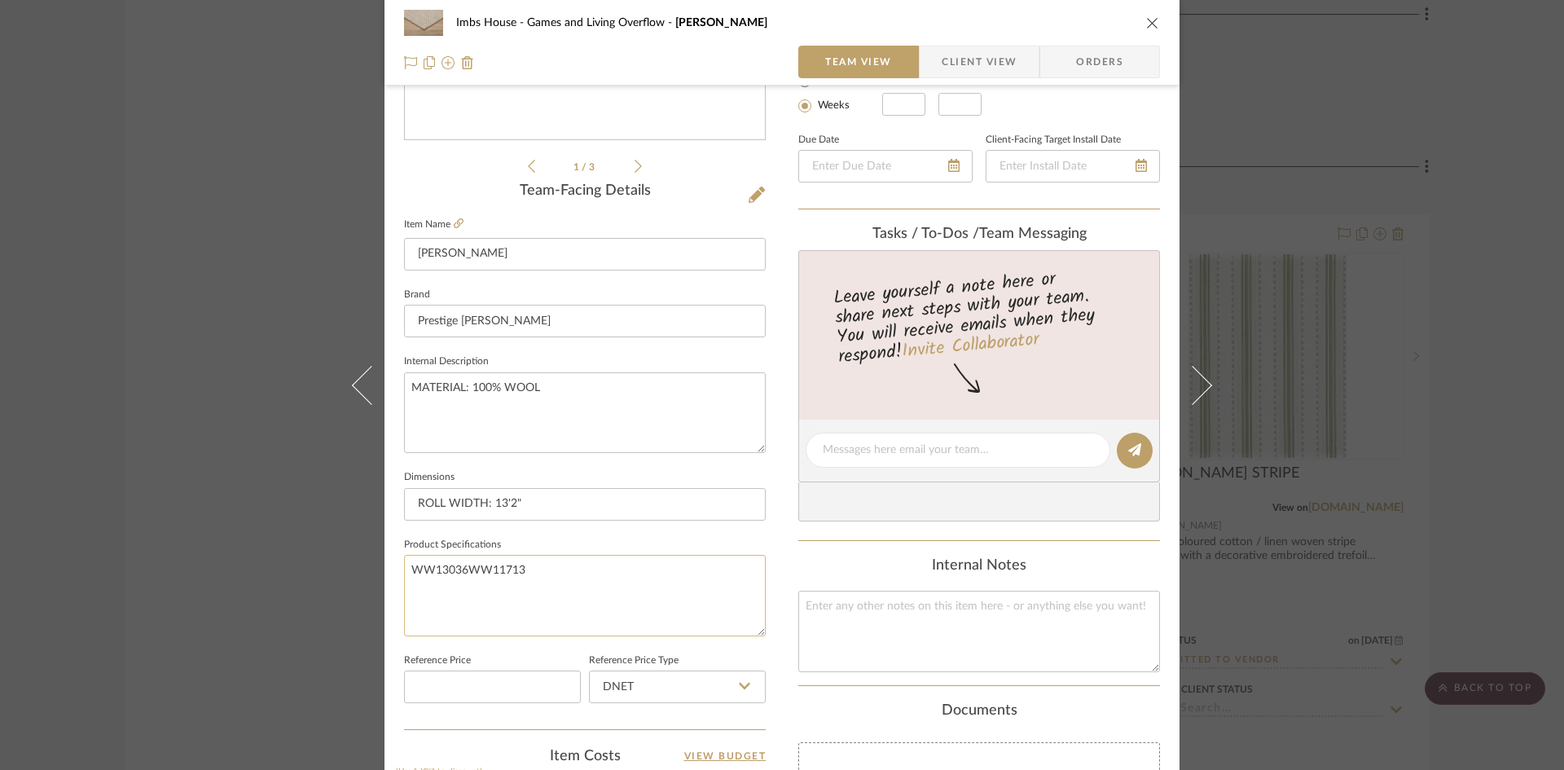
click at [562, 579] on textarea "WW13036WW11713" at bounding box center [585, 595] width 362 height 81
click at [454, 218] on icon at bounding box center [459, 223] width 10 height 10
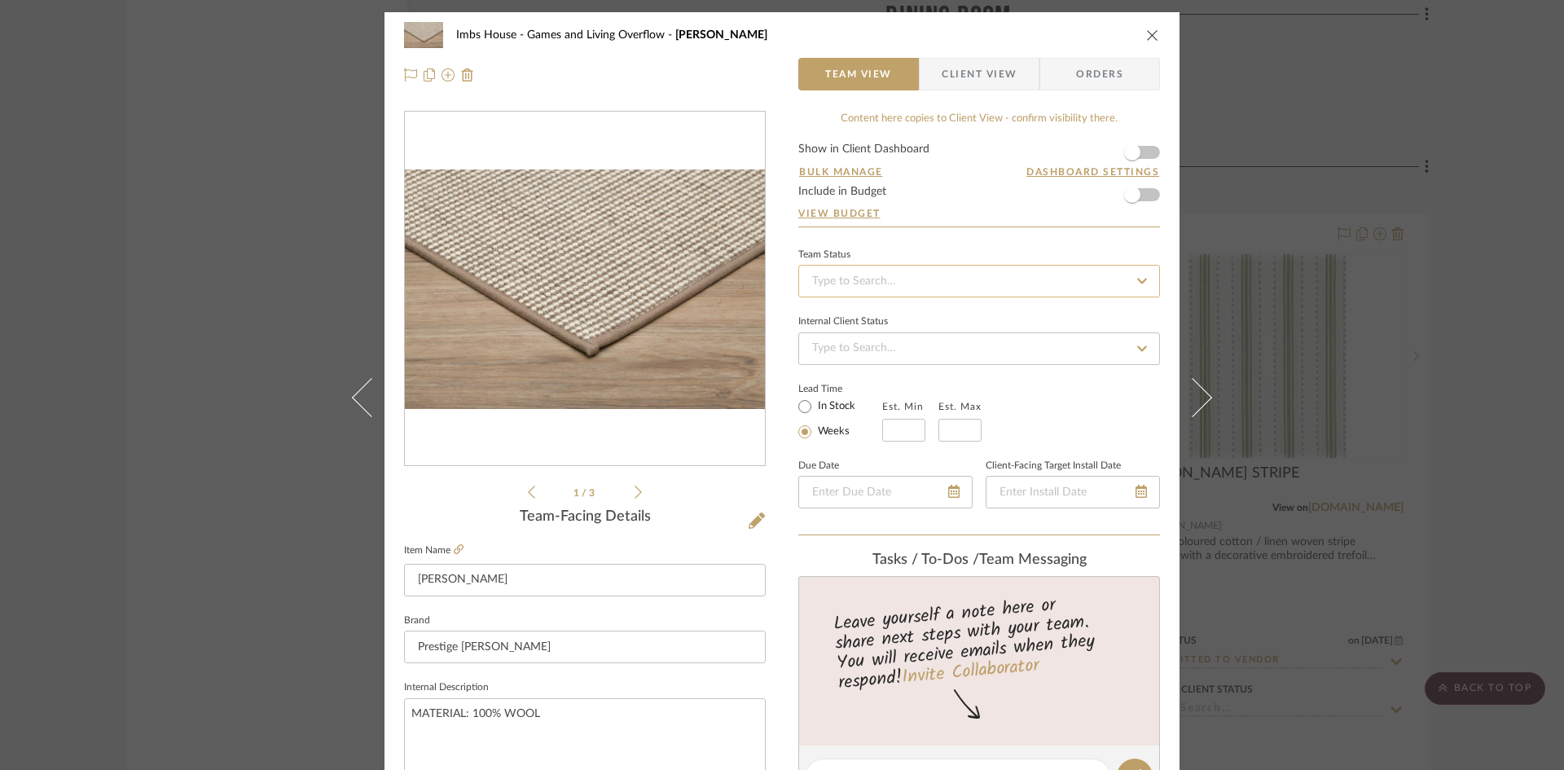
click at [859, 284] on input at bounding box center [980, 281] width 362 height 33
type input "added"
click at [841, 315] on div "Added to Presentation" at bounding box center [974, 325] width 360 height 42
type input "[DATE]"
type input "Added to Presentation"
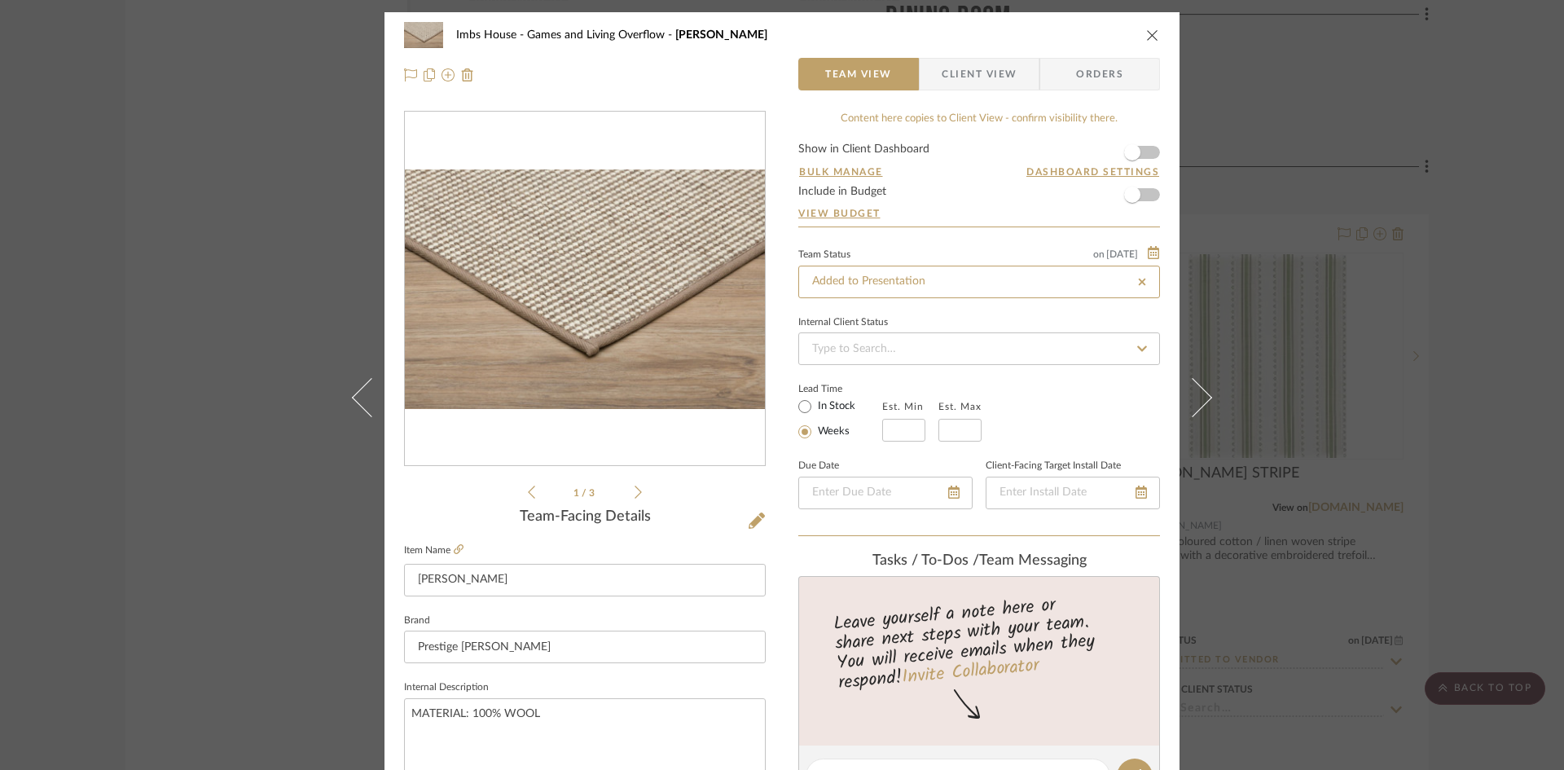
type input "[DATE]"
type input "Added to Presentation"
click at [1151, 29] on icon "close" at bounding box center [1152, 35] width 13 height 13
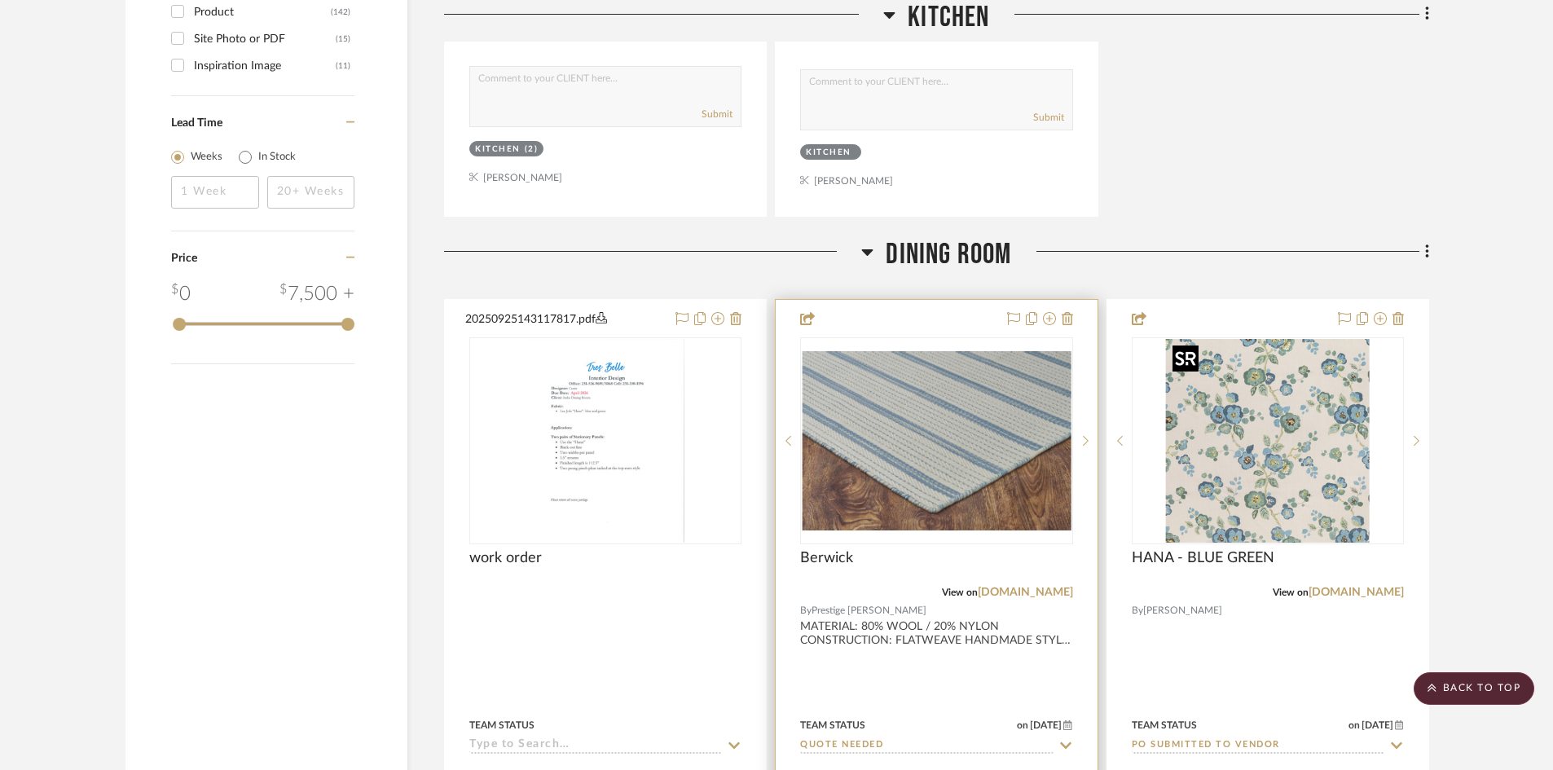
scroll to position [2526, 0]
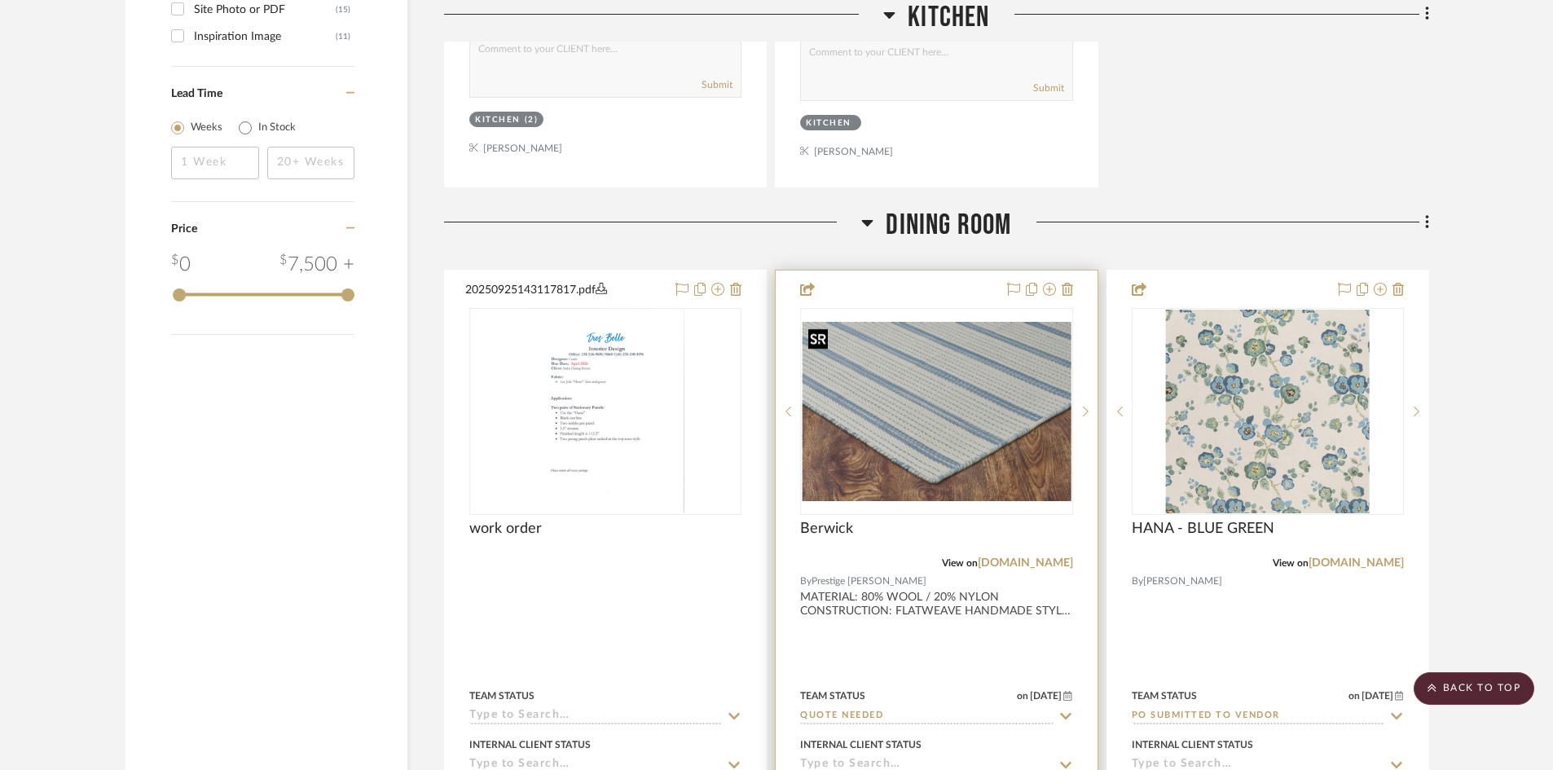
click at [931, 403] on img "0" at bounding box center [936, 411] width 269 height 179
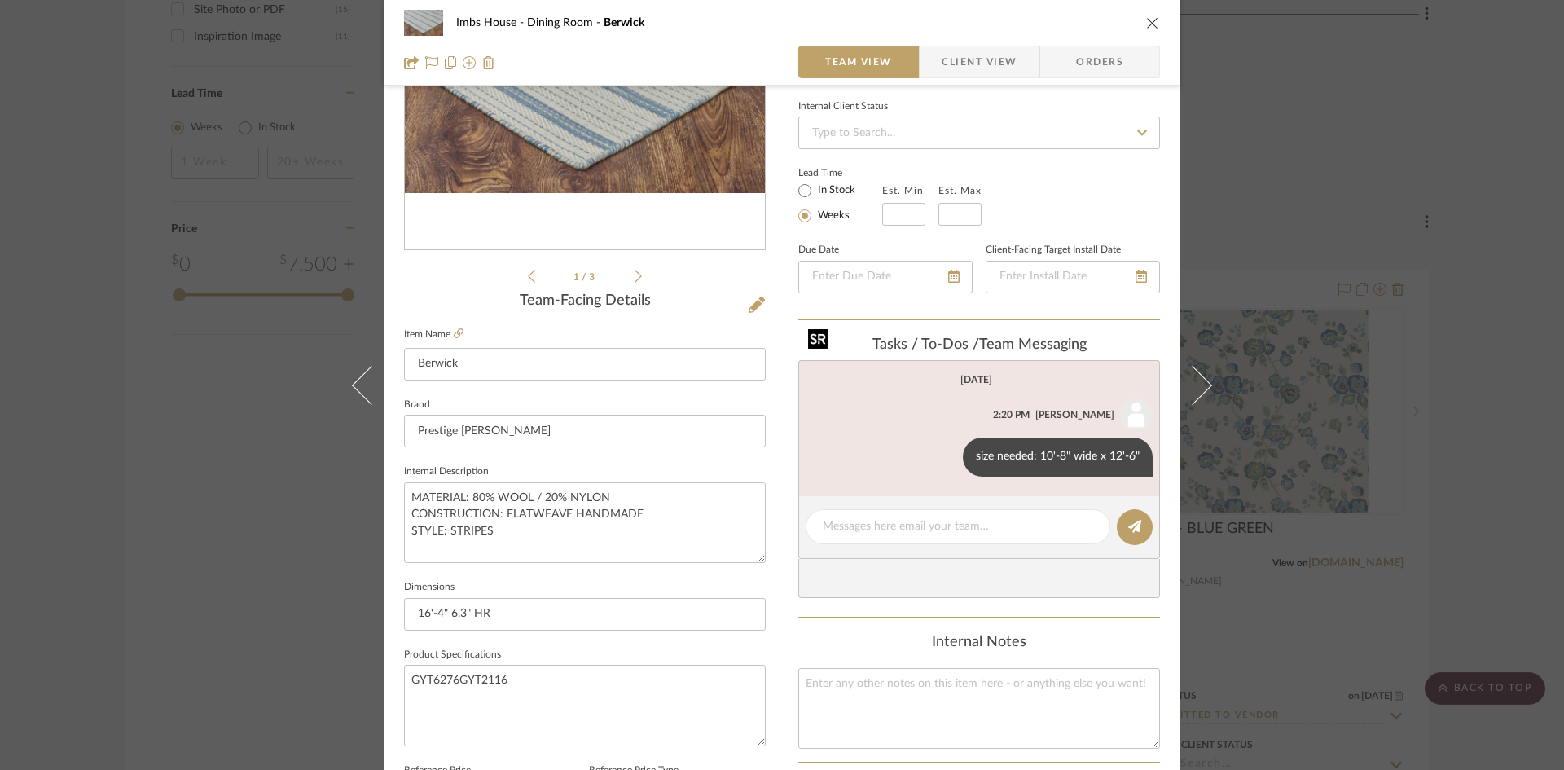
scroll to position [244, 0]
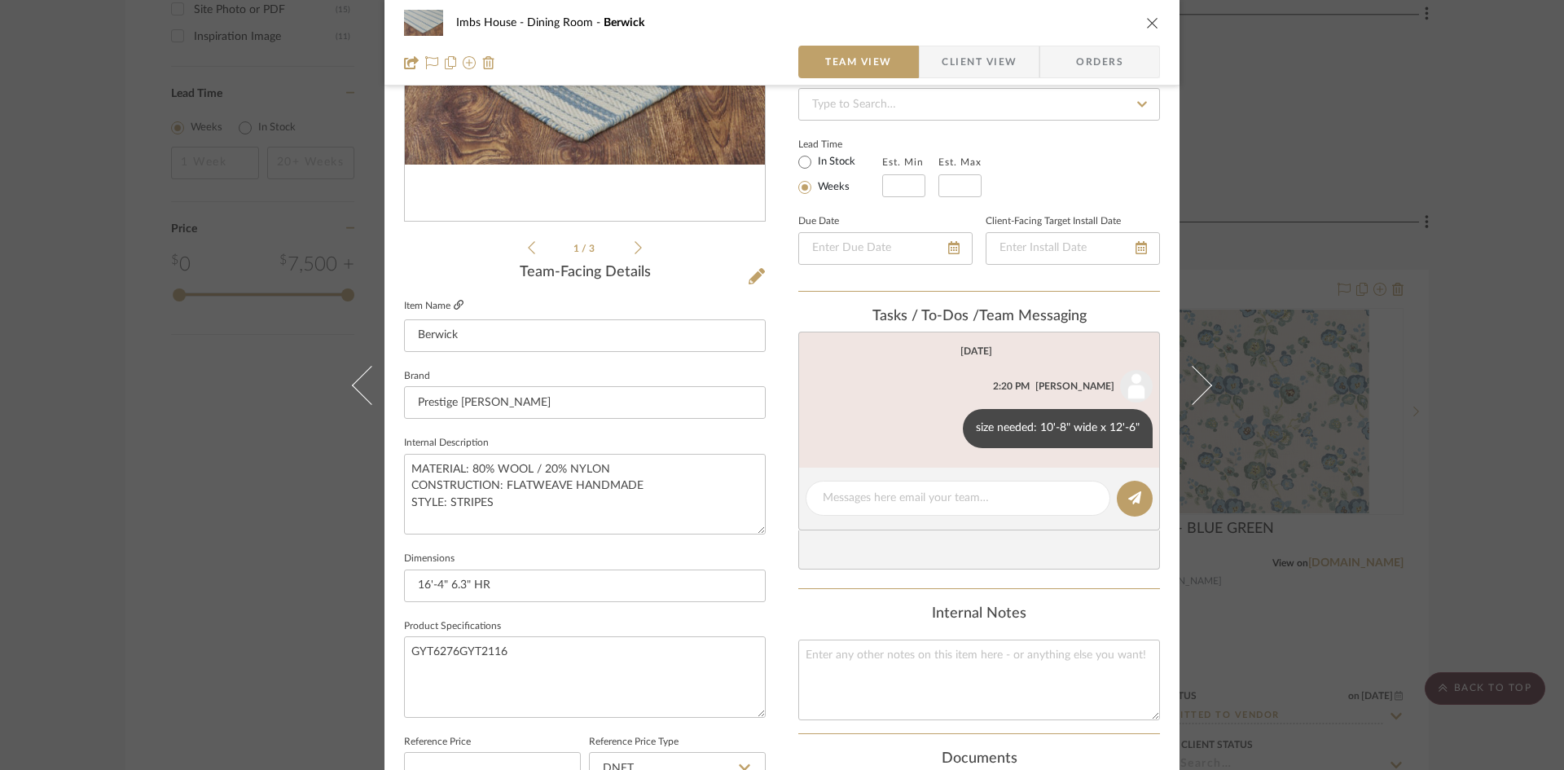
click at [455, 303] on icon at bounding box center [459, 305] width 10 height 10
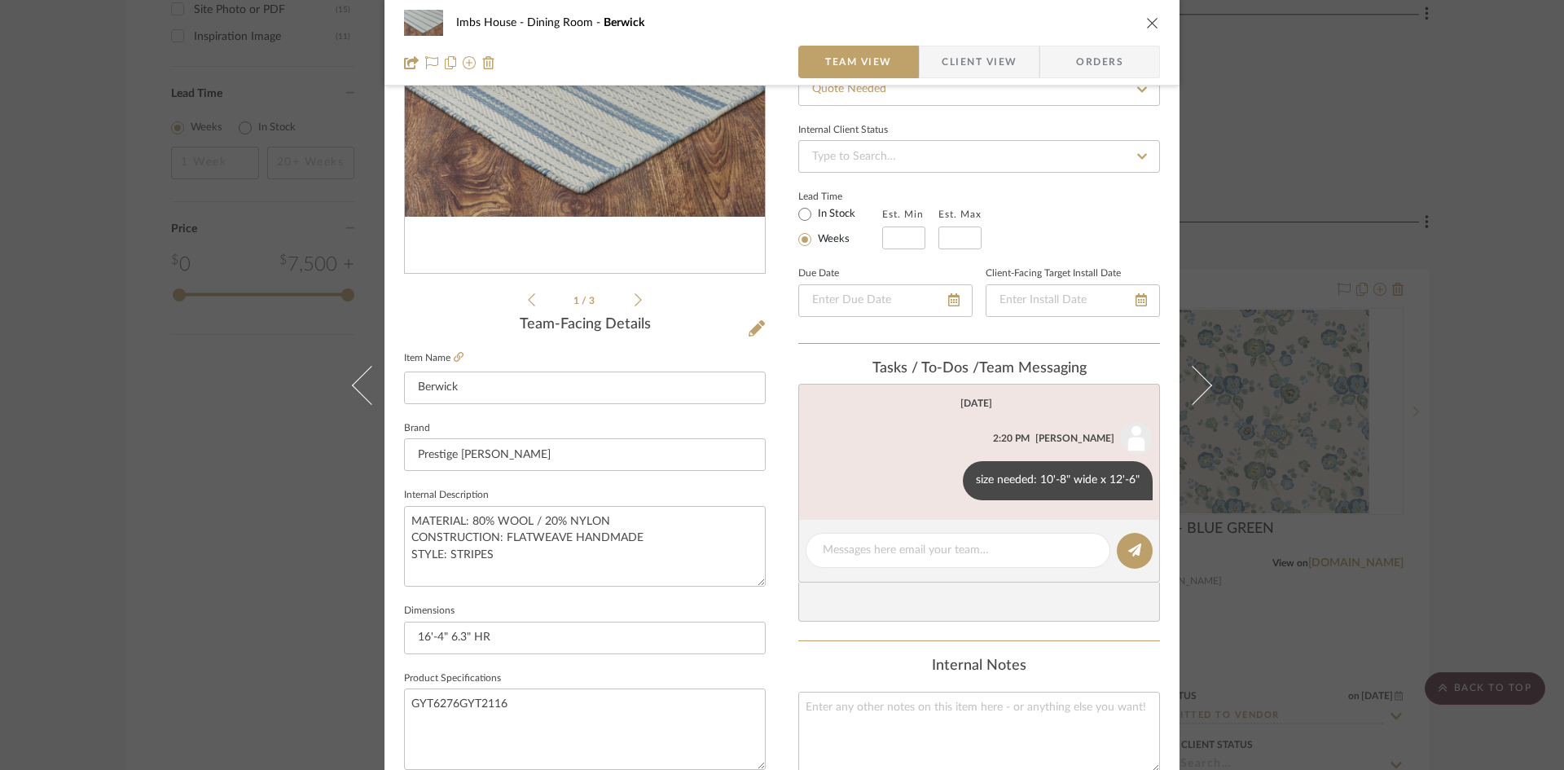
scroll to position [163, 0]
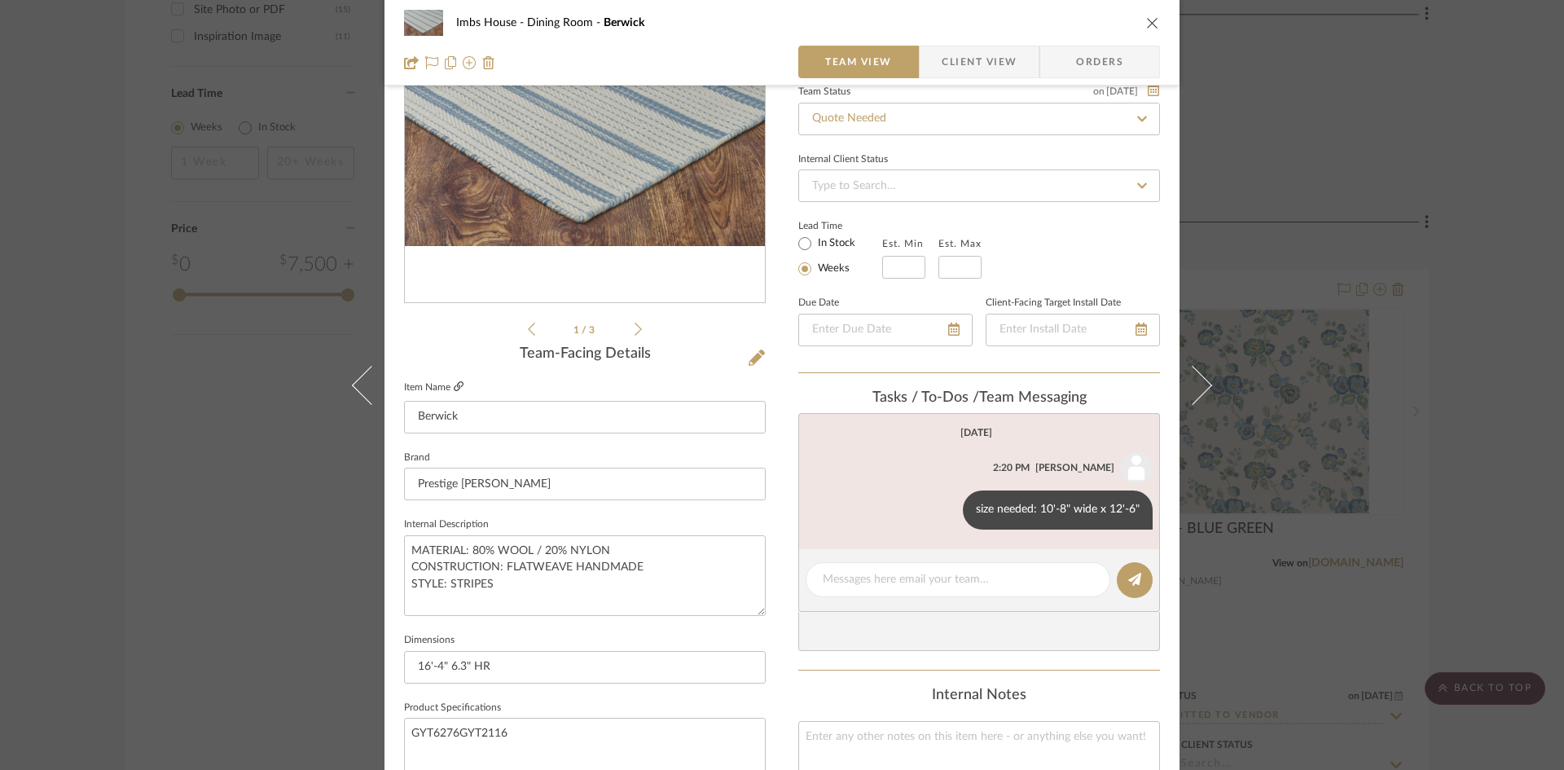
click at [457, 382] on icon at bounding box center [459, 386] width 10 height 10
click at [919, 583] on textarea at bounding box center [958, 579] width 271 height 17
click at [1041, 582] on textarea "2189.76 net, 296.20 pad, 233.33 pristine" at bounding box center [958, 579] width 271 height 17
type textarea "2189.76 net, 296.20 pad, 233.33 pristine = 2719.29 net"
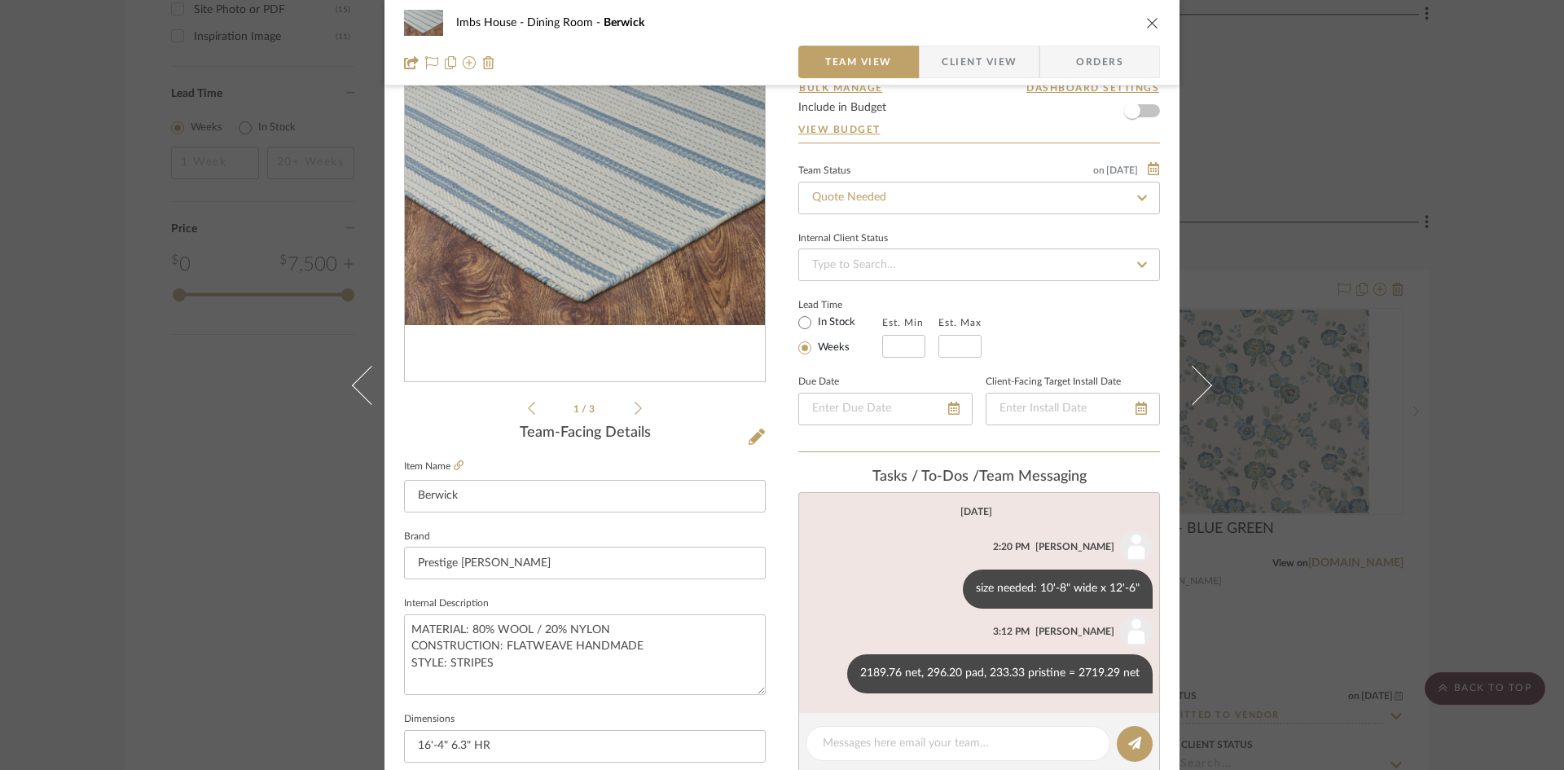
scroll to position [0, 0]
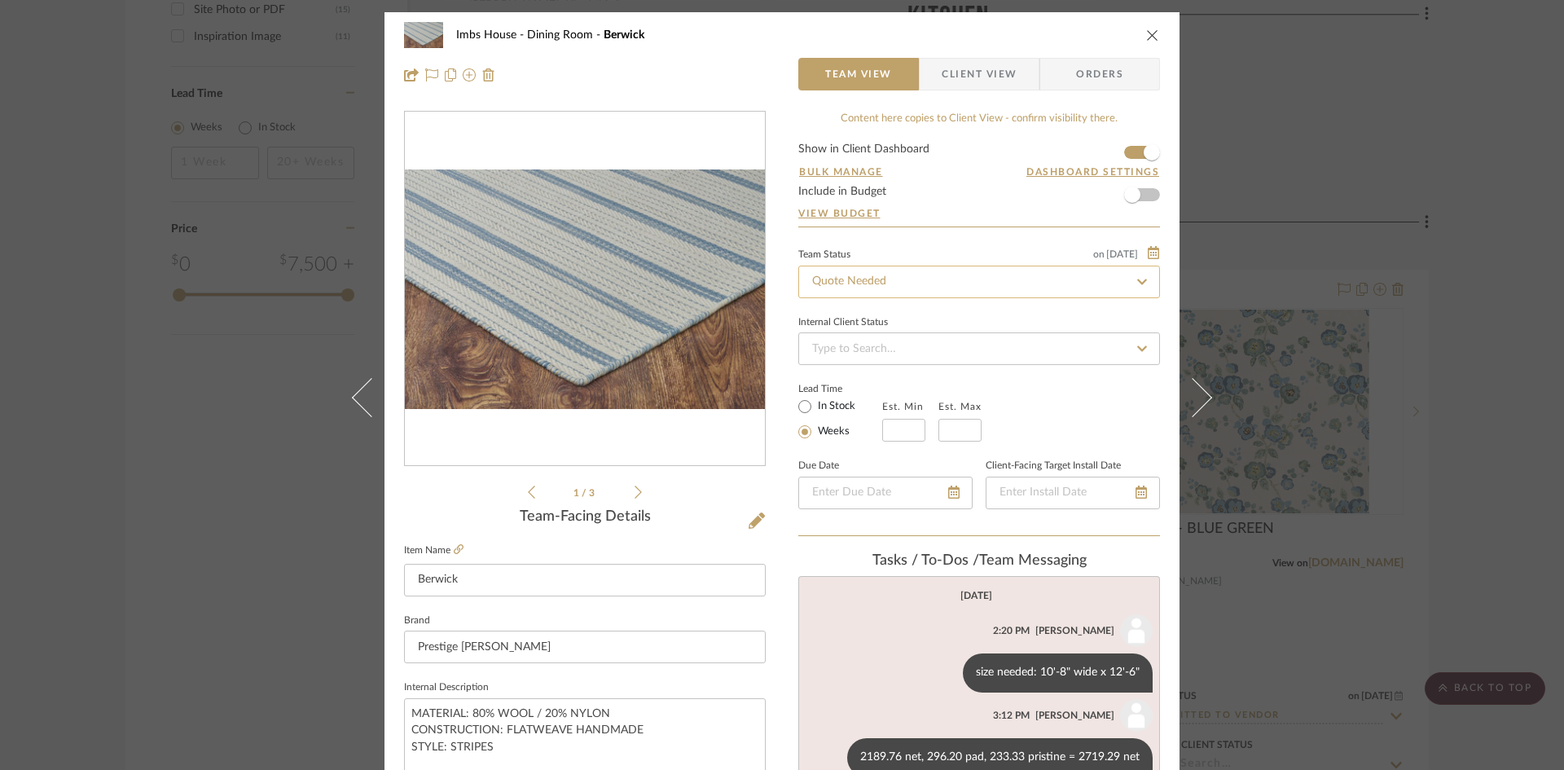
click at [926, 283] on input "Quote Needed" at bounding box center [980, 282] width 362 height 33
click at [886, 328] on span "Added to Presentation" at bounding box center [866, 324] width 113 height 11
type input "Added to Presentation"
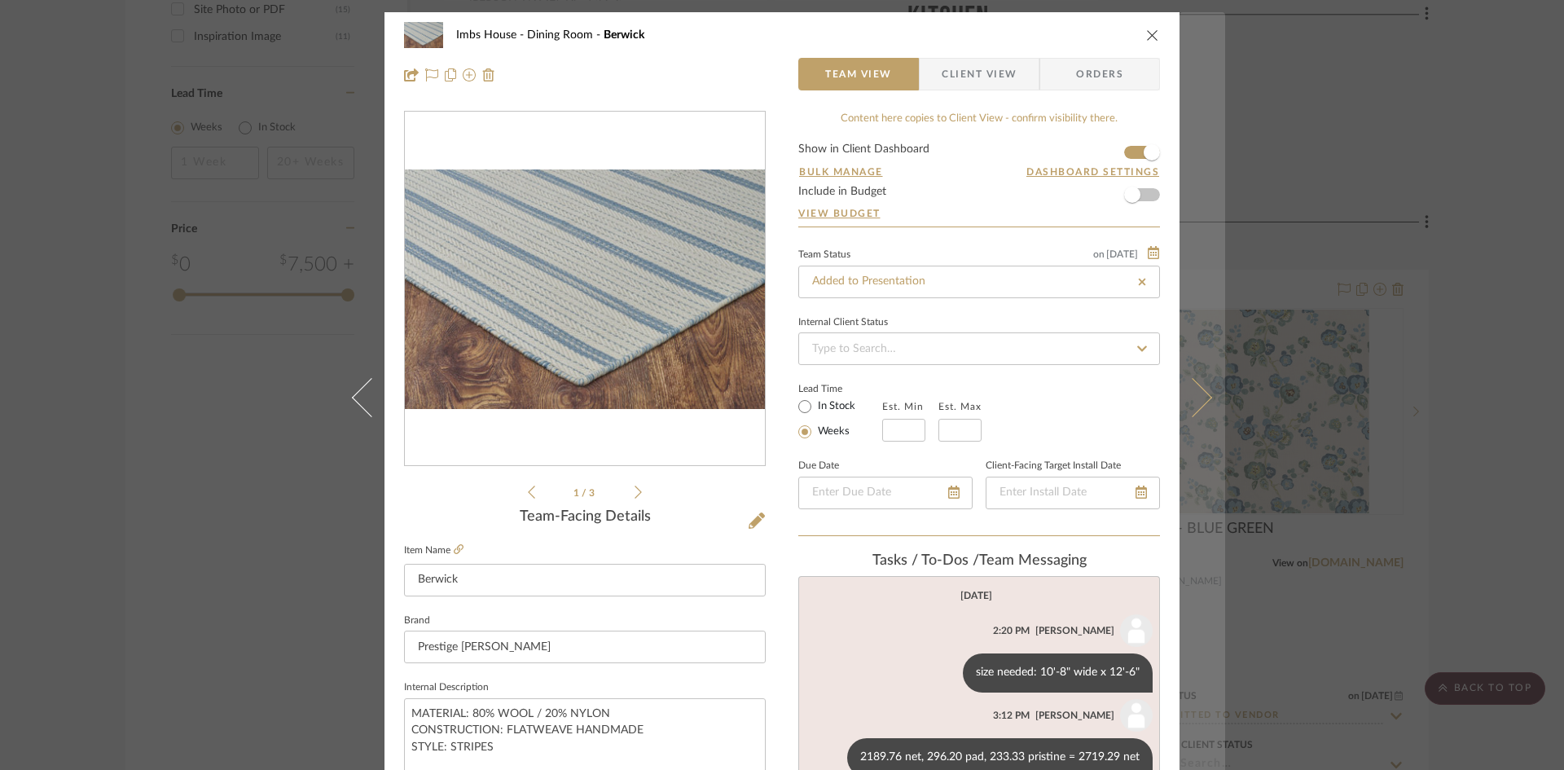
click at [1198, 400] on icon at bounding box center [1192, 396] width 39 height 39
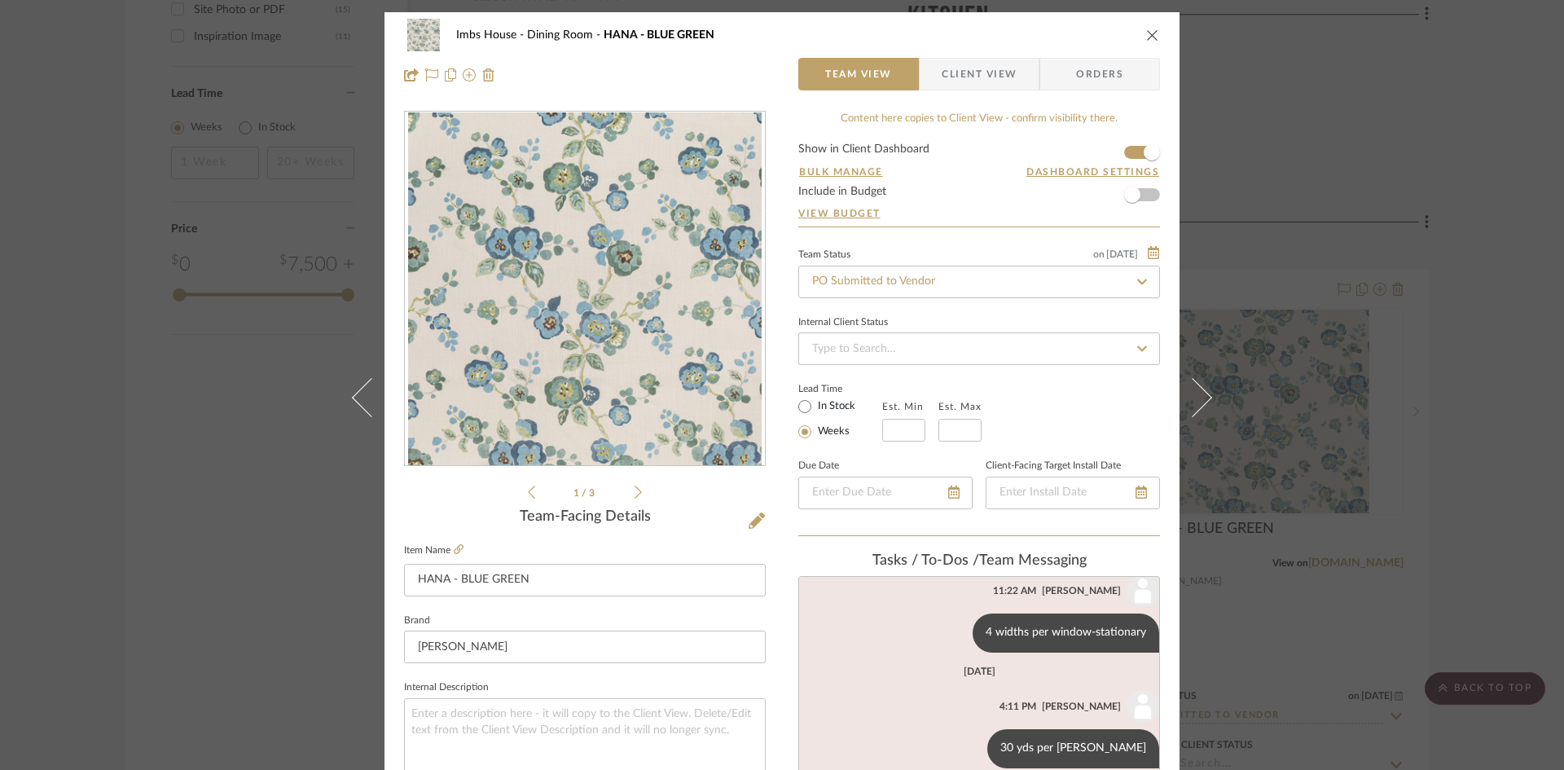
scroll to position [615, 0]
click at [1148, 31] on icon "close" at bounding box center [1152, 35] width 13 height 13
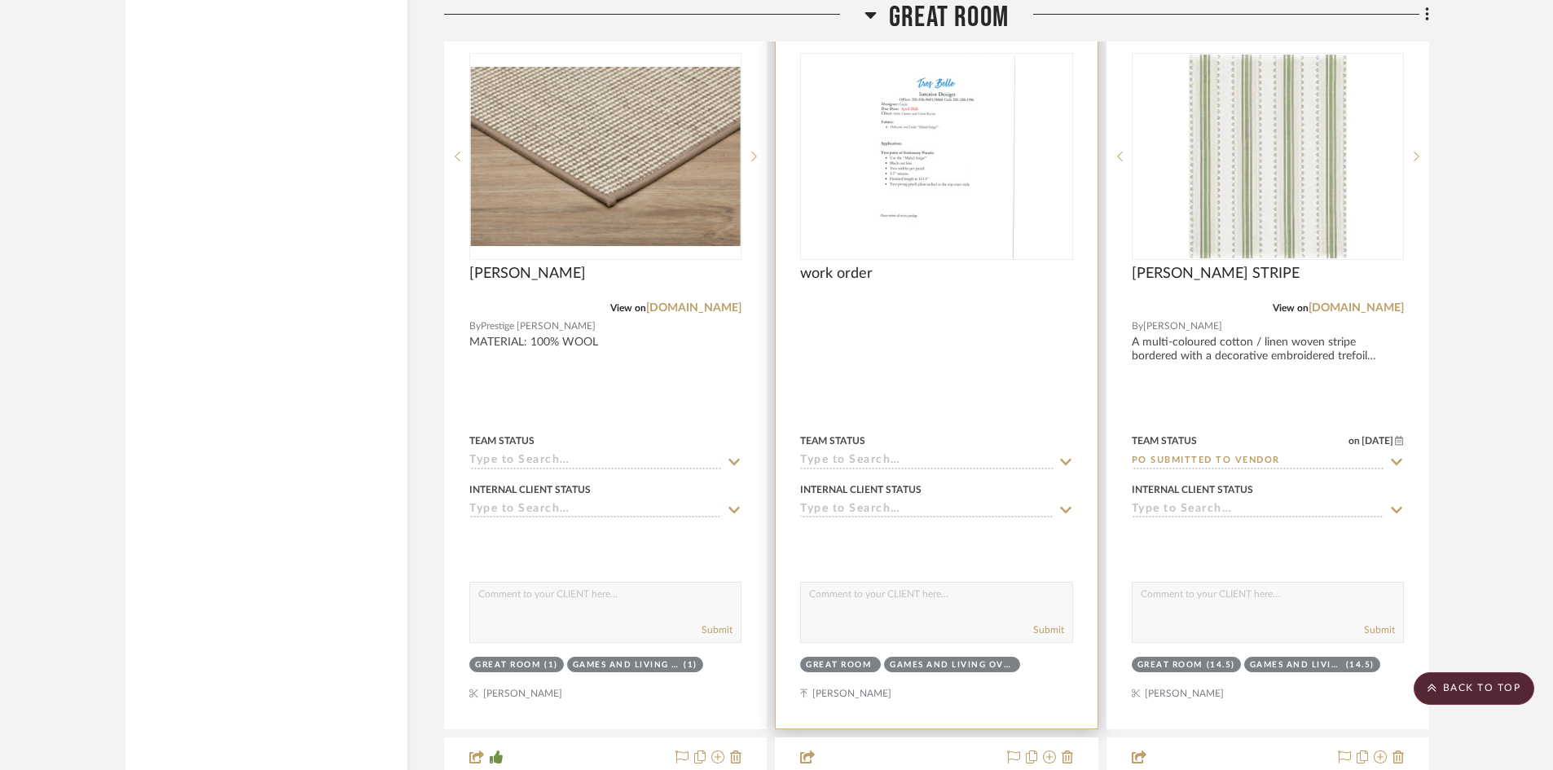
scroll to position [7496, 0]
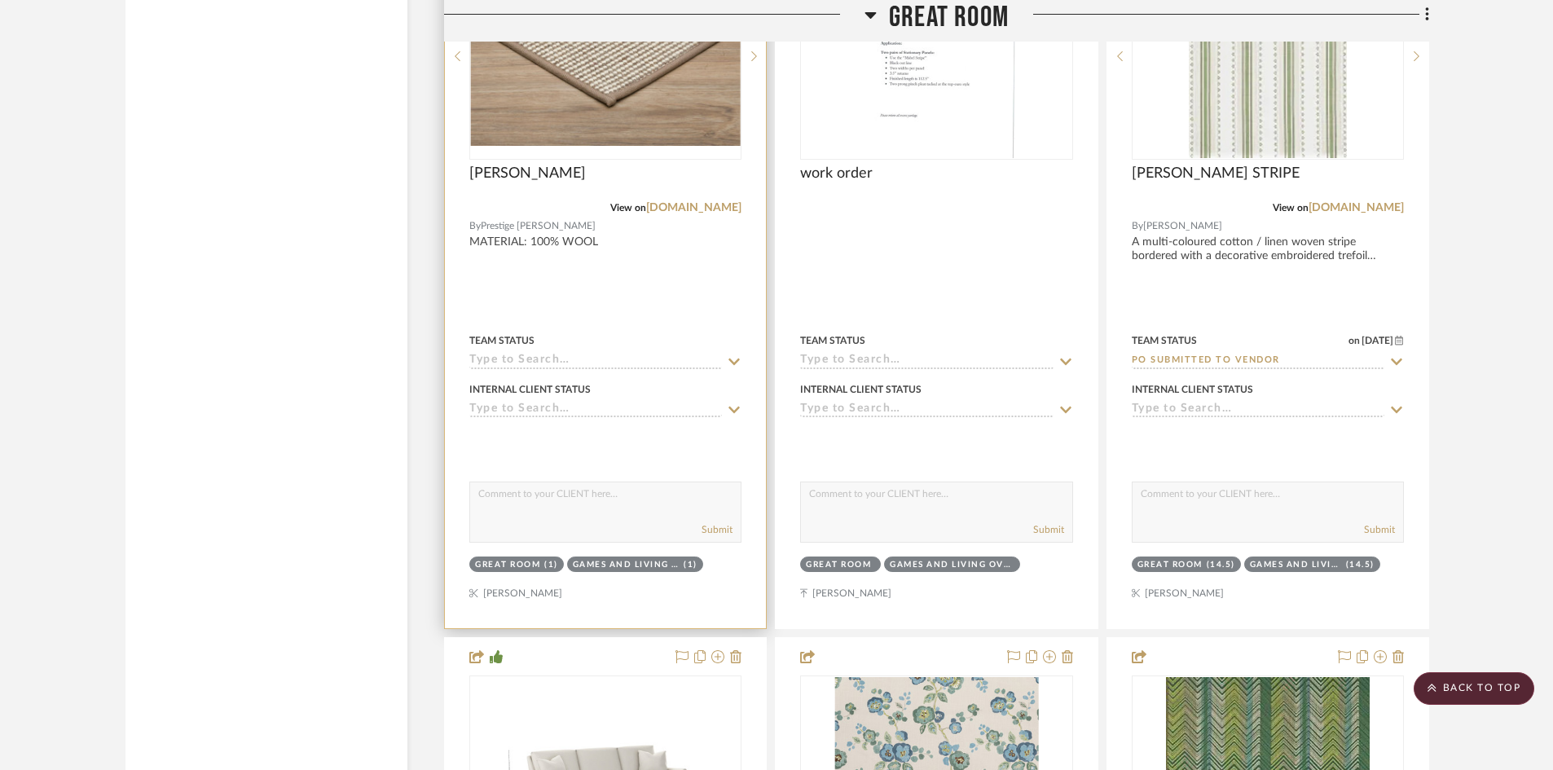
click at [614, 355] on input at bounding box center [595, 361] width 253 height 15
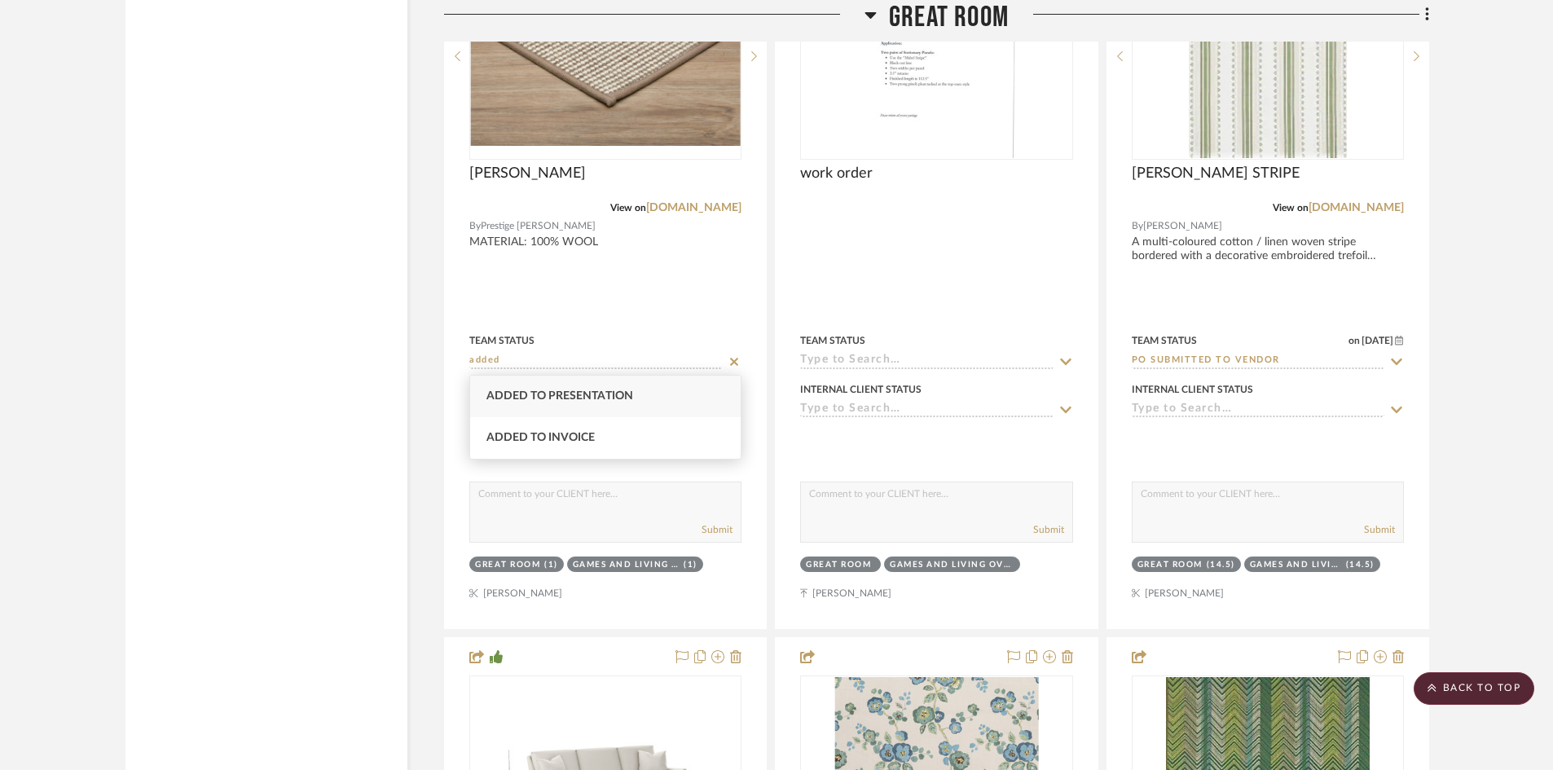
type input "added"
click at [608, 392] on span "Added to Presentation" at bounding box center [559, 395] width 147 height 11
type input "[DATE]"
type input "Added to Presentation"
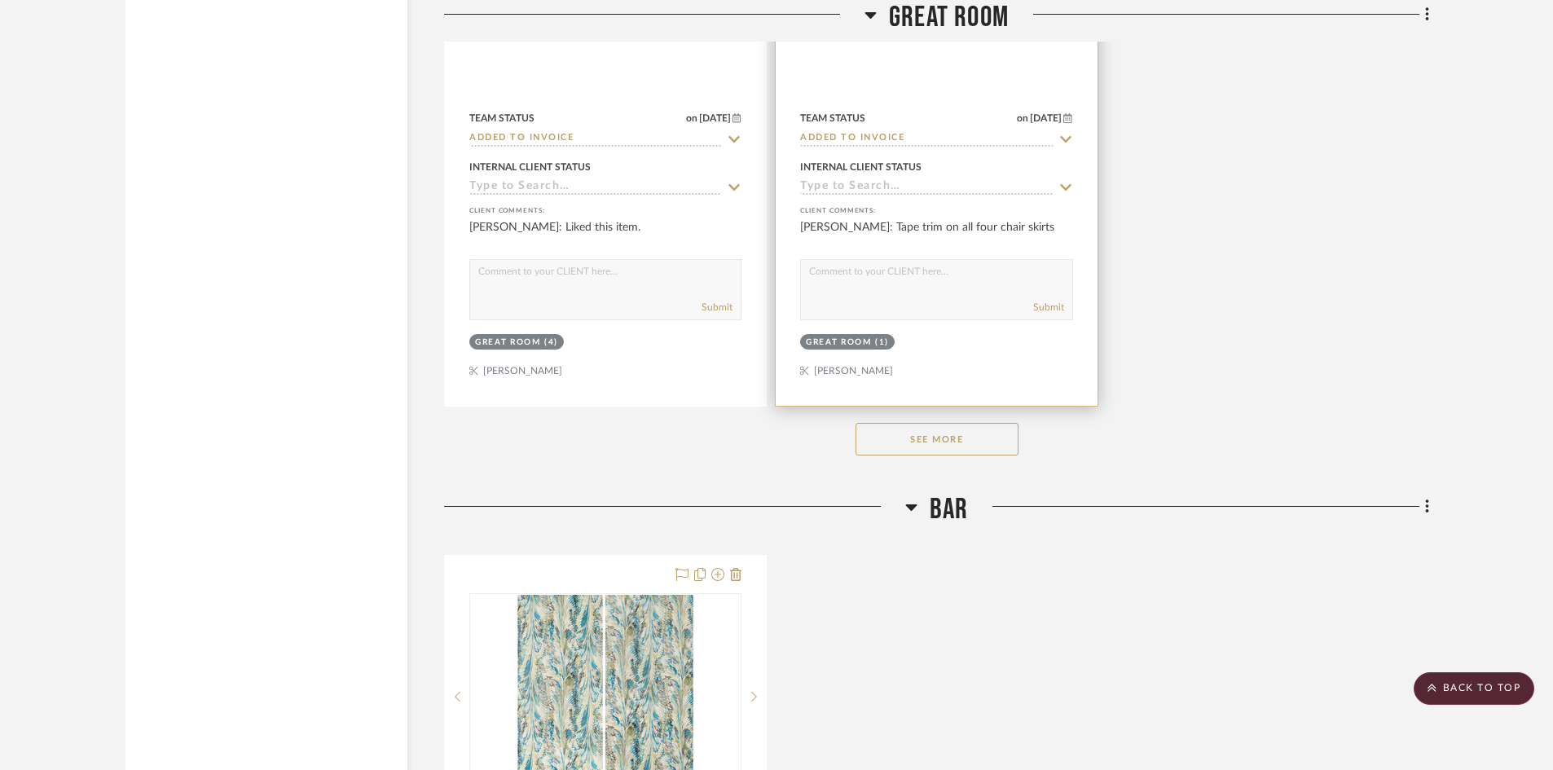
scroll to position [9207, 0]
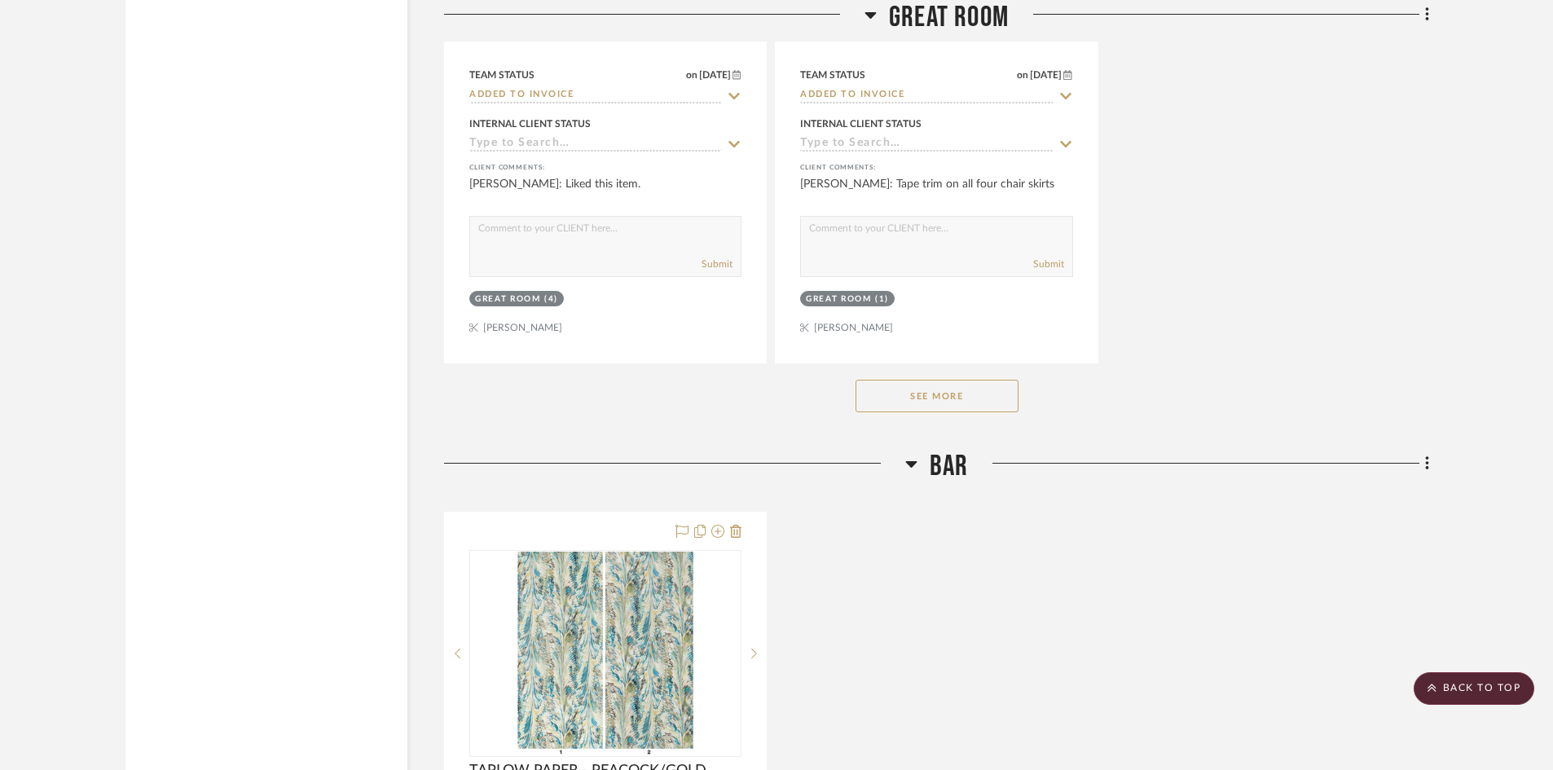
click at [913, 398] on button "See More" at bounding box center [937, 396] width 163 height 33
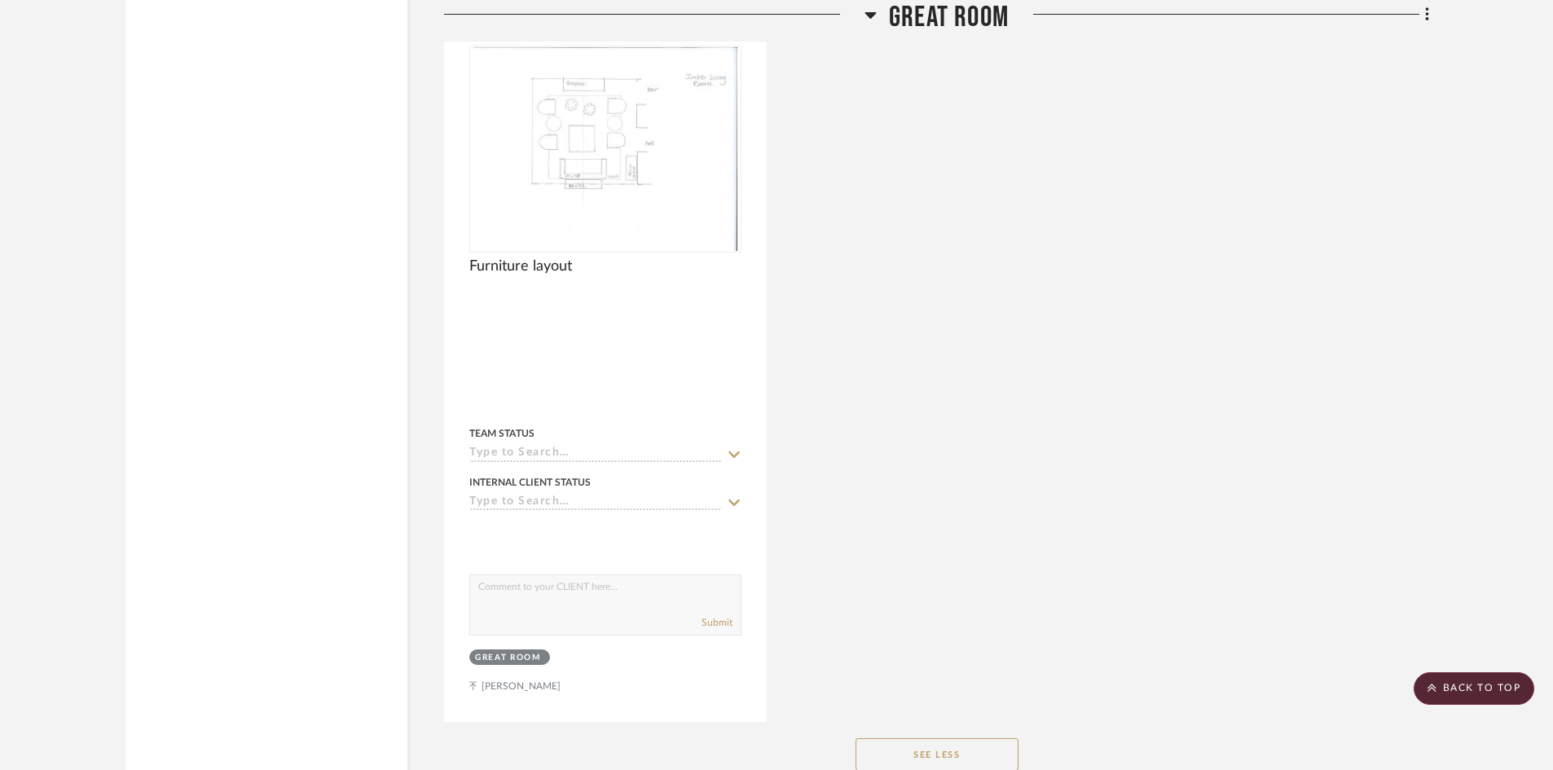
scroll to position [11244, 0]
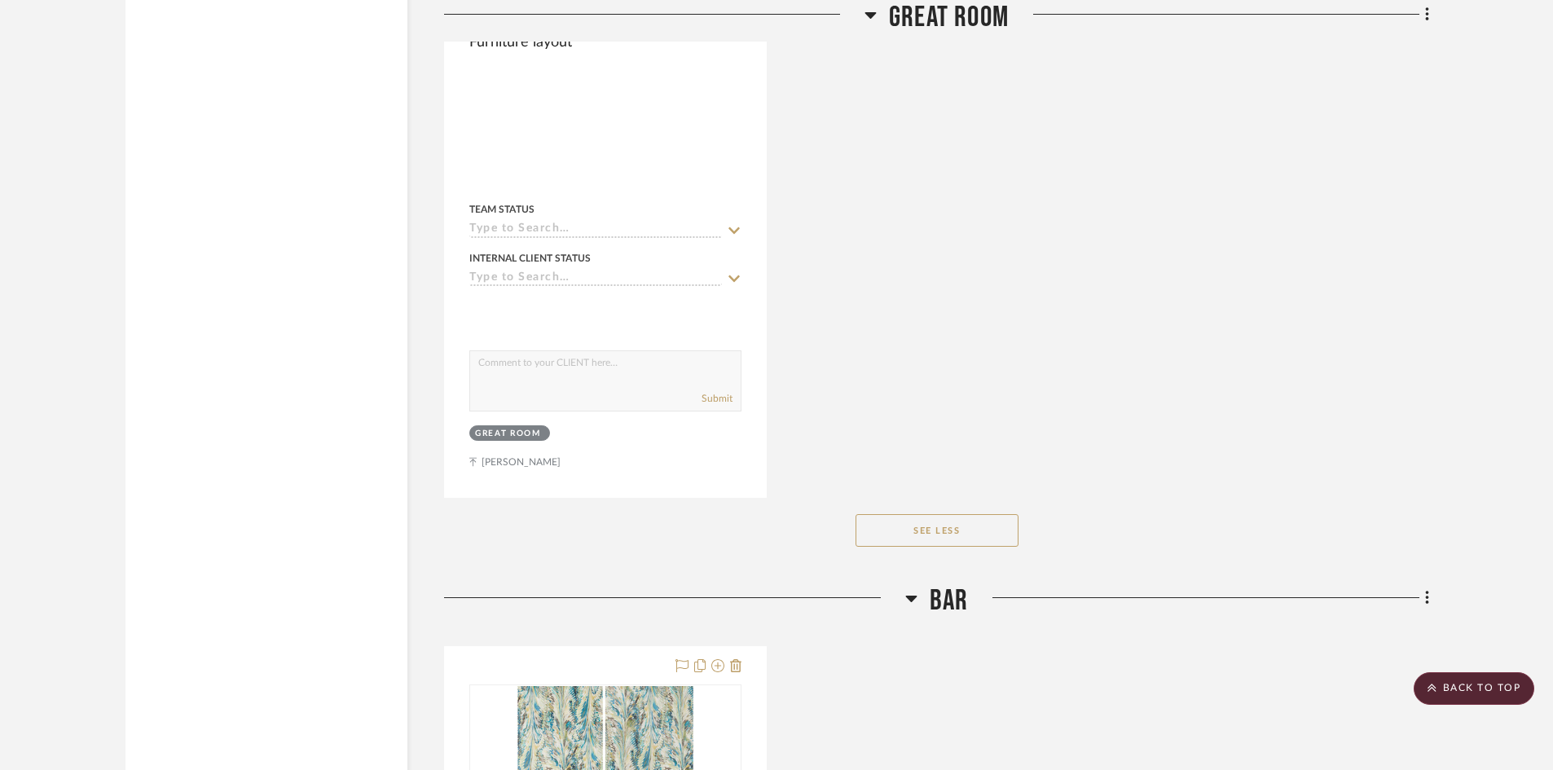
click at [856, 514] on button "See Less" at bounding box center [937, 530] width 163 height 33
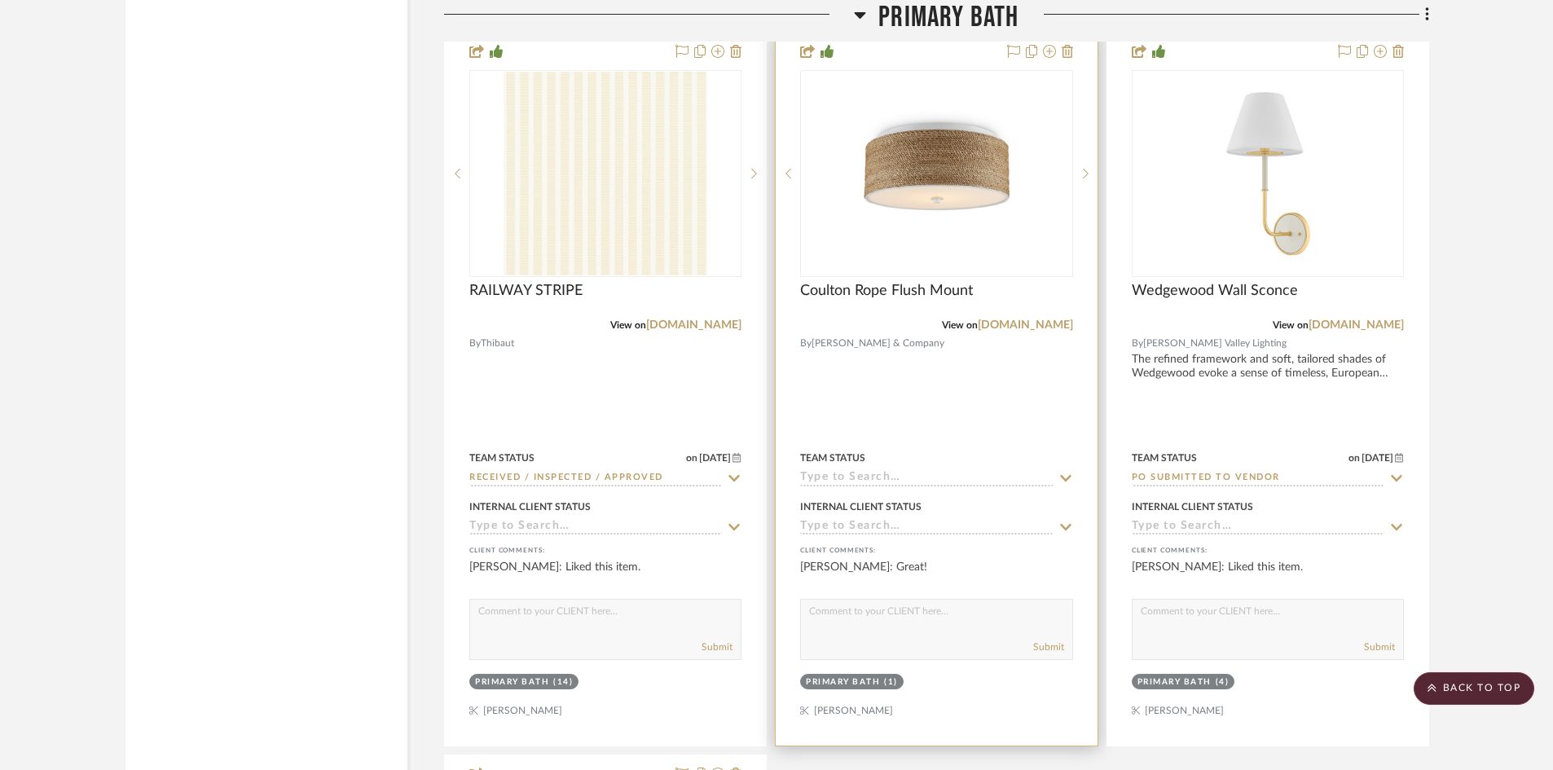
scroll to position [14341, 0]
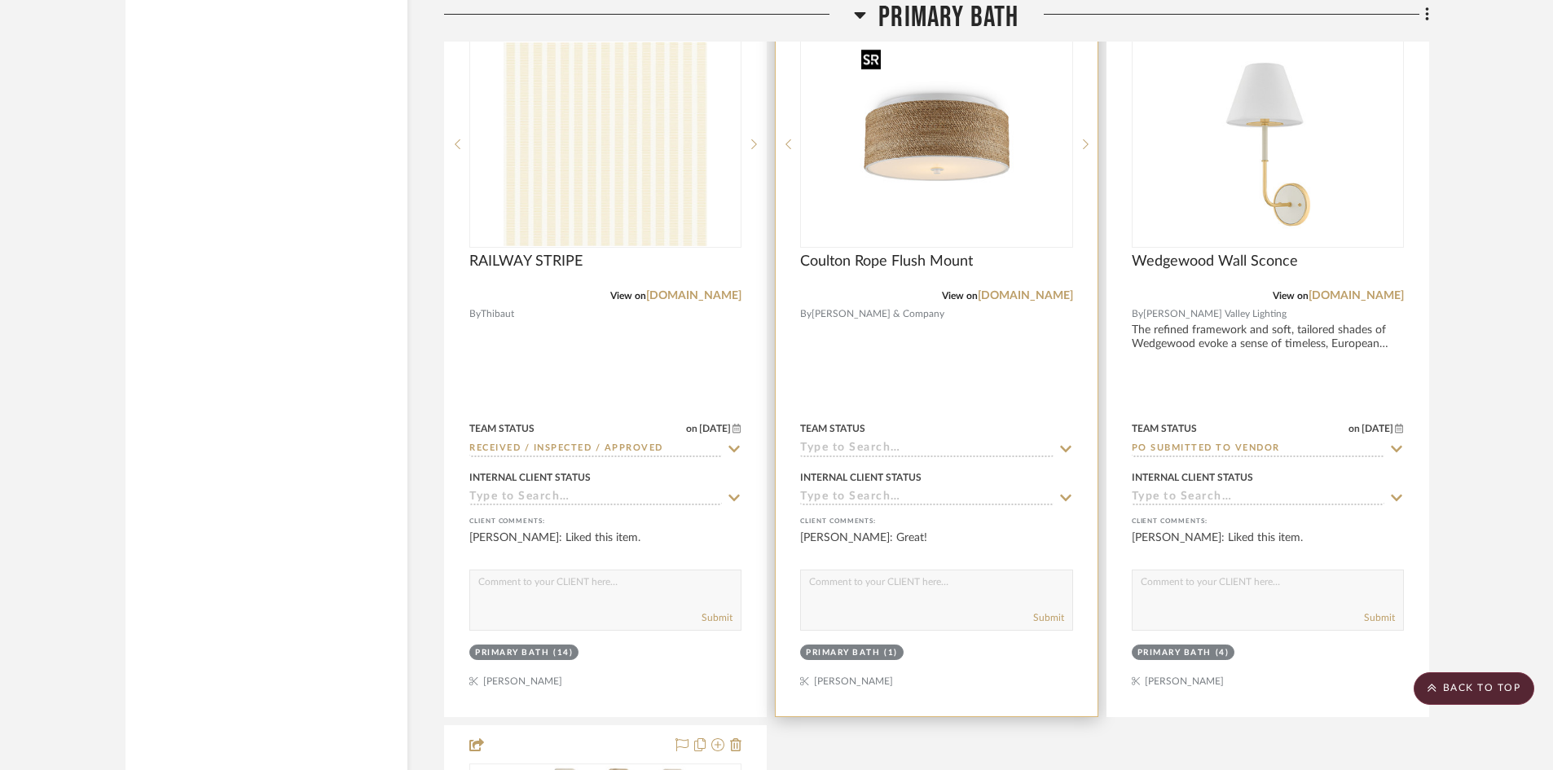
click at [935, 215] on img "0" at bounding box center [936, 144] width 163 height 204
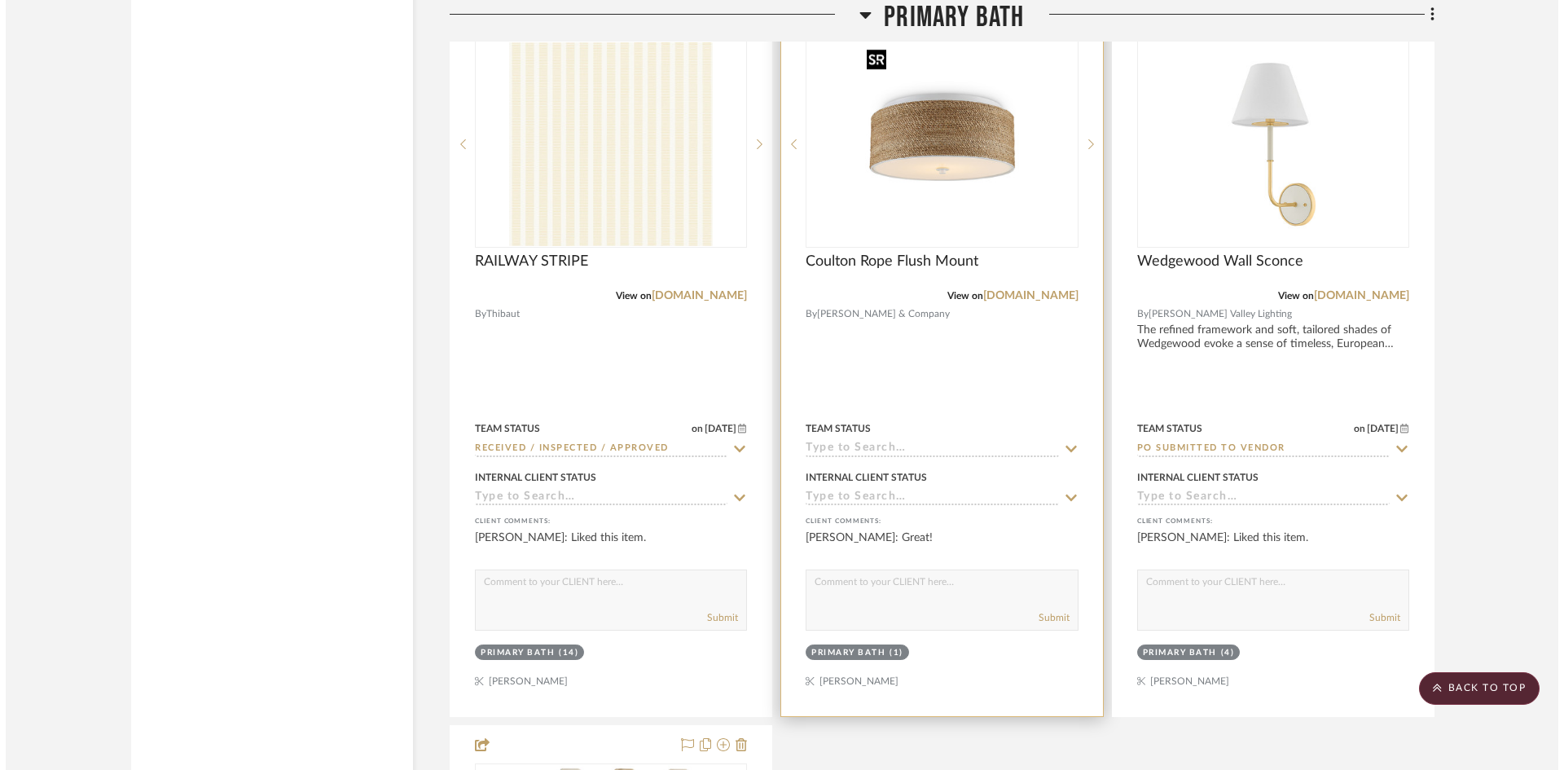
scroll to position [0, 0]
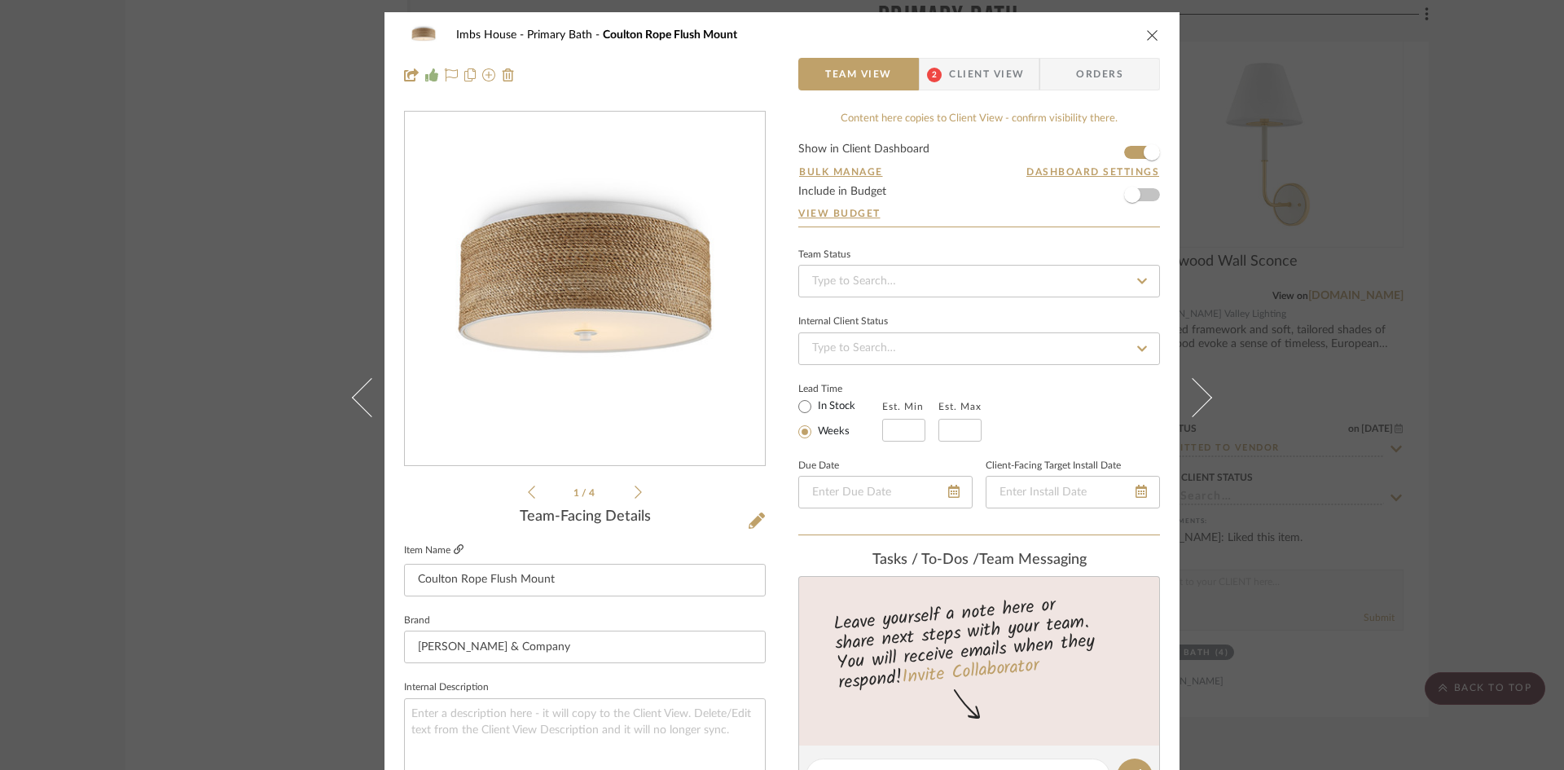
click at [454, 546] on icon at bounding box center [459, 549] width 10 height 10
click at [969, 70] on span "Client View" at bounding box center [986, 74] width 75 height 33
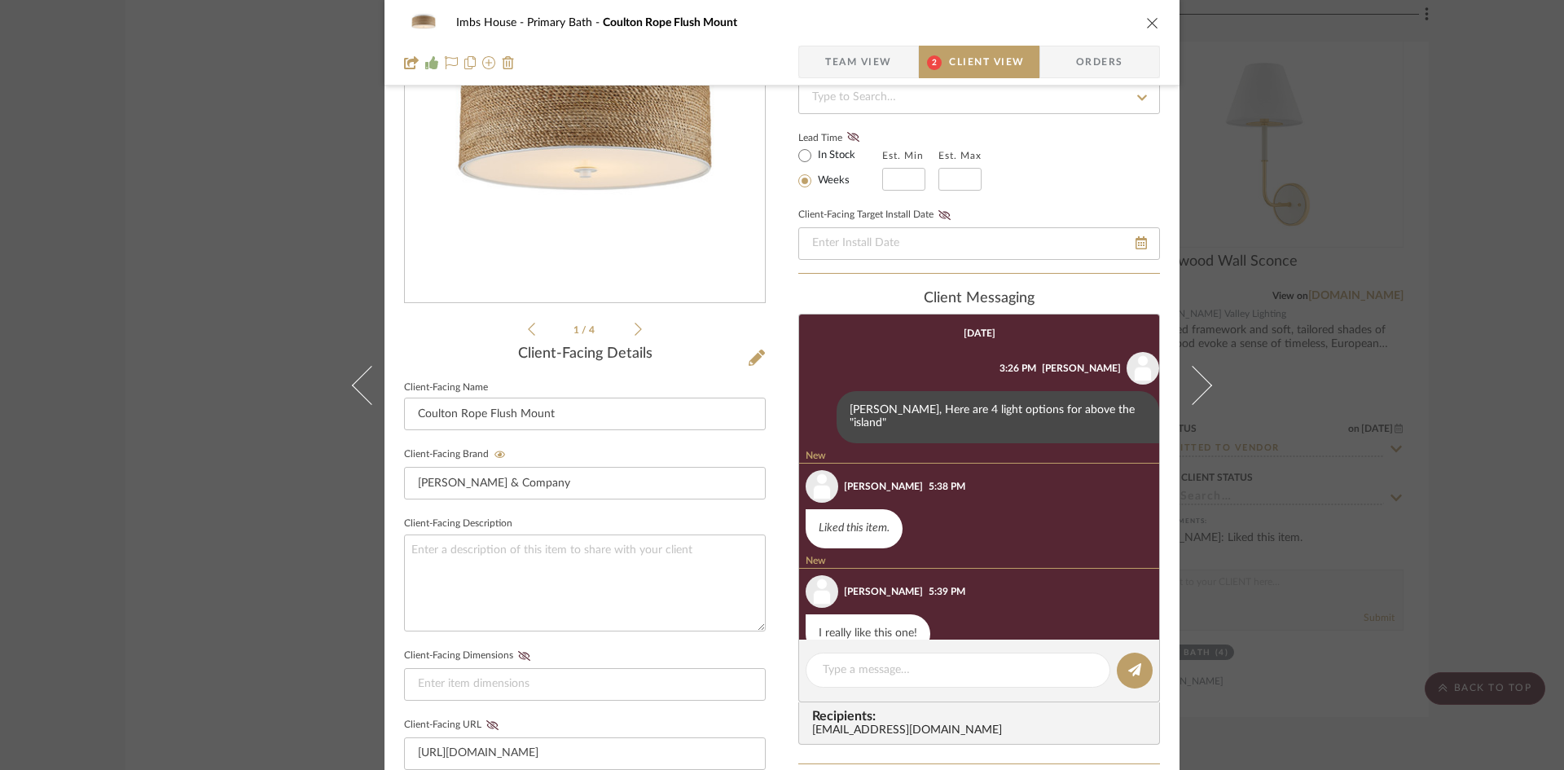
click at [1146, 24] on icon "close" at bounding box center [1152, 22] width 13 height 13
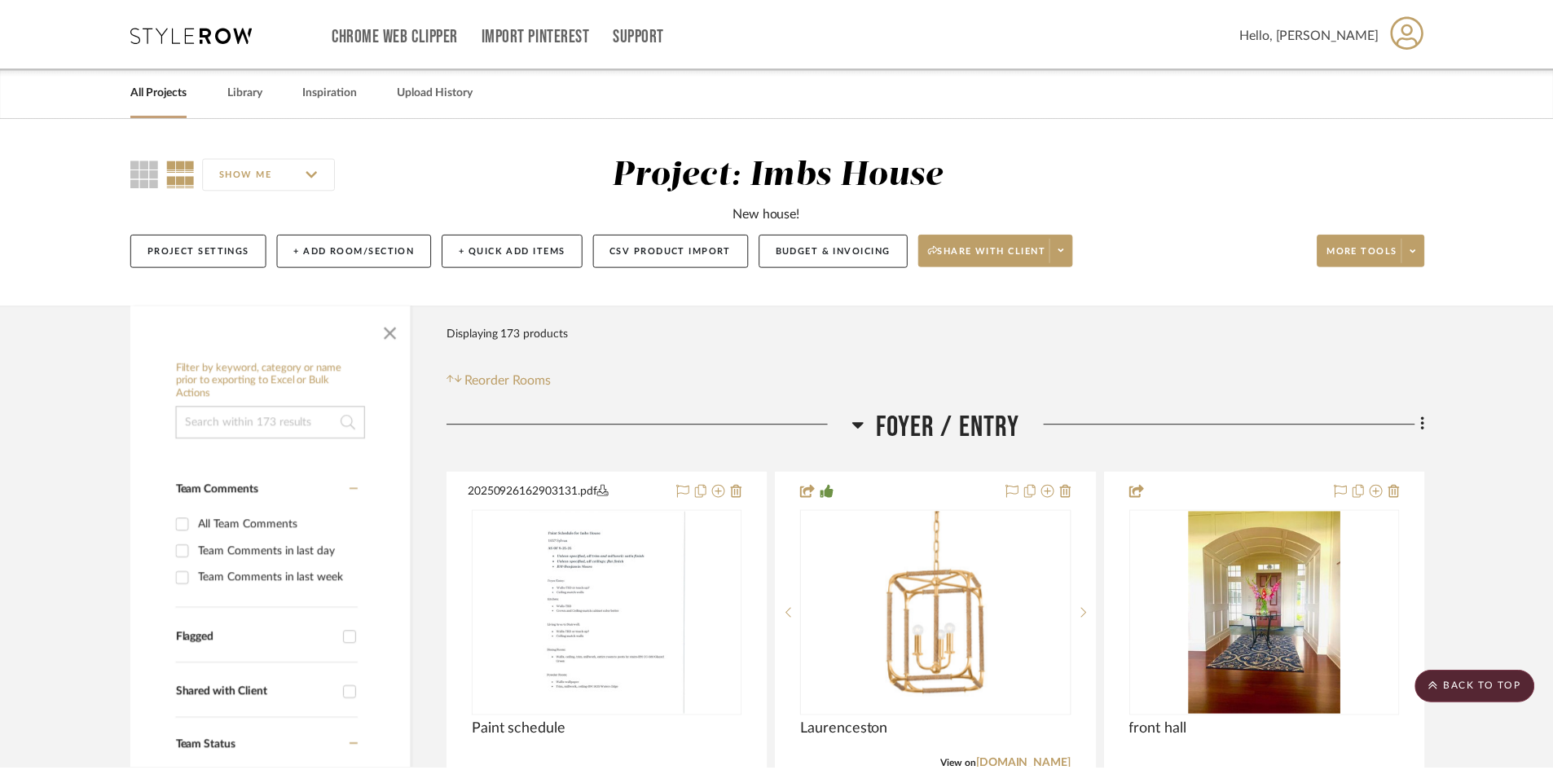
scroll to position [14341, 0]
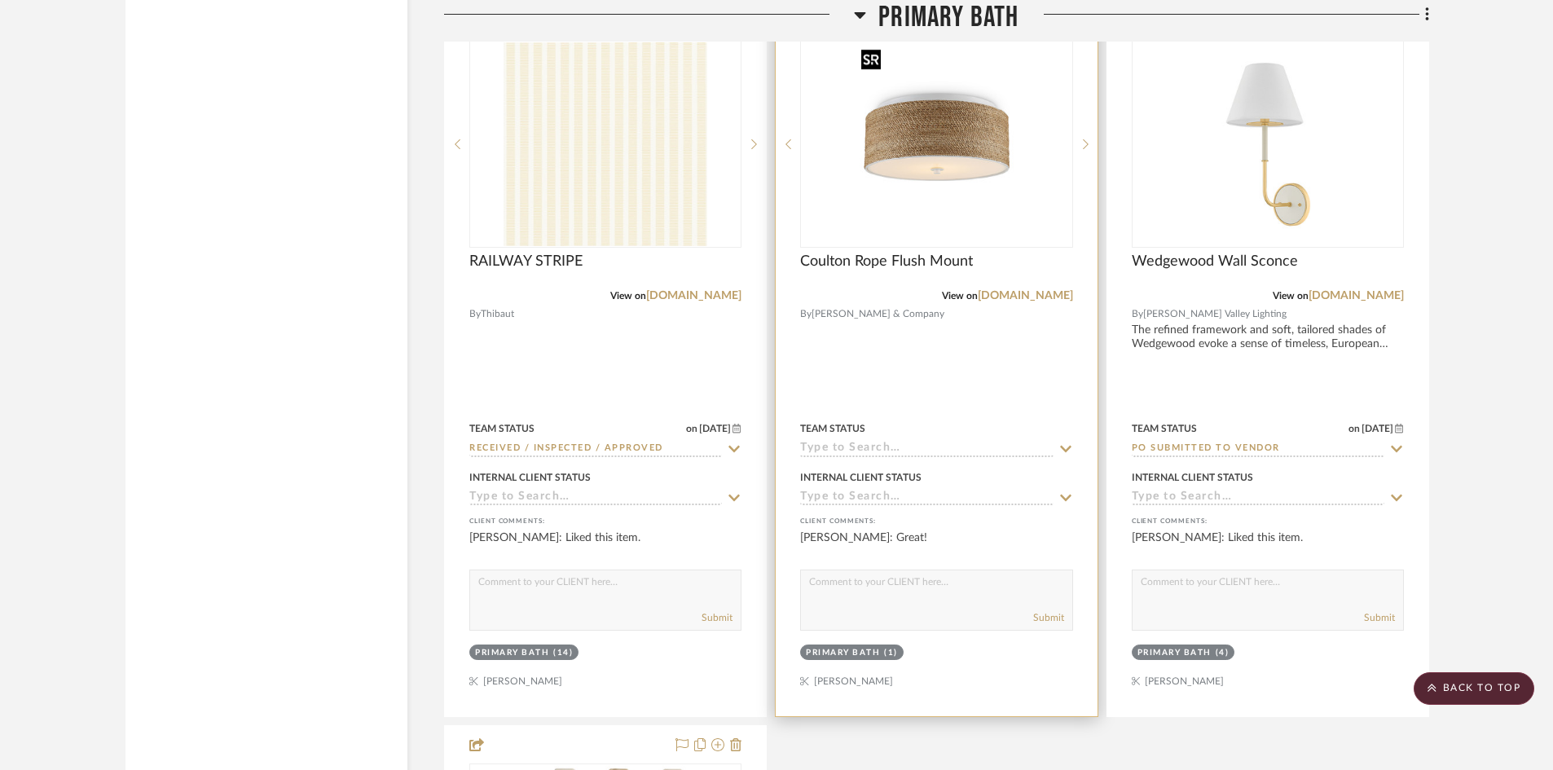
click at [914, 193] on img "0" at bounding box center [936, 144] width 163 height 204
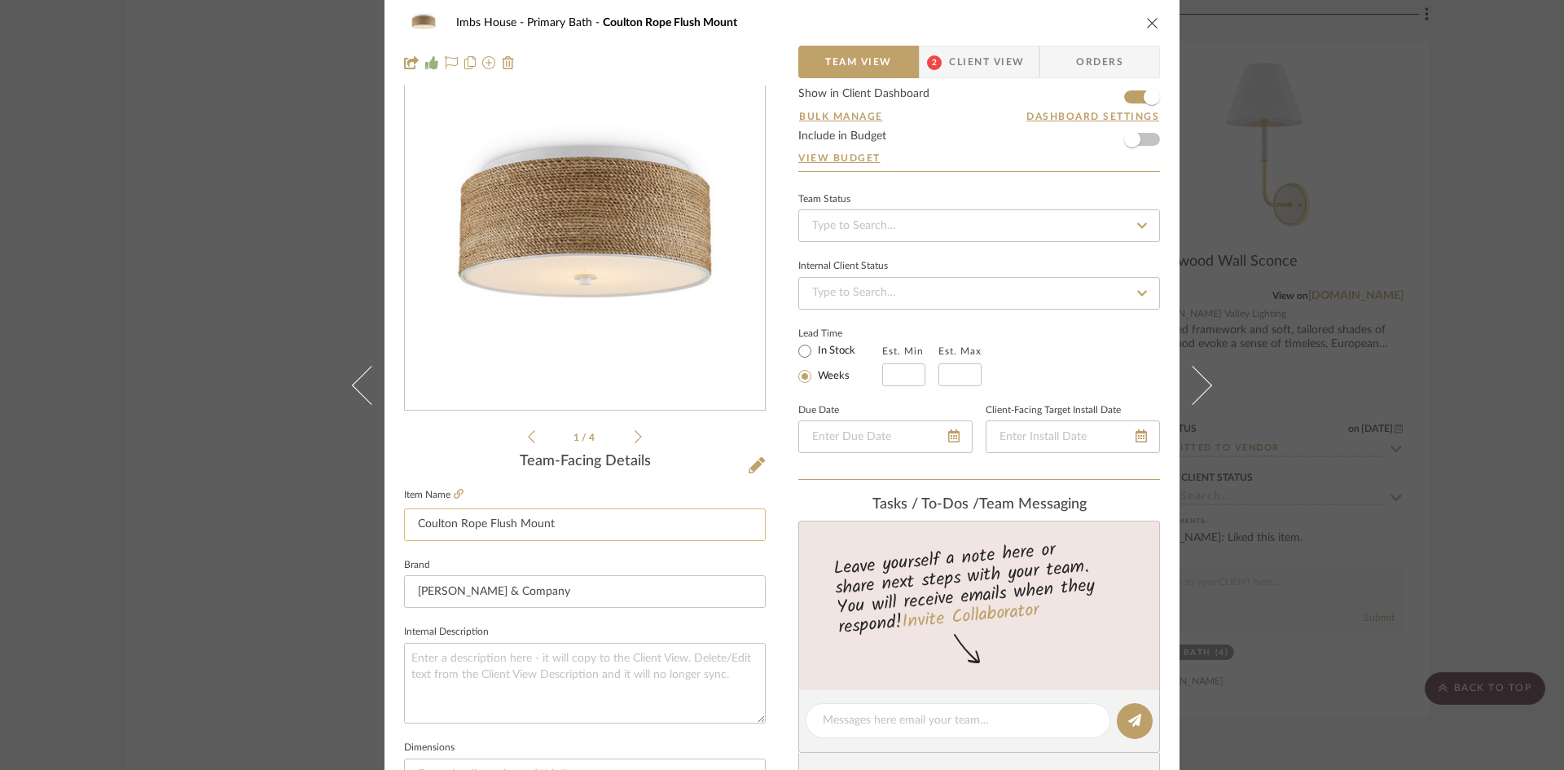
scroll to position [81, 0]
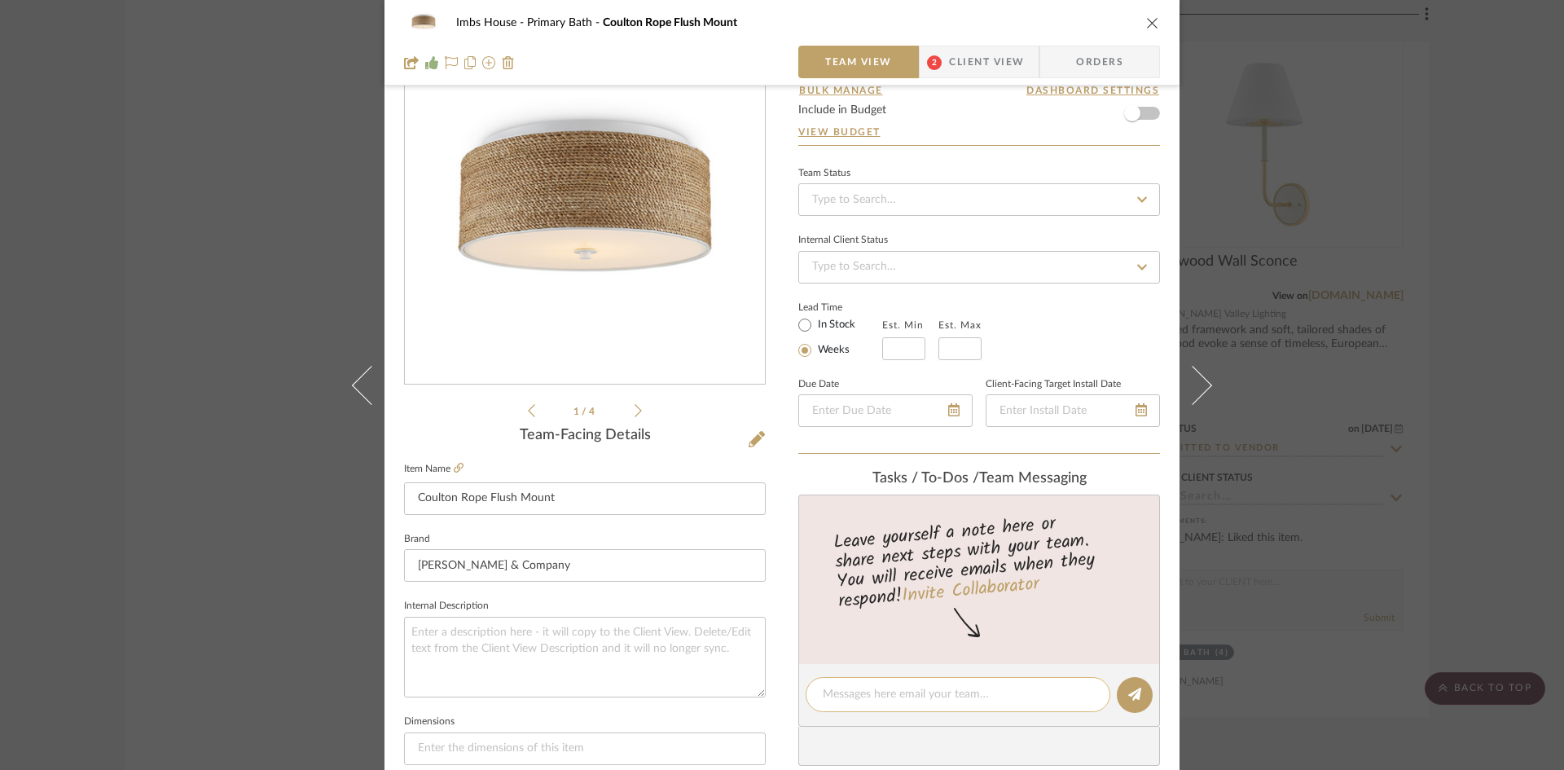
click at [944, 693] on textarea at bounding box center [958, 694] width 271 height 17
click at [882, 194] on input at bounding box center [980, 199] width 362 height 33
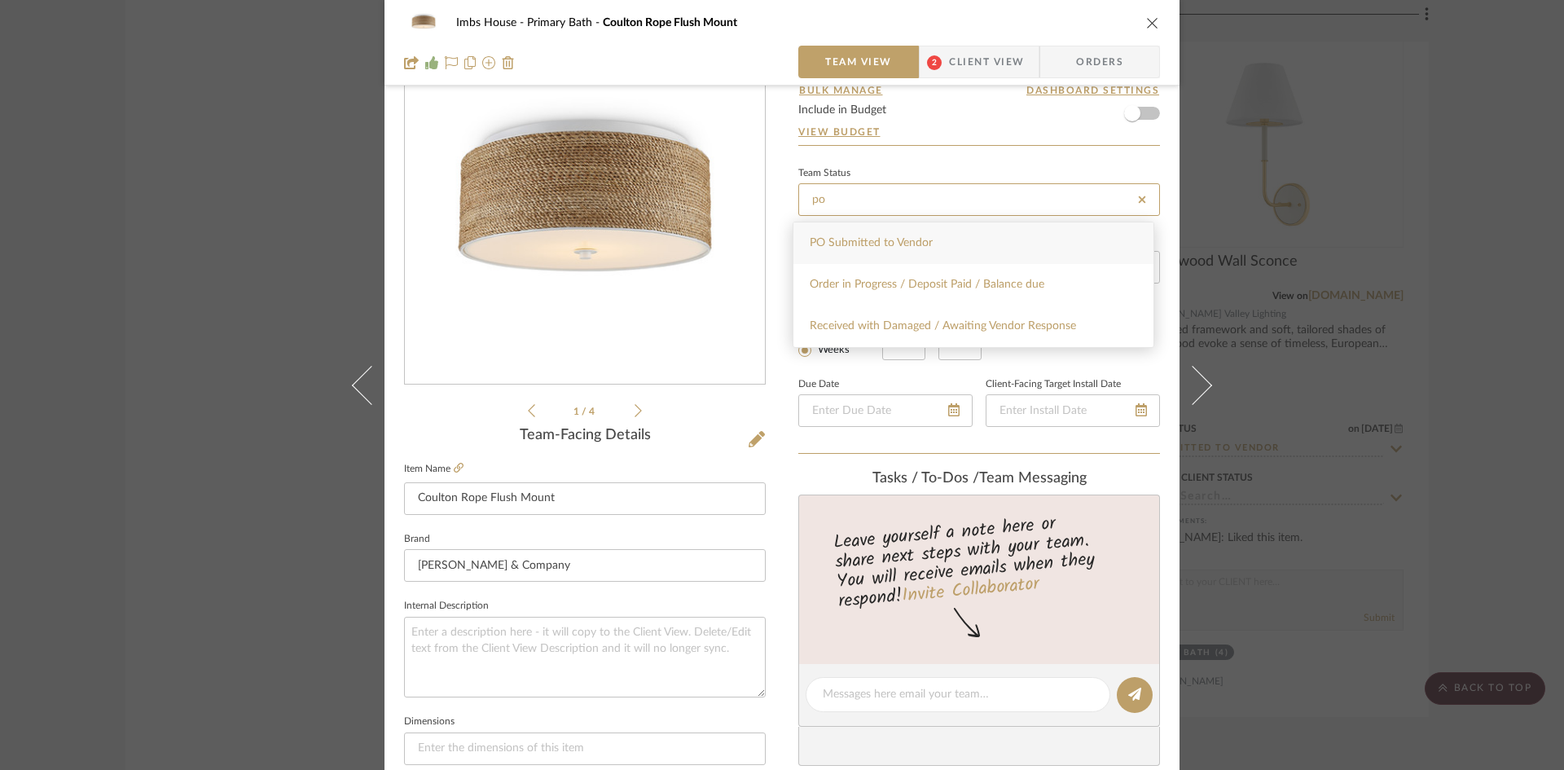
type input "po"
click at [1003, 250] on div "PO Submitted to Vendor" at bounding box center [974, 243] width 360 height 42
type input "[DATE]"
type input "PO Submitted to Vendor"
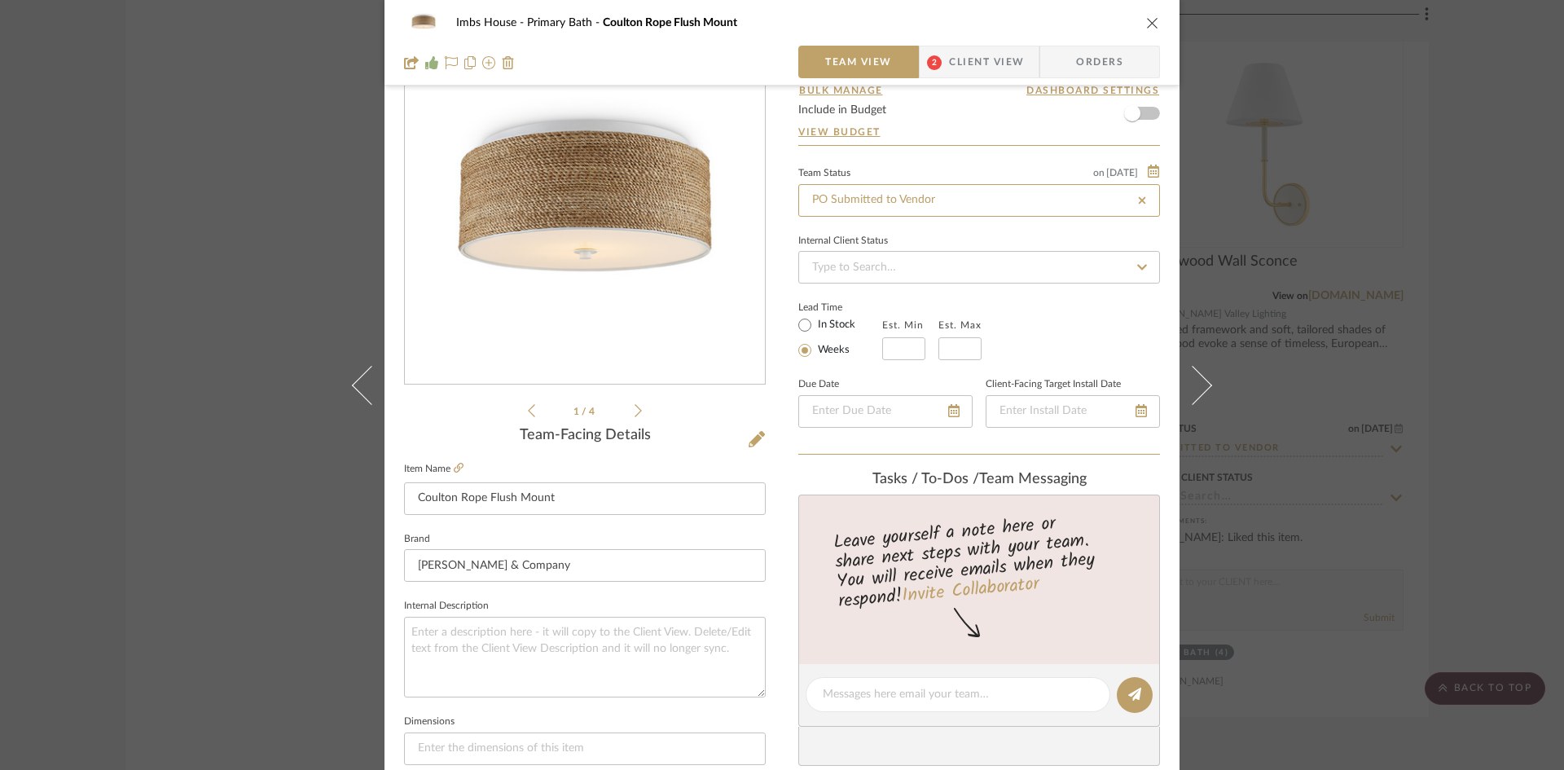
type input "[DATE]"
type input "PO Submitted to Vendor"
click at [1146, 20] on icon "close" at bounding box center [1152, 22] width 13 height 13
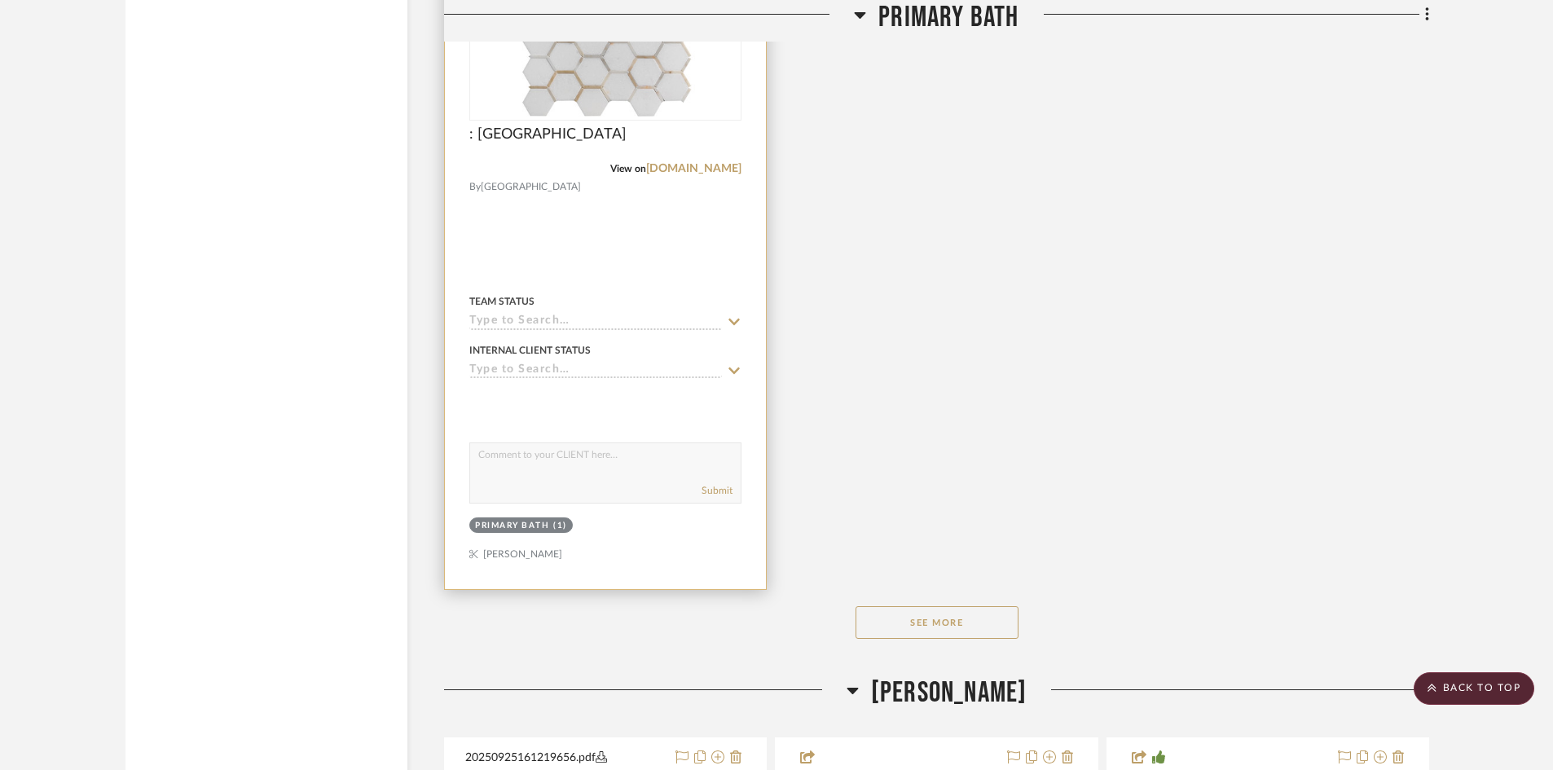
scroll to position [15482, 0]
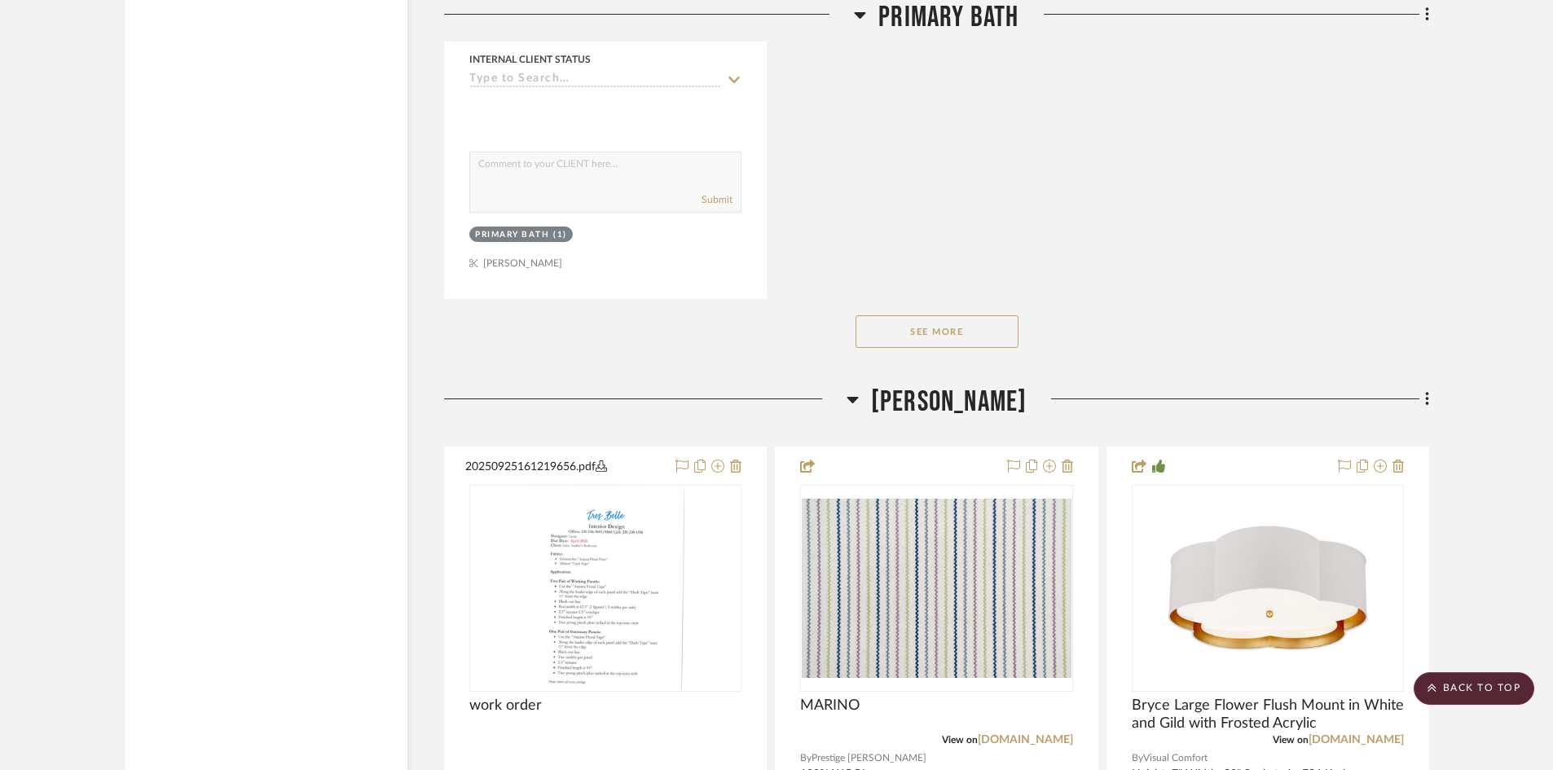
click at [931, 324] on button "See More" at bounding box center [937, 331] width 163 height 33
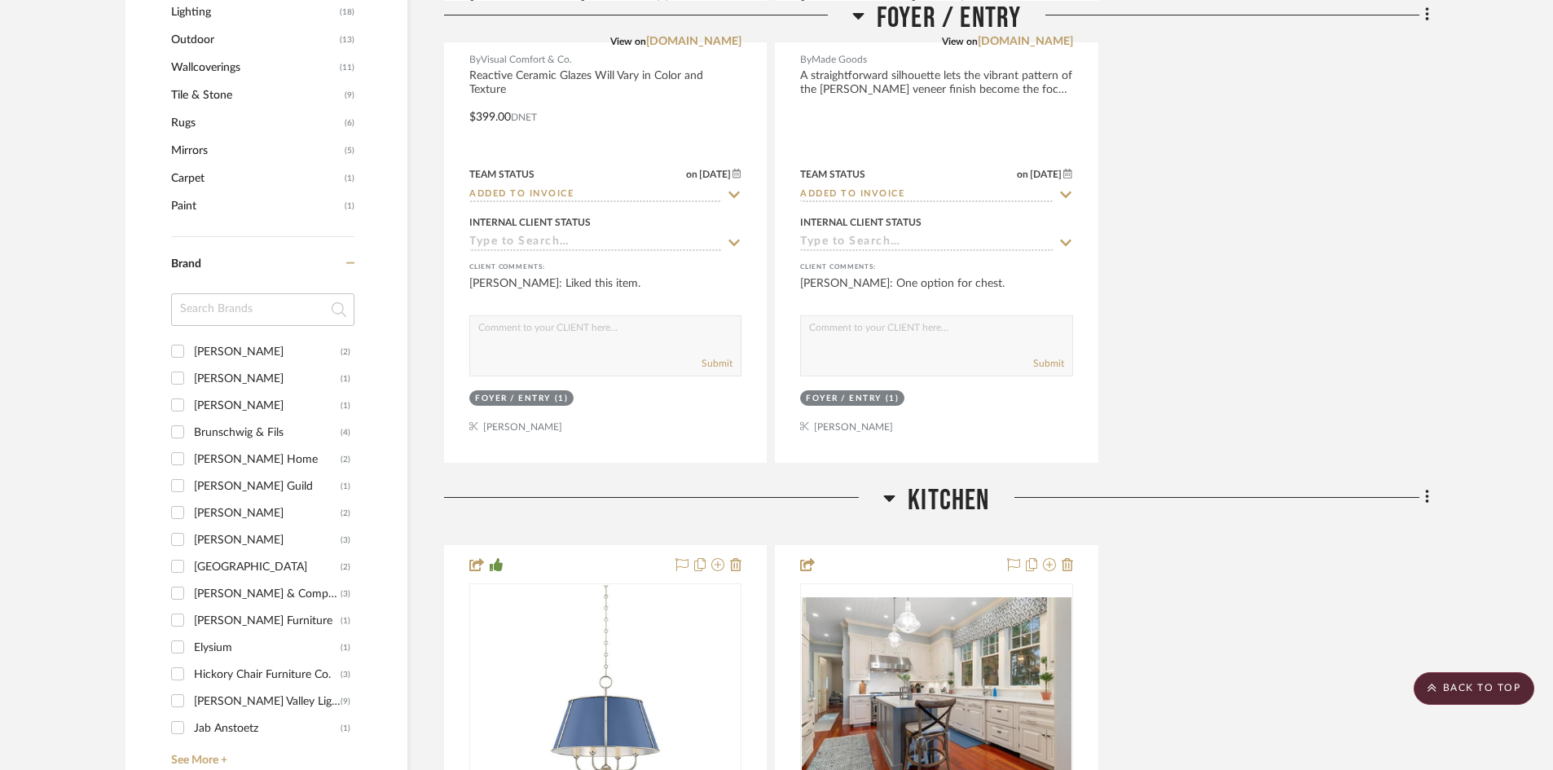
scroll to position [1467, 0]
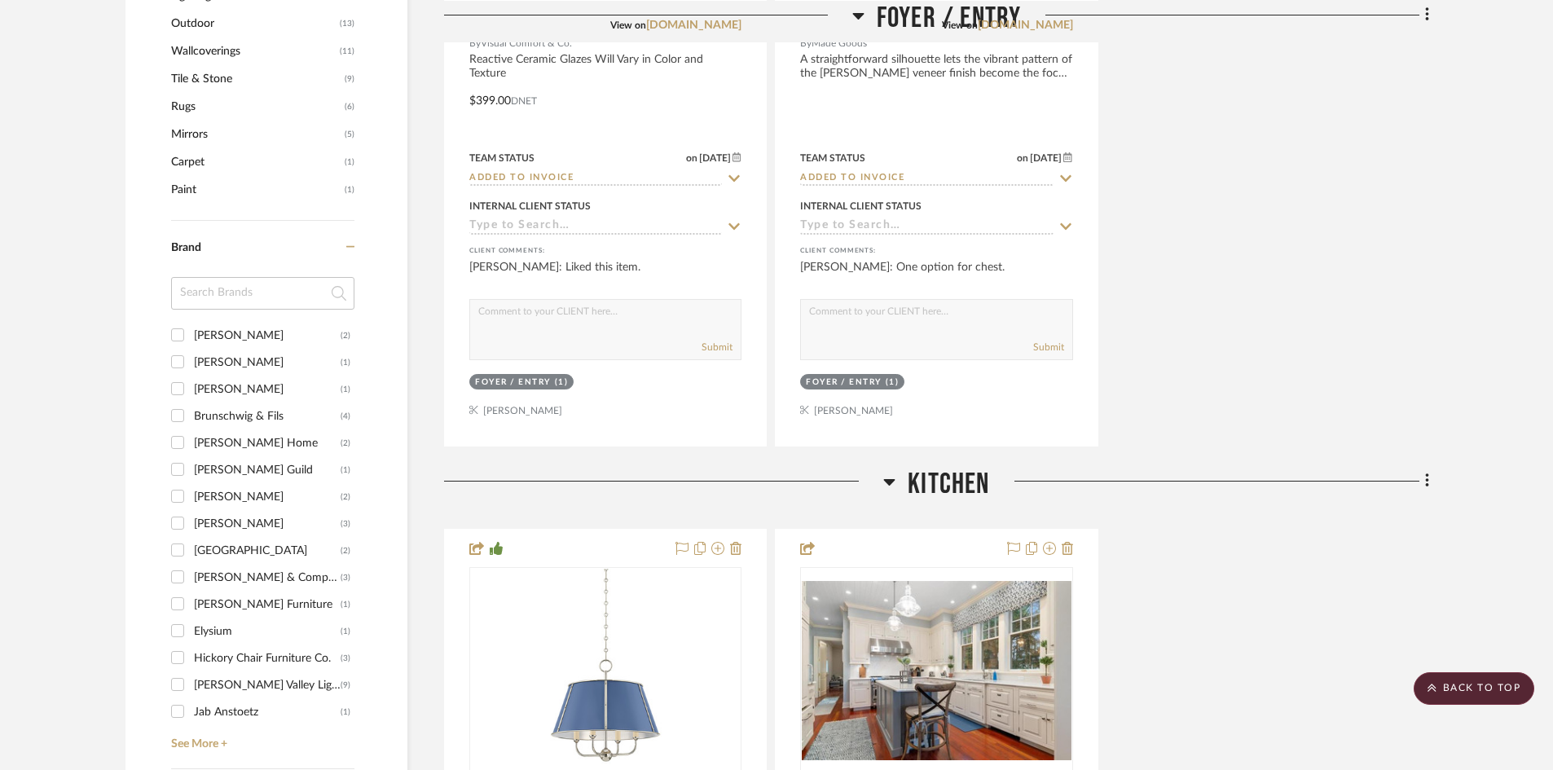
click at [178, 572] on input "[PERSON_NAME] & Company (3)" at bounding box center [178, 577] width 26 height 26
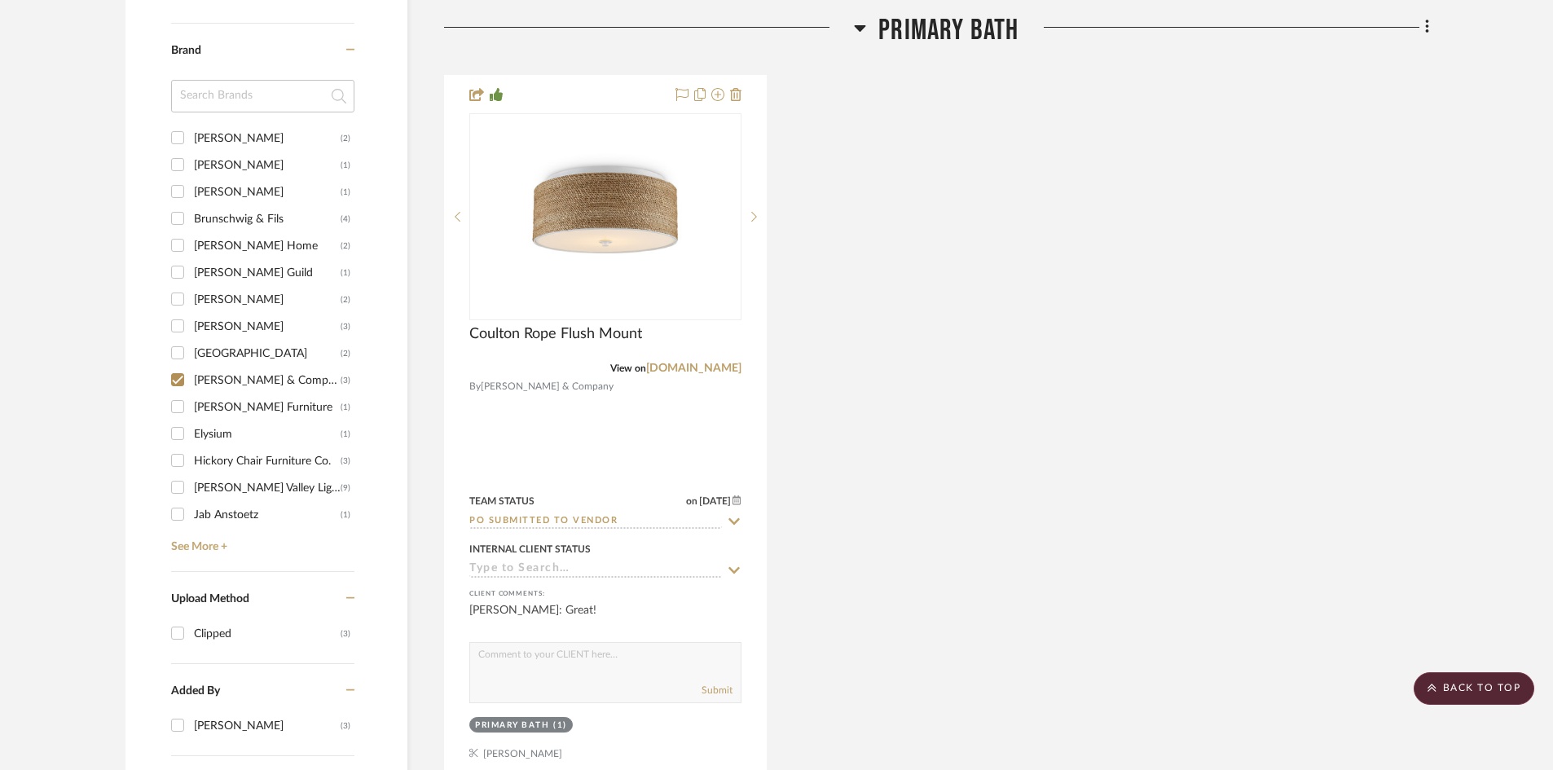
scroll to position [1221, 0]
click at [165, 370] on input "[PERSON_NAME] & Company (3)" at bounding box center [178, 383] width 26 height 26
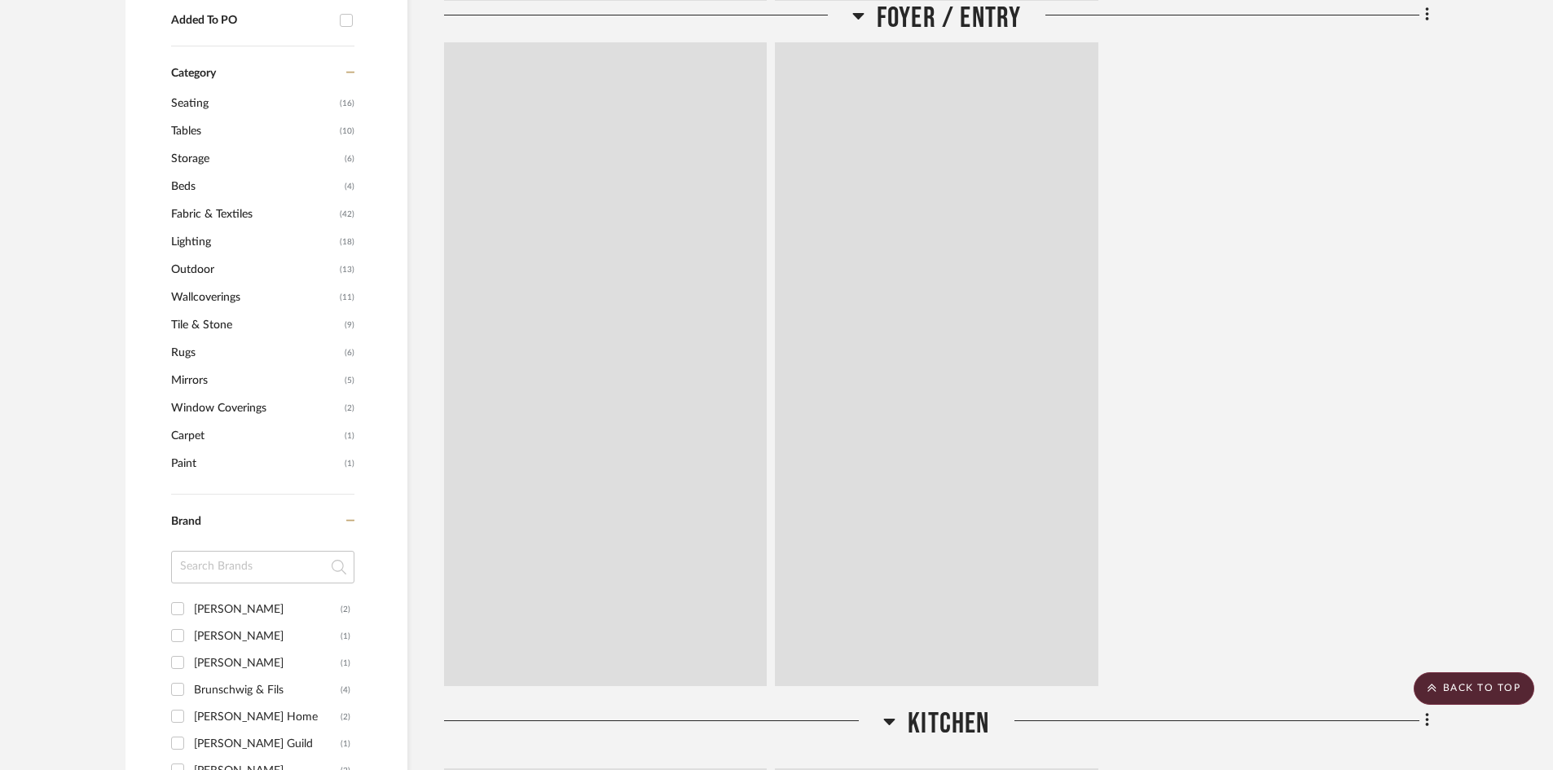
scroll to position [1467, 0]
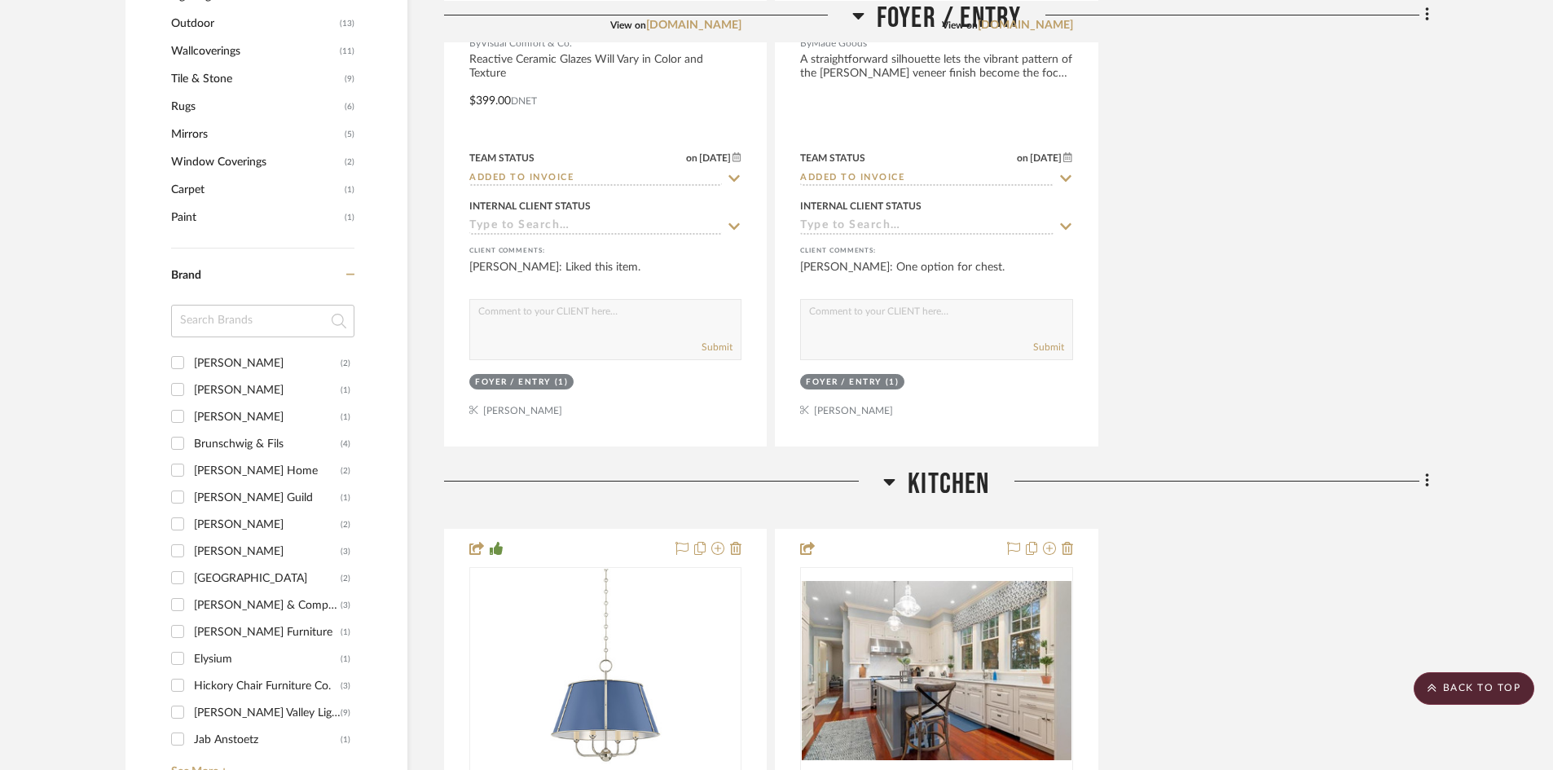
click at [165, 592] on input "[PERSON_NAME] & Company (3)" at bounding box center [178, 605] width 26 height 26
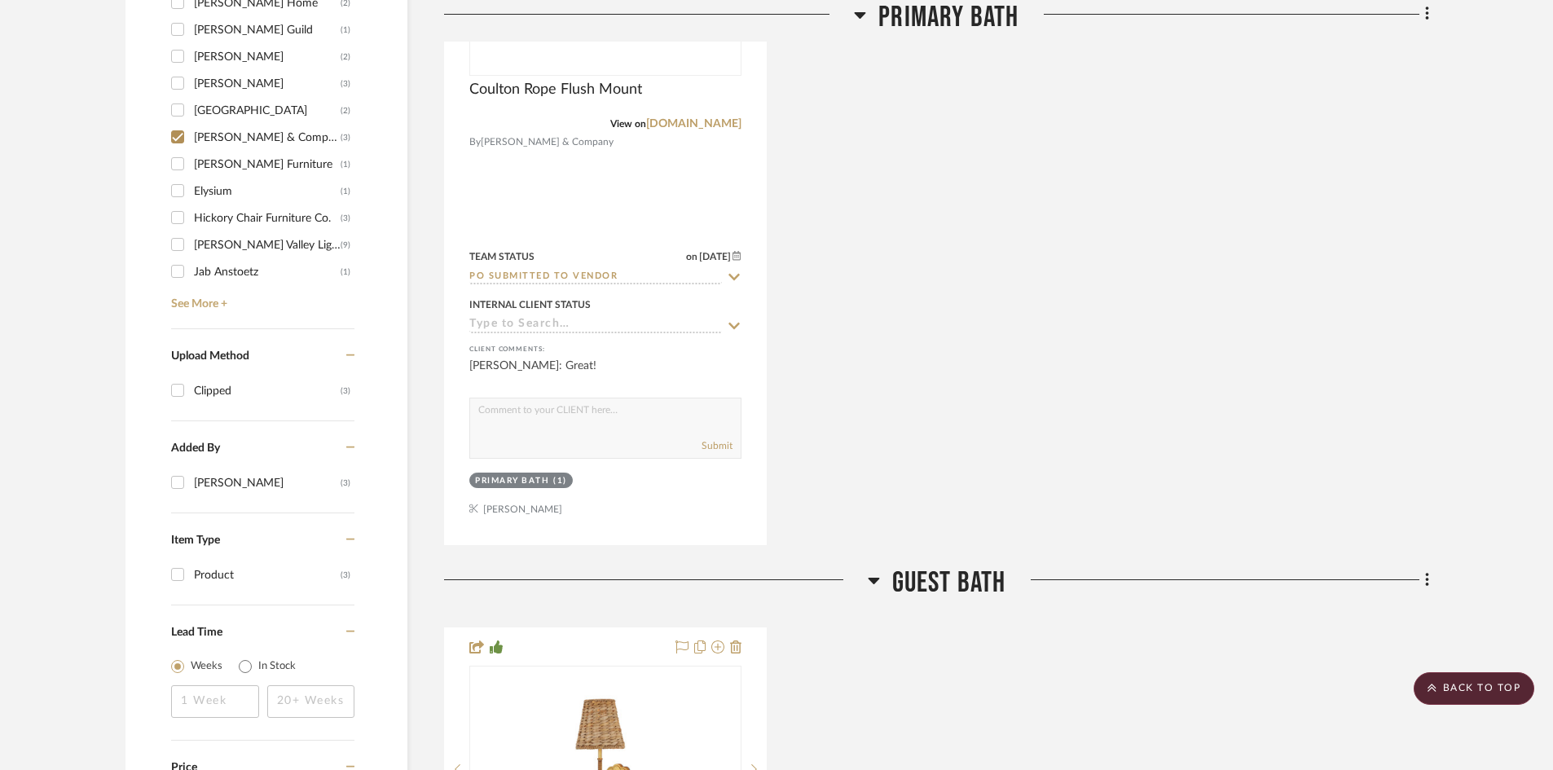
scroll to position [1221, 0]
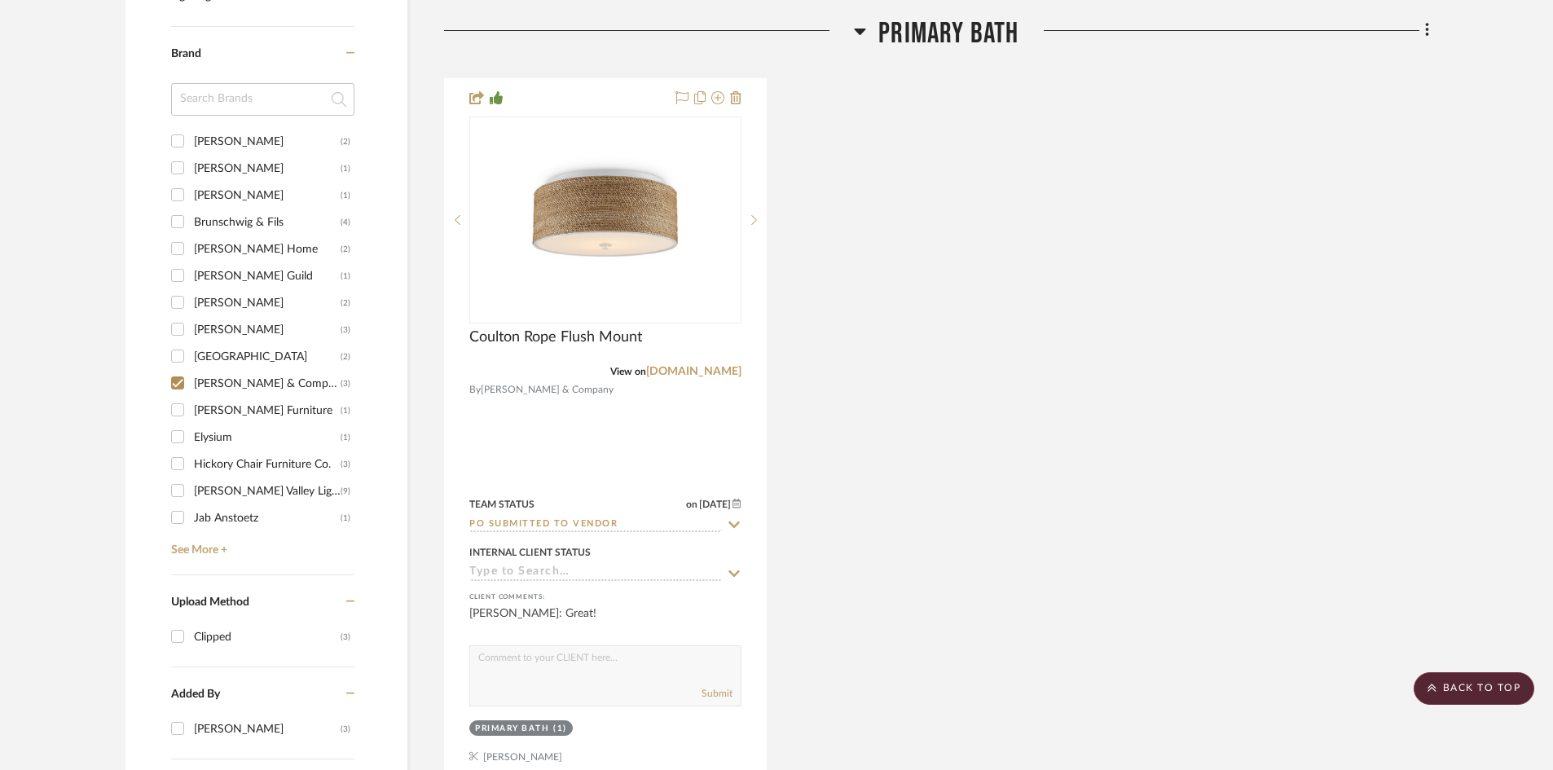
click at [165, 370] on input "[PERSON_NAME] & Company (3)" at bounding box center [178, 383] width 26 height 26
checkbox input "false"
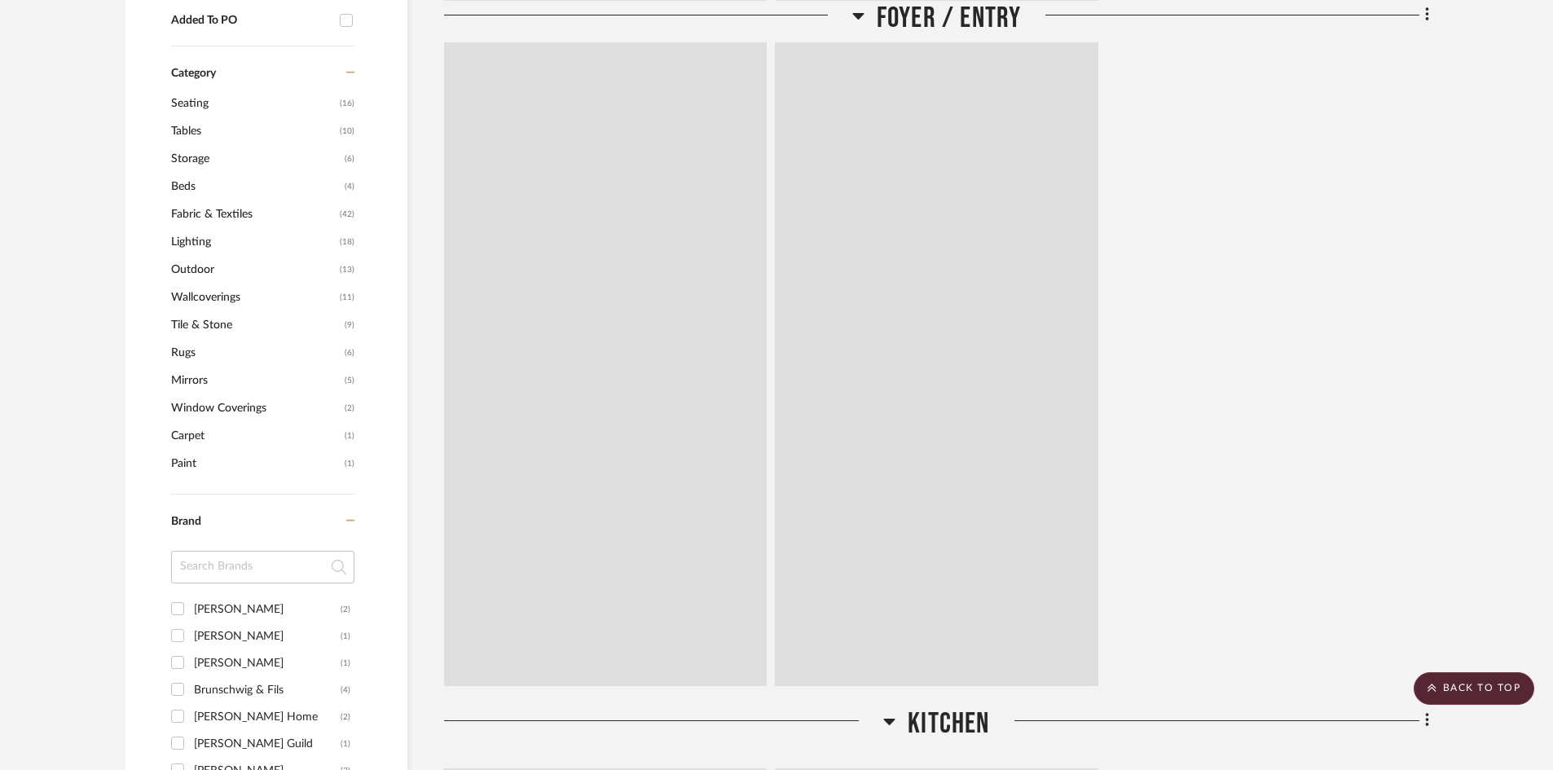
scroll to position [1467, 0]
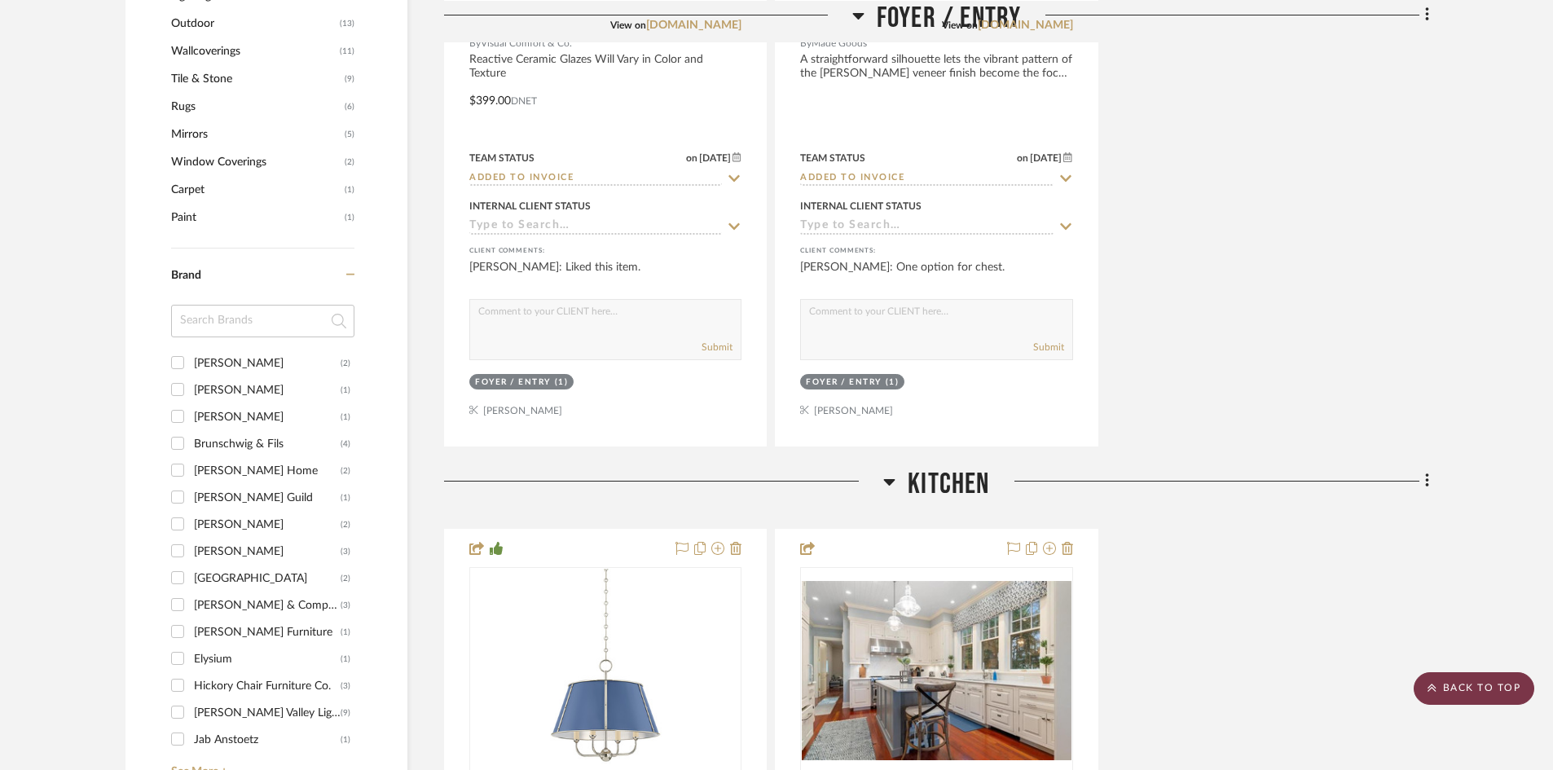
click at [1445, 689] on scroll-to-top-button "BACK TO TOP" at bounding box center [1474, 688] width 121 height 33
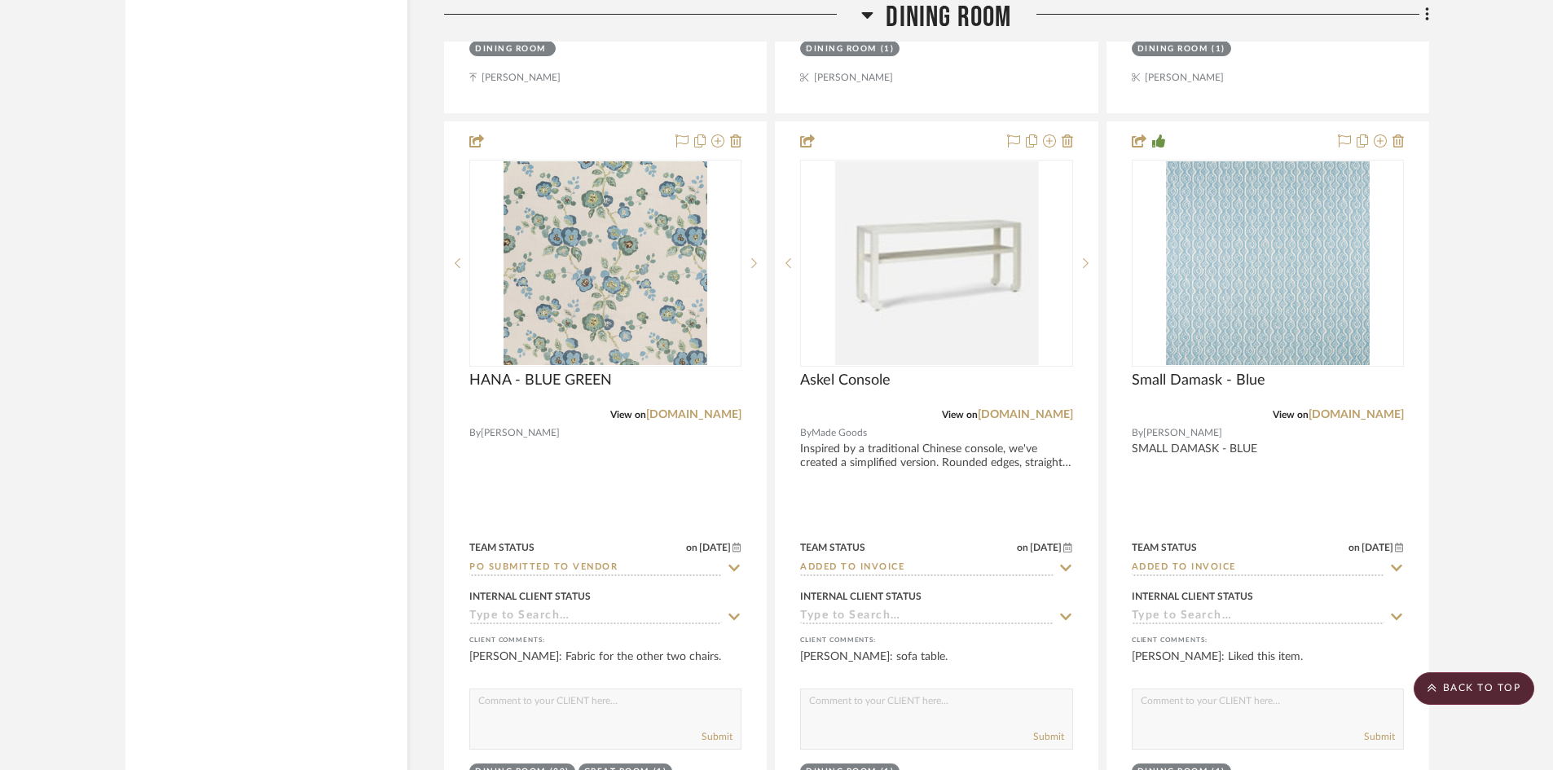
scroll to position [3504, 0]
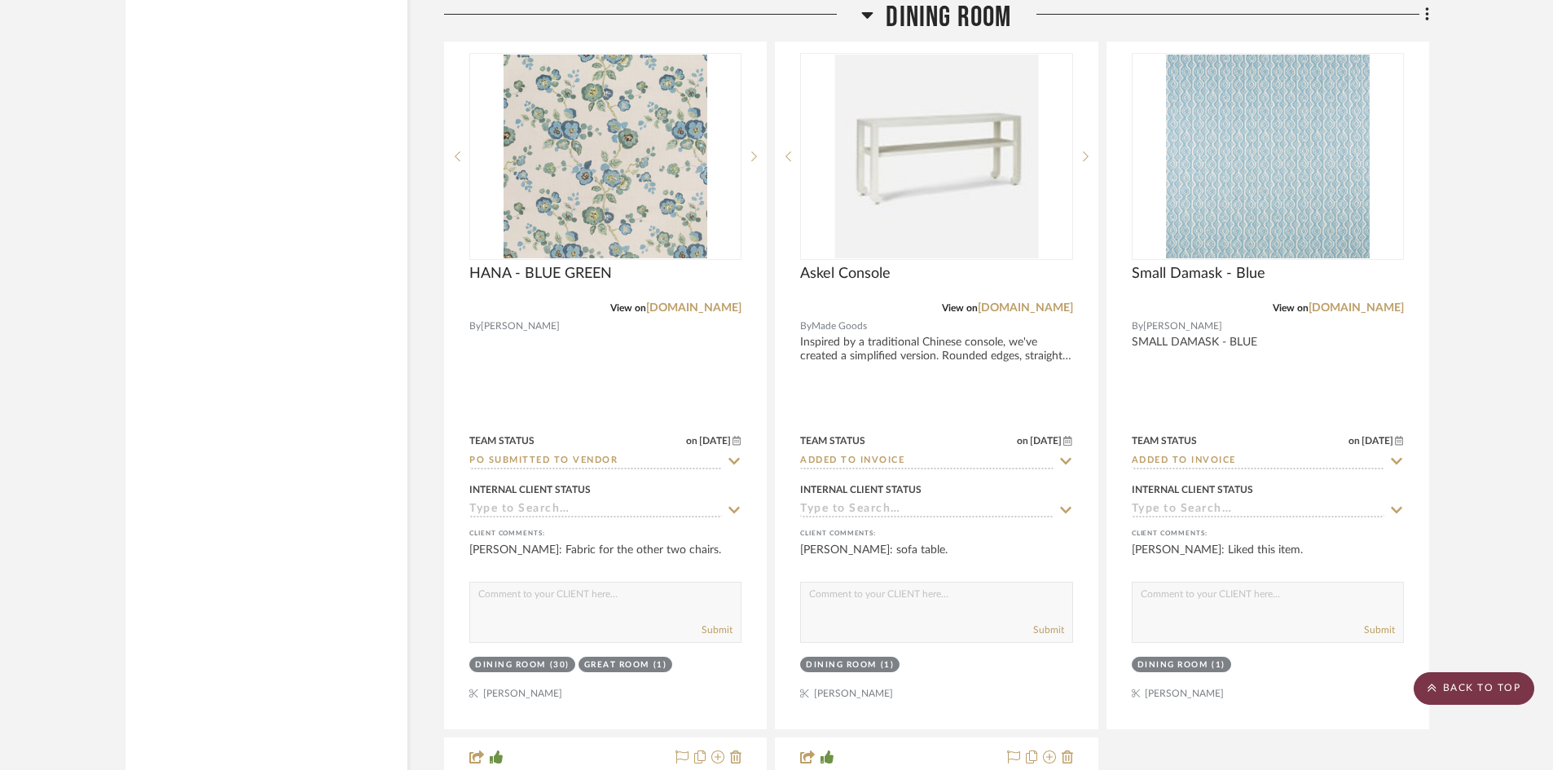
click at [1470, 688] on scroll-to-top-button "BACK TO TOP" at bounding box center [1474, 688] width 121 height 33
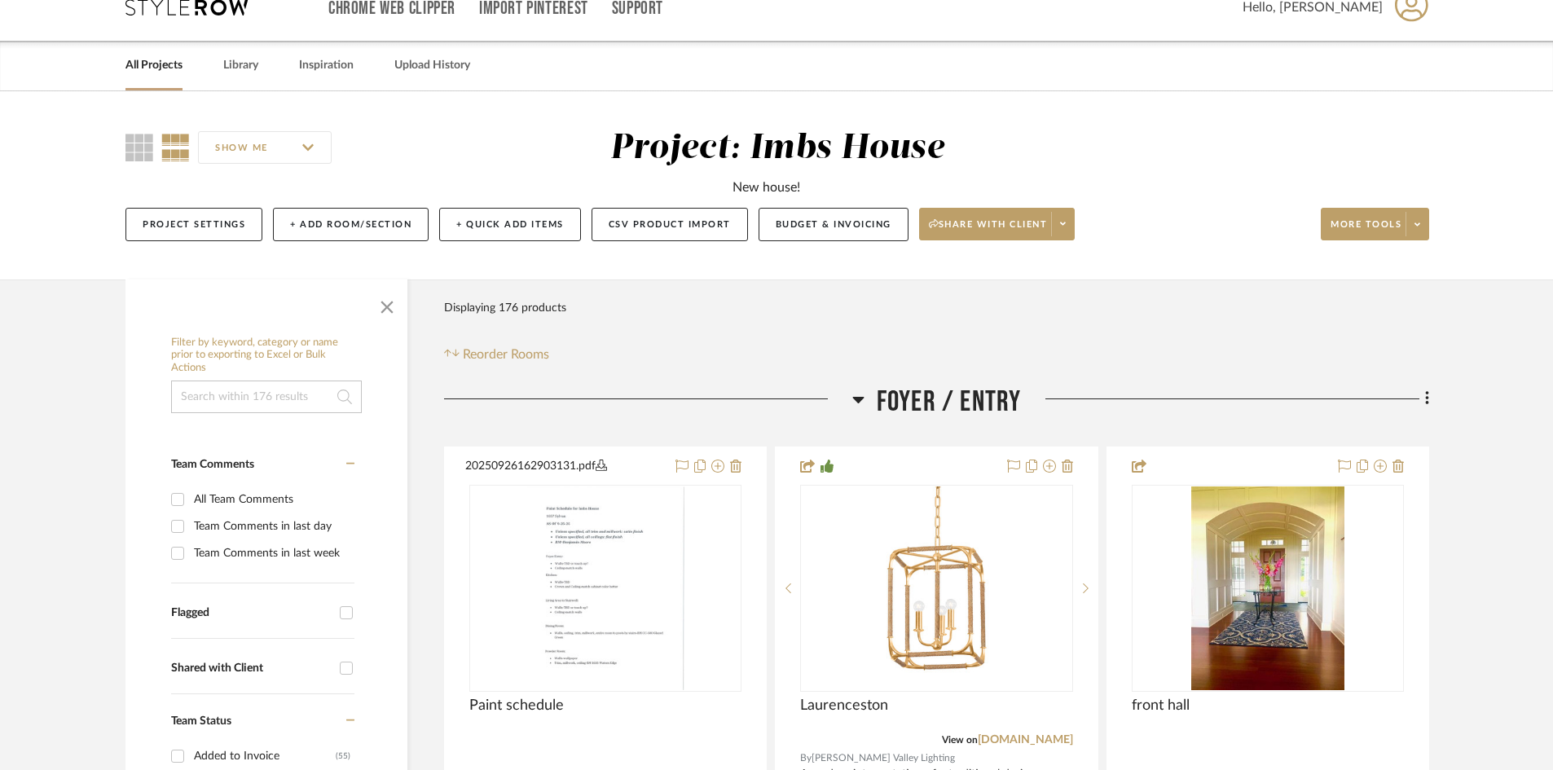
scroll to position [0, 0]
